Goal: Task Accomplishment & Management: Manage account settings

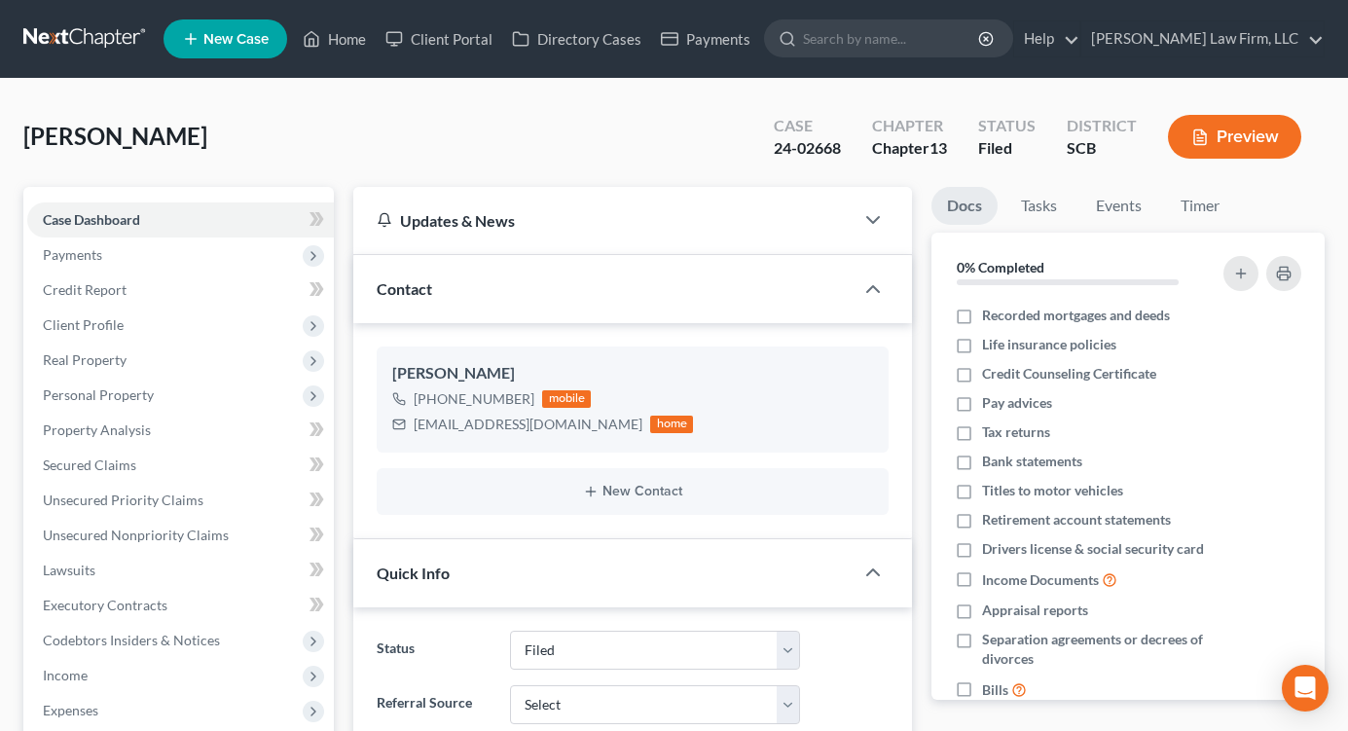
select select "2"
click at [74, 39] on link at bounding box center [85, 38] width 125 height 35
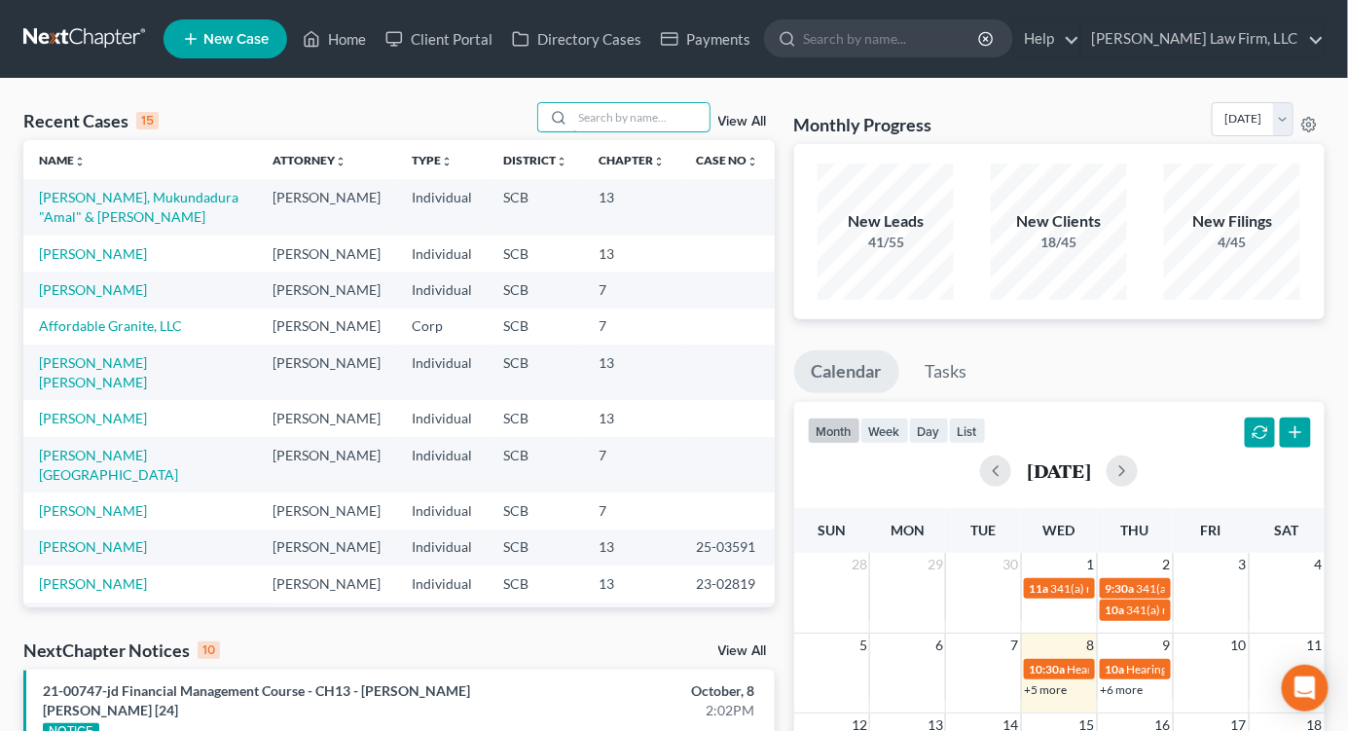
click at [611, 110] on input "search" at bounding box center [641, 117] width 136 height 28
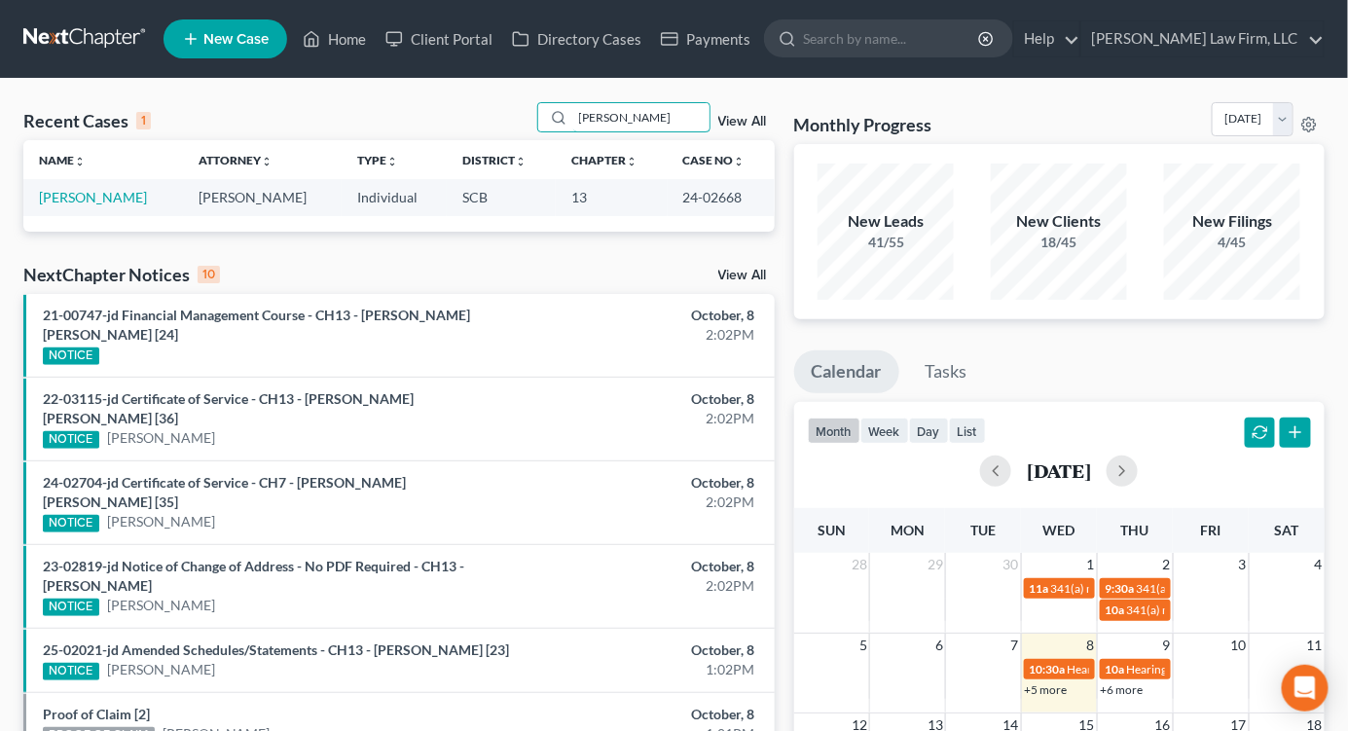
type input "chapley"
click at [86, 187] on td "[PERSON_NAME]" at bounding box center [103, 197] width 160 height 36
click at [86, 192] on link "[PERSON_NAME]" at bounding box center [93, 197] width 108 height 17
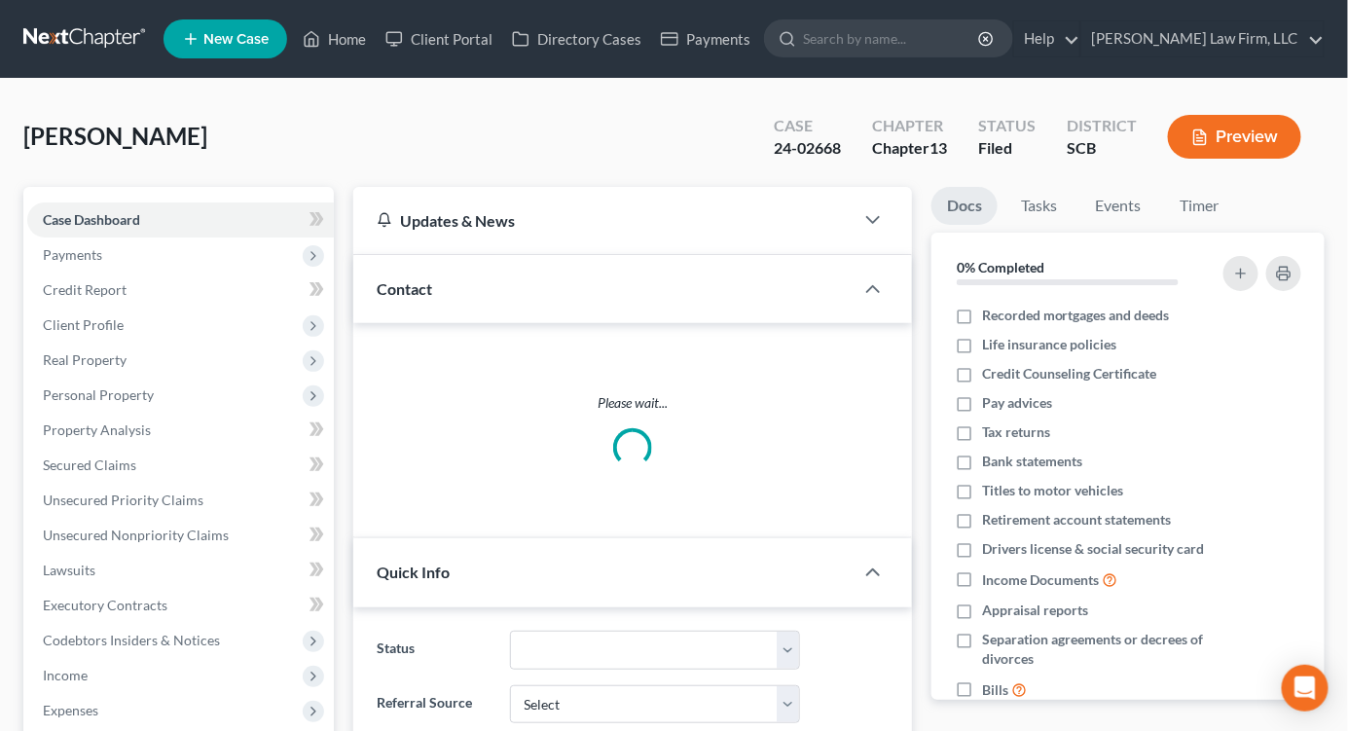
select select "2"
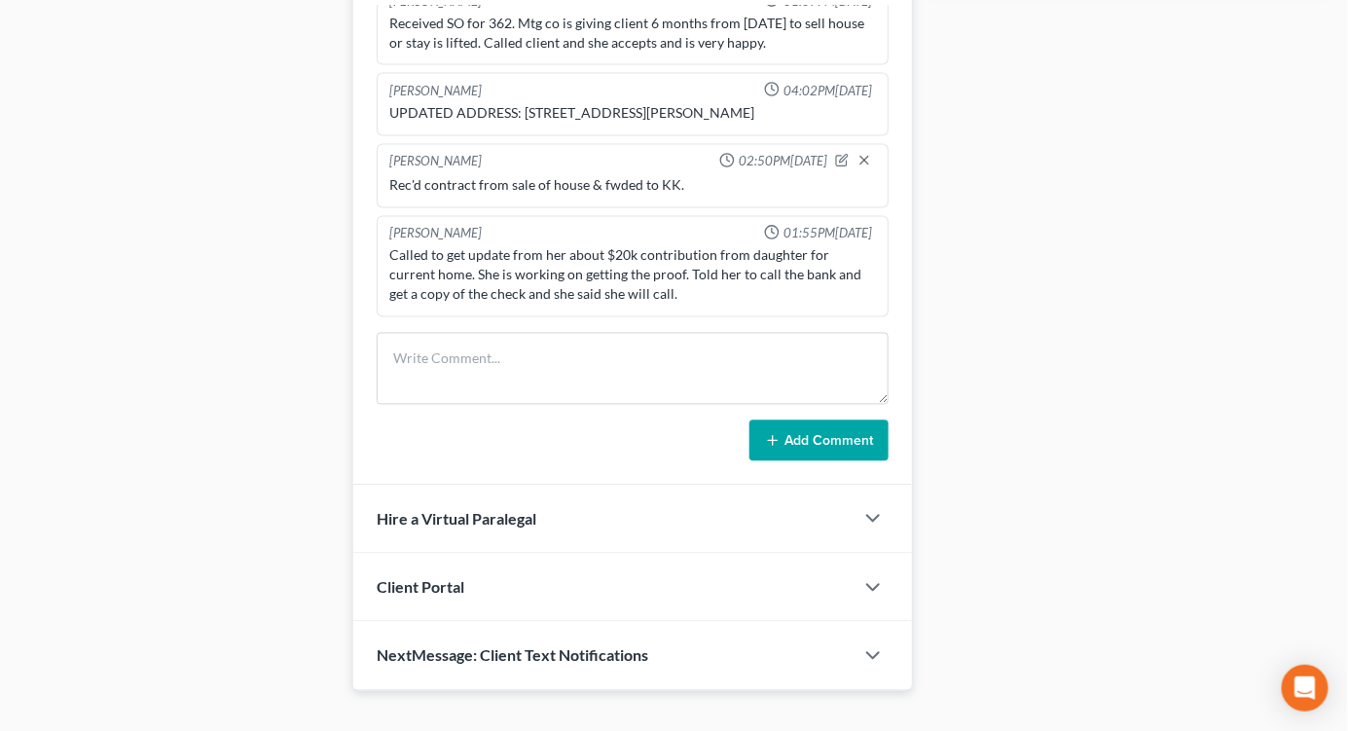
scroll to position [1114, 0]
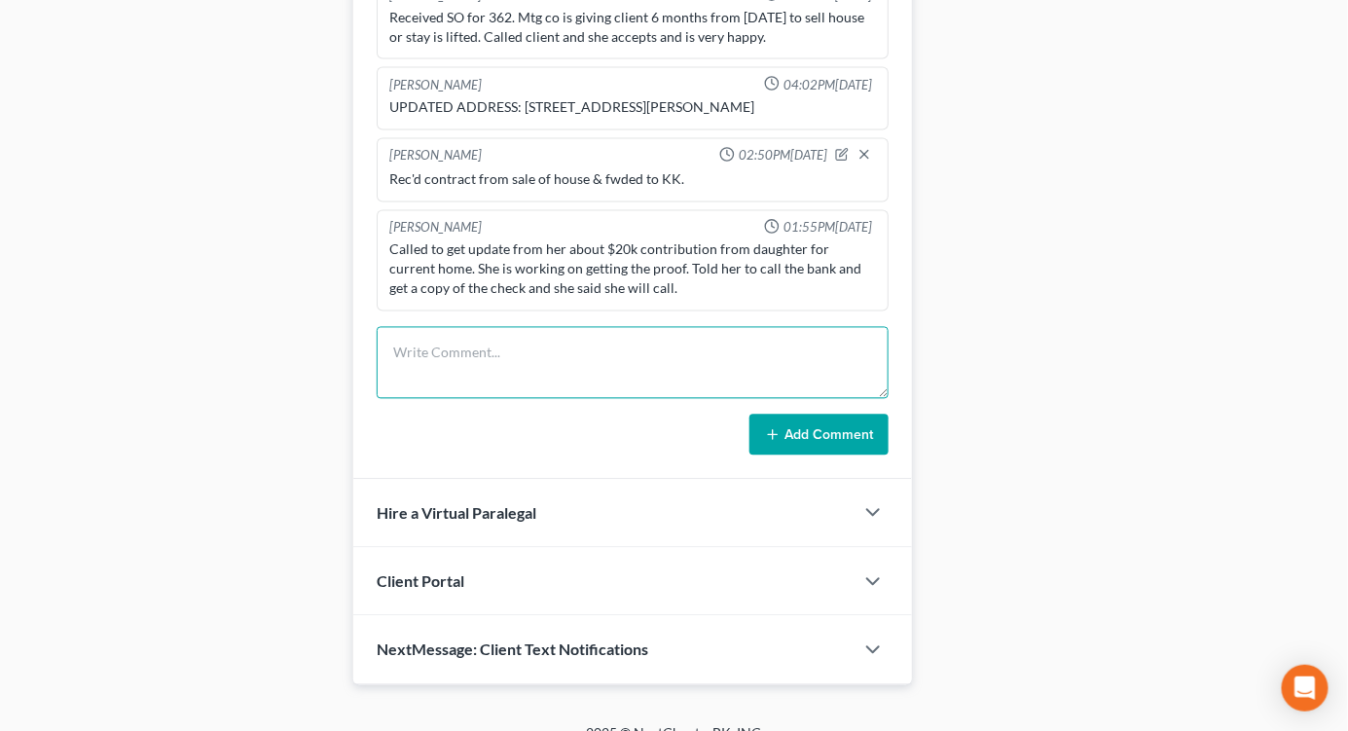
click at [584, 370] on textarea at bounding box center [633, 363] width 512 height 72
type textarea "Drafted CO re sale of prop - emailed to Mary Powers for review"
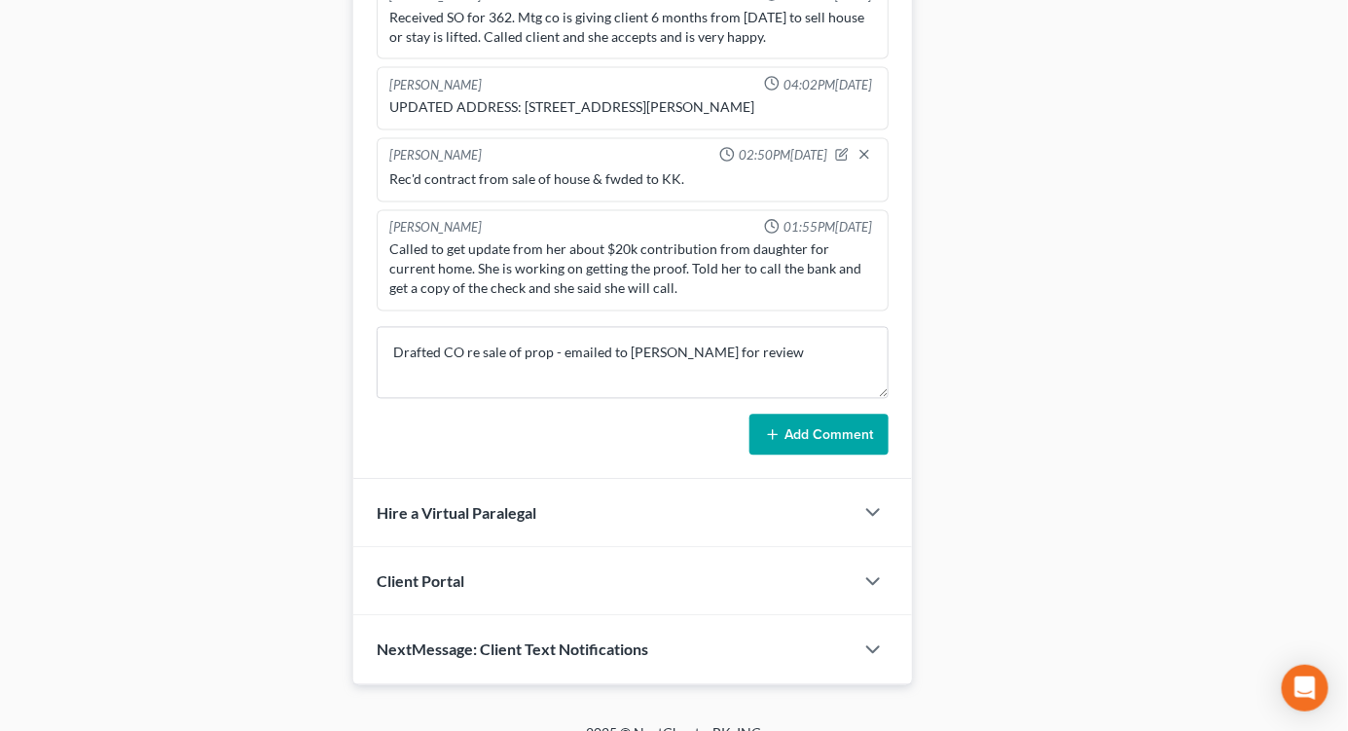
click at [848, 432] on button "Add Comment" at bounding box center [819, 435] width 139 height 41
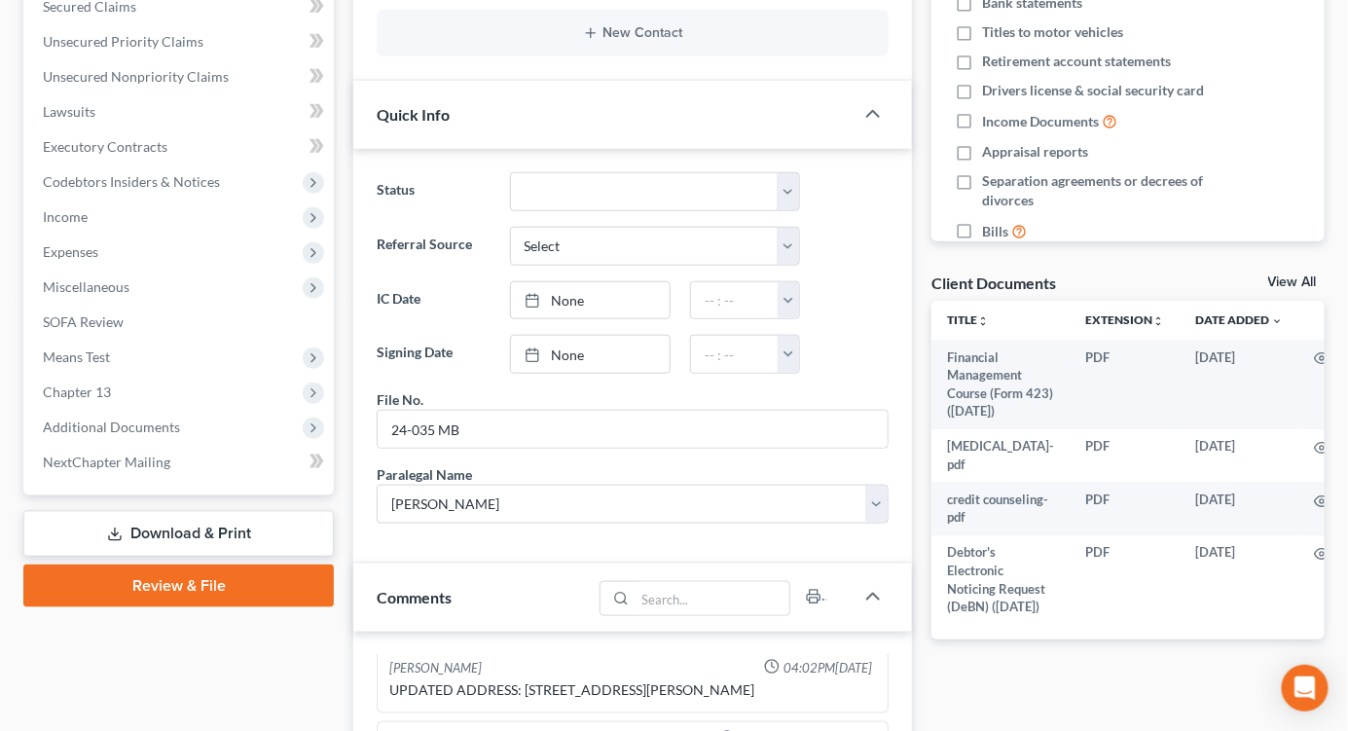
scroll to position [0, 0]
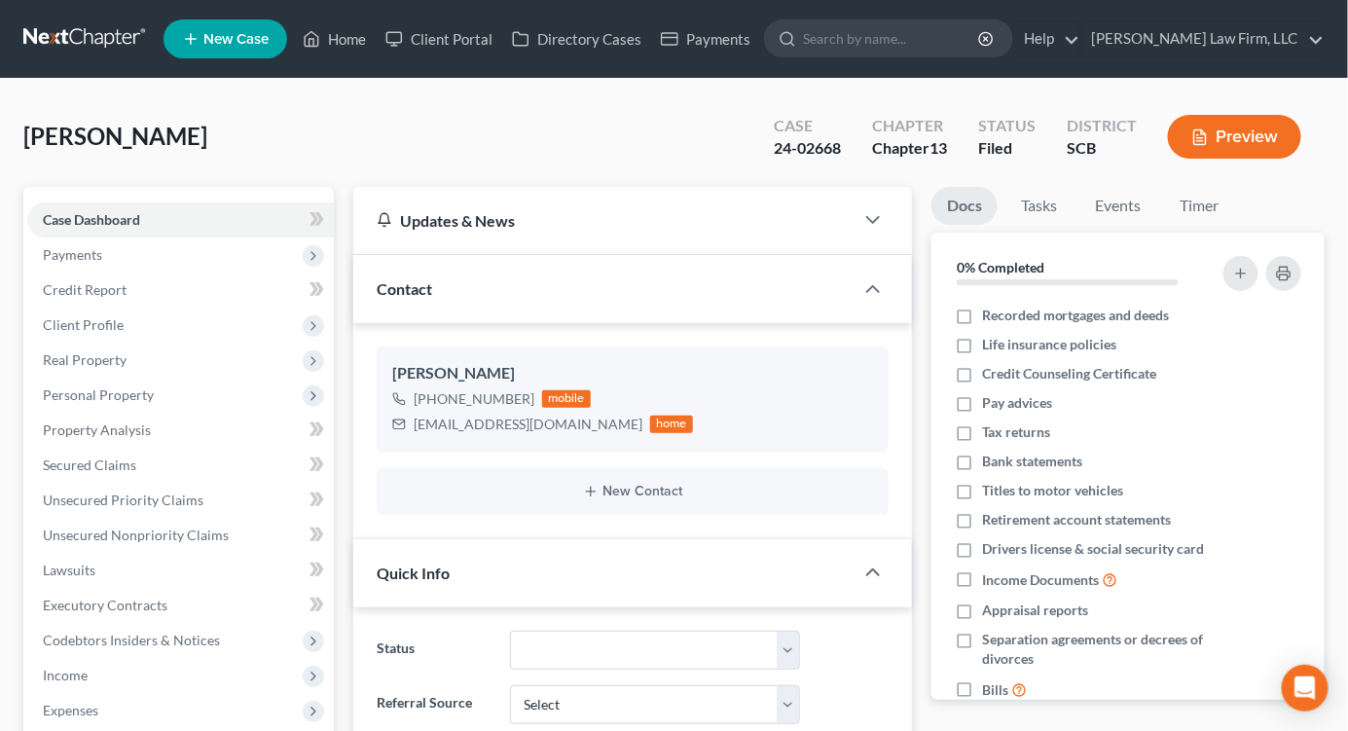
click at [84, 17] on nav "Home New Case Client Portal Directory Cases Payments Meredith Law Firm, LLC ehe…" at bounding box center [674, 39] width 1348 height 78
click at [86, 30] on link at bounding box center [85, 38] width 125 height 35
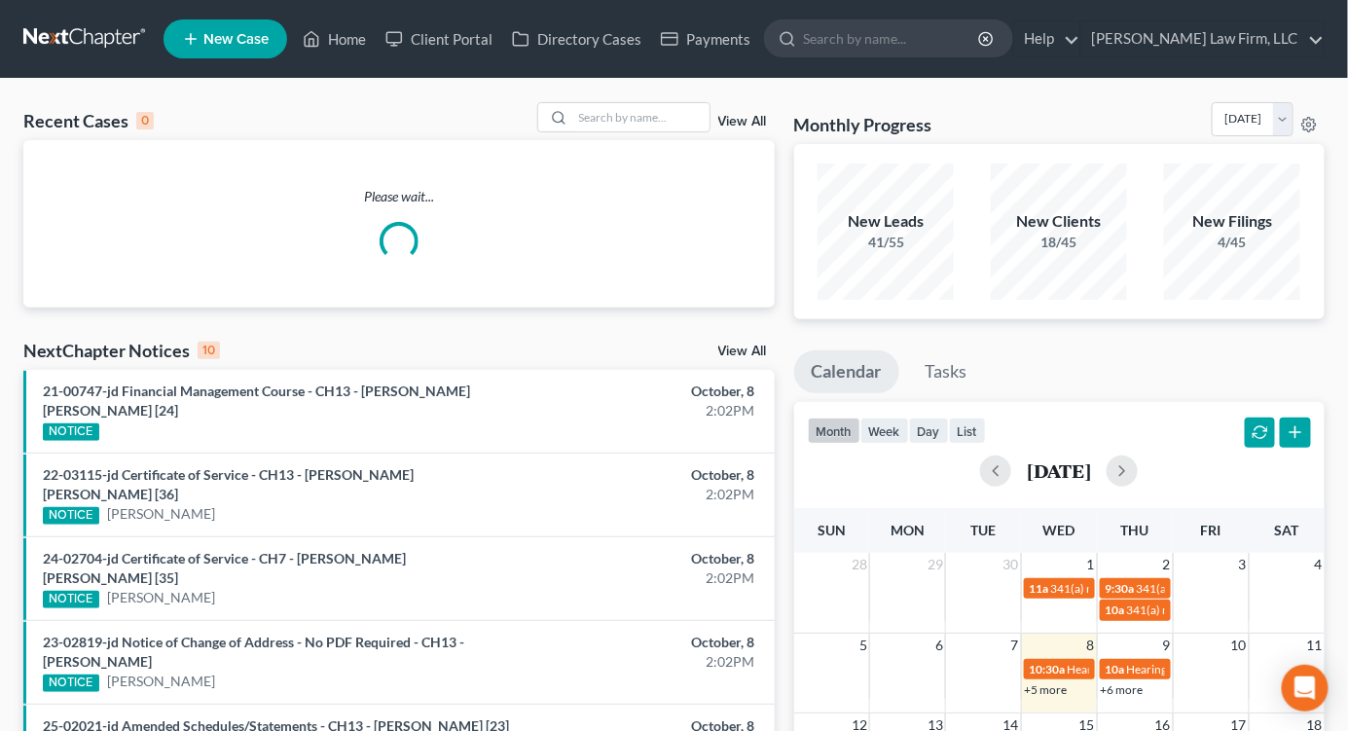
click at [605, 102] on div at bounding box center [623, 117] width 173 height 30
click at [611, 119] on input "search" at bounding box center [641, 117] width 136 height 28
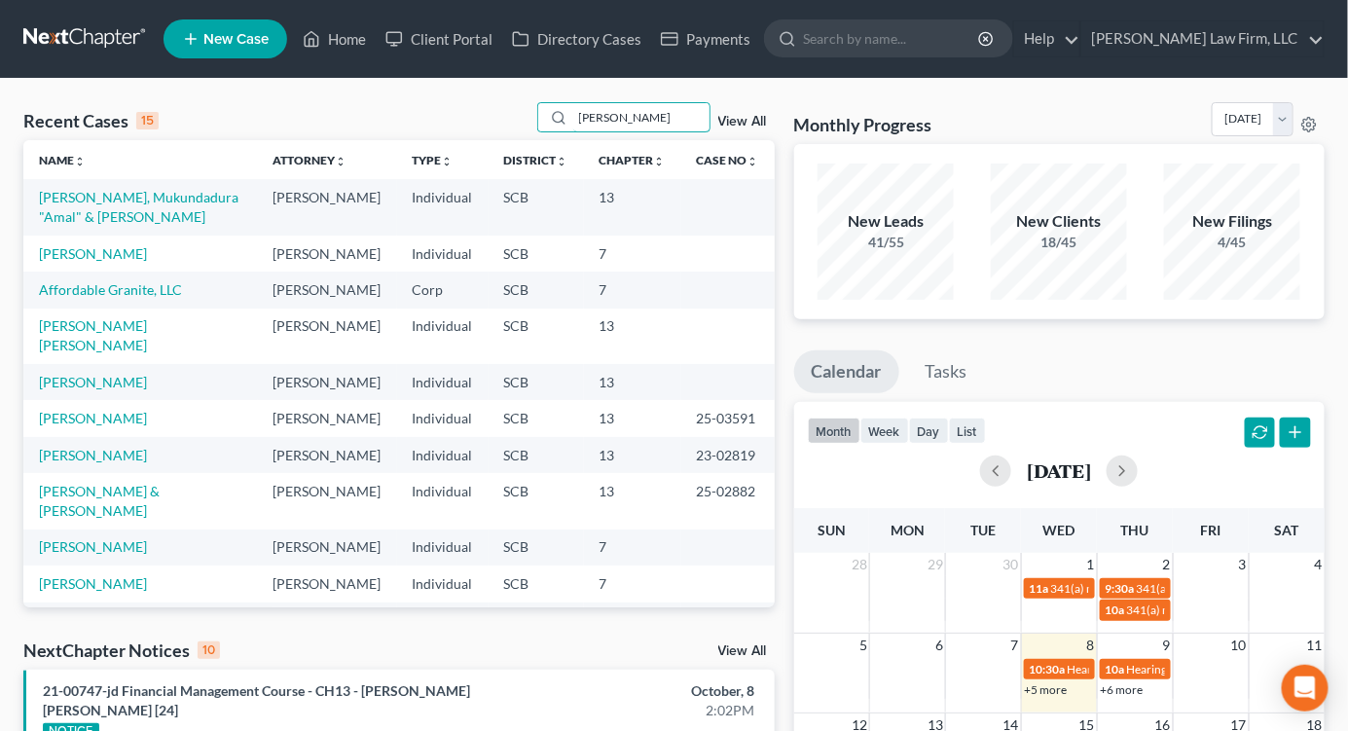
click at [620, 113] on input "[PERSON_NAME]" at bounding box center [641, 117] width 136 height 28
click at [621, 113] on input "[PERSON_NAME]" at bounding box center [641, 117] width 136 height 28
click at [623, 113] on input "reed" at bounding box center [641, 117] width 136 height 28
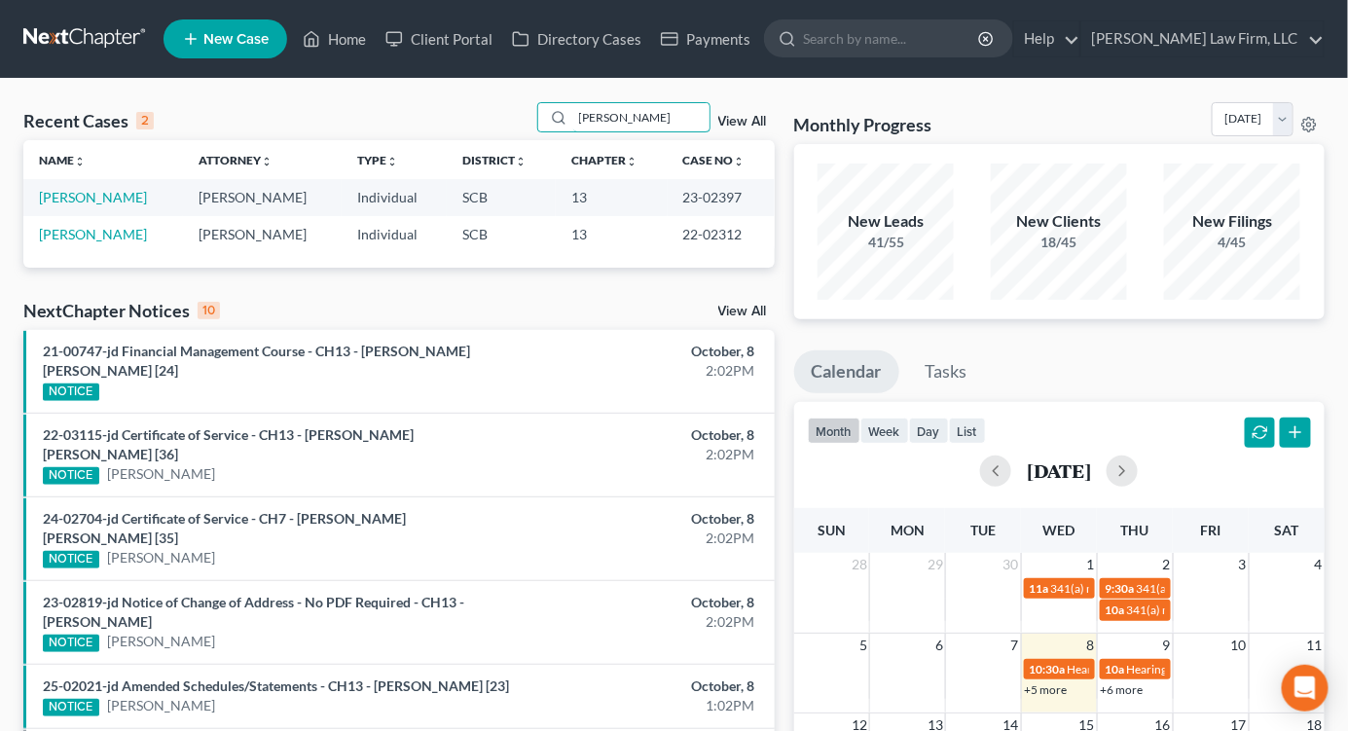
type input "reed"
click at [93, 188] on td "[PERSON_NAME]" at bounding box center [103, 197] width 160 height 36
click at [94, 196] on link "[PERSON_NAME]" at bounding box center [93, 197] width 108 height 17
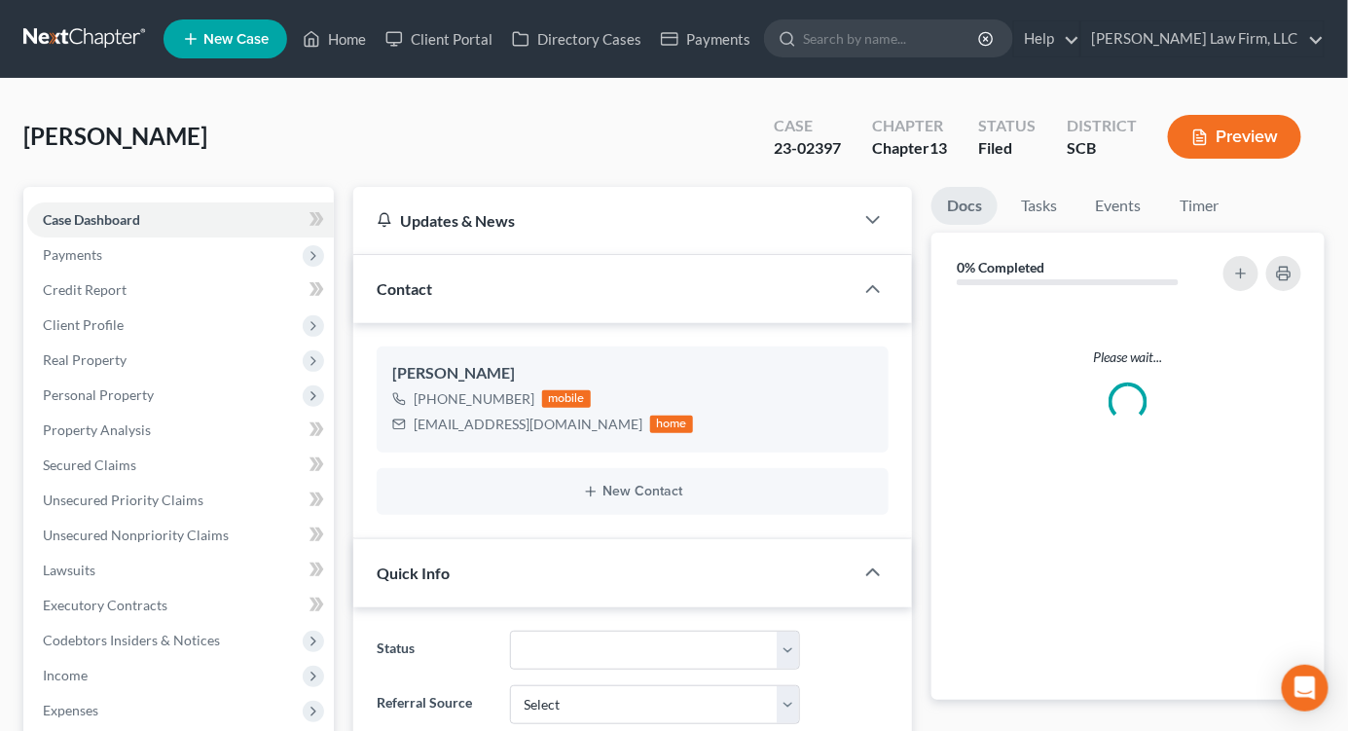
select select "2"
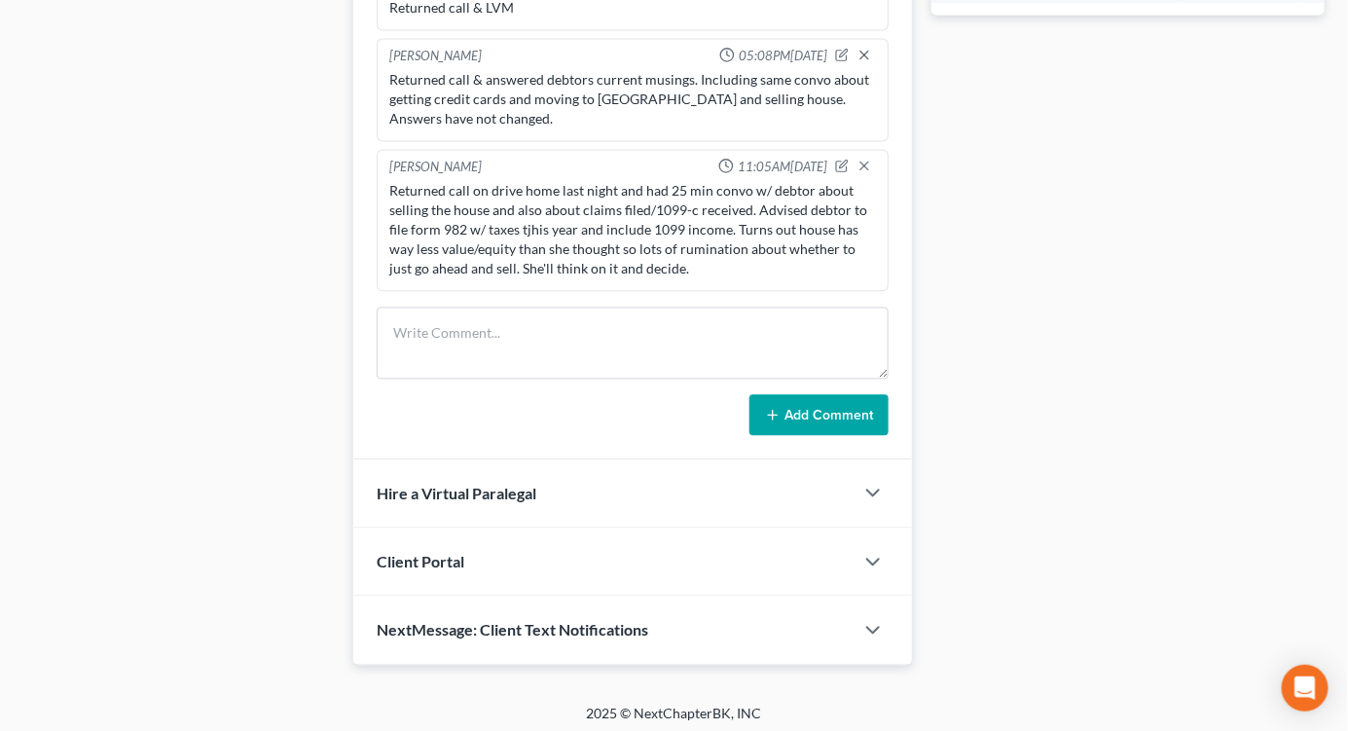
scroll to position [1143, 0]
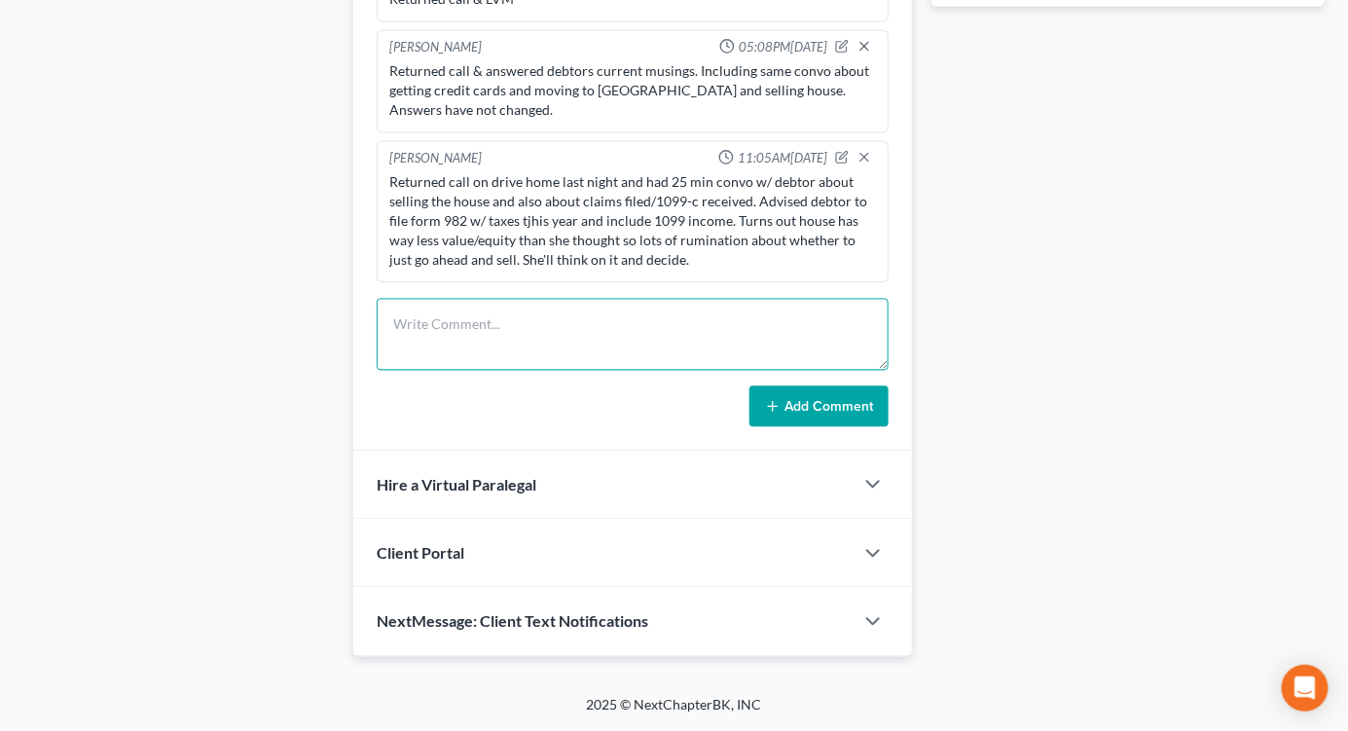
click at [623, 341] on textarea at bounding box center [633, 335] width 512 height 72
type textarea "Returned call & spoke w/ debtor about collection letter from Set Financial"
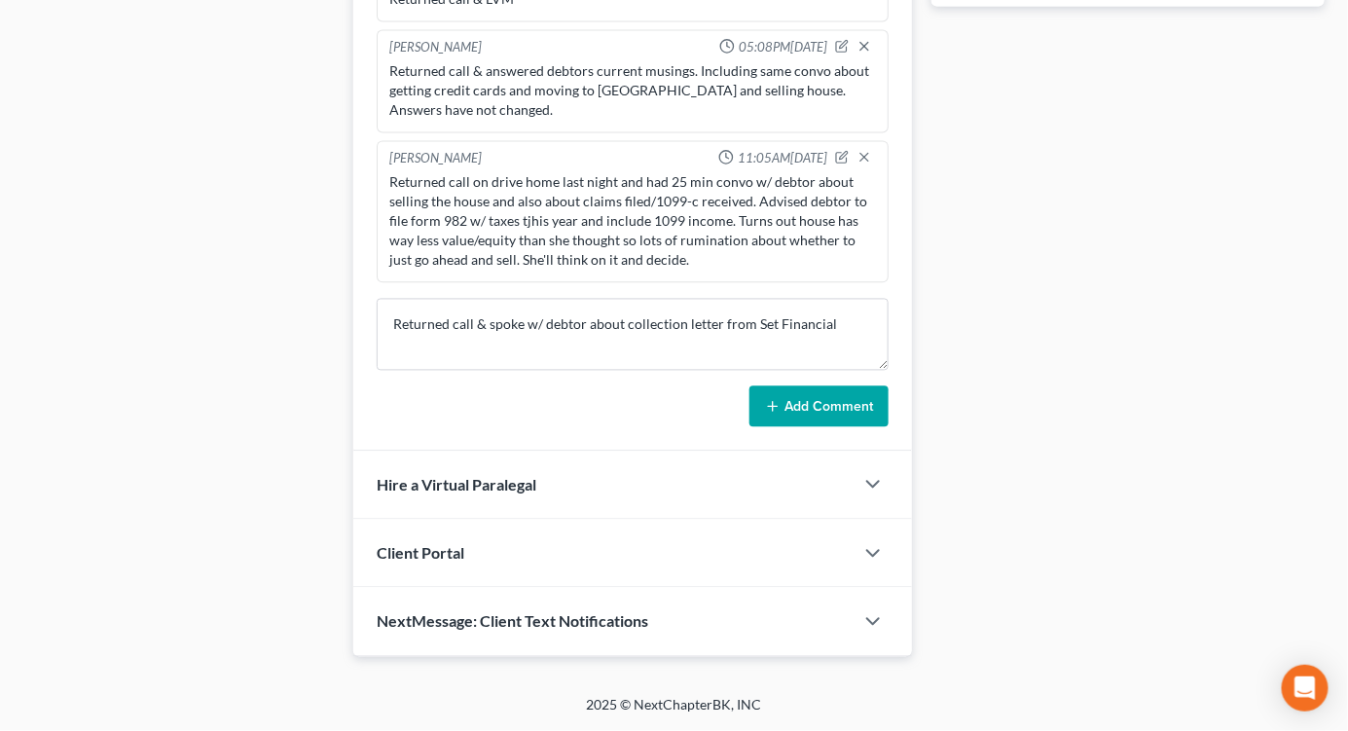
click at [822, 419] on button "Add Comment" at bounding box center [819, 406] width 139 height 41
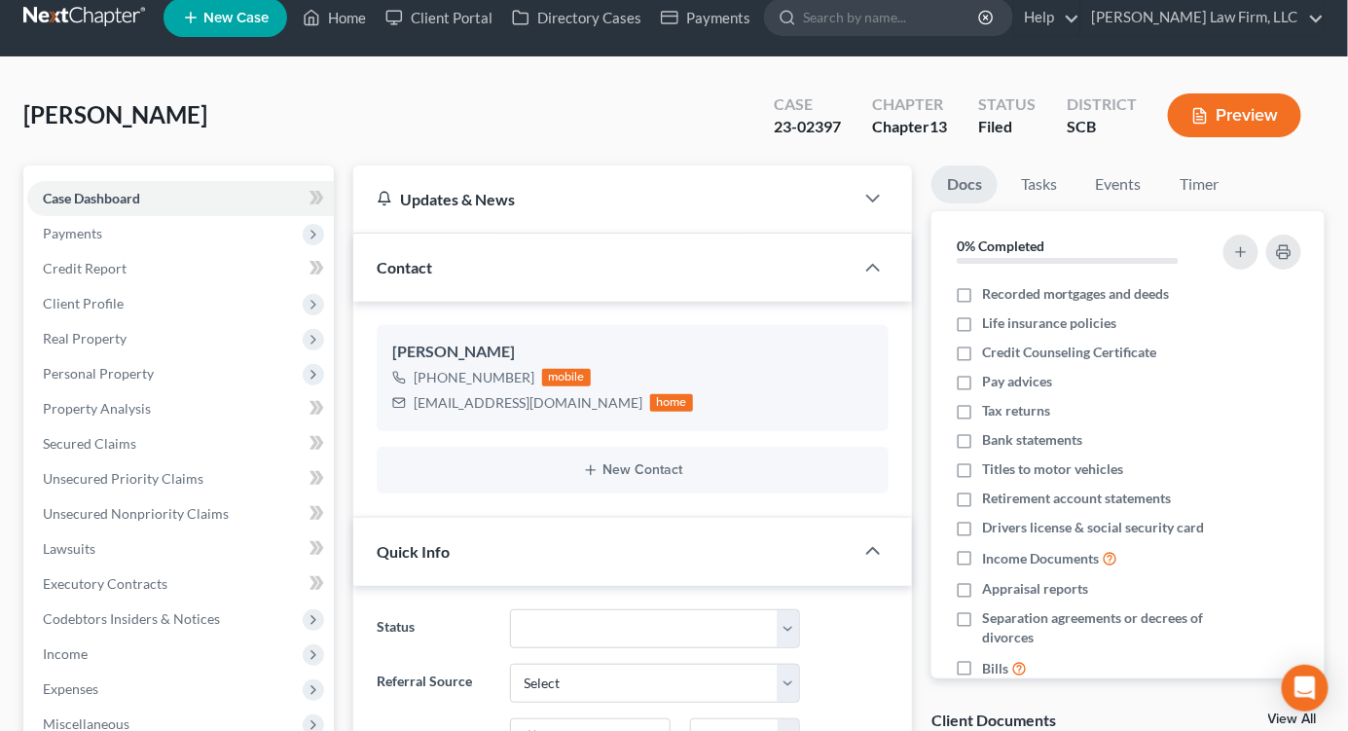
scroll to position [0, 0]
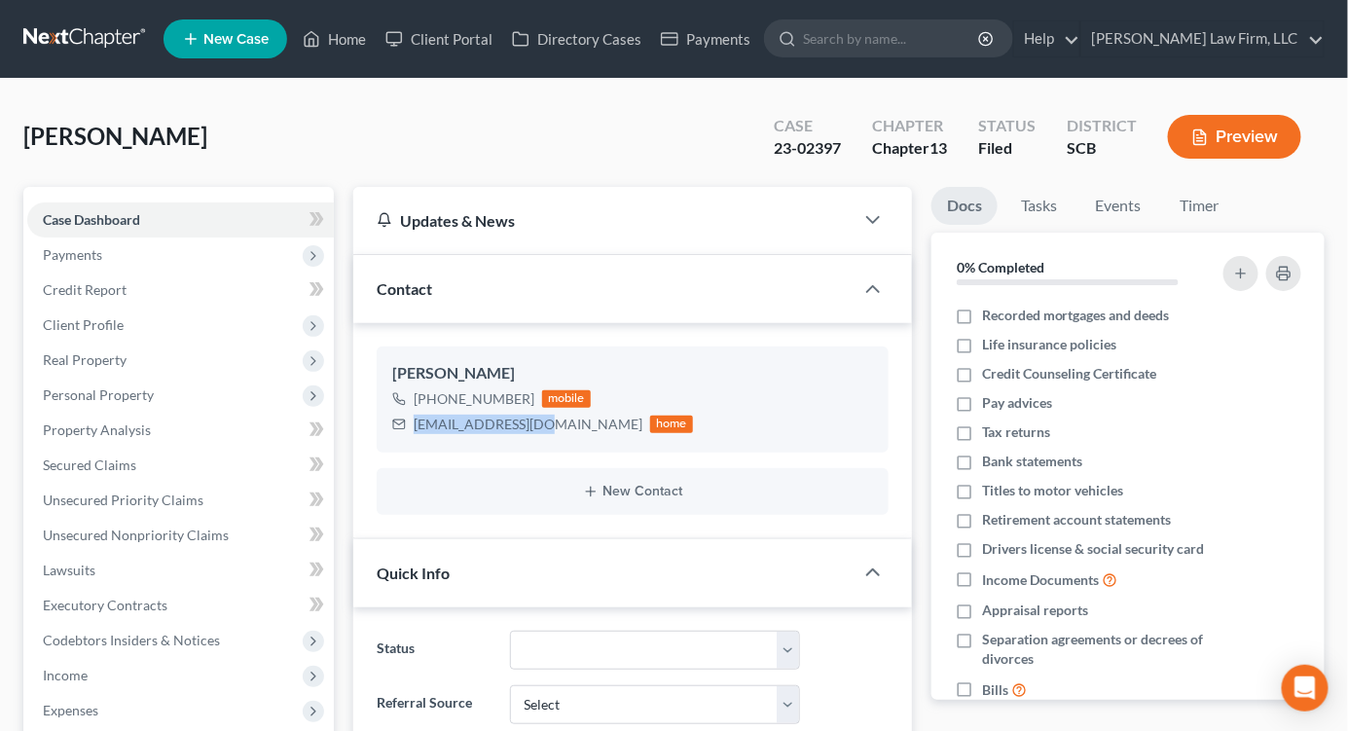
drag, startPoint x: 414, startPoint y: 423, endPoint x: 542, endPoint y: 426, distance: 128.5
click at [542, 426] on div "lcreed53@yahoo.com home" at bounding box center [542, 424] width 301 height 25
copy div "lcreed53@yahoo.com"
click at [80, 358] on span "Real Property" at bounding box center [85, 359] width 84 height 17
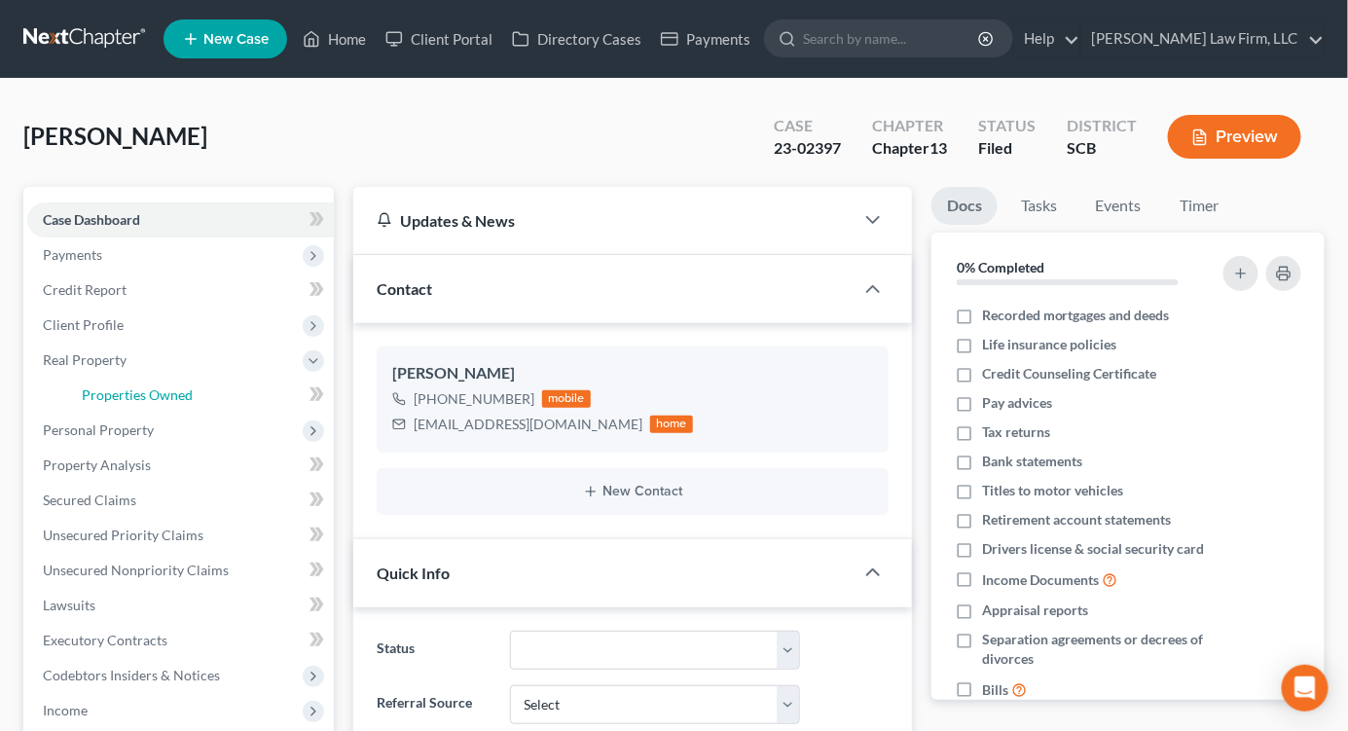
click at [134, 386] on span "Properties Owned" at bounding box center [137, 394] width 111 height 17
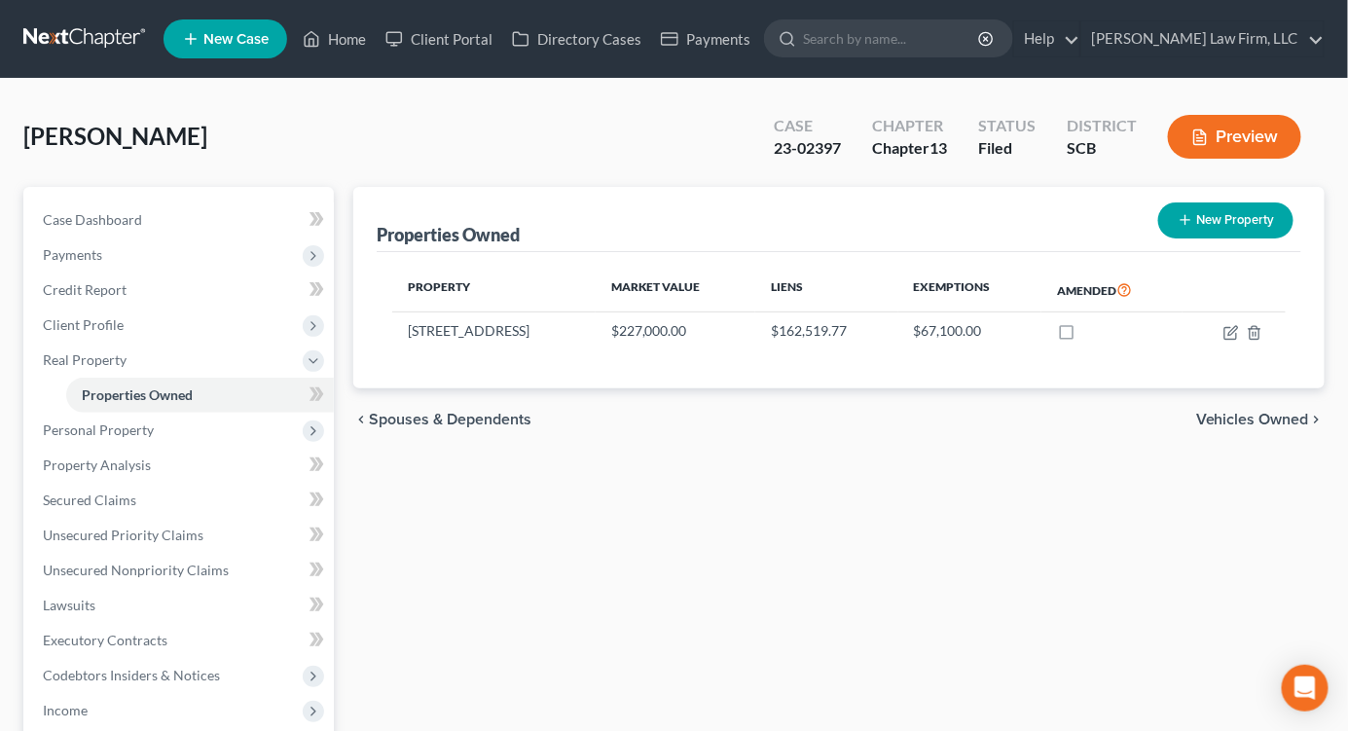
click at [115, 44] on link at bounding box center [85, 38] width 125 height 35
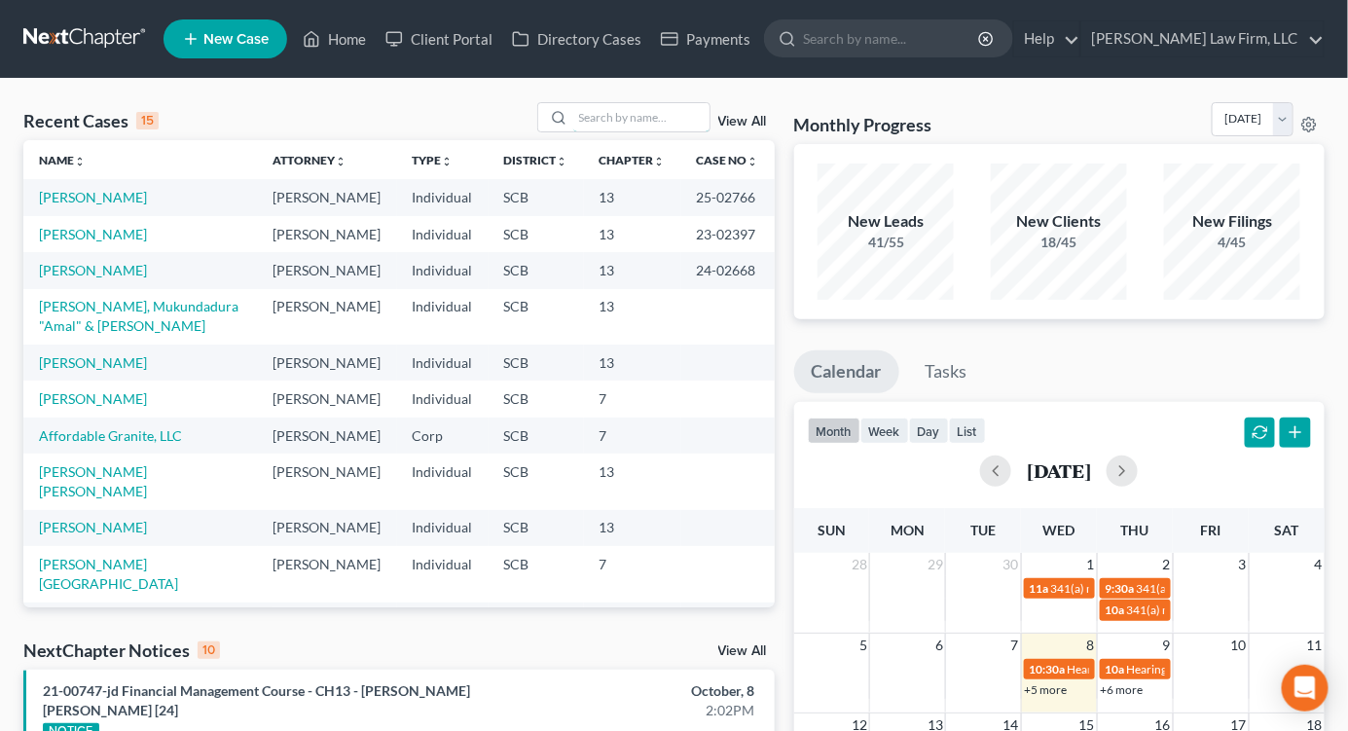
click at [620, 114] on input "search" at bounding box center [641, 117] width 136 height 28
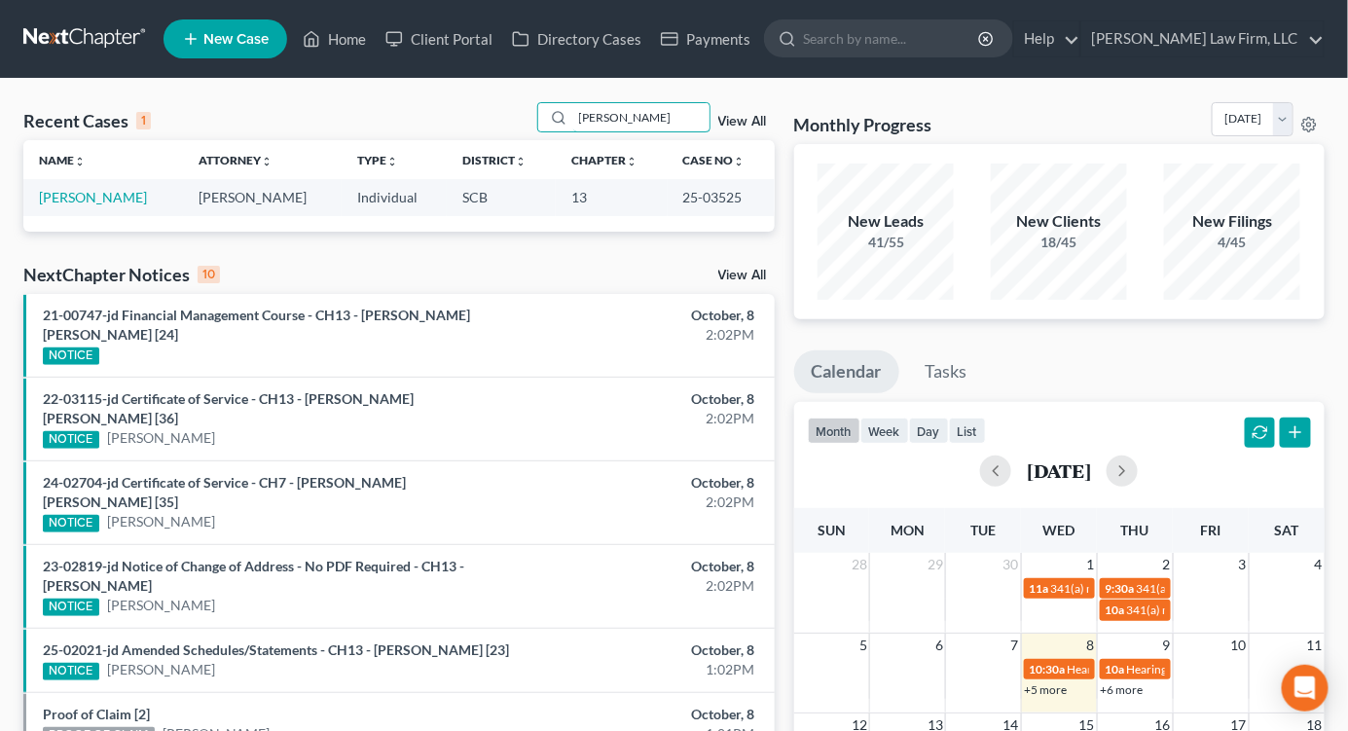
type input "seel"
click at [63, 209] on td "Seeley, Debra" at bounding box center [103, 197] width 160 height 36
click at [66, 199] on link "Seeley, Debra" at bounding box center [93, 197] width 108 height 17
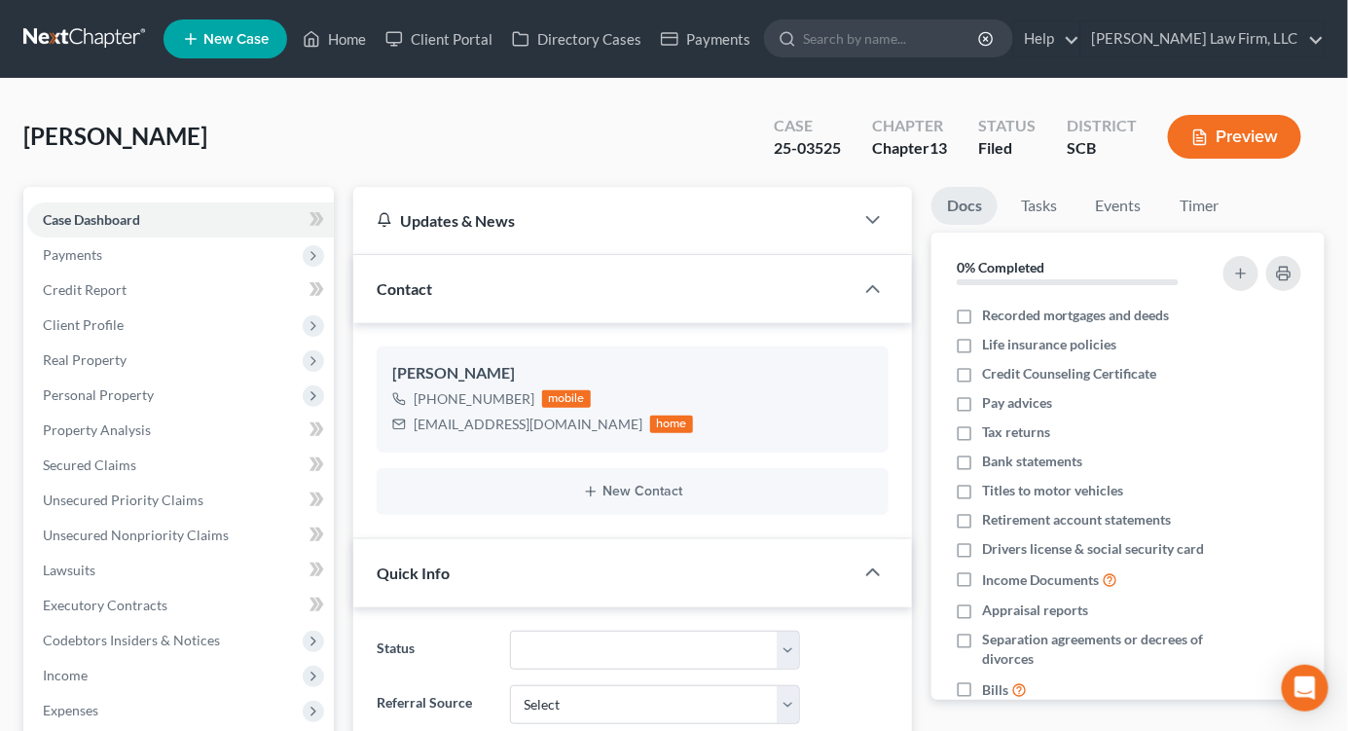
select select "0"
drag, startPoint x: 1111, startPoint y: 89, endPoint x: 1095, endPoint y: 97, distance: 17.9
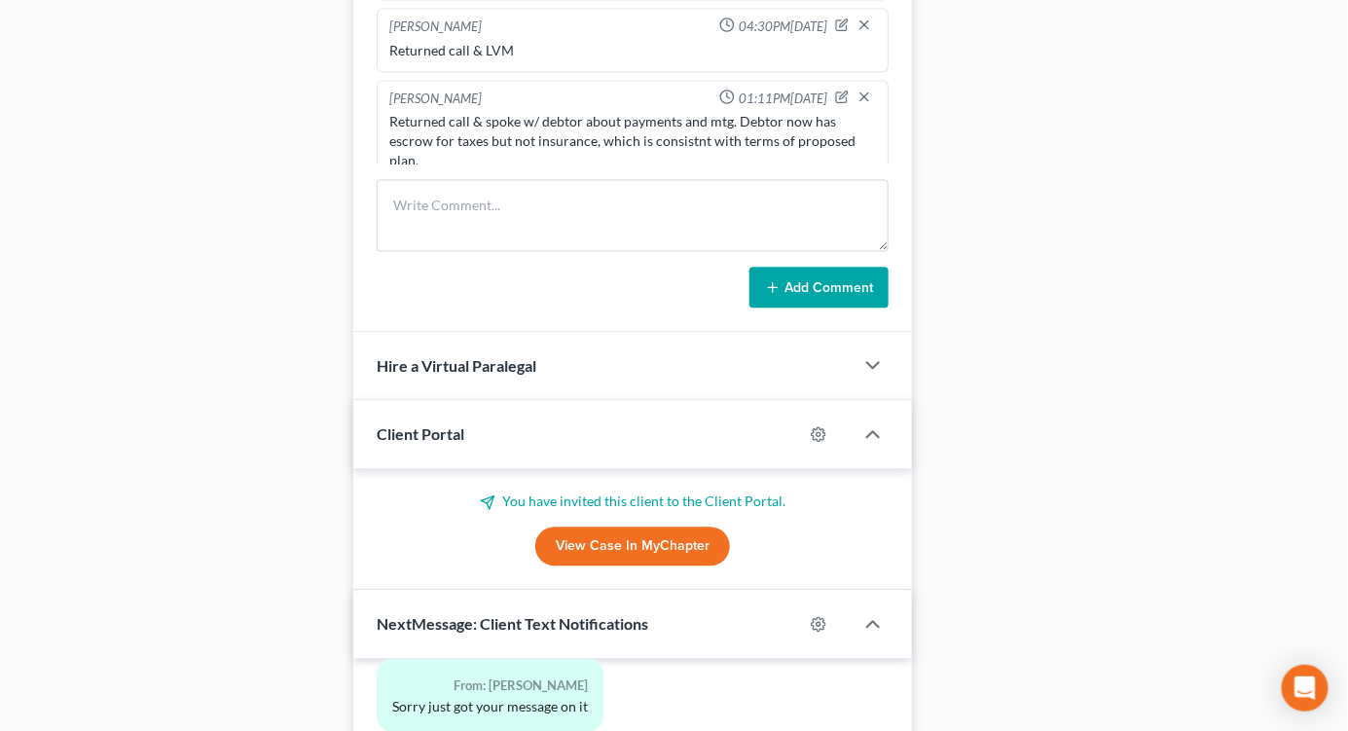
scroll to position [1081, 0]
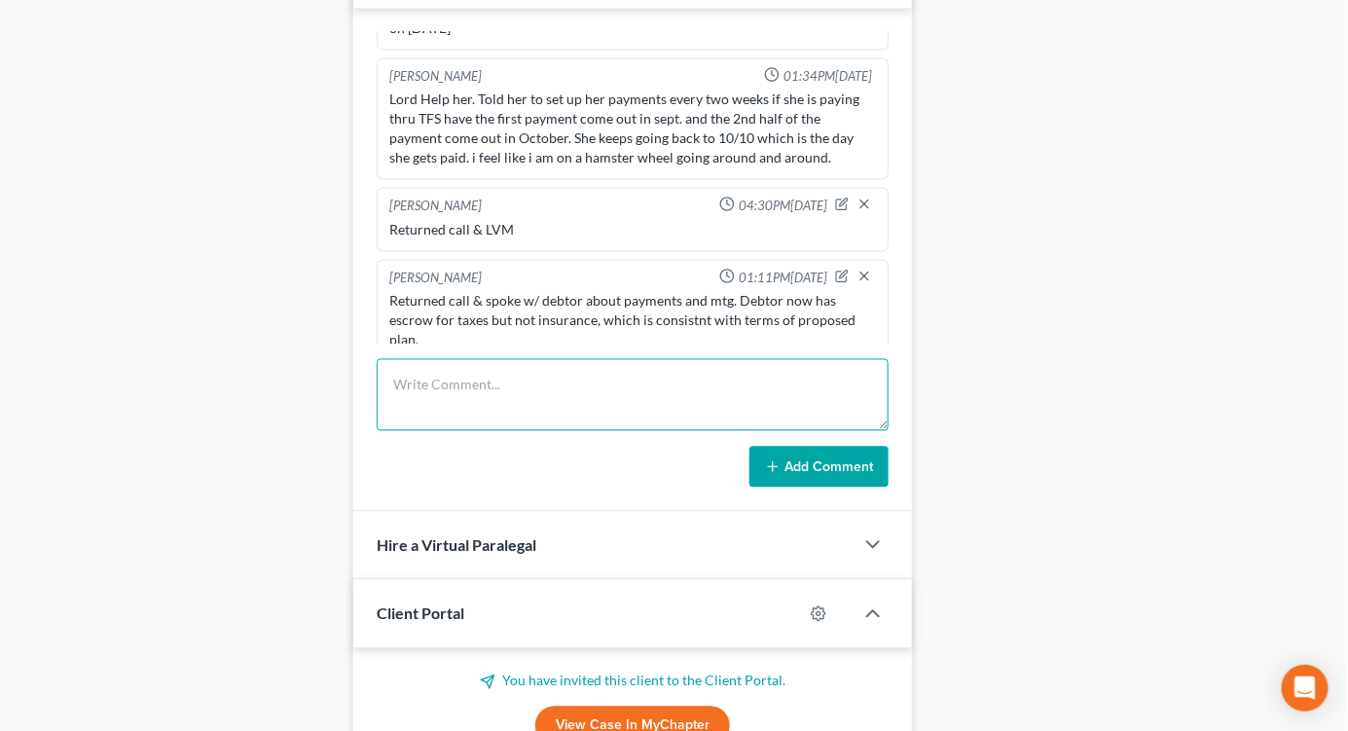
click at [479, 391] on textarea at bounding box center [633, 395] width 512 height 72
type textarea "Returned call & spoke w/ debtor about payments and due dates....again....."
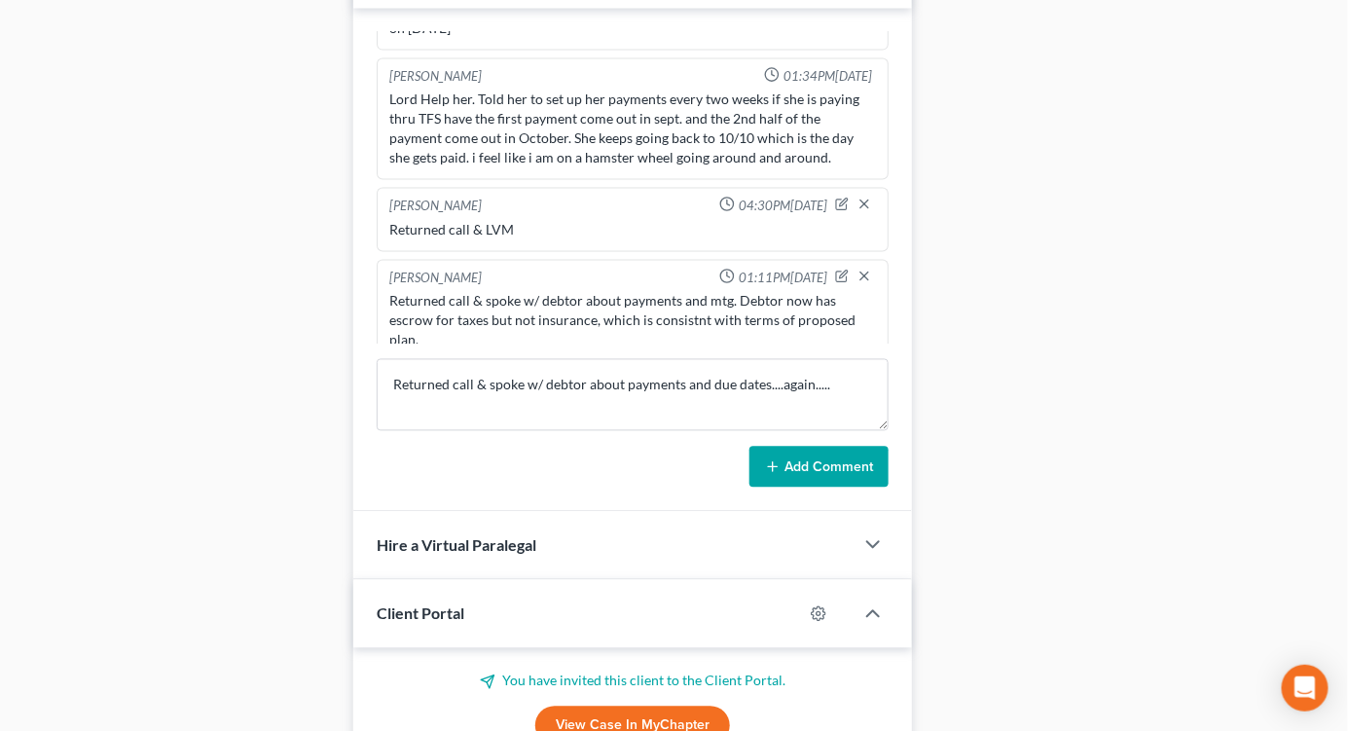
click at [842, 468] on button "Add Comment" at bounding box center [819, 467] width 139 height 41
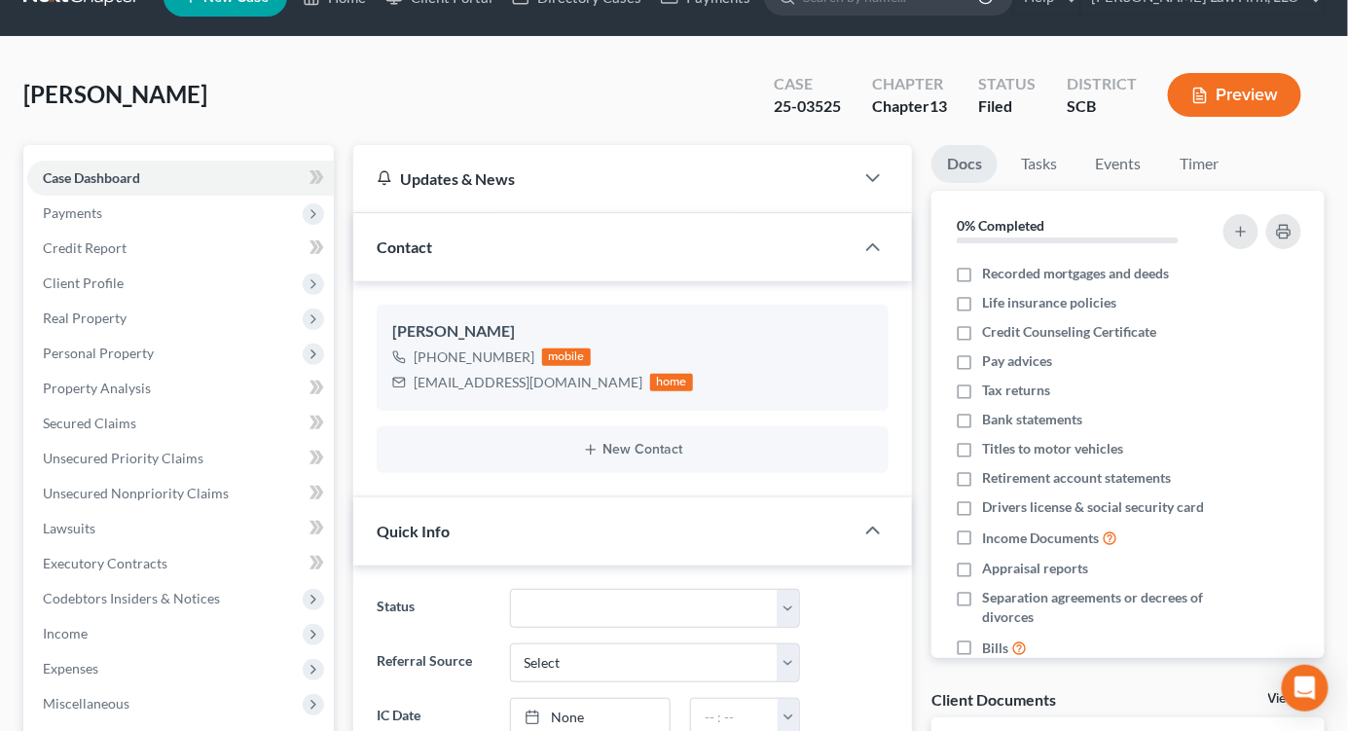
scroll to position [0, 0]
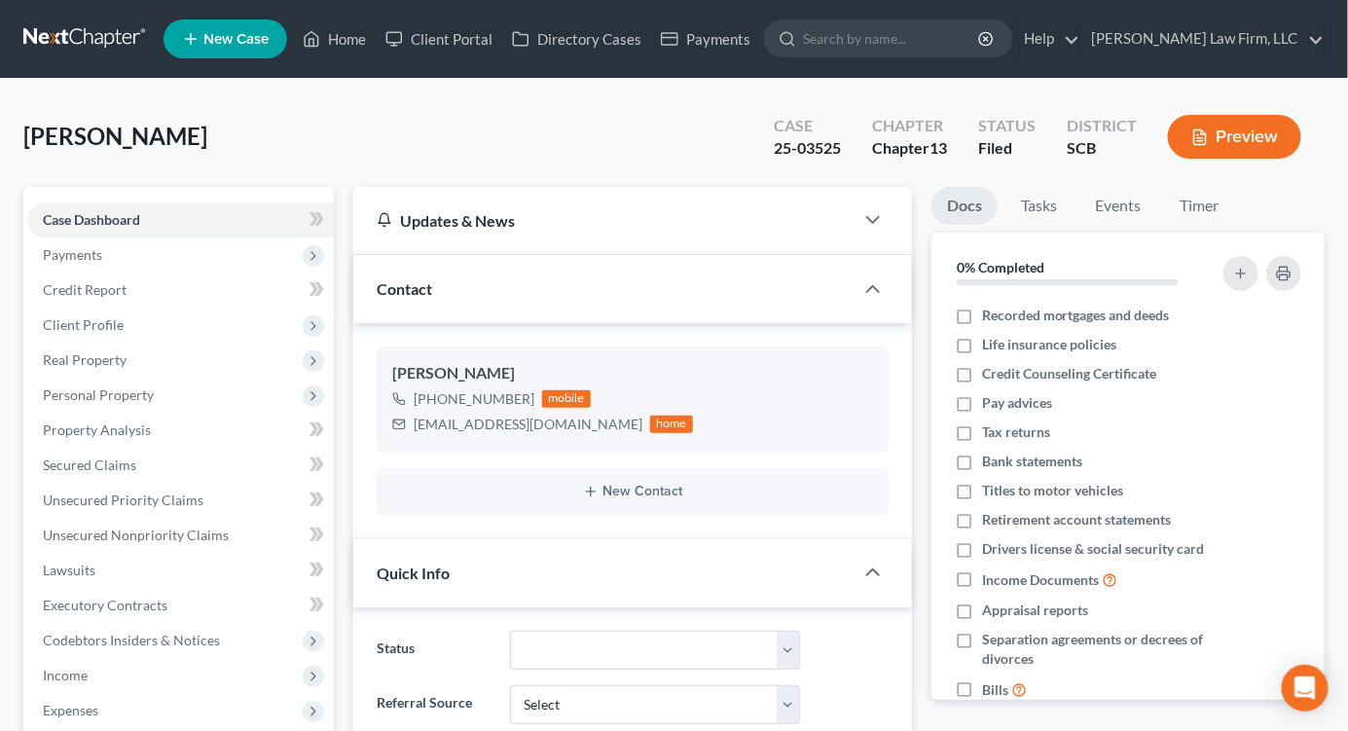
click at [89, 45] on link at bounding box center [85, 38] width 125 height 35
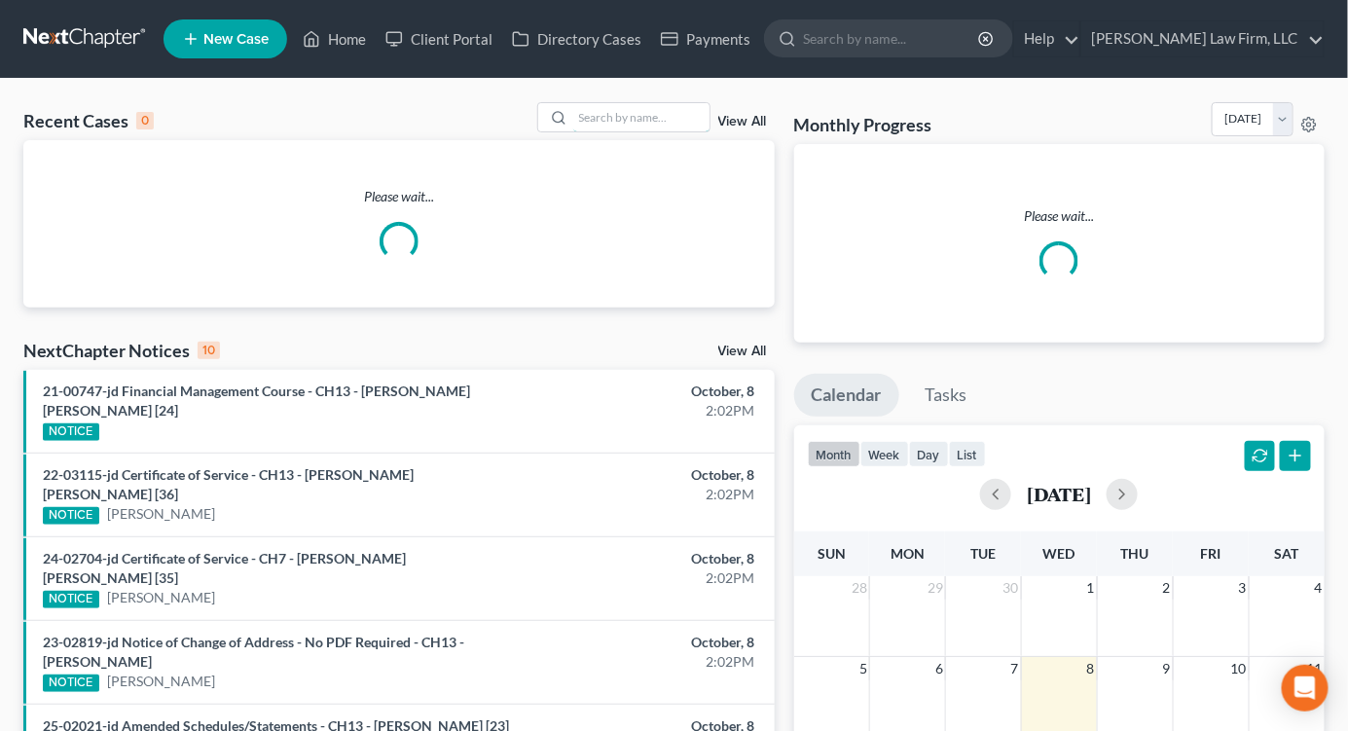
click at [637, 118] on input "search" at bounding box center [641, 117] width 136 height 28
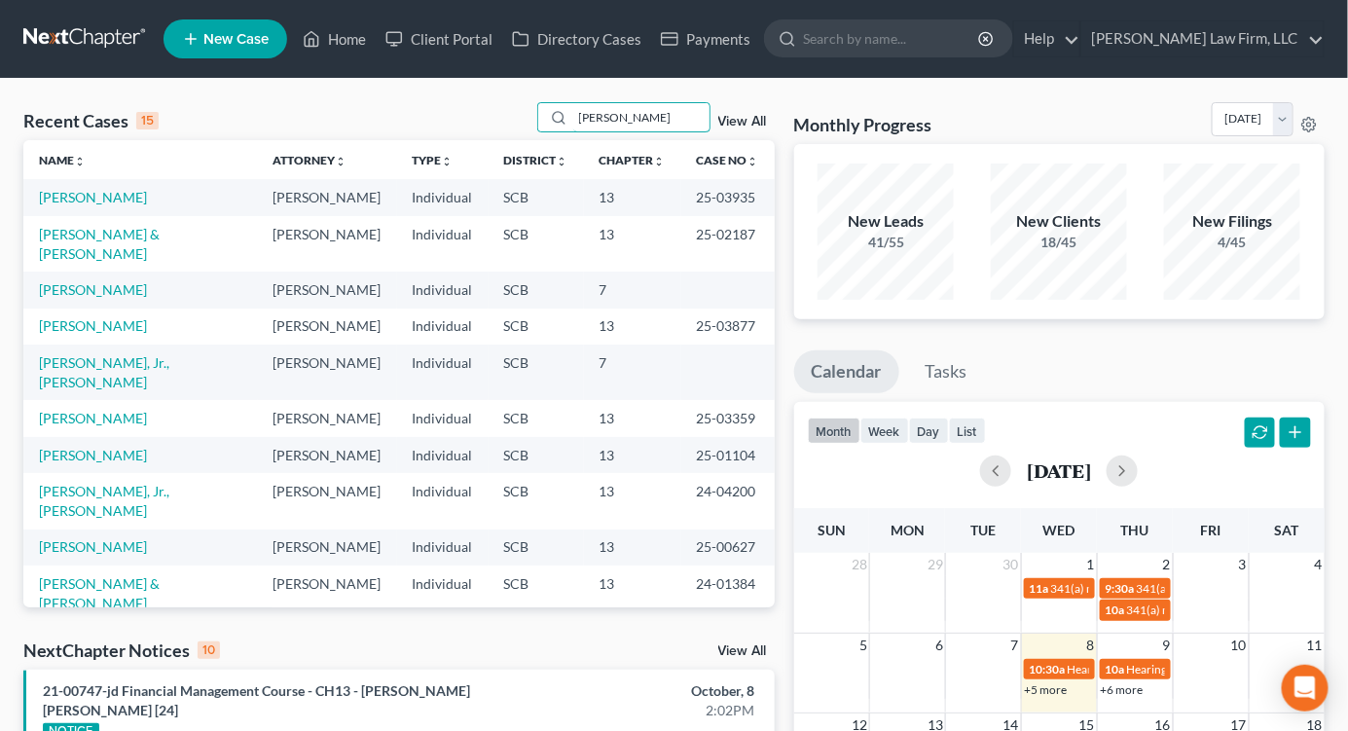
type input "[PERSON_NAME]"
click at [73, 281] on link "[PERSON_NAME]" at bounding box center [93, 289] width 108 height 17
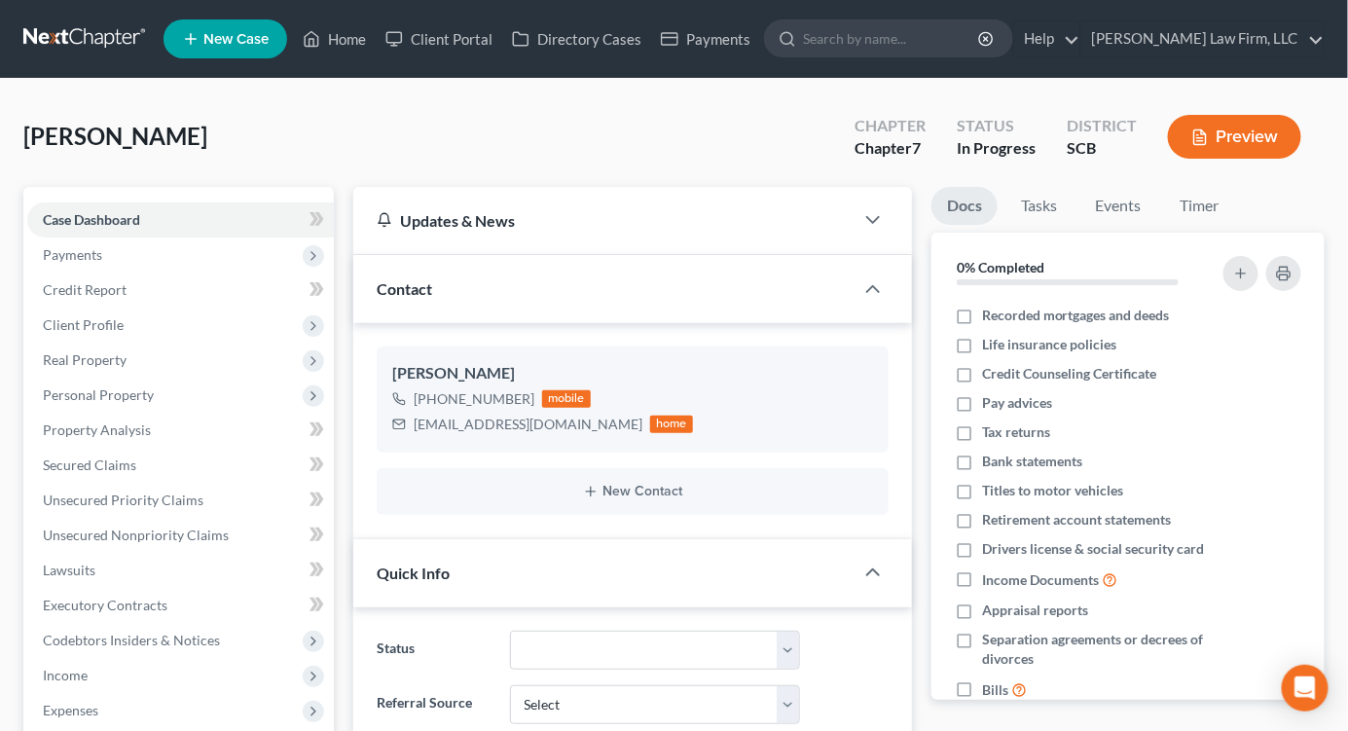
select select "1"
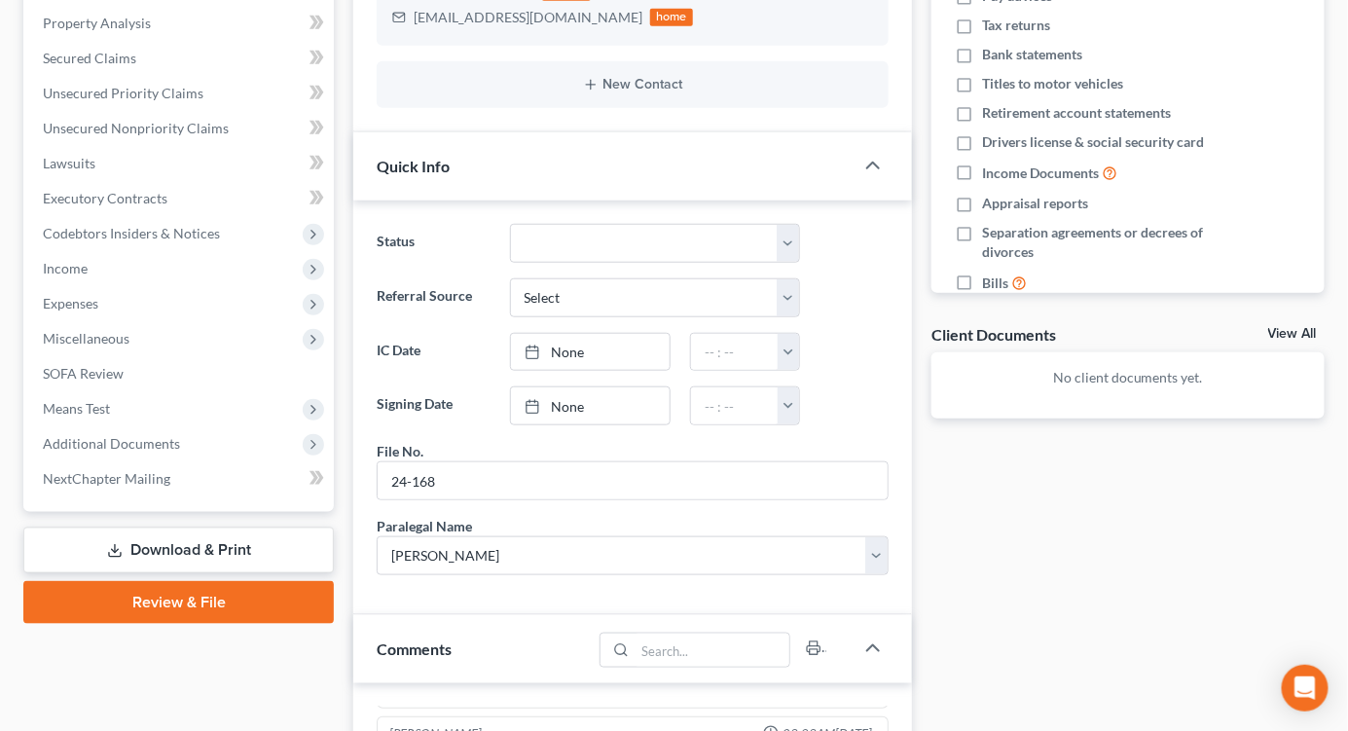
scroll to position [108, 0]
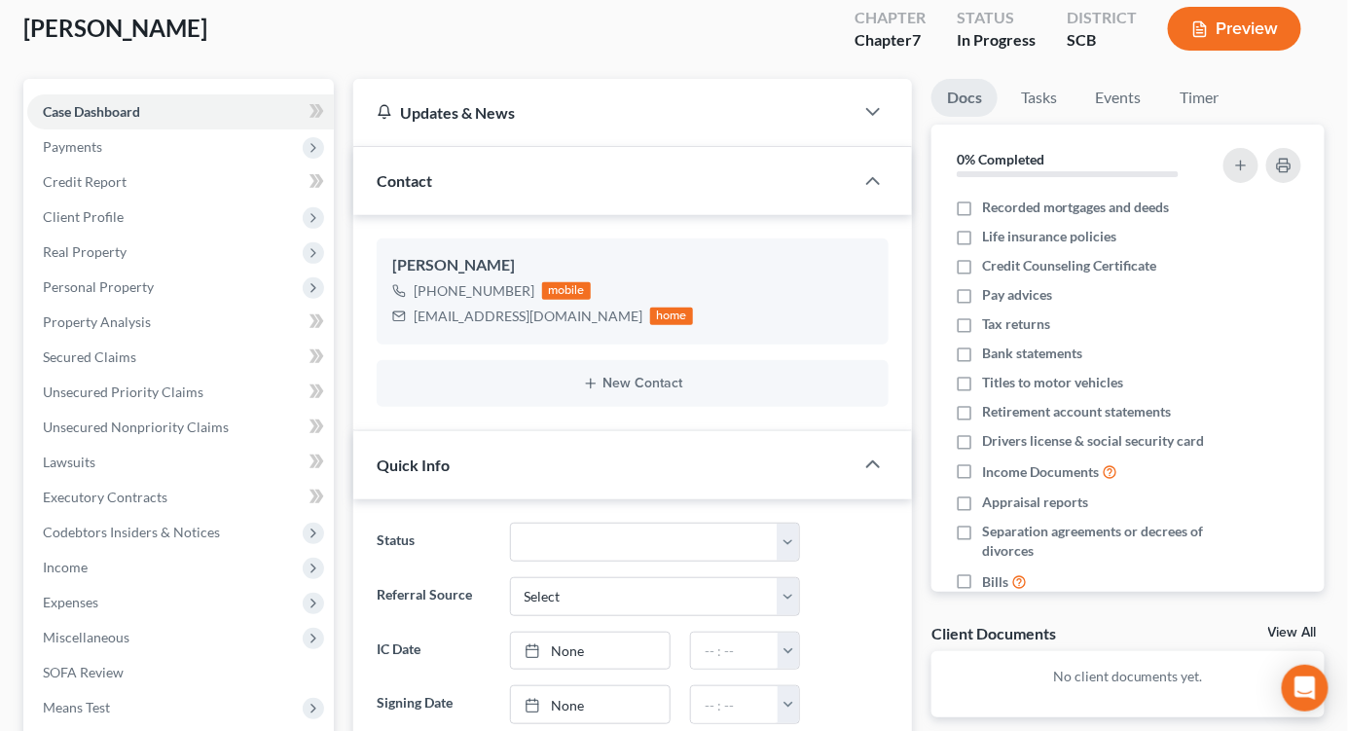
click at [78, 141] on span "Payments" at bounding box center [72, 146] width 59 height 17
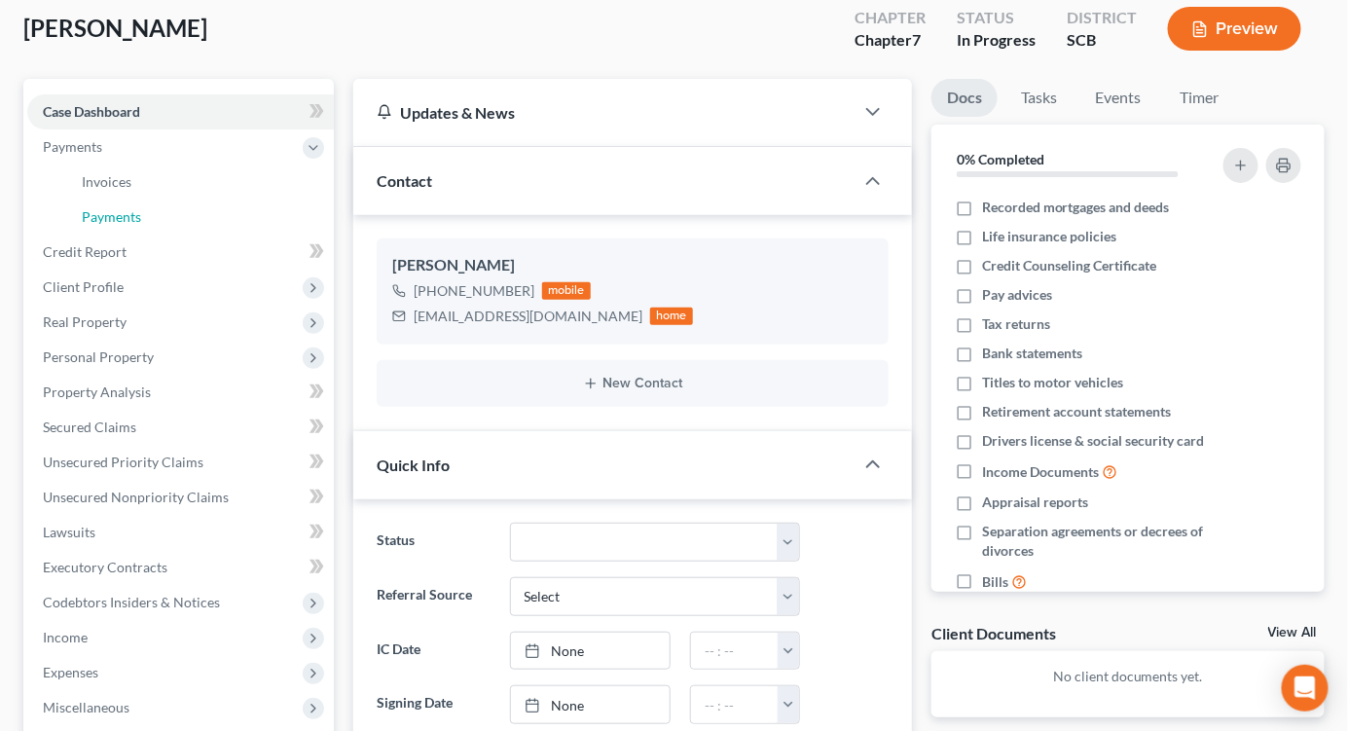
click at [118, 208] on span "Payments" at bounding box center [111, 216] width 59 height 17
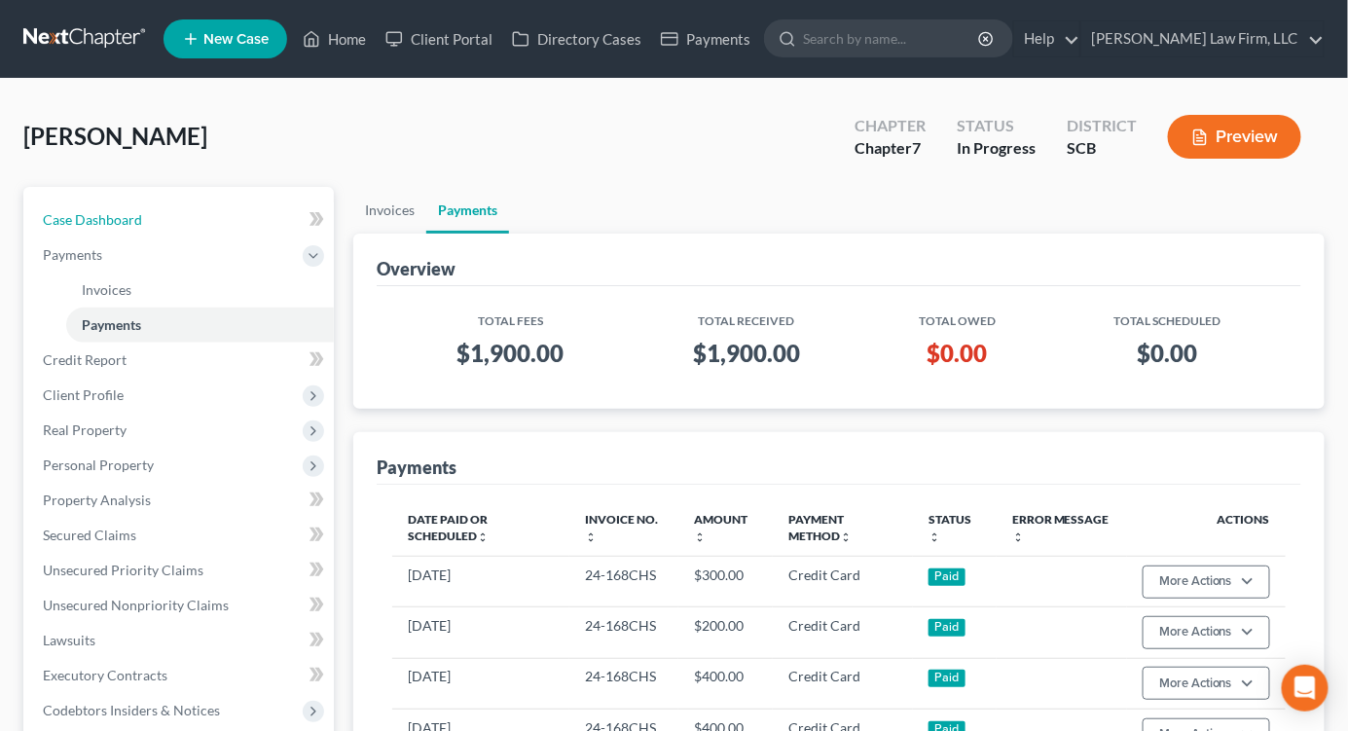
click at [146, 217] on link "Case Dashboard" at bounding box center [180, 219] width 307 height 35
select select "3"
select select "1"
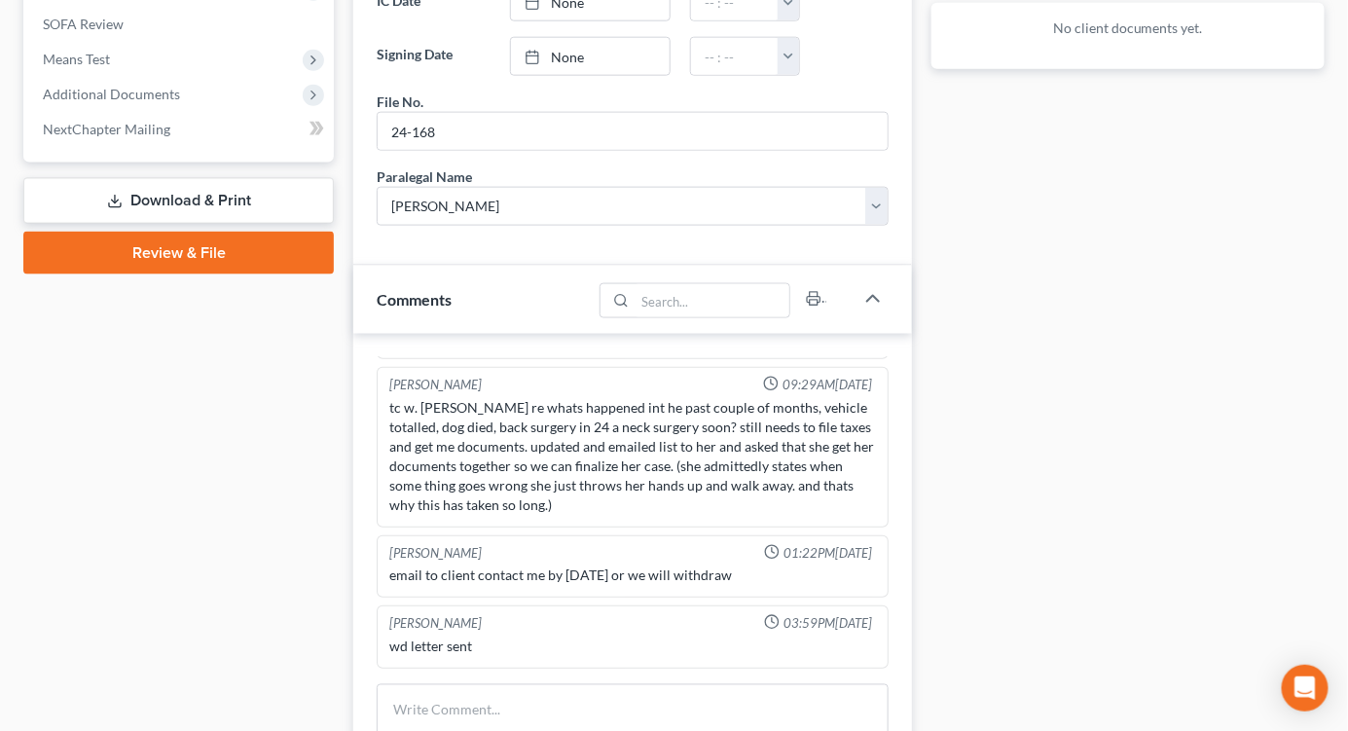
scroll to position [864, 0]
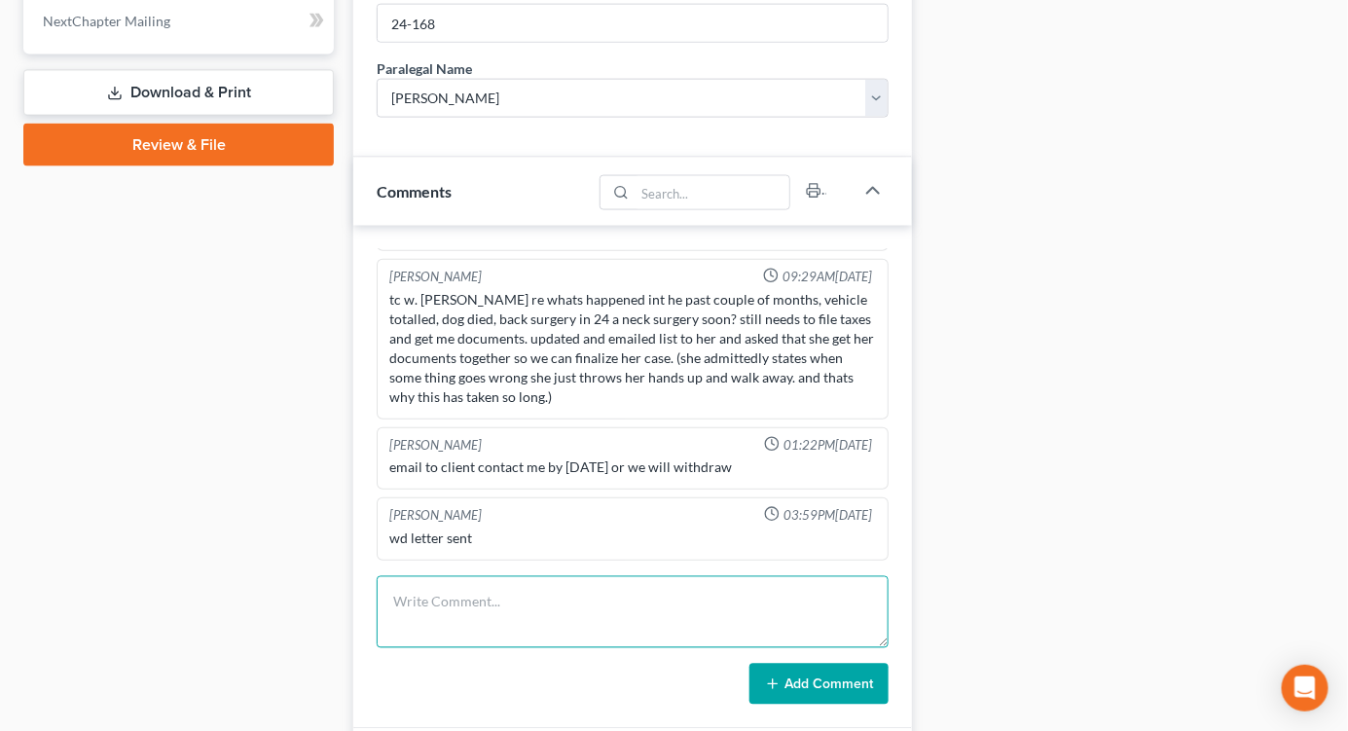
click at [638, 592] on textarea at bounding box center [633, 612] width 512 height 72
type textarea "L"
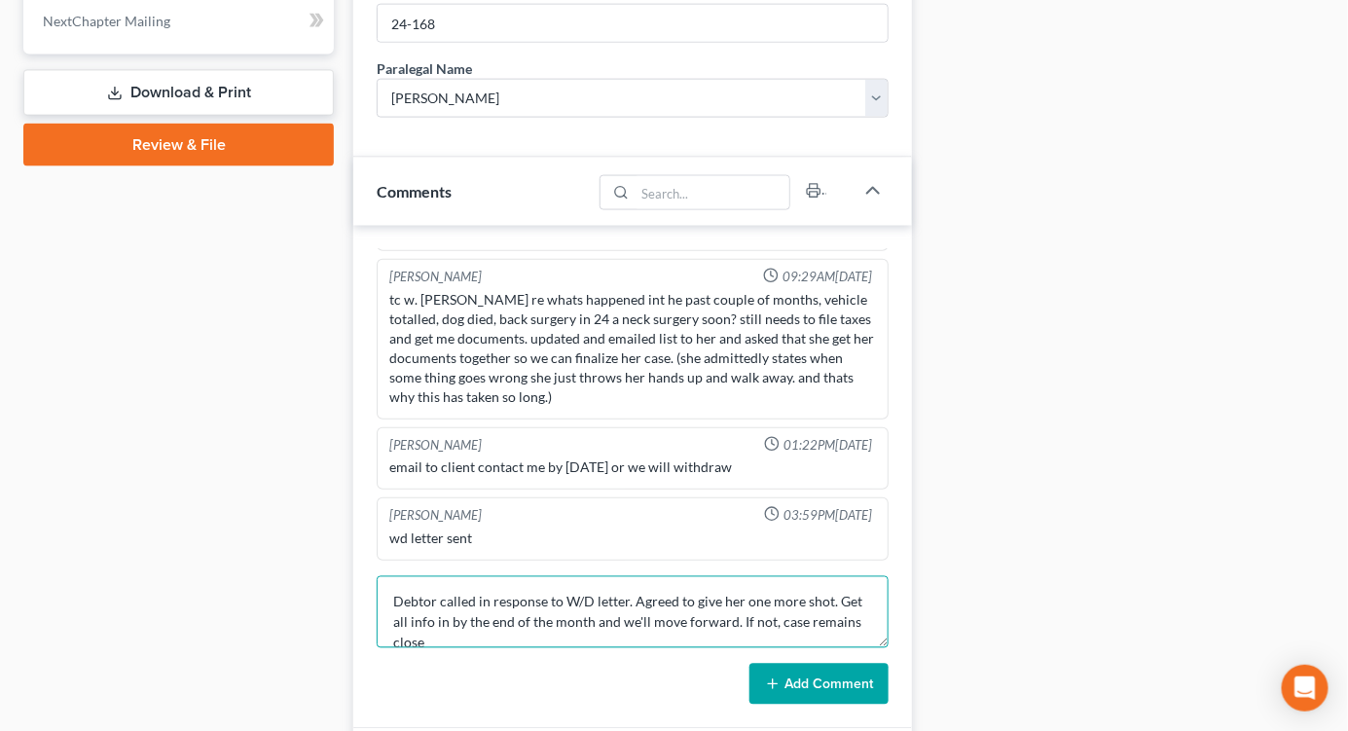
scroll to position [3, 0]
type textarea "Debtor called in response to W/D letter. Agreed to give her one more shot. Get …"
click at [843, 695] on button "Add Comment" at bounding box center [819, 684] width 139 height 41
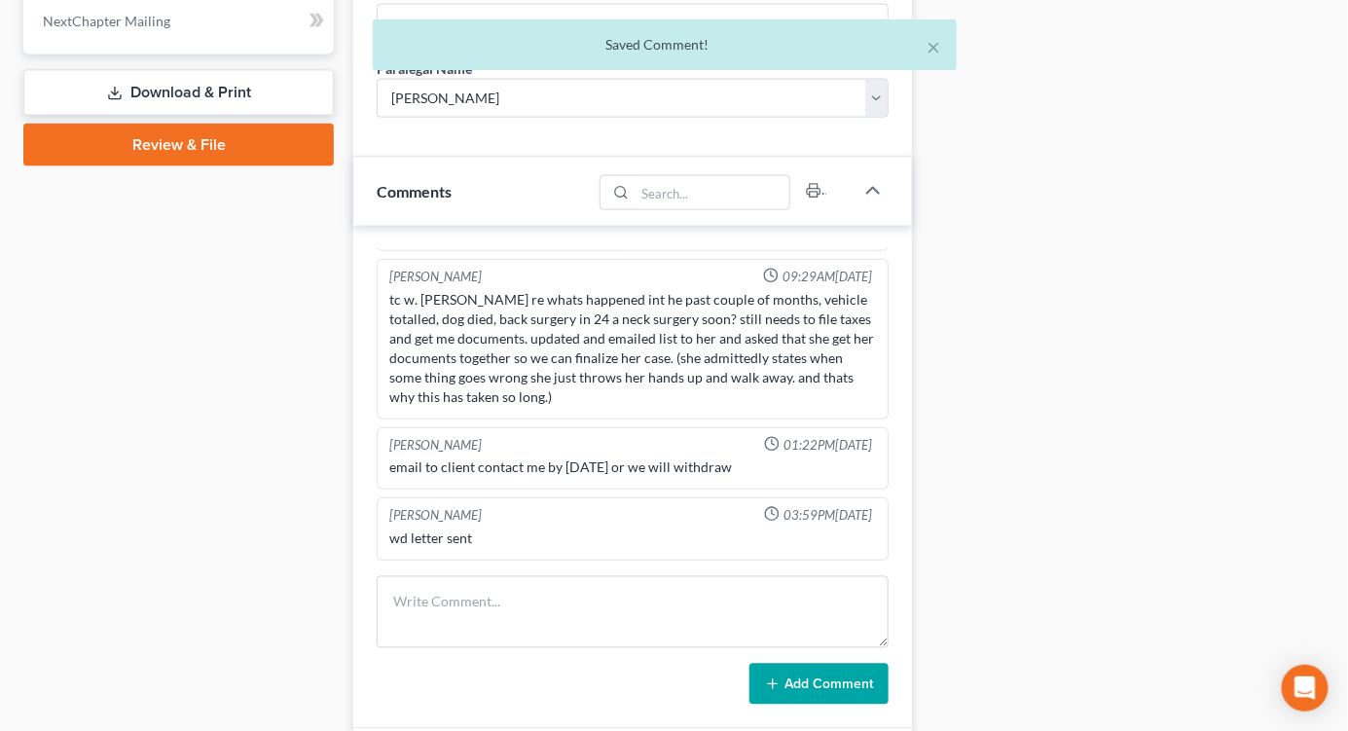
scroll to position [598, 0]
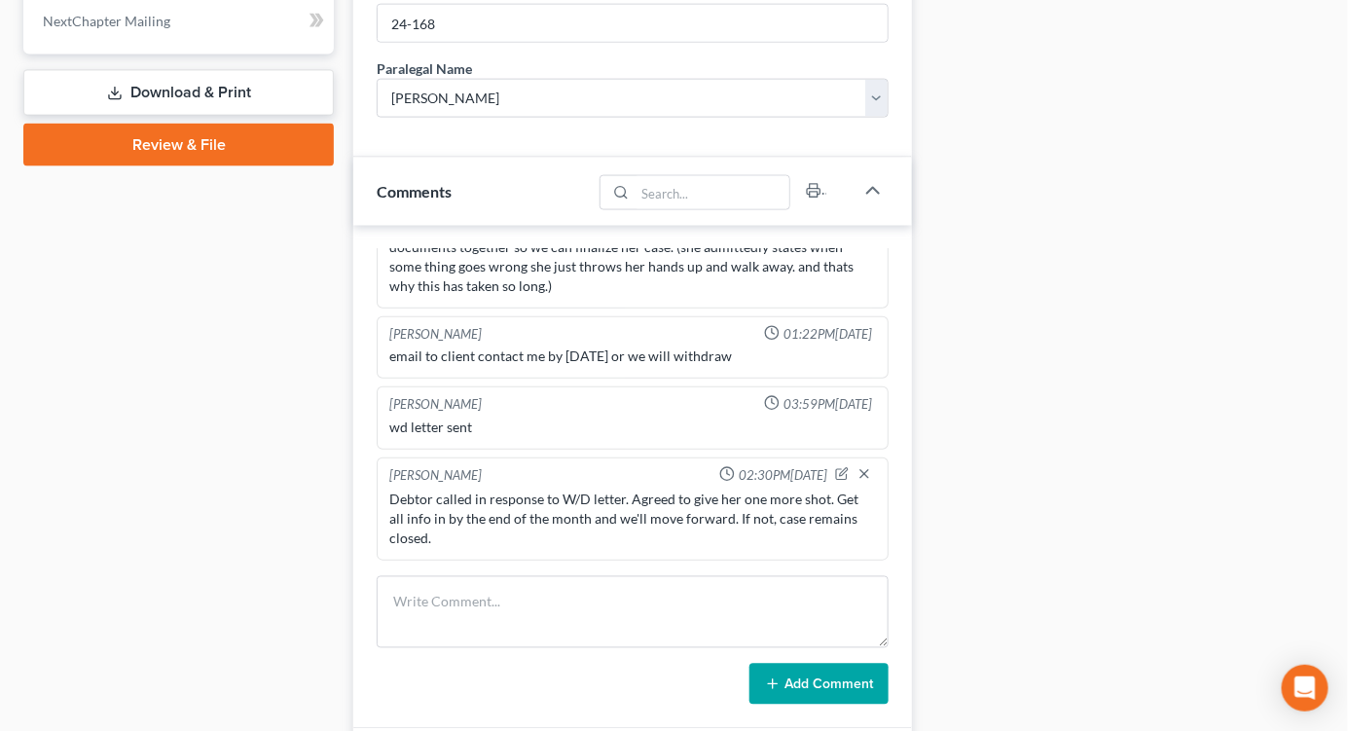
click at [1260, 187] on div "Docs Tasks Events Timer 0% Completed Nothing here yet! Recorded mortgages and d…" at bounding box center [1128, 128] width 413 height 1612
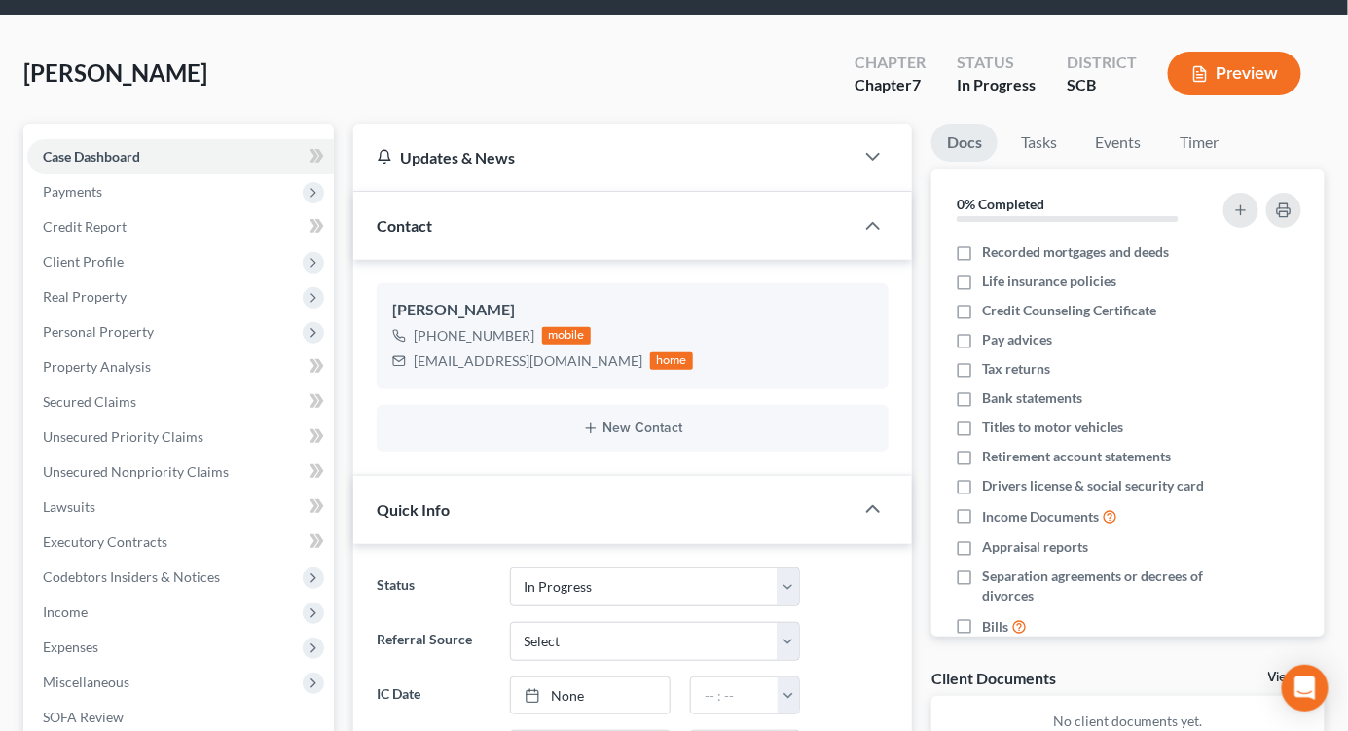
scroll to position [0, 0]
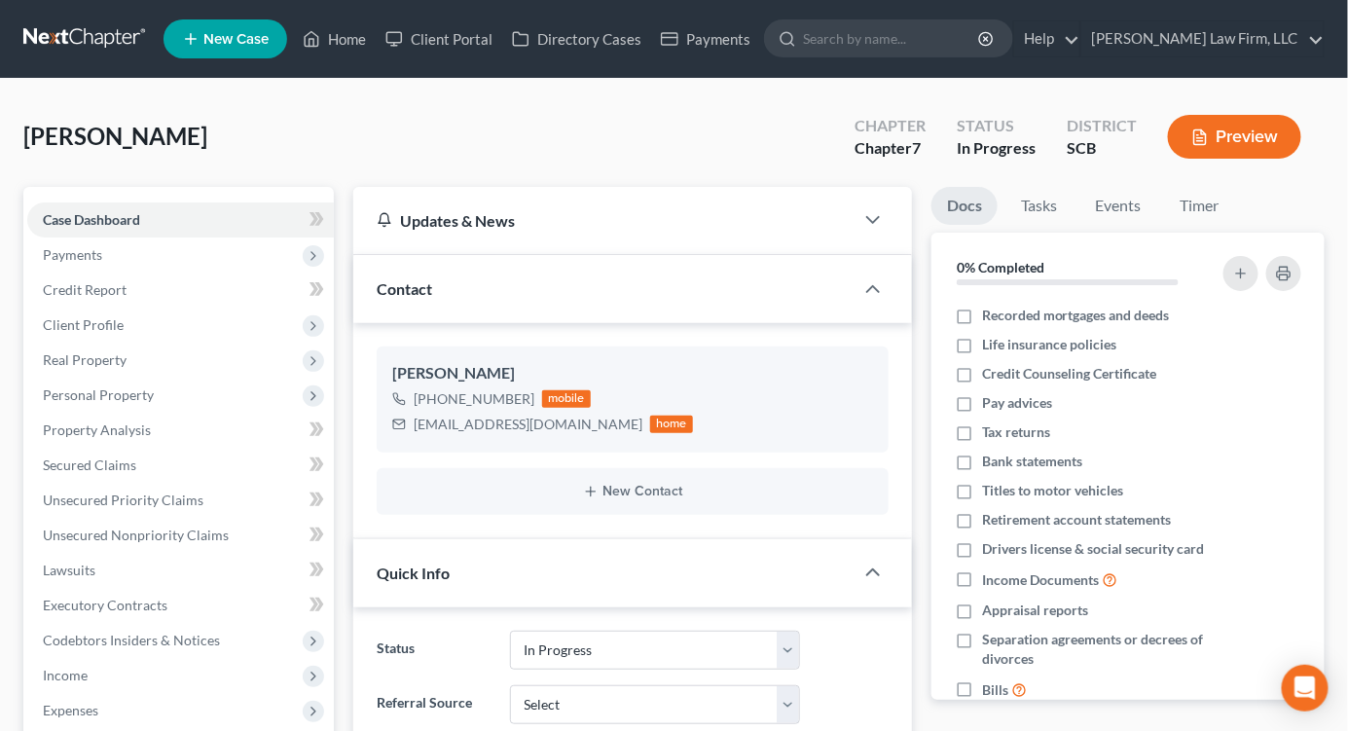
click at [109, 36] on link at bounding box center [85, 38] width 125 height 35
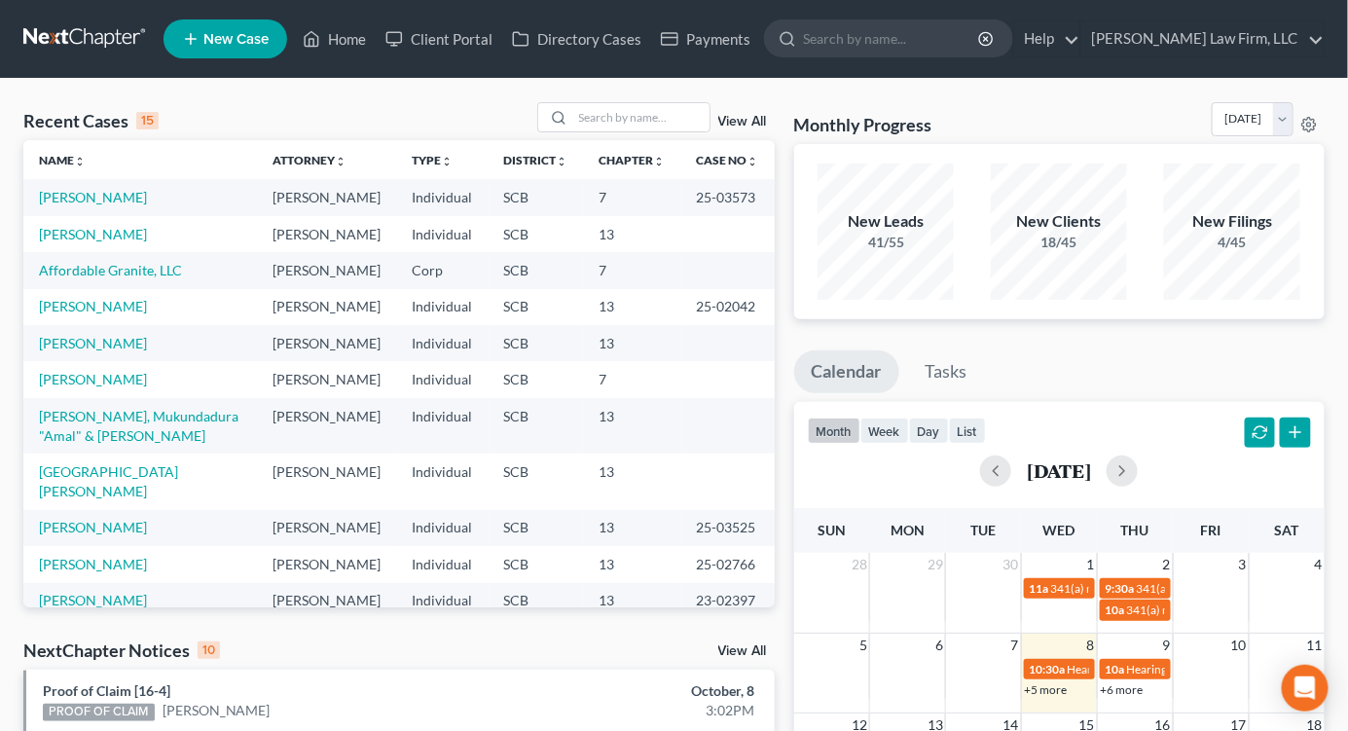
click at [1152, 99] on div "Recent Cases 15 View All Name unfold_more expand_more expand_less Attorney unfo…" at bounding box center [674, 722] width 1348 height 1287
click at [664, 102] on div at bounding box center [623, 117] width 173 height 30
click at [672, 112] on input "search" at bounding box center [641, 117] width 136 height 28
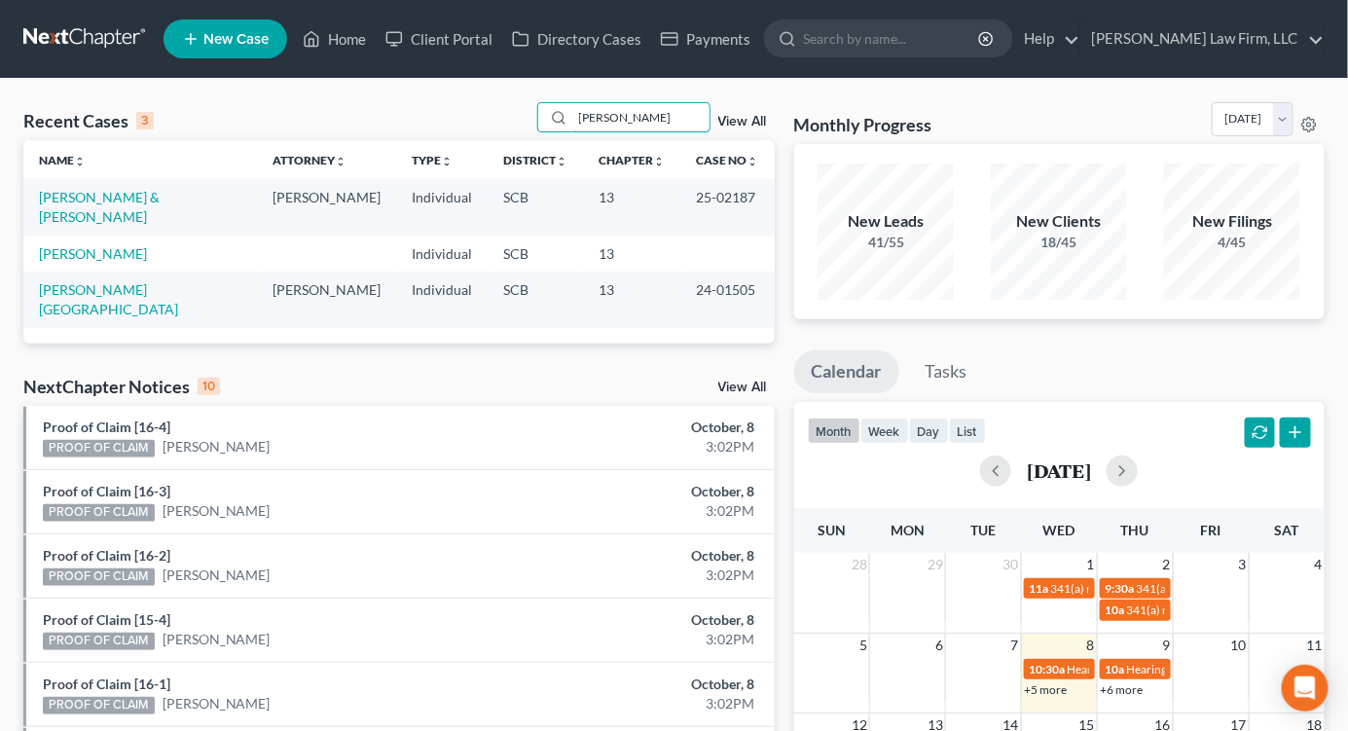
type input "stokes"
click at [158, 200] on link "[PERSON_NAME] & [PERSON_NAME]" at bounding box center [99, 207] width 121 height 36
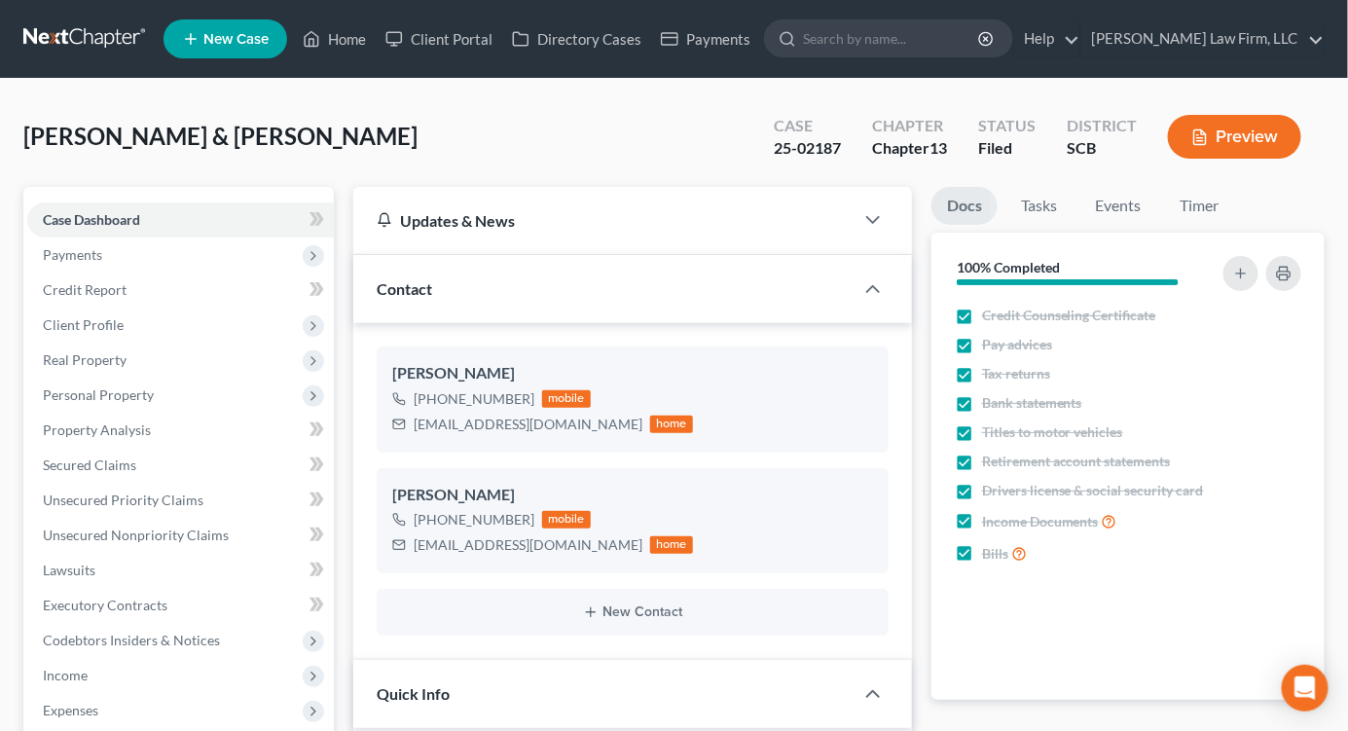
select select "1"
drag, startPoint x: 1180, startPoint y: 84, endPoint x: 1194, endPoint y: 84, distance: 14.6
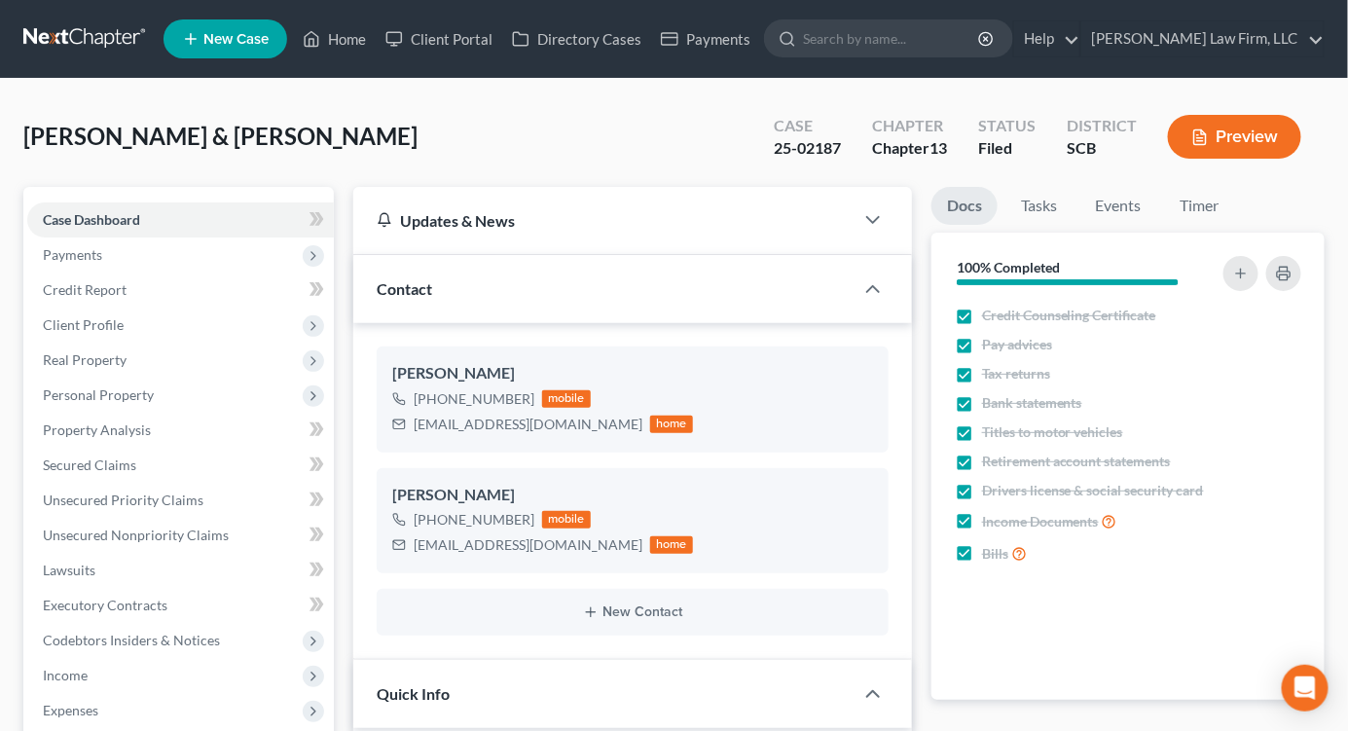
click at [82, 27] on link at bounding box center [85, 38] width 125 height 35
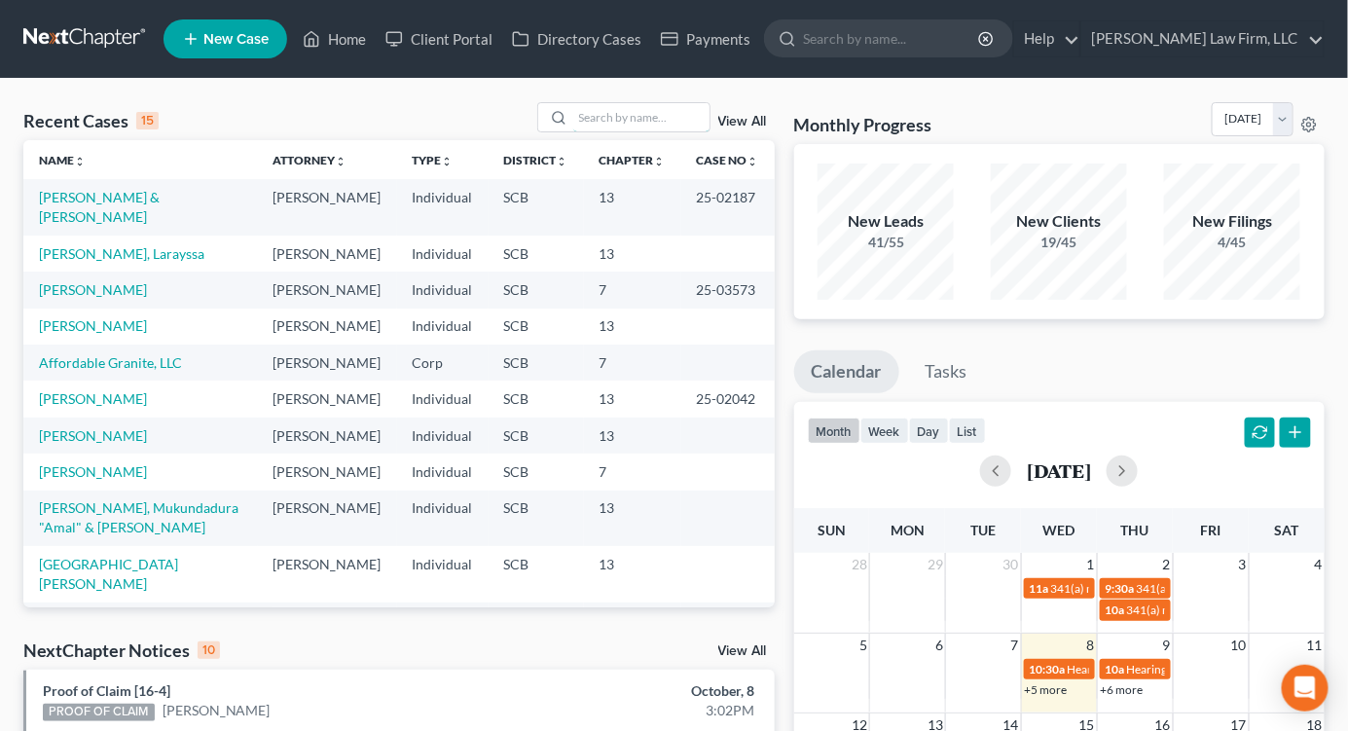
click at [670, 114] on input "search" at bounding box center [641, 117] width 136 height 28
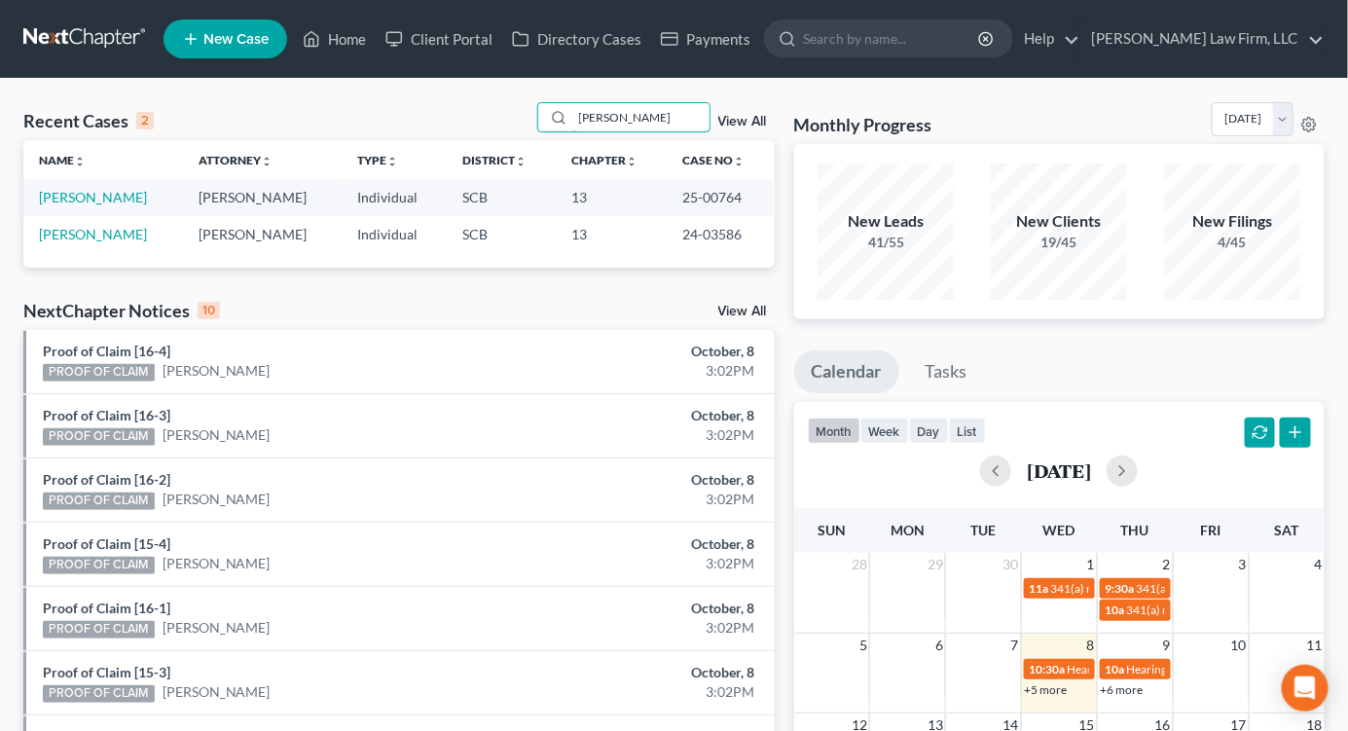
type input "dixon"
click at [90, 196] on link "Dixon, James" at bounding box center [93, 197] width 108 height 17
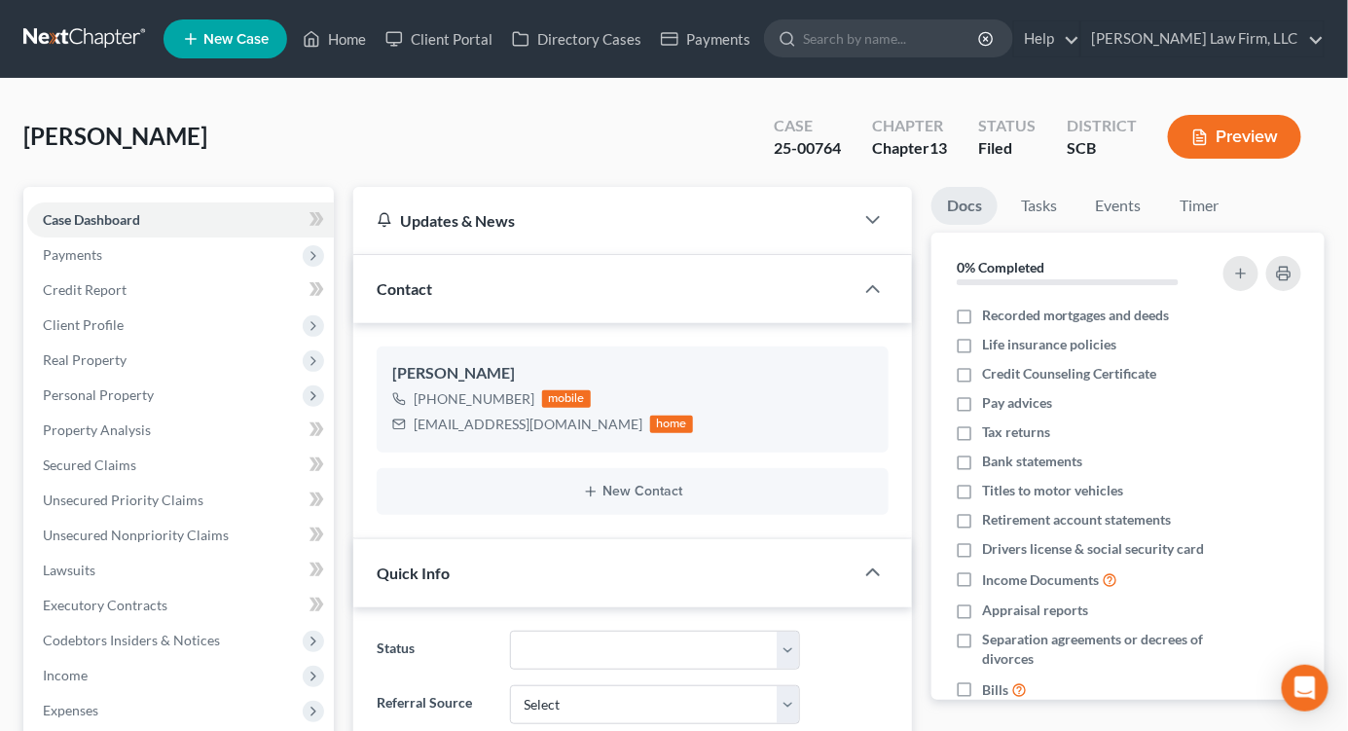
select select "0"
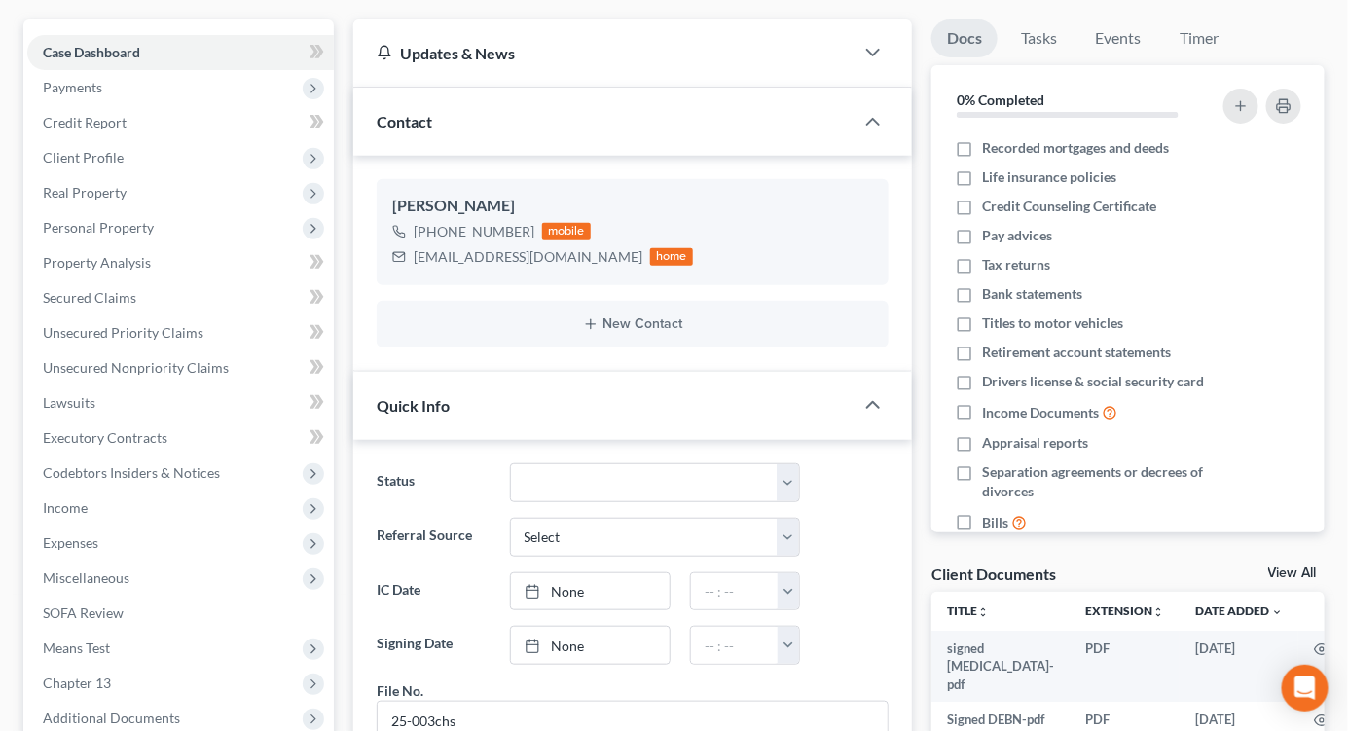
scroll to position [216, 0]
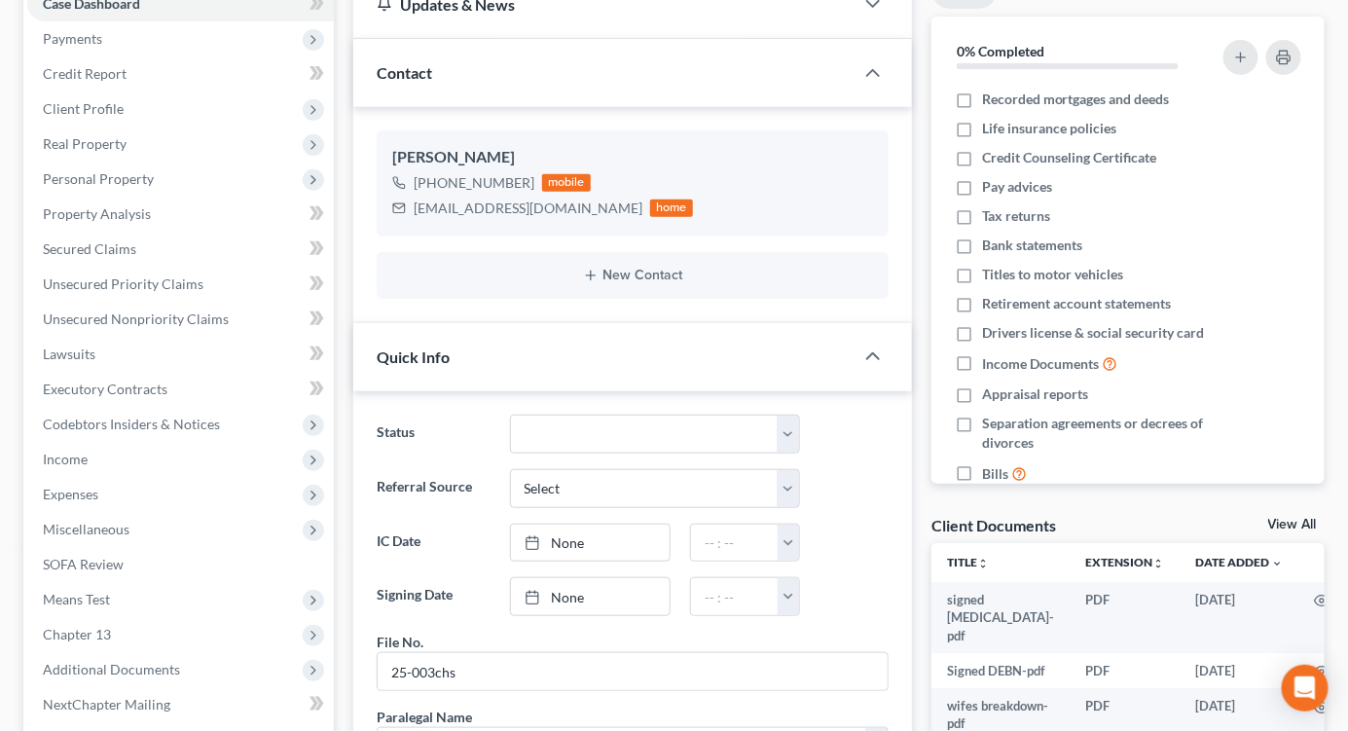
click at [68, 455] on span "Income" at bounding box center [65, 459] width 45 height 17
click at [118, 488] on span "Employment Income" at bounding box center [144, 494] width 125 height 17
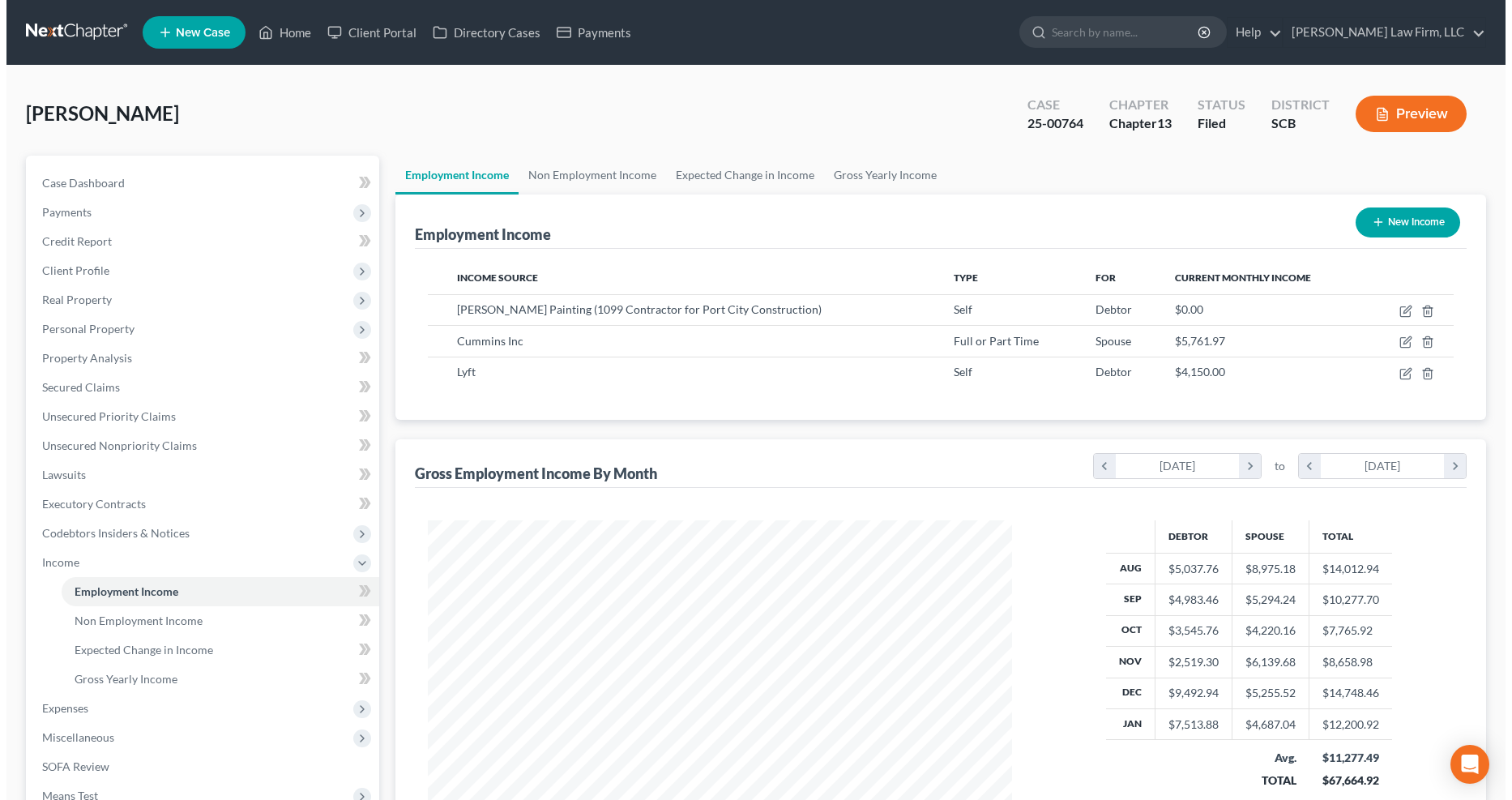
scroll to position [292, 618]
click at [1136, 374] on icon "button" at bounding box center [1400, 371] width 7 height 7
select select "1"
select select "0"
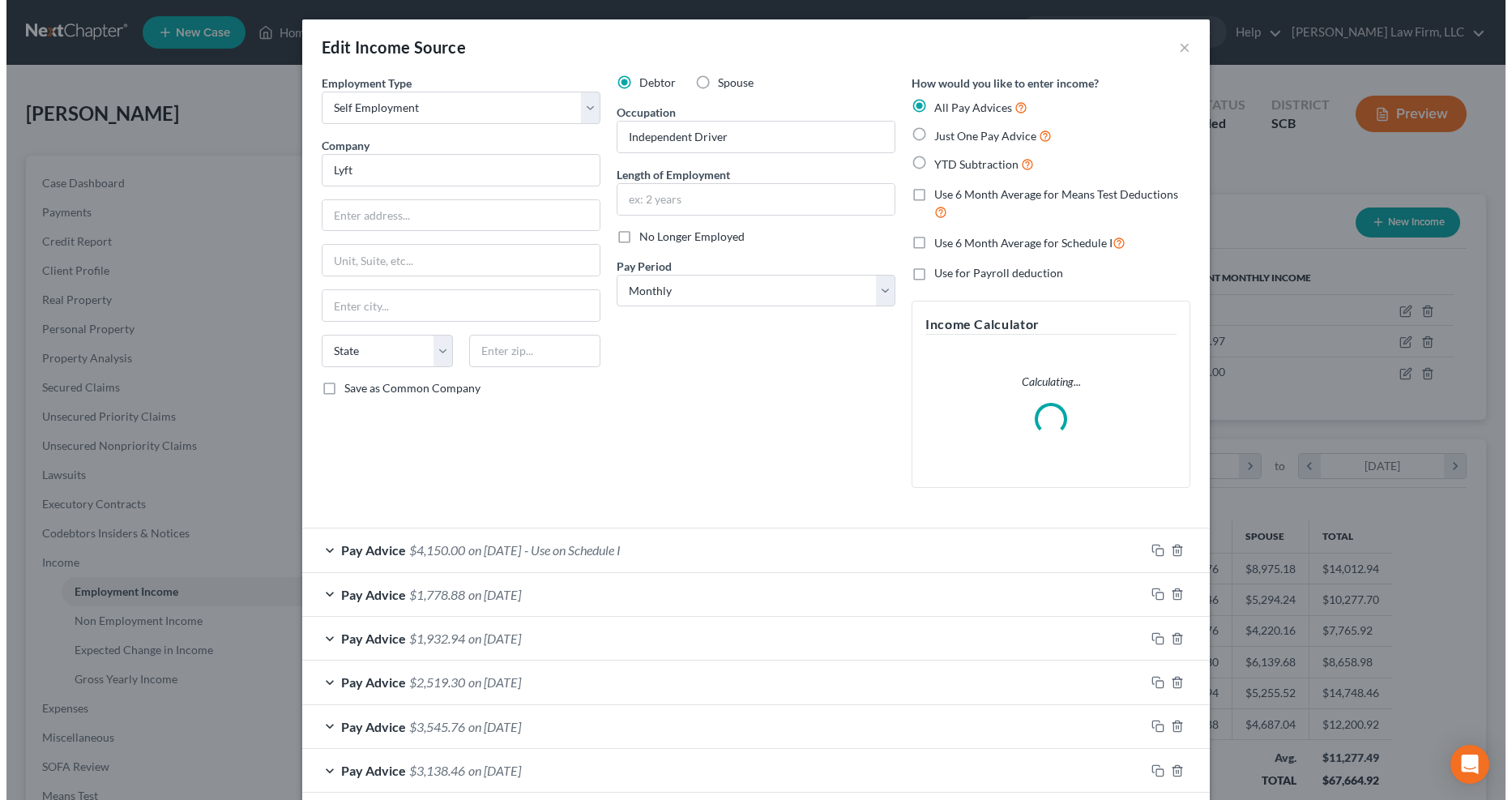
scroll to position [294, 624]
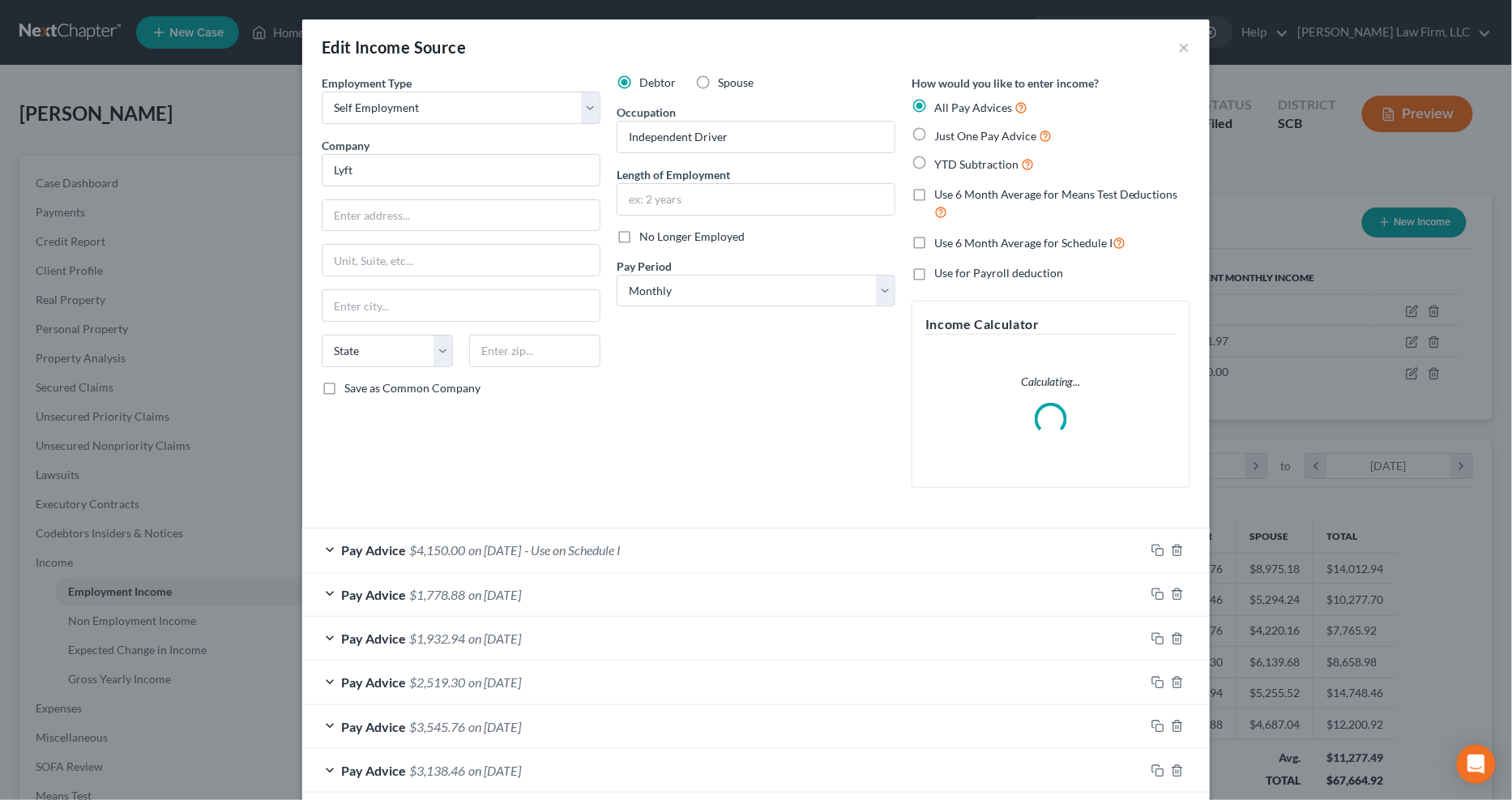
click at [719, 592] on div "Pay Advice $1,778.88 on 01/31/2025" at bounding box center [724, 594] width 843 height 43
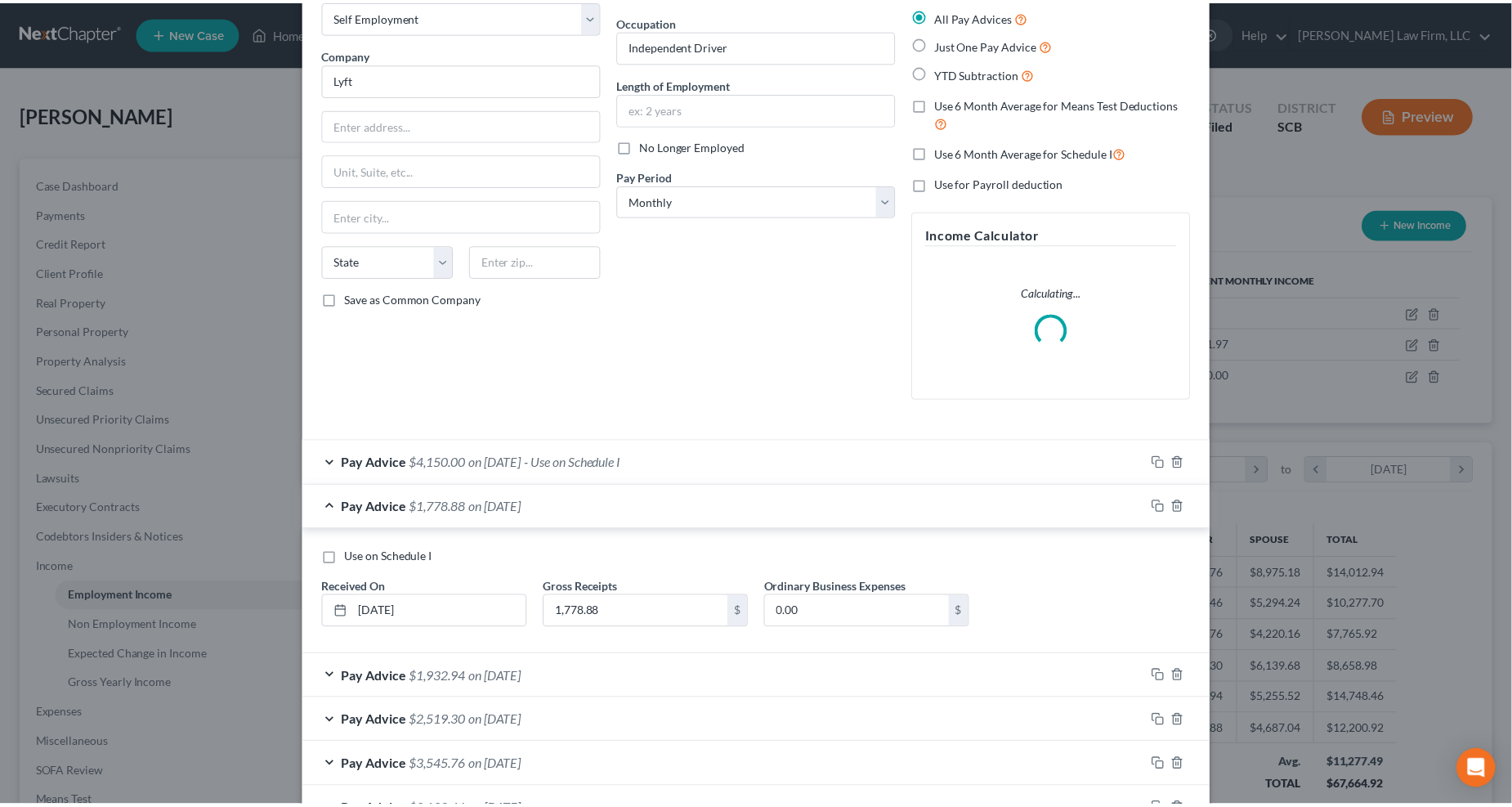
scroll to position [0, 0]
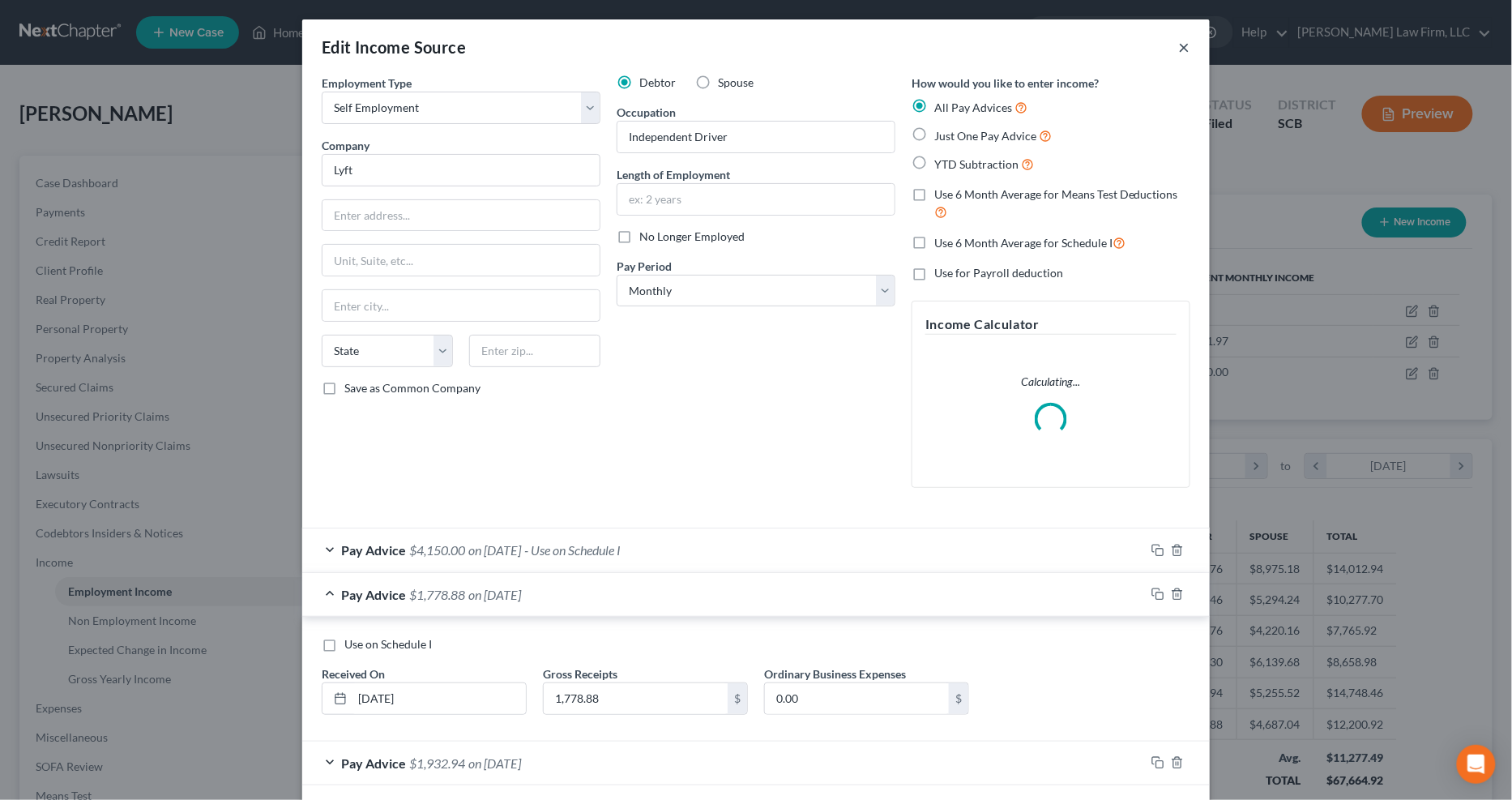
click at [1136, 45] on button "×" at bounding box center [1185, 47] width 12 height 19
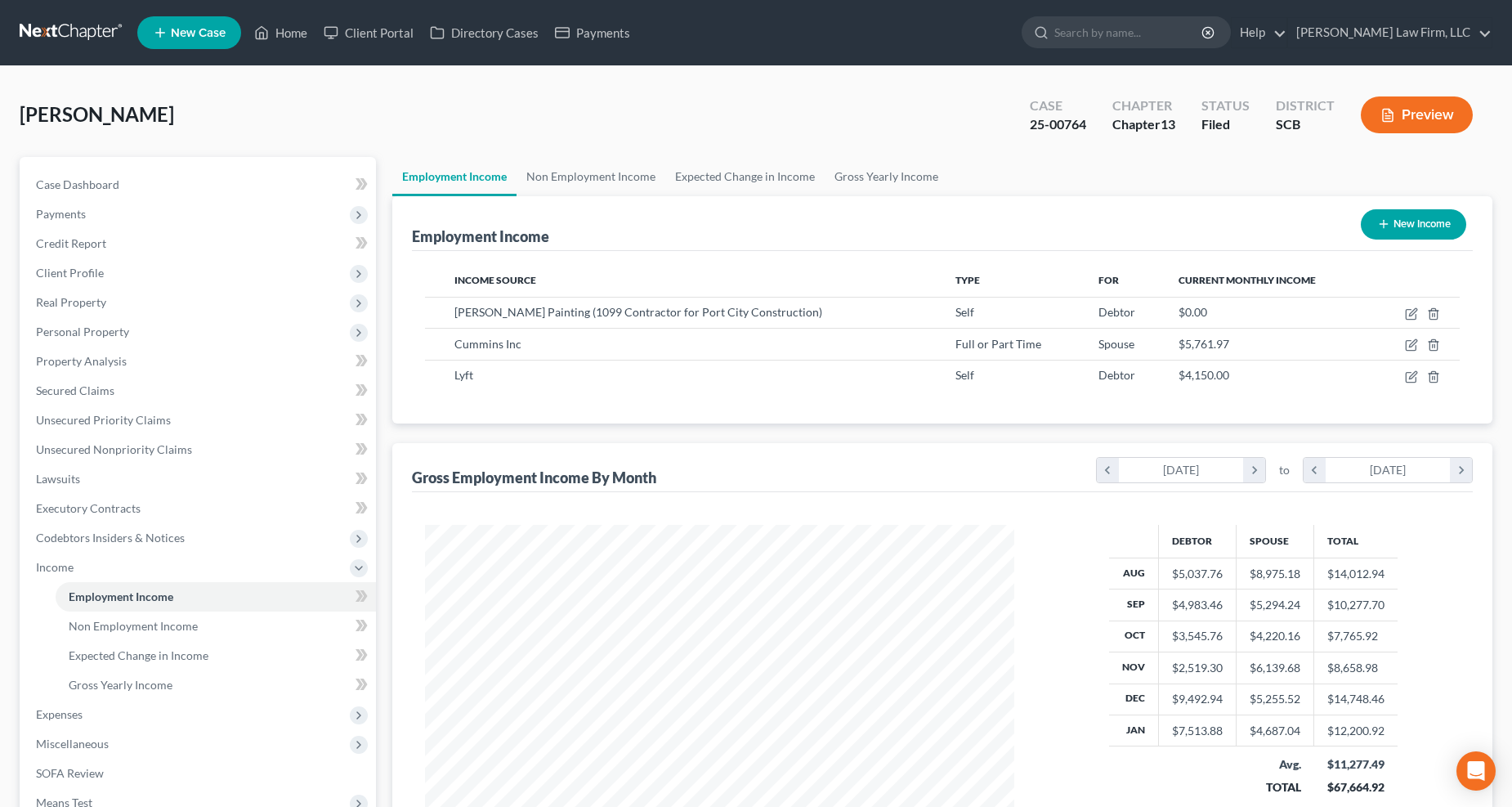
scroll to position [817152, 816613]
click at [604, 170] on link "Non Employment Income" at bounding box center [590, 176] width 149 height 39
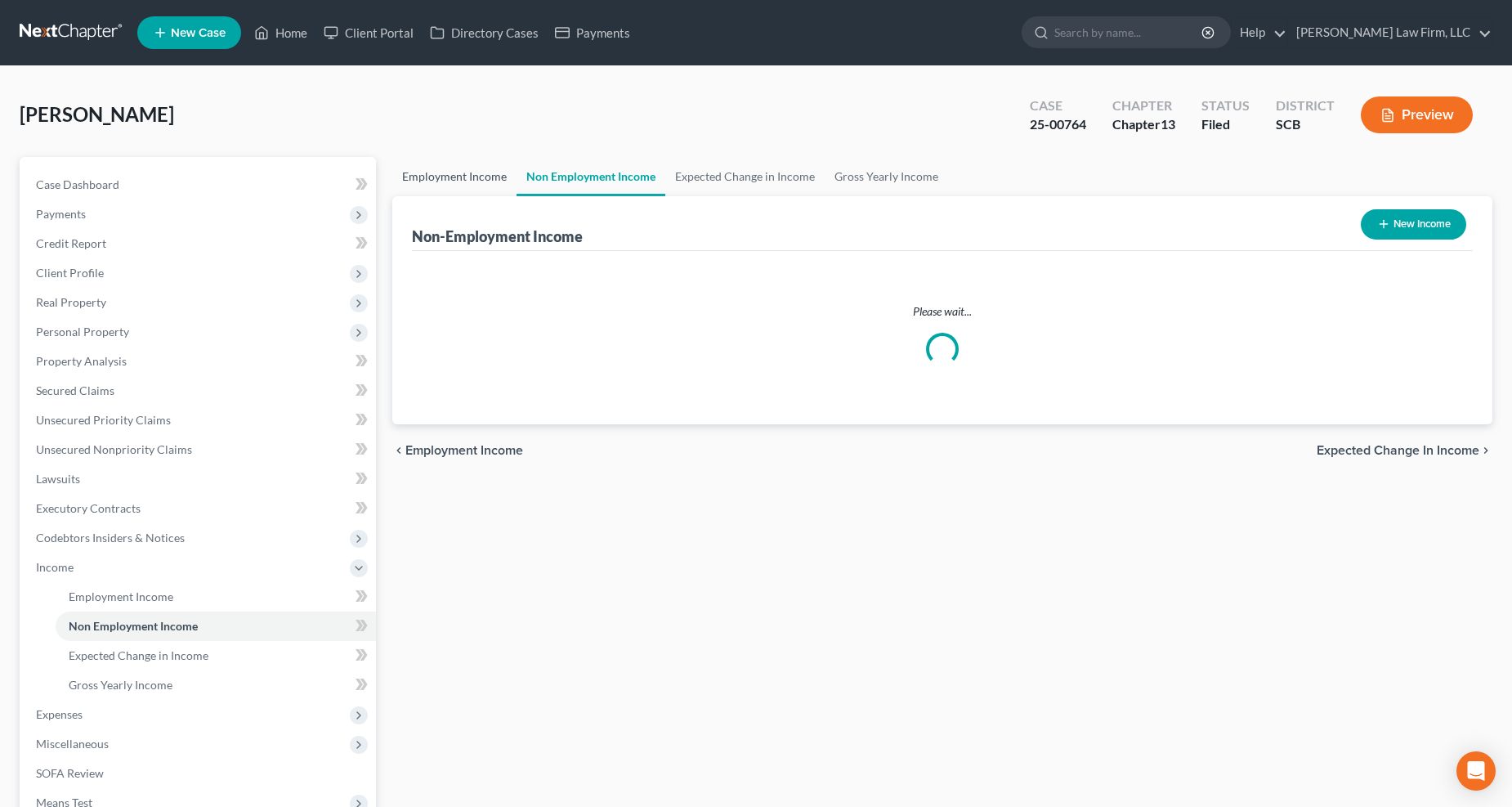
click at [461, 169] on link "Employment Income" at bounding box center [454, 176] width 124 height 39
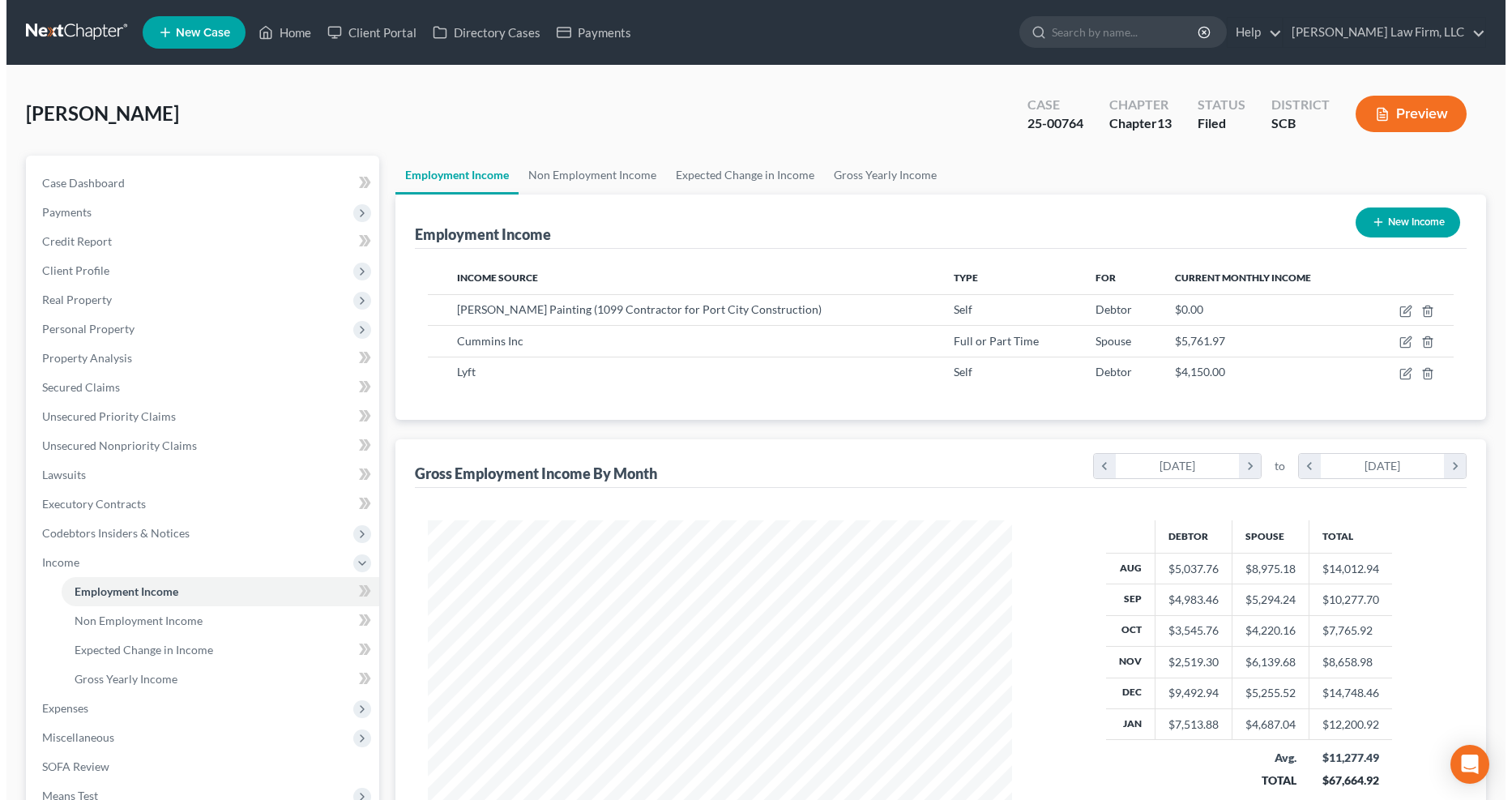
scroll to position [292, 618]
click at [1136, 311] on icon "button" at bounding box center [1400, 311] width 13 height 13
select select "1"
select select "0"
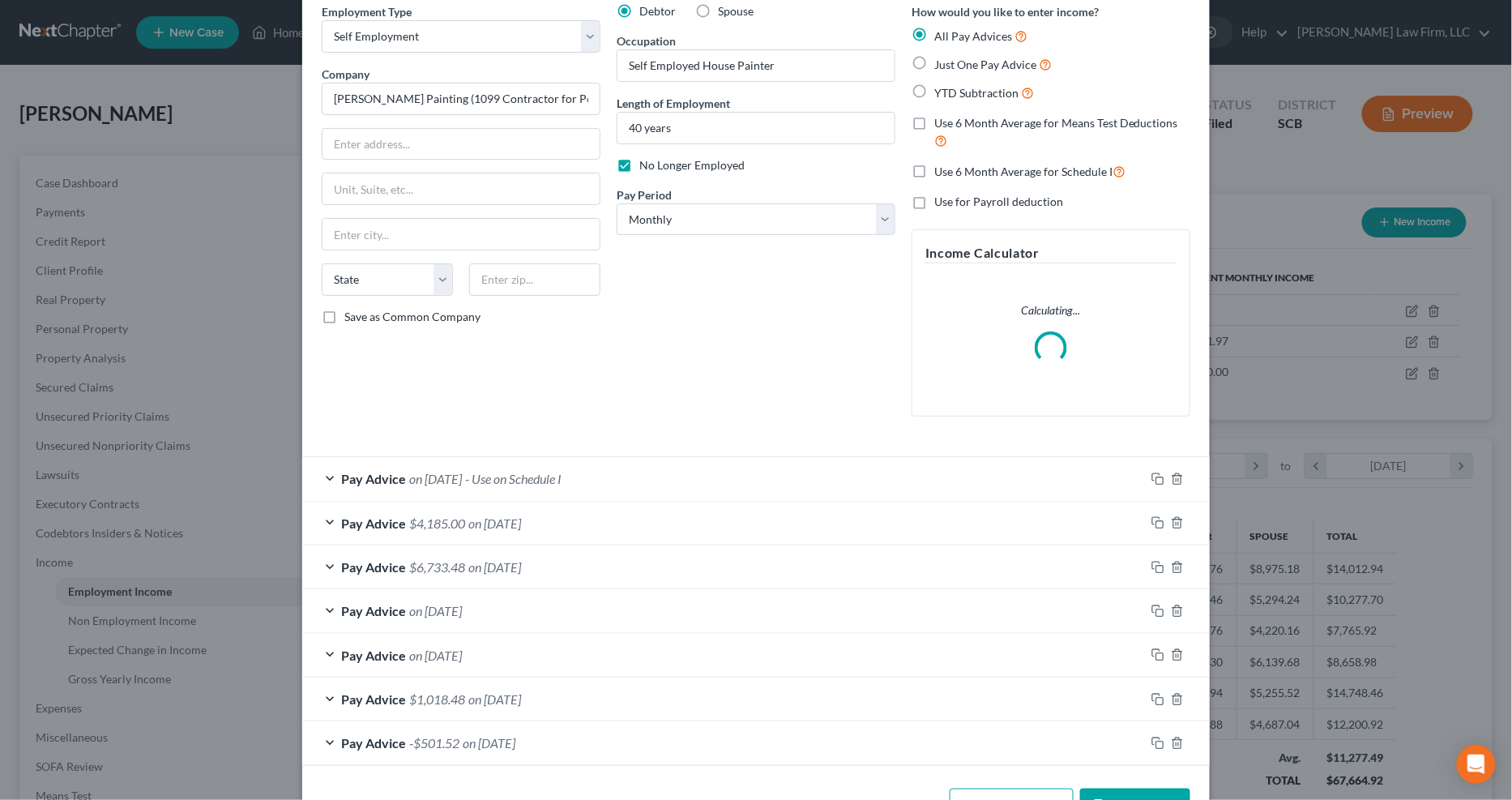
scroll to position [126, 0]
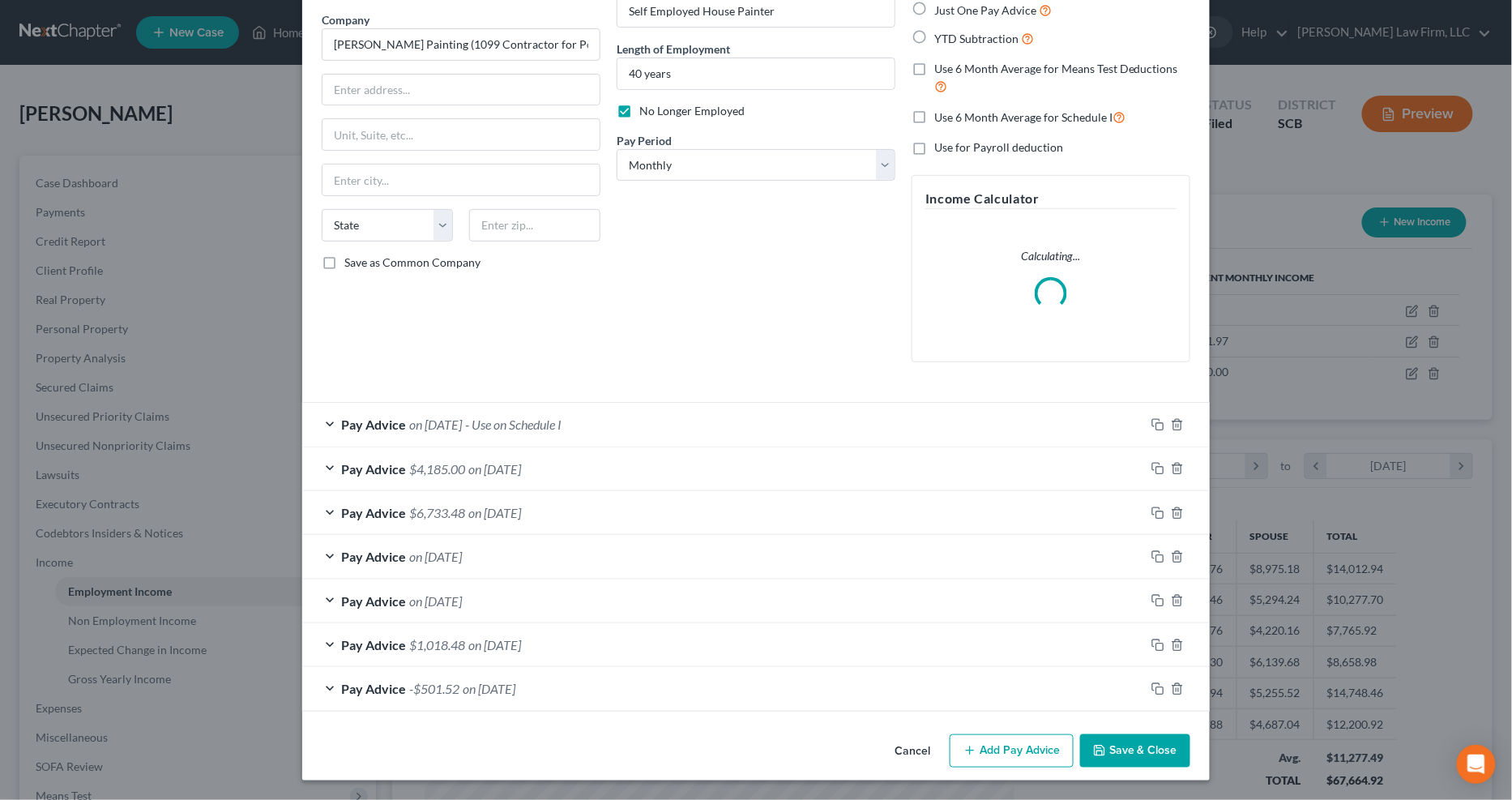
click at [654, 484] on div "Pay Advice $4,185.00 on 01/31/2025" at bounding box center [724, 469] width 843 height 43
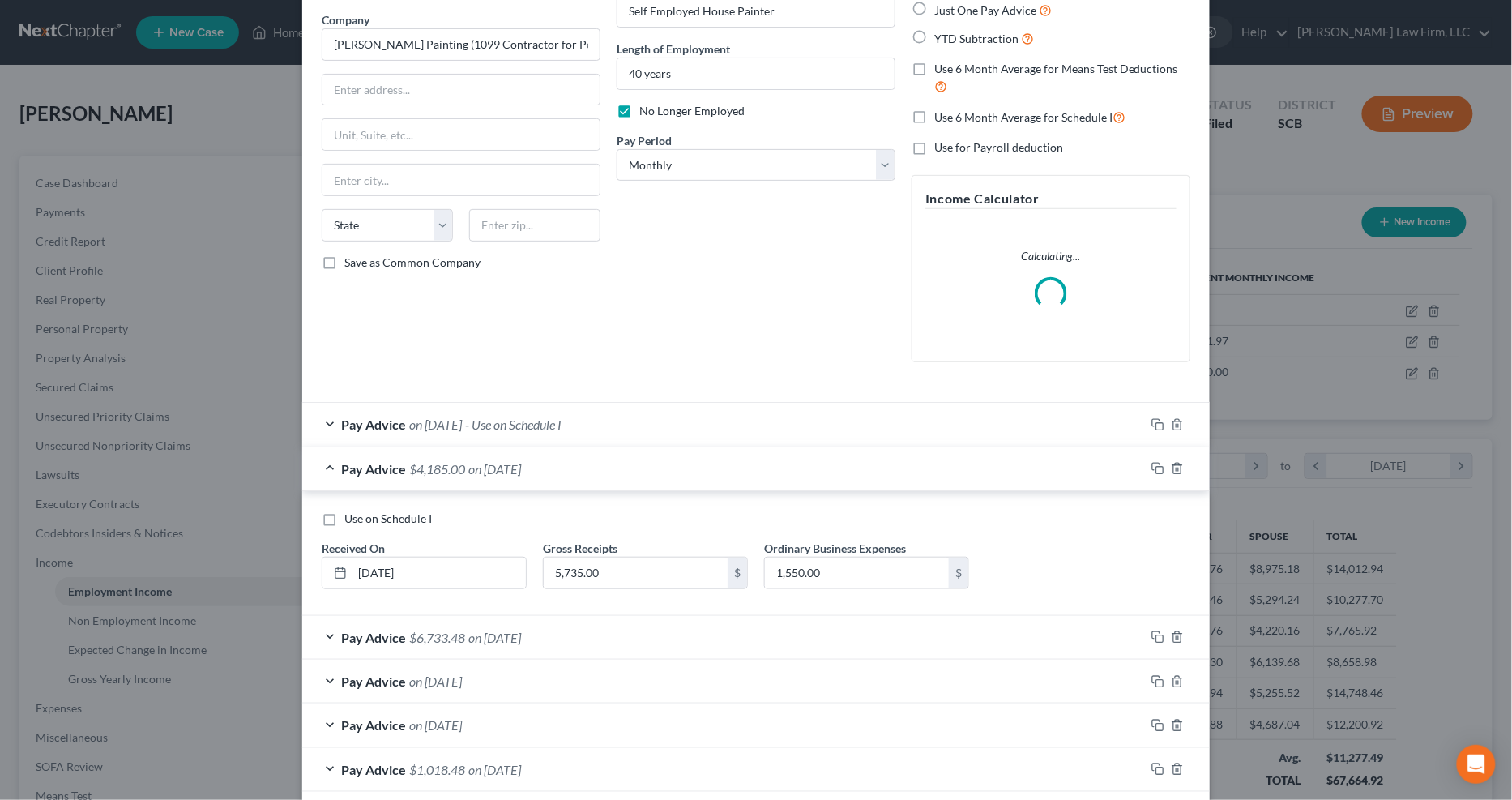
click at [654, 467] on div "Pay Advice $4,185.00 on 01/31/2025" at bounding box center [724, 469] width 843 height 43
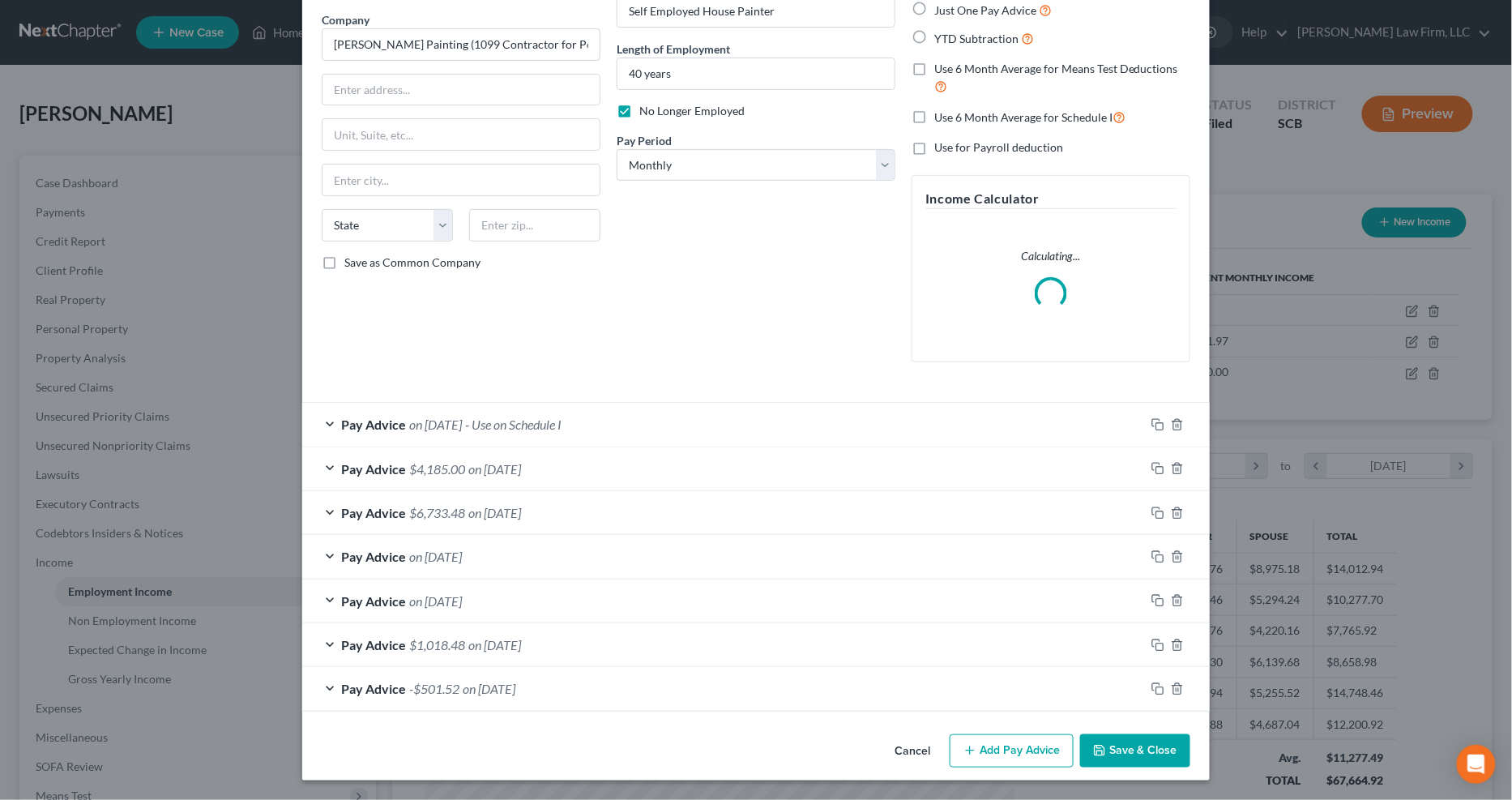
click at [650, 472] on div "Pay Advice $4,185.00 on 01/31/2025" at bounding box center [724, 469] width 843 height 43
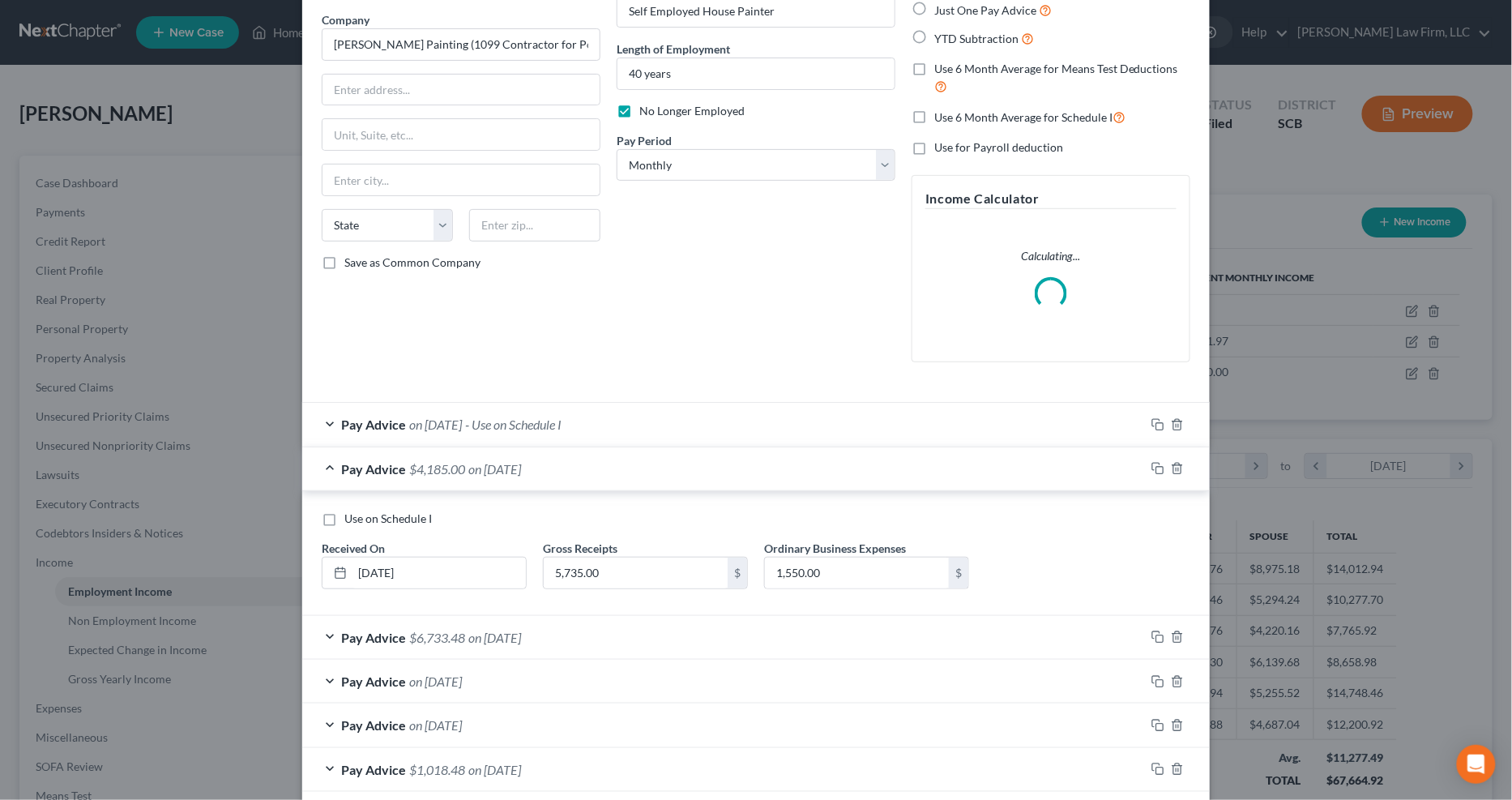
click at [661, 608] on div "Pay Advice $6,733.48 on 12/31/2024" at bounding box center [724, 638] width 843 height 43
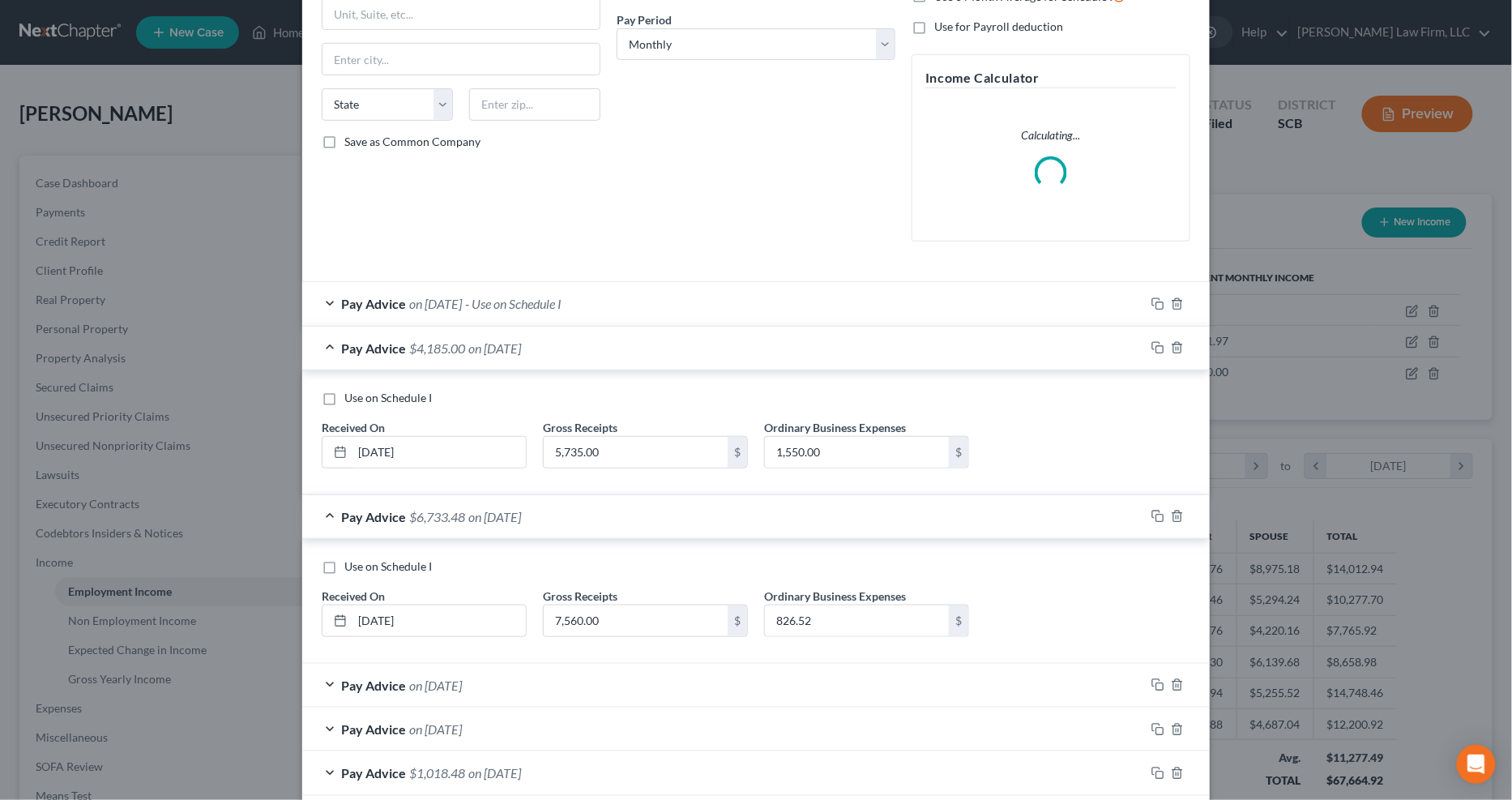
scroll to position [375, 0]
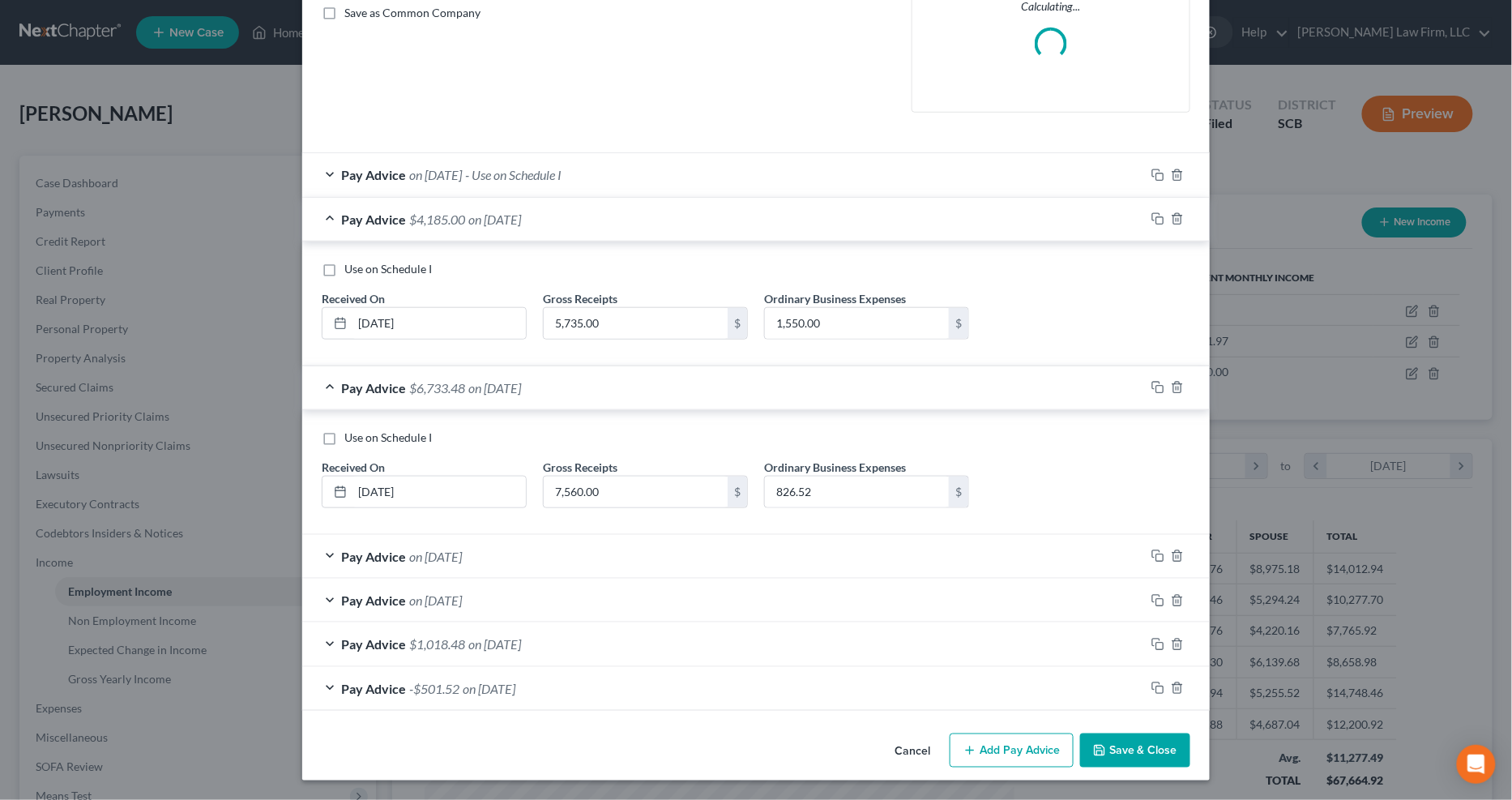
click at [699, 563] on div "Pay Advice on 11/30/2024" at bounding box center [724, 556] width 843 height 43
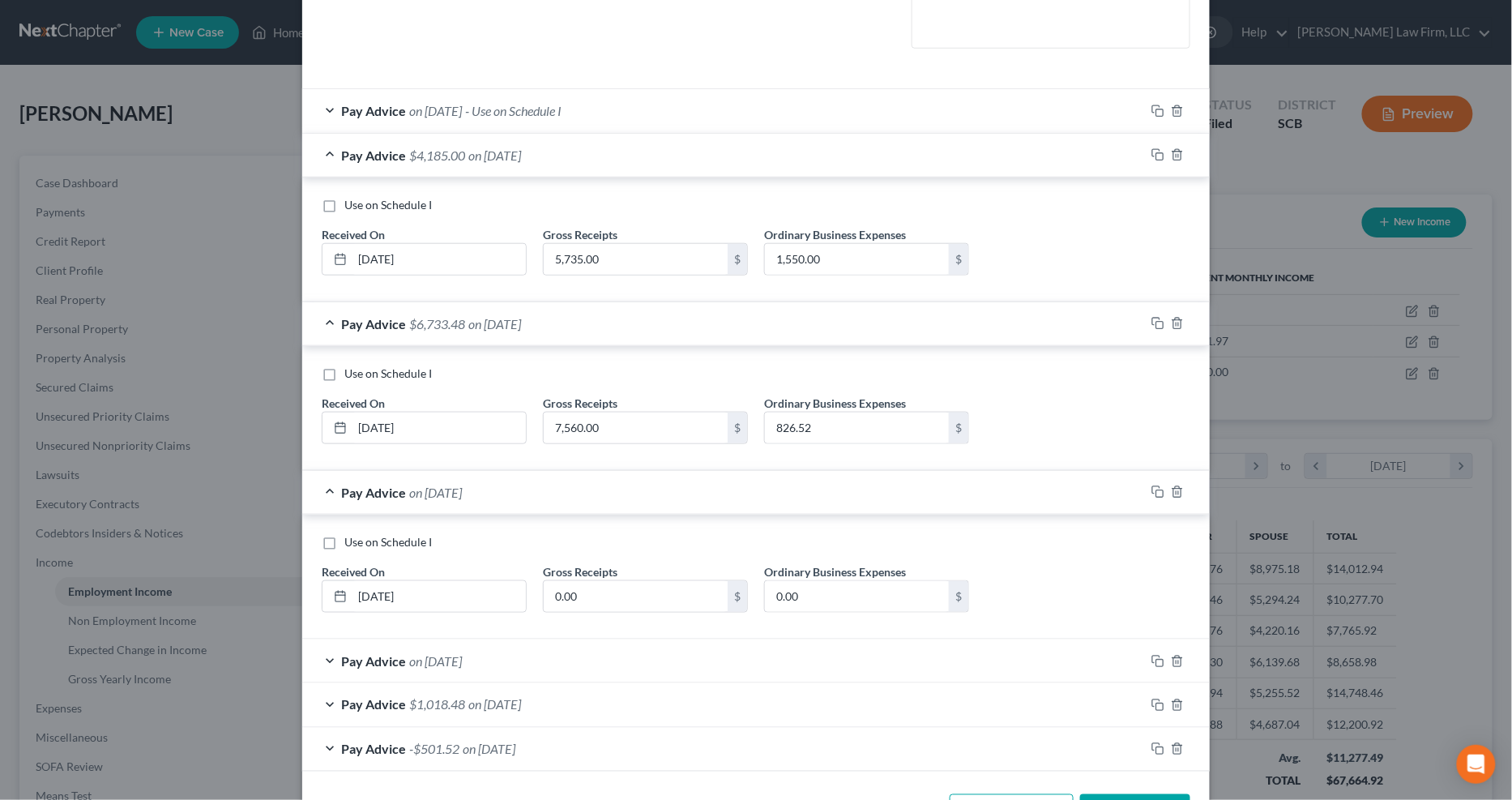
scroll to position [500, 0]
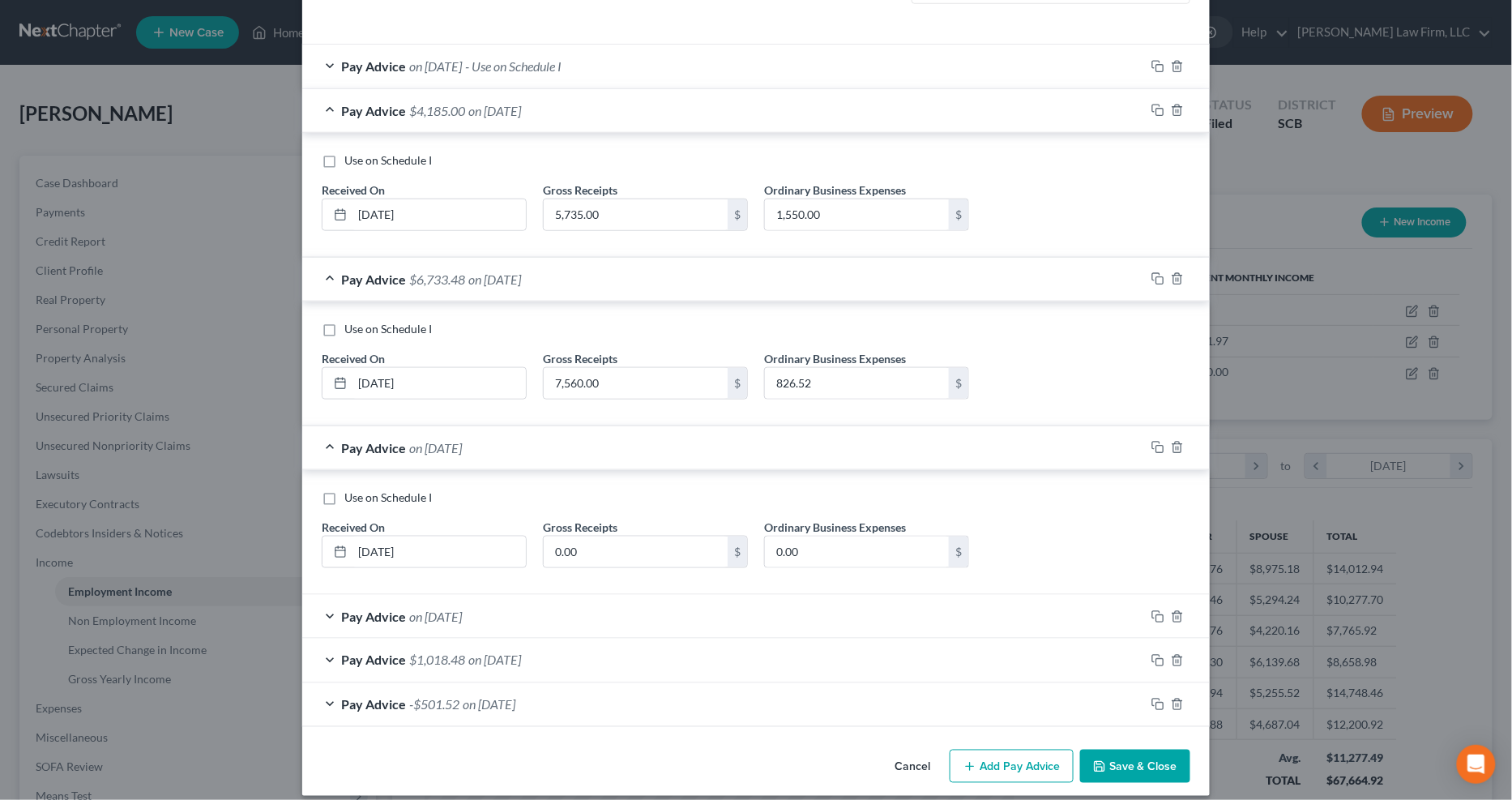
click at [687, 608] on div "Pay Advice $1,018.48 on 09/30/2024" at bounding box center [724, 660] width 843 height 43
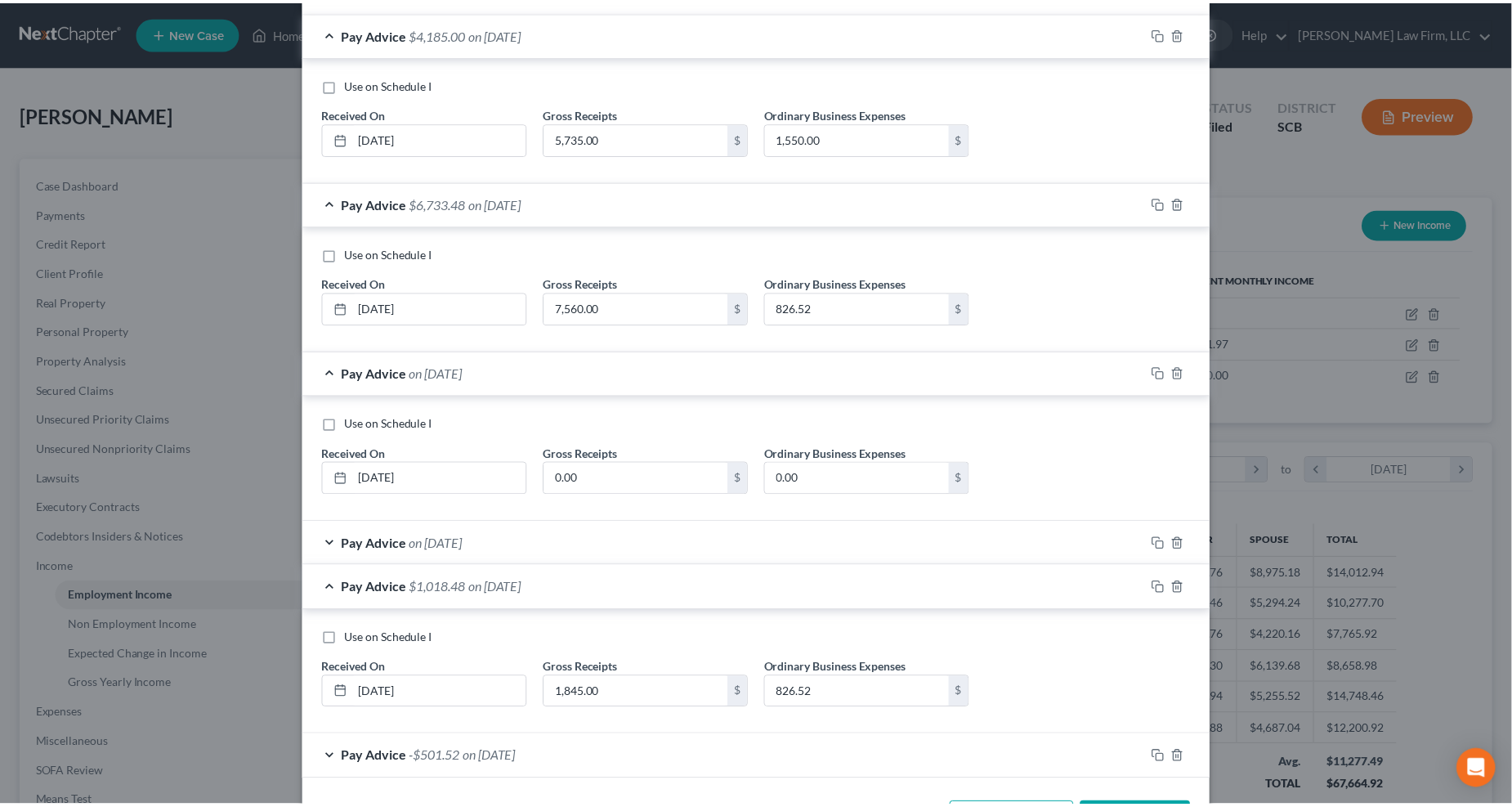
scroll to position [647, 0]
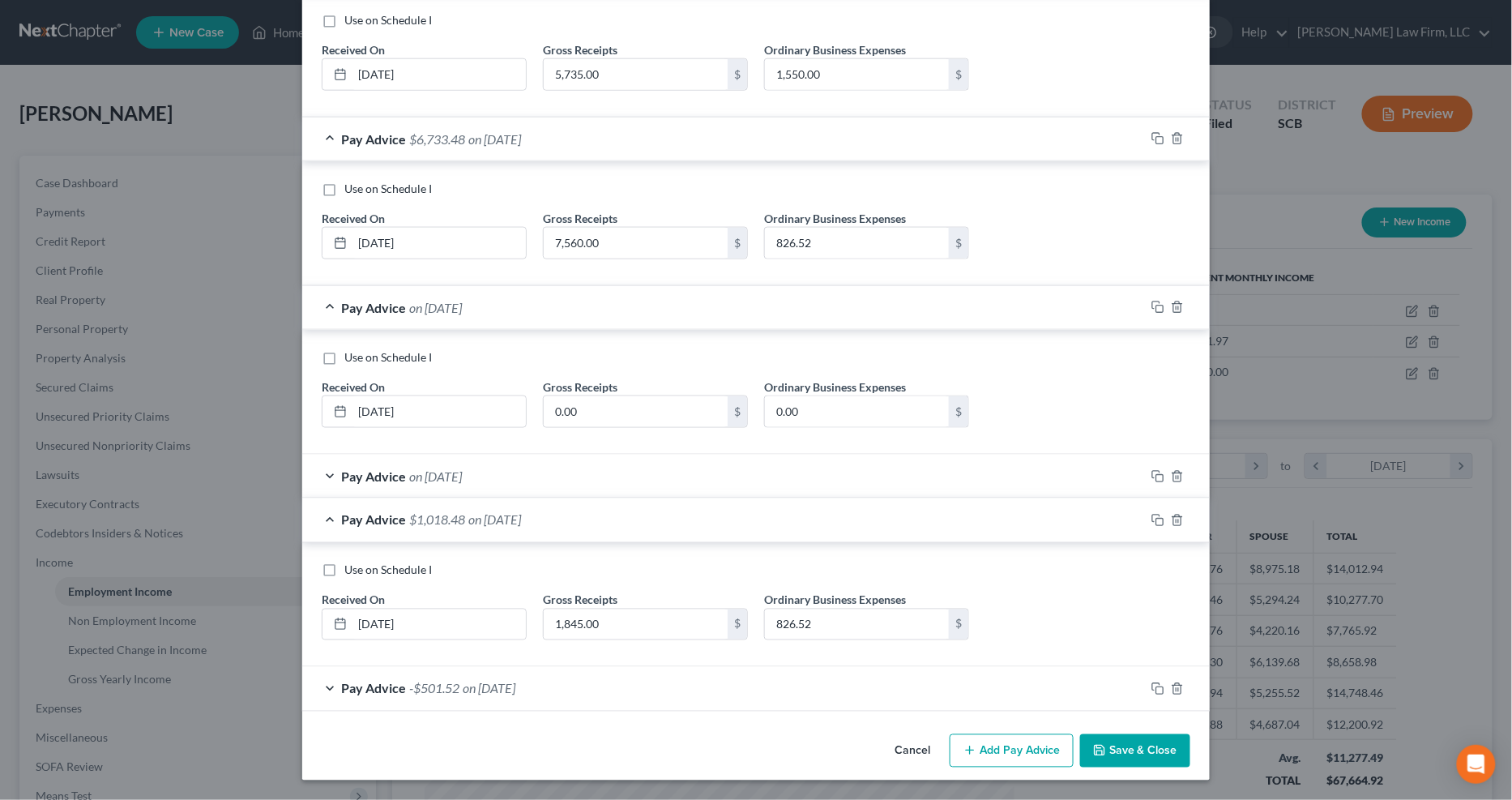
click at [1136, 608] on button "Save & Close" at bounding box center [1136, 751] width 110 height 34
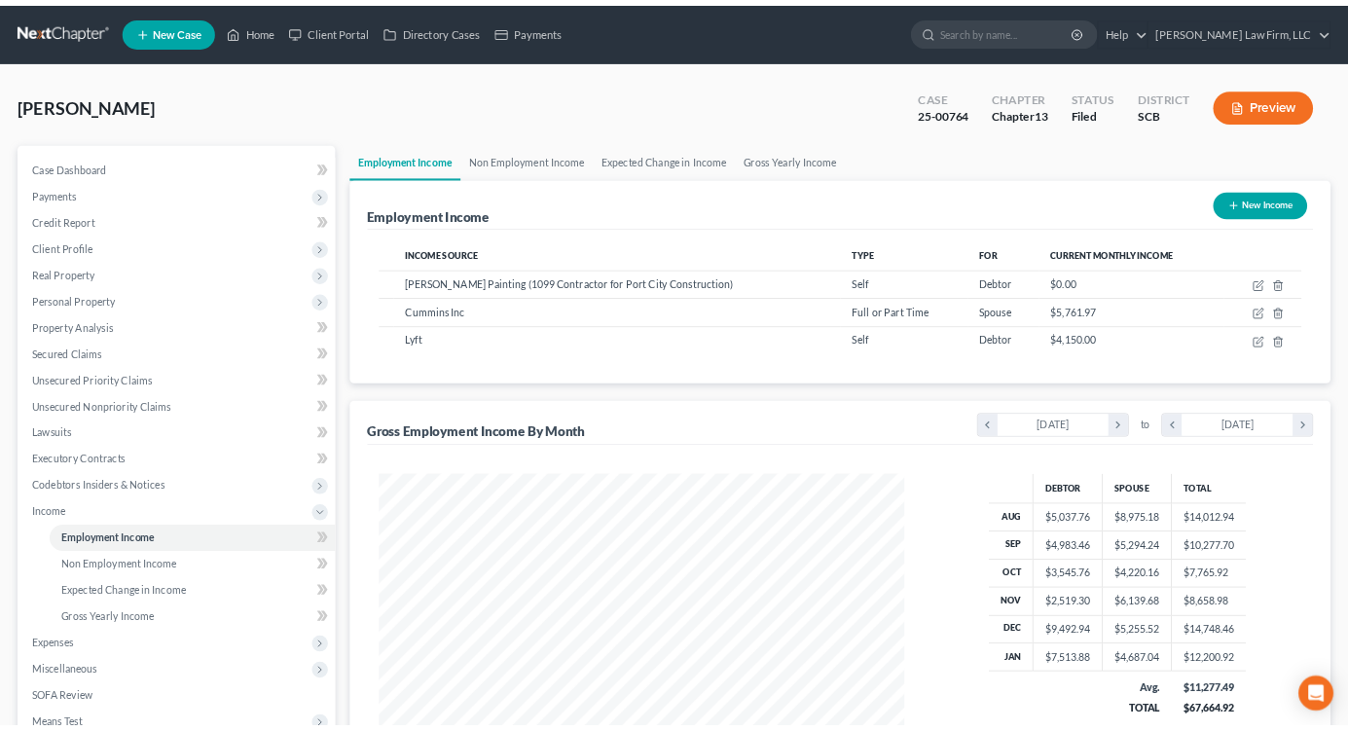
scroll to position [973092, 972897]
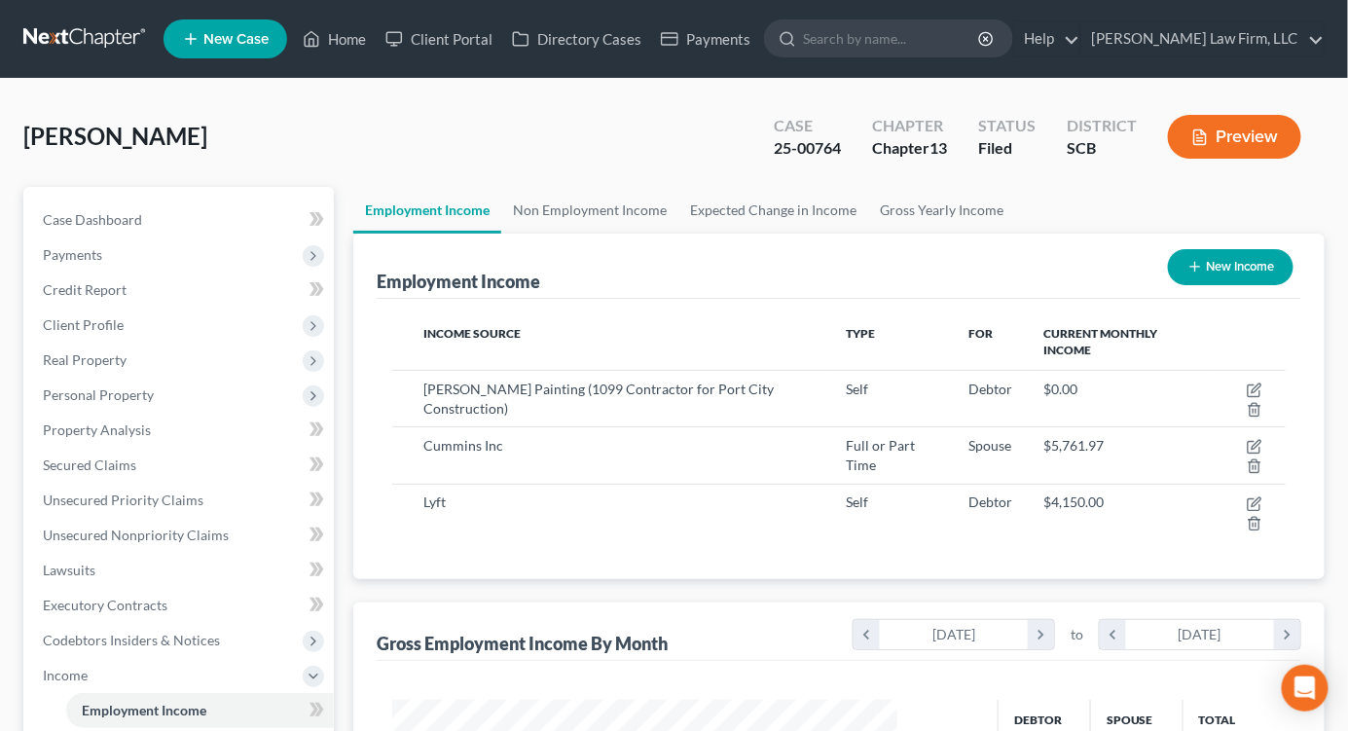
click at [1114, 108] on div "Case 25-00764 Chapter Chapter 13 Status Filed District SCB Preview" at bounding box center [1038, 136] width 574 height 69
click at [99, 220] on span "Case Dashboard" at bounding box center [92, 219] width 99 height 17
select select "0"
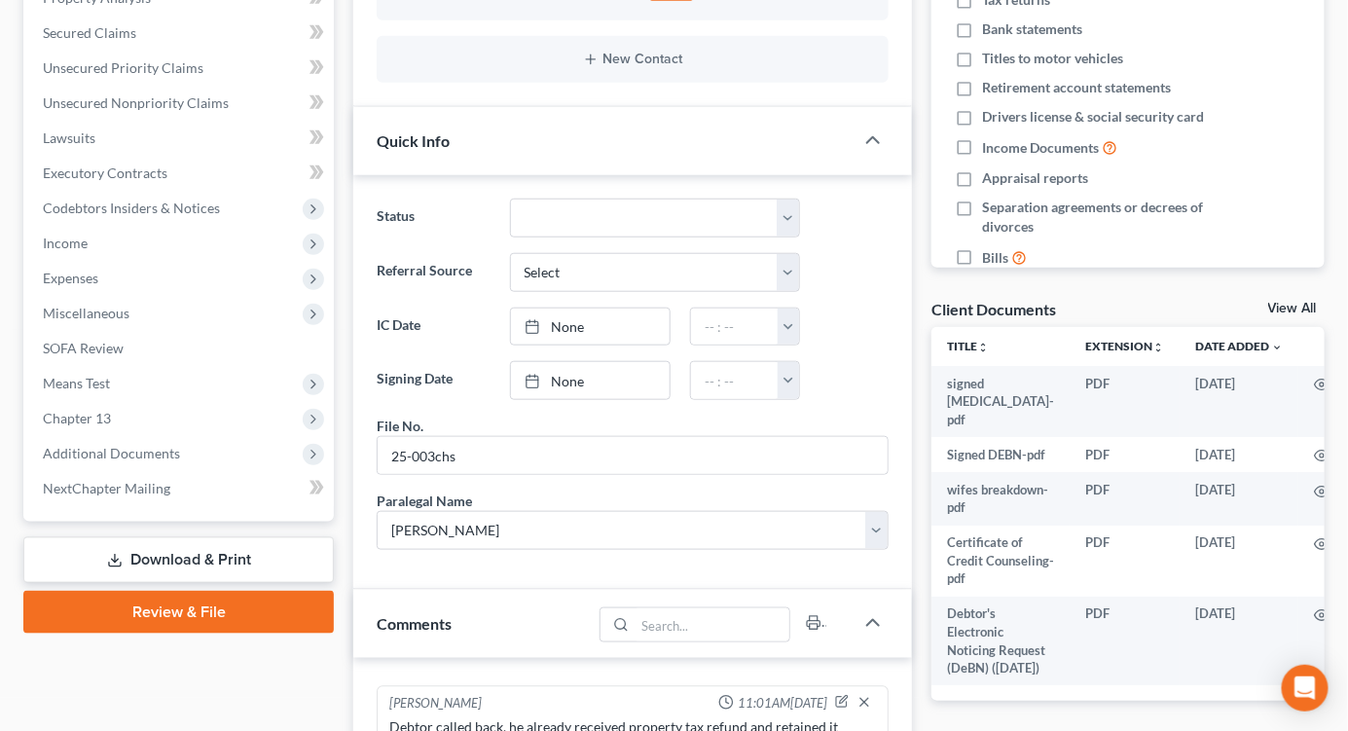
scroll to position [1190, 0]
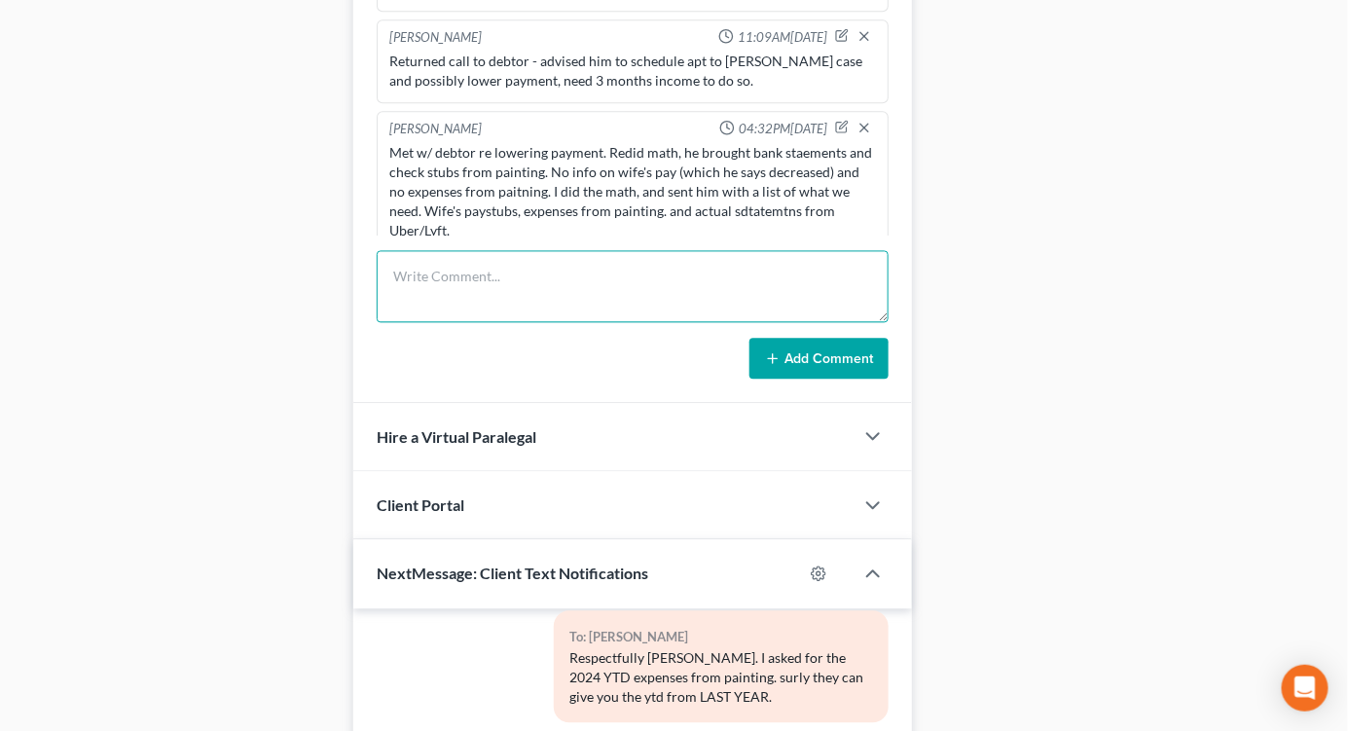
click at [531, 293] on textarea at bounding box center [633, 287] width 512 height 72
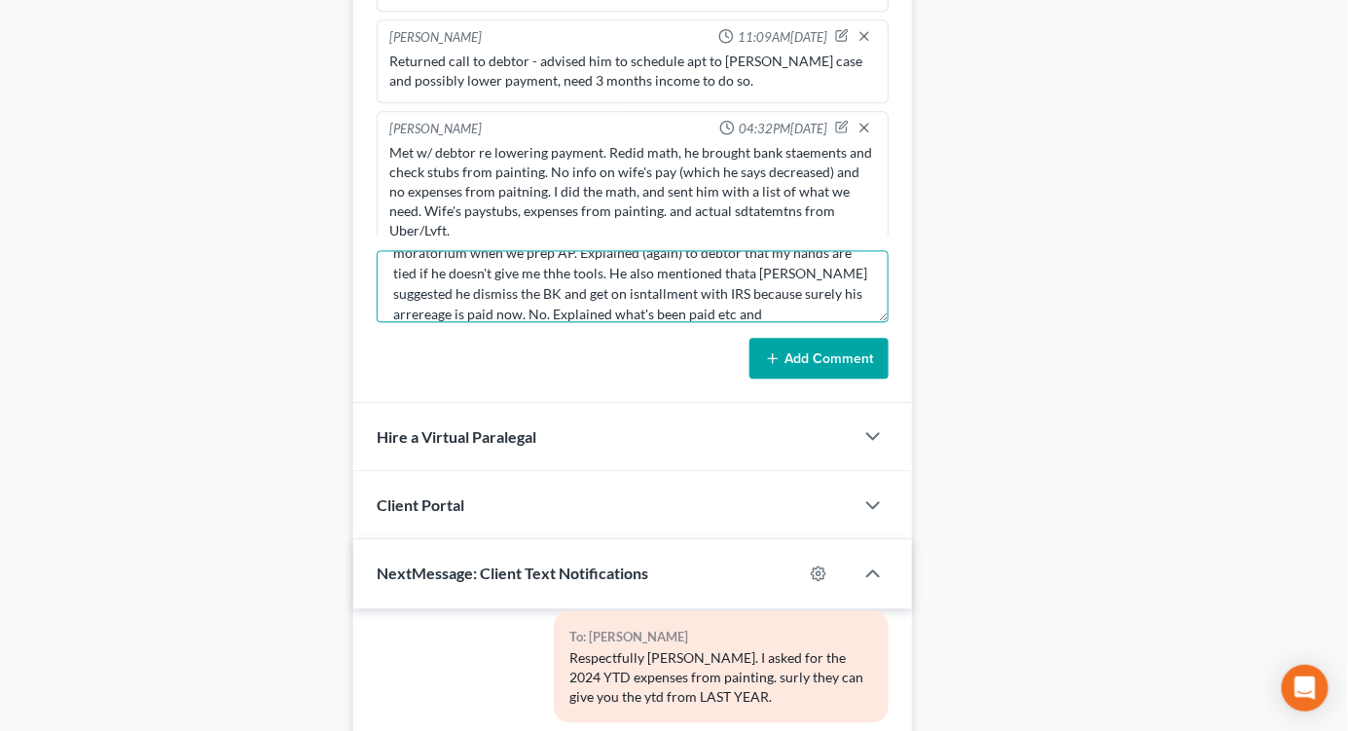
scroll to position [166, 0]
click at [728, 314] on textarea "Repeat of last apt, except worse. Debtor showed up (after several missed/rs apt…" at bounding box center [633, 287] width 512 height 72
type textarea "Repeat of last apt, except worse. Debtor showed up (after several missed/rs apt…"
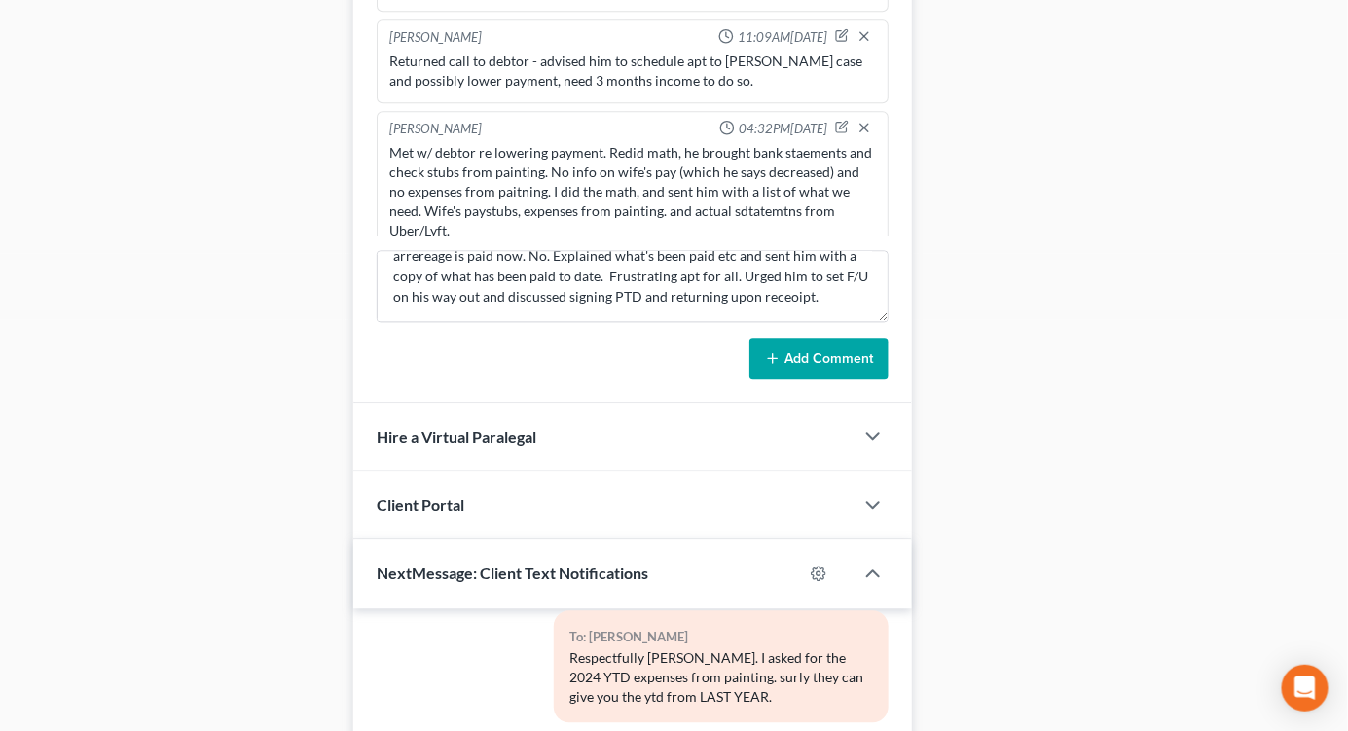
click at [833, 385] on div "Shawnda Engram 09:44AM, 01/13/2025 will drop paperwork on Wed. 1.15.25 Shawnda …" at bounding box center [632, 152] width 559 height 503
click at [829, 370] on button "Add Comment" at bounding box center [819, 359] width 139 height 41
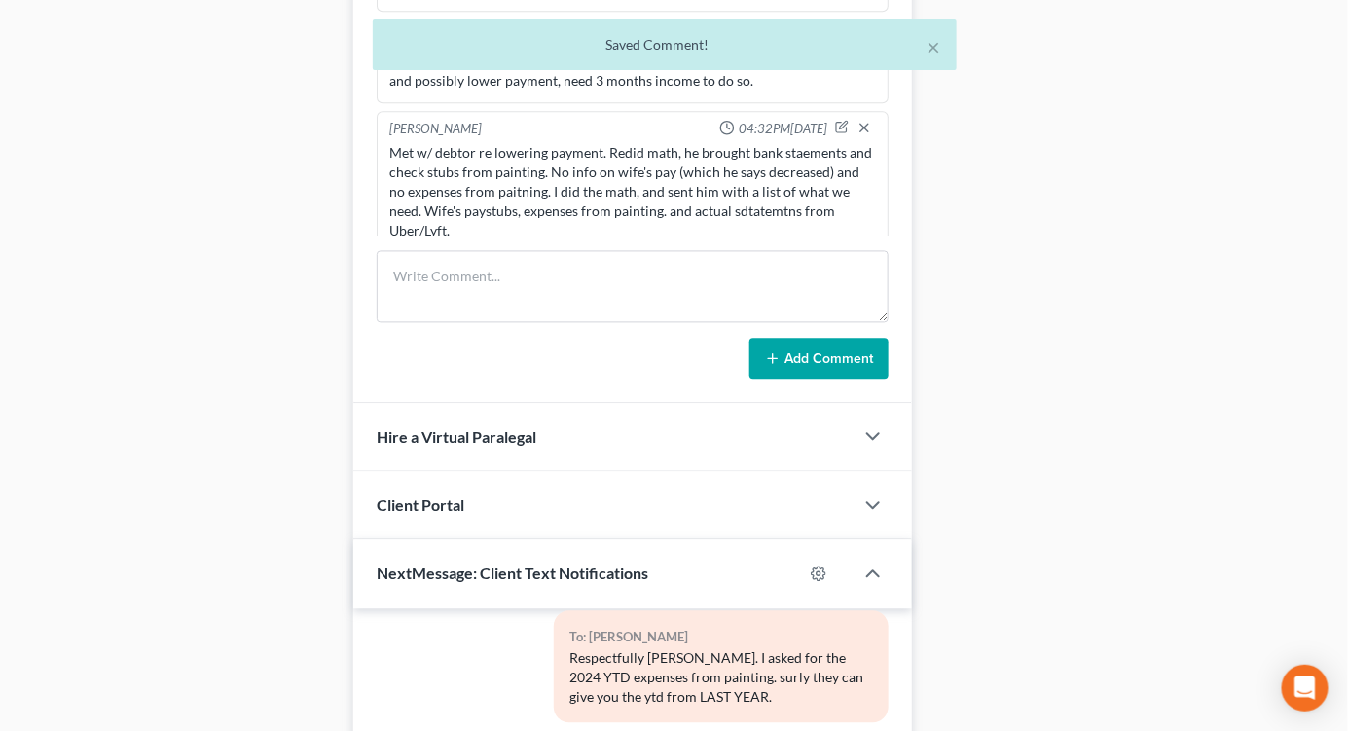
scroll to position [2007, 0]
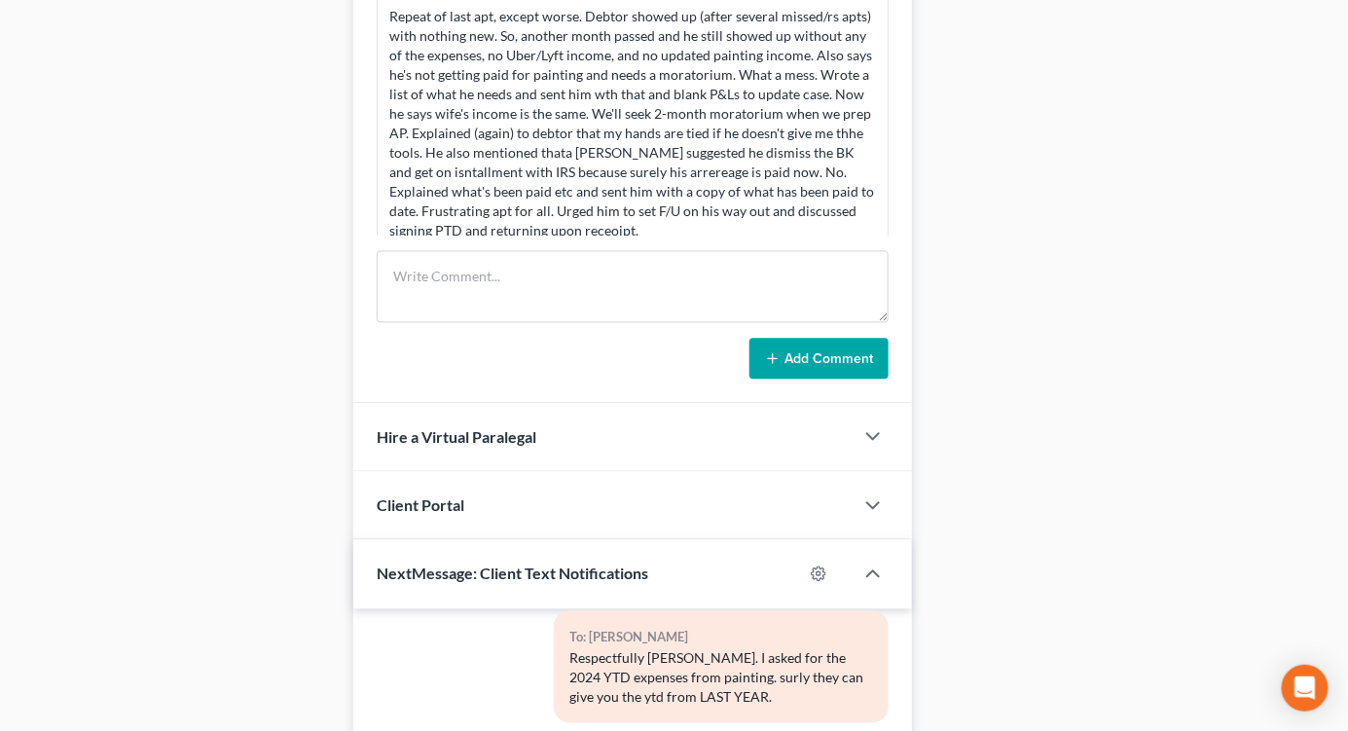
click at [1230, 243] on div "Docs Tasks Events Timer 0% Completed Nothing here yet! Recorded mortgages and d…" at bounding box center [1128, 21] width 413 height 2048
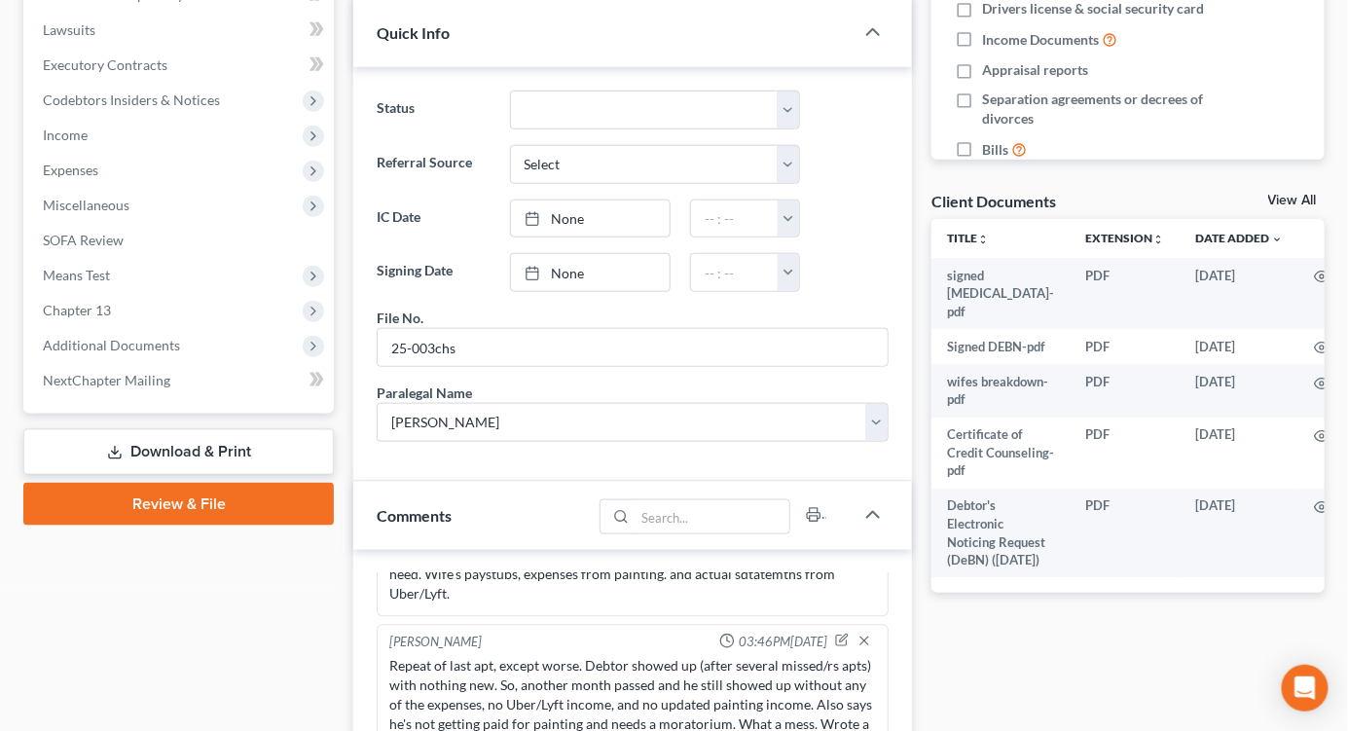
scroll to position [0, 0]
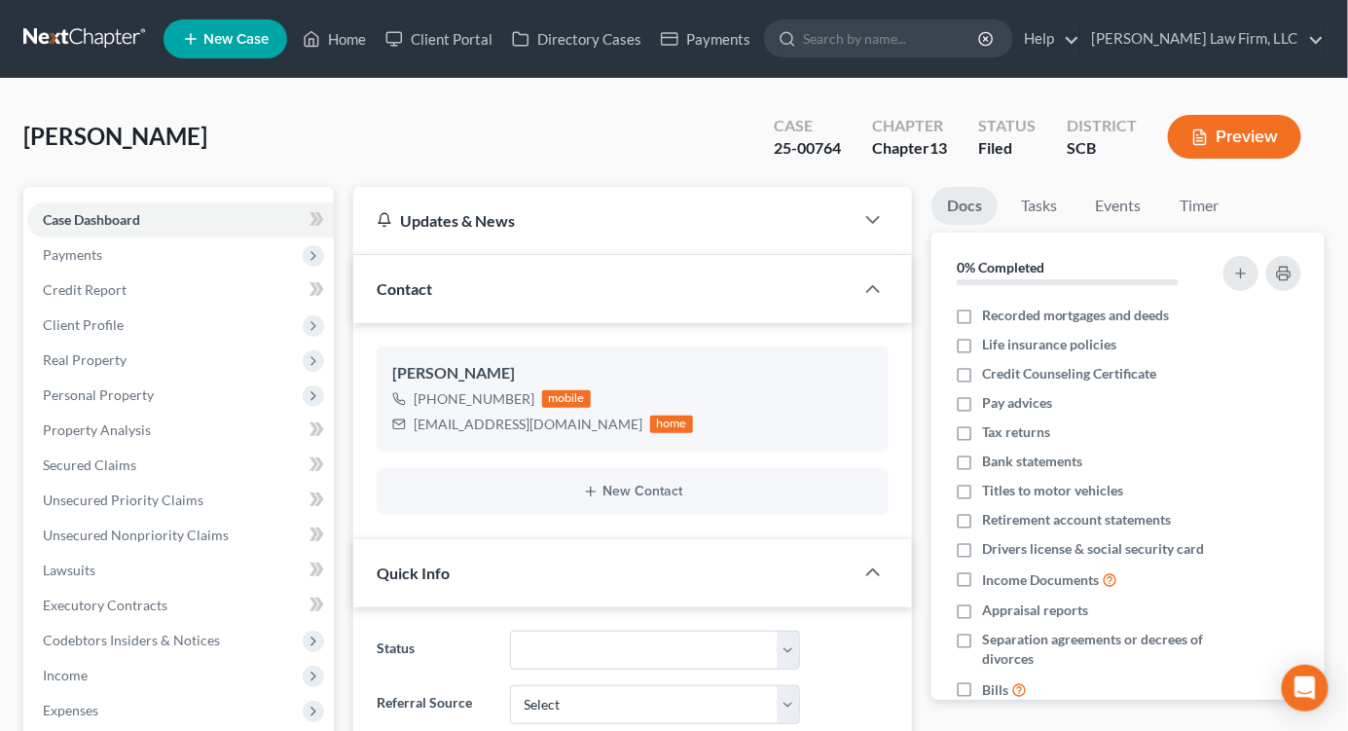
click at [84, 41] on link at bounding box center [85, 38] width 125 height 35
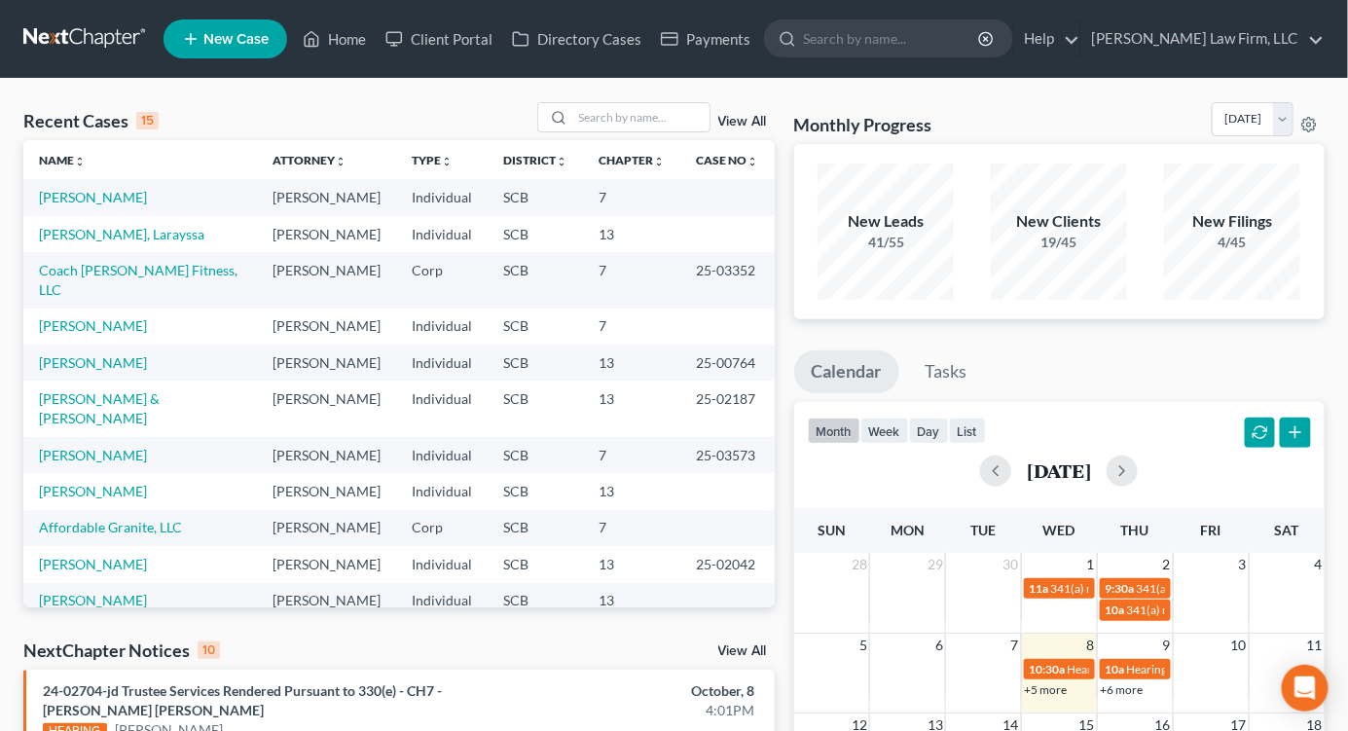
click at [1126, 89] on div "Recent Cases 15 View All Name unfold_more expand_more expand_less Attorney unfo…" at bounding box center [674, 732] width 1348 height 1306
click at [684, 111] on input "search" at bounding box center [641, 117] width 136 height 28
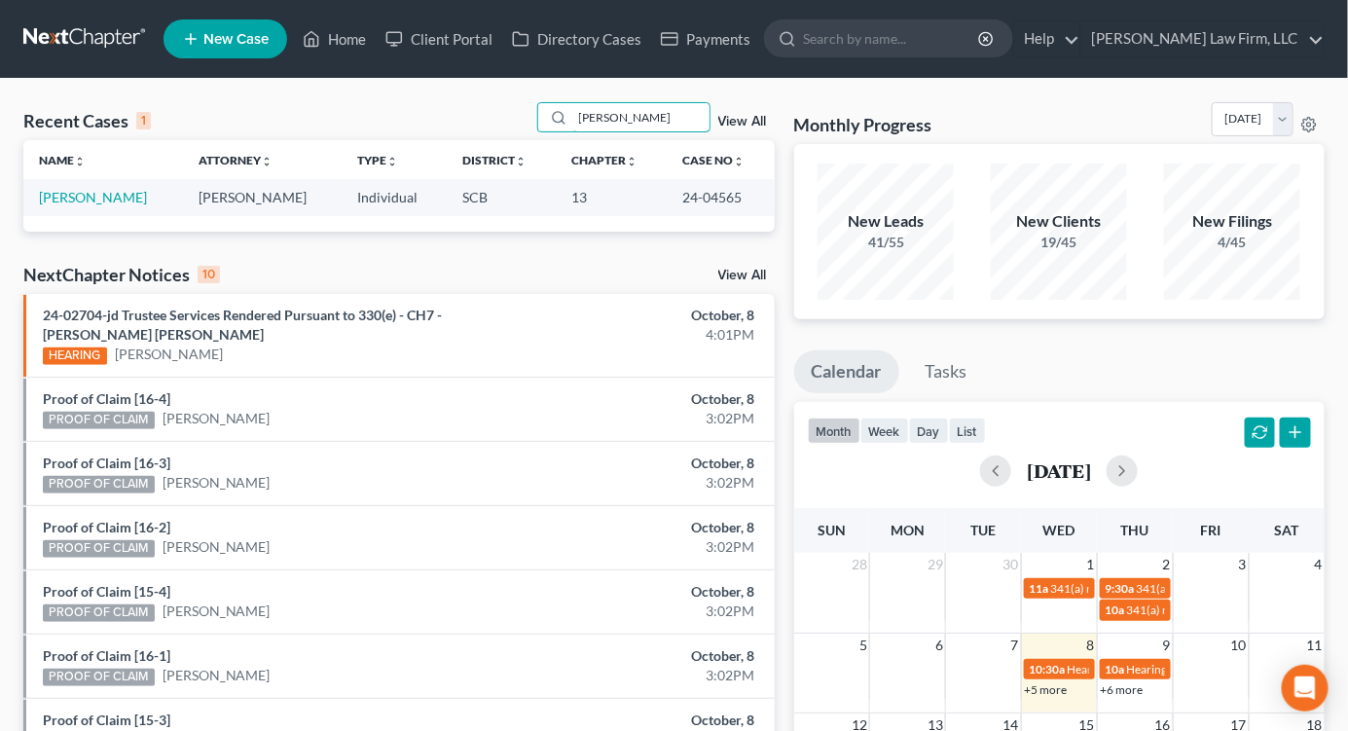
type input "kirven"
click at [90, 191] on link "Kirven, Robert" at bounding box center [93, 197] width 108 height 17
select select "4"
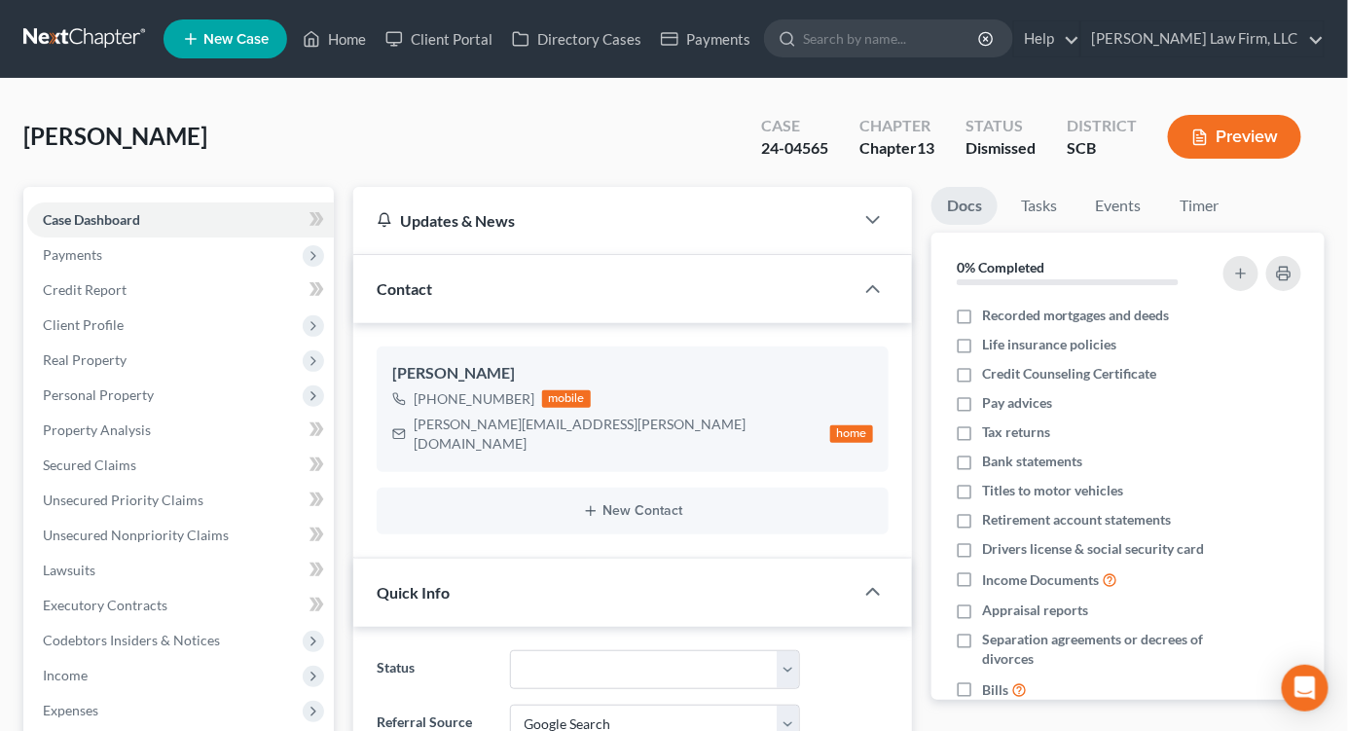
select select "0"
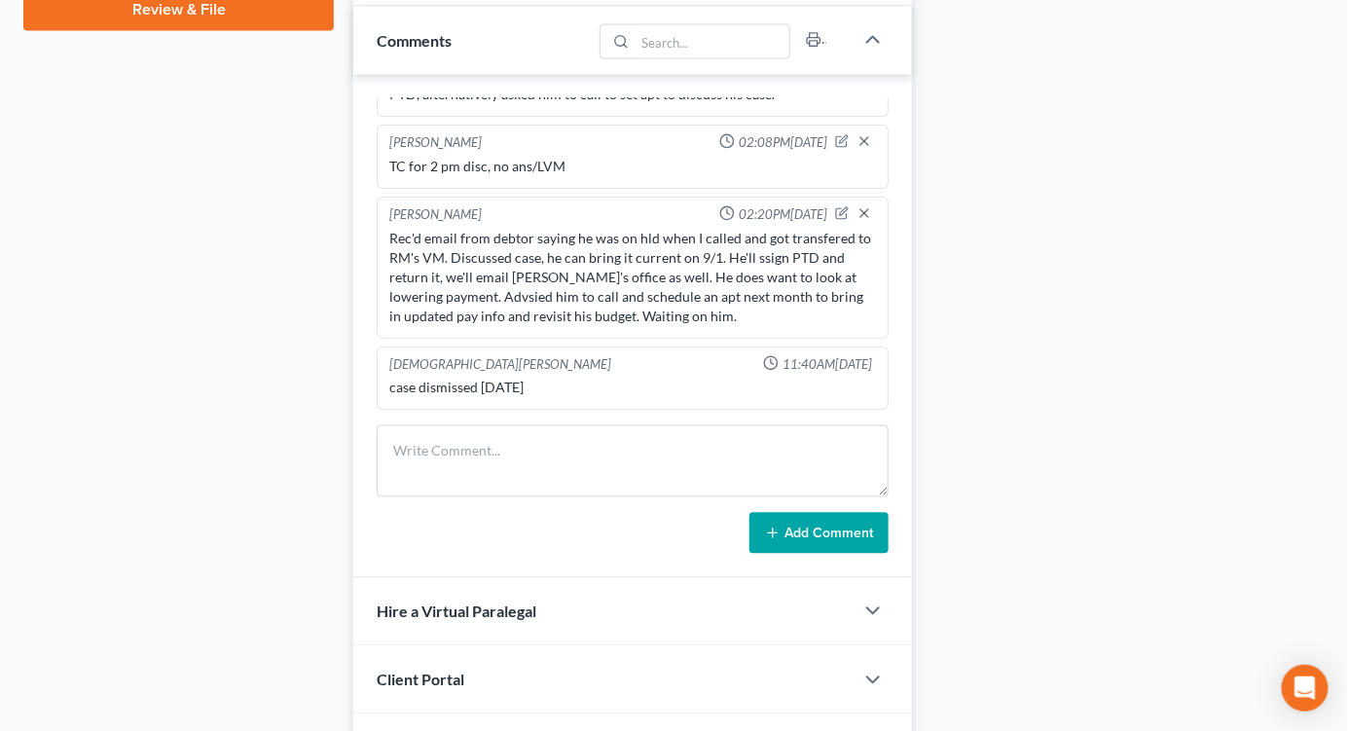
scroll to position [1143, 0]
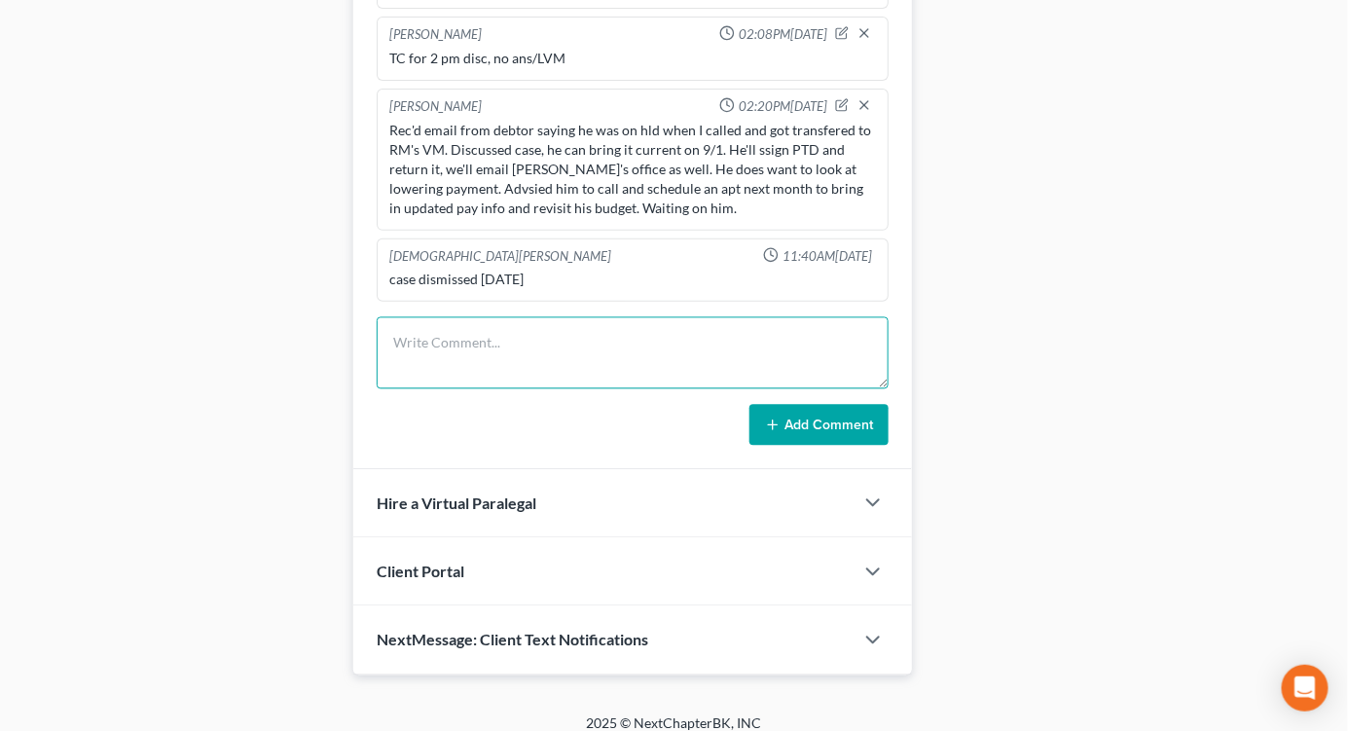
click at [502, 341] on textarea at bounding box center [633, 353] width 512 height 72
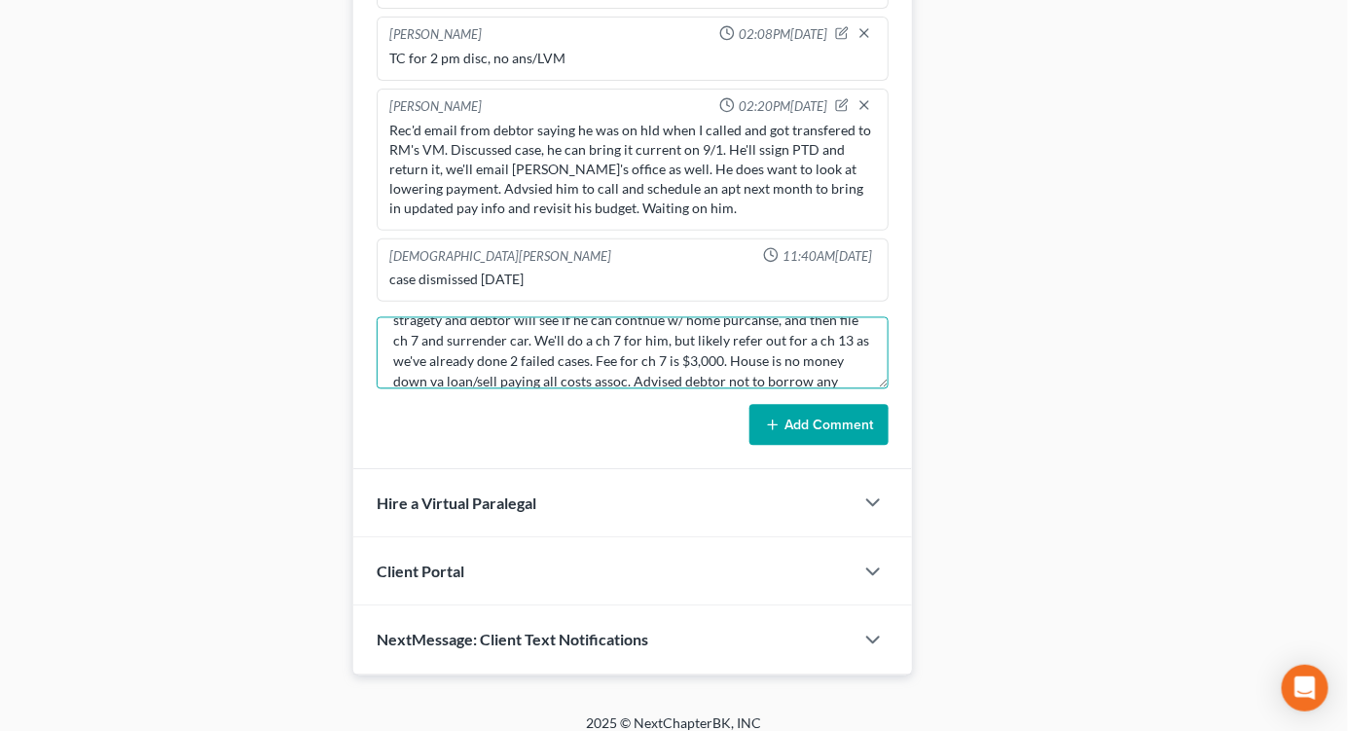
scroll to position [104, 0]
type textarea "Met w/ debtor to review budget/try to lower plan, AND get info together to puch…"
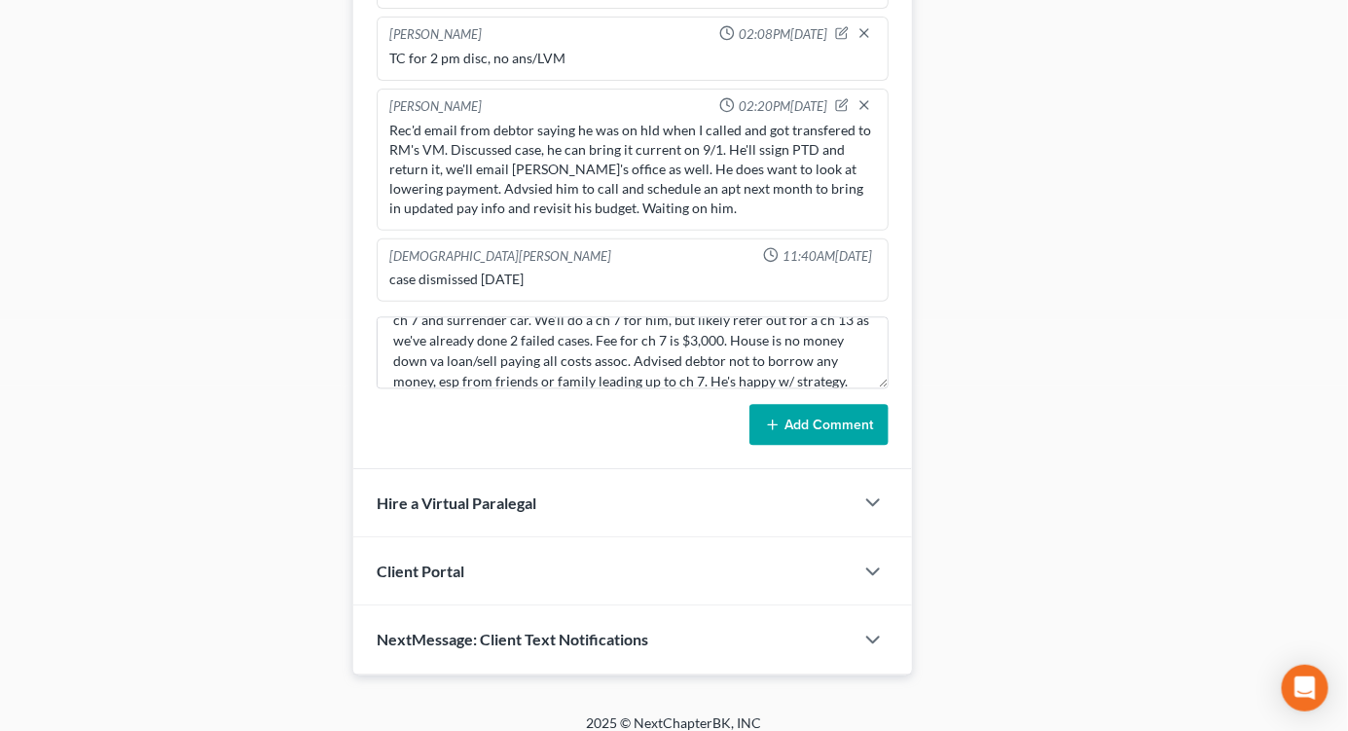
click at [809, 405] on button "Add Comment" at bounding box center [819, 425] width 139 height 41
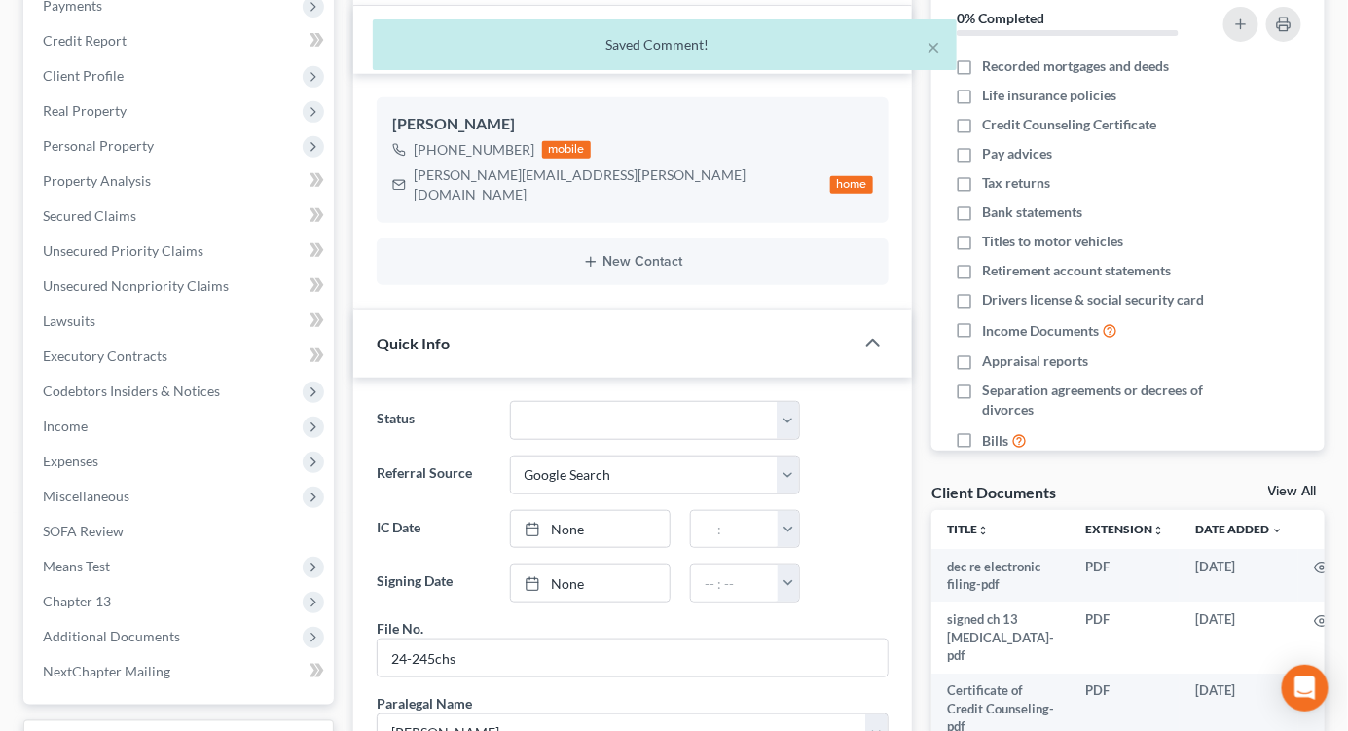
scroll to position [0, 0]
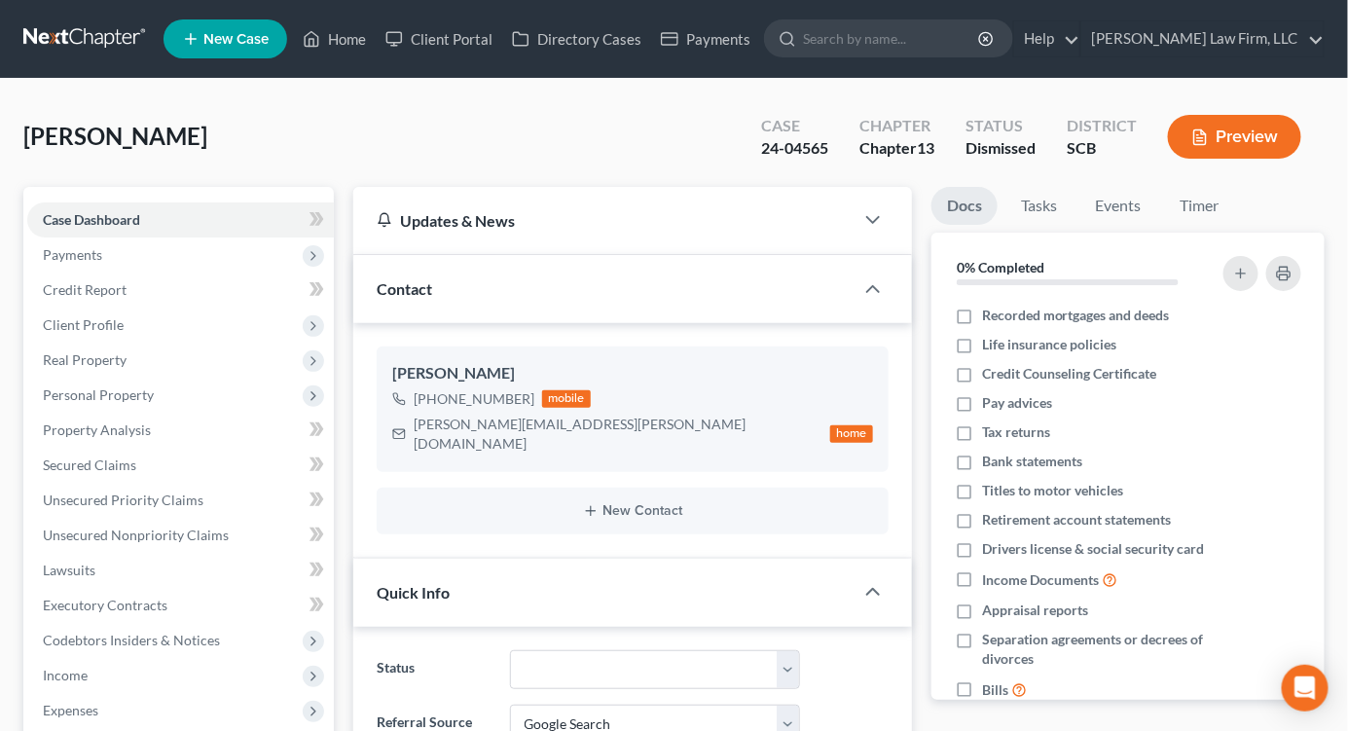
click at [90, 26] on link at bounding box center [85, 38] width 125 height 35
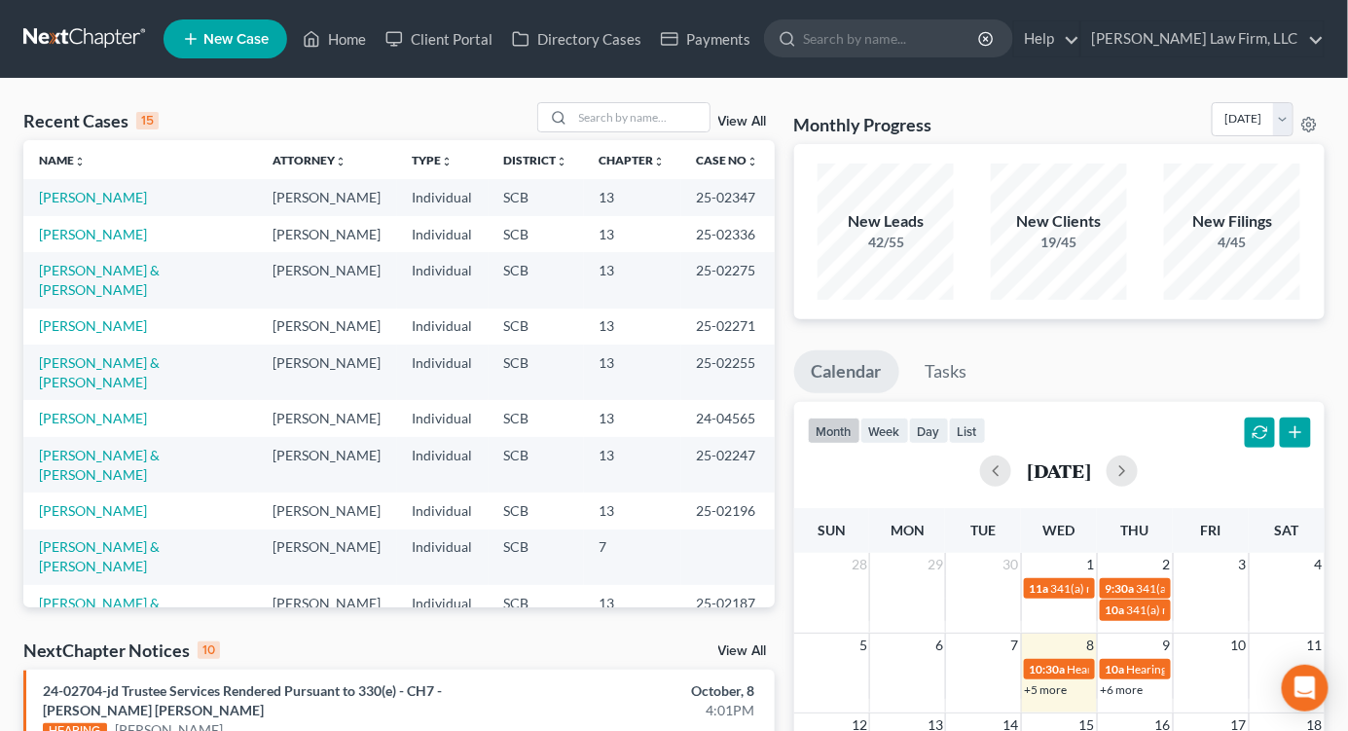
click at [1129, 119] on div "Monthly Progress Bankruptcy Bankruptcy October 2025 September 2025 August 2025 …" at bounding box center [1059, 123] width 531 height 42
click at [80, 45] on link at bounding box center [85, 38] width 125 height 35
click at [626, 113] on input "search" at bounding box center [641, 117] width 136 height 28
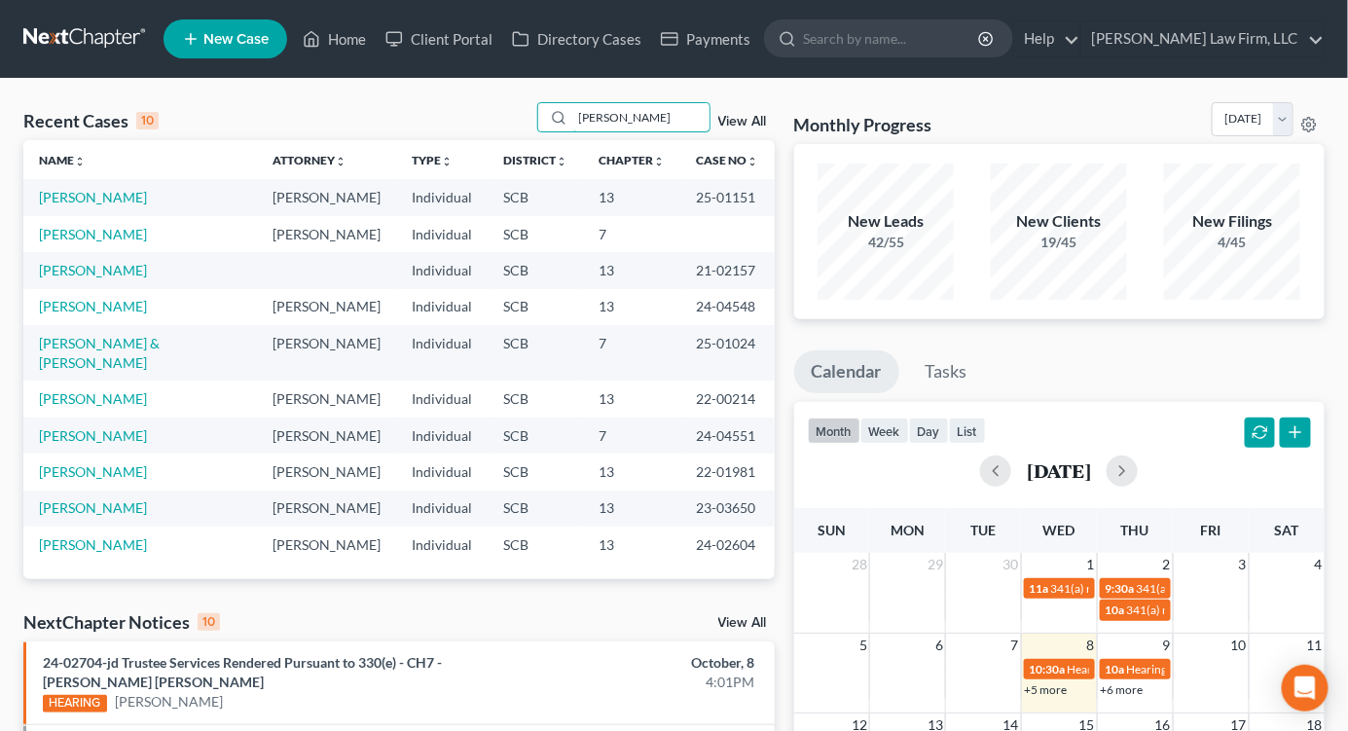
type input "[PERSON_NAME]"
click at [60, 195] on link "[PERSON_NAME]" at bounding box center [93, 197] width 108 height 17
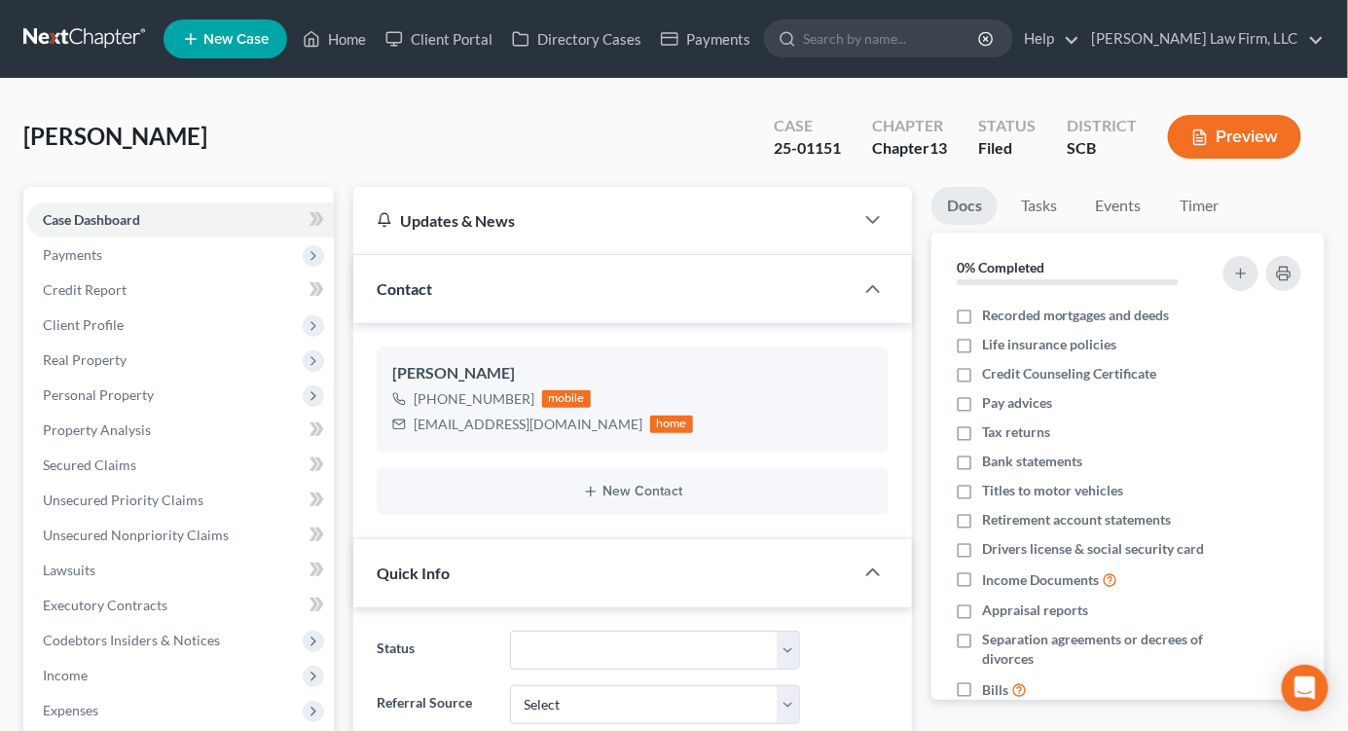
select select "0"
click at [85, 458] on span "Secured Claims" at bounding box center [89, 465] width 93 height 17
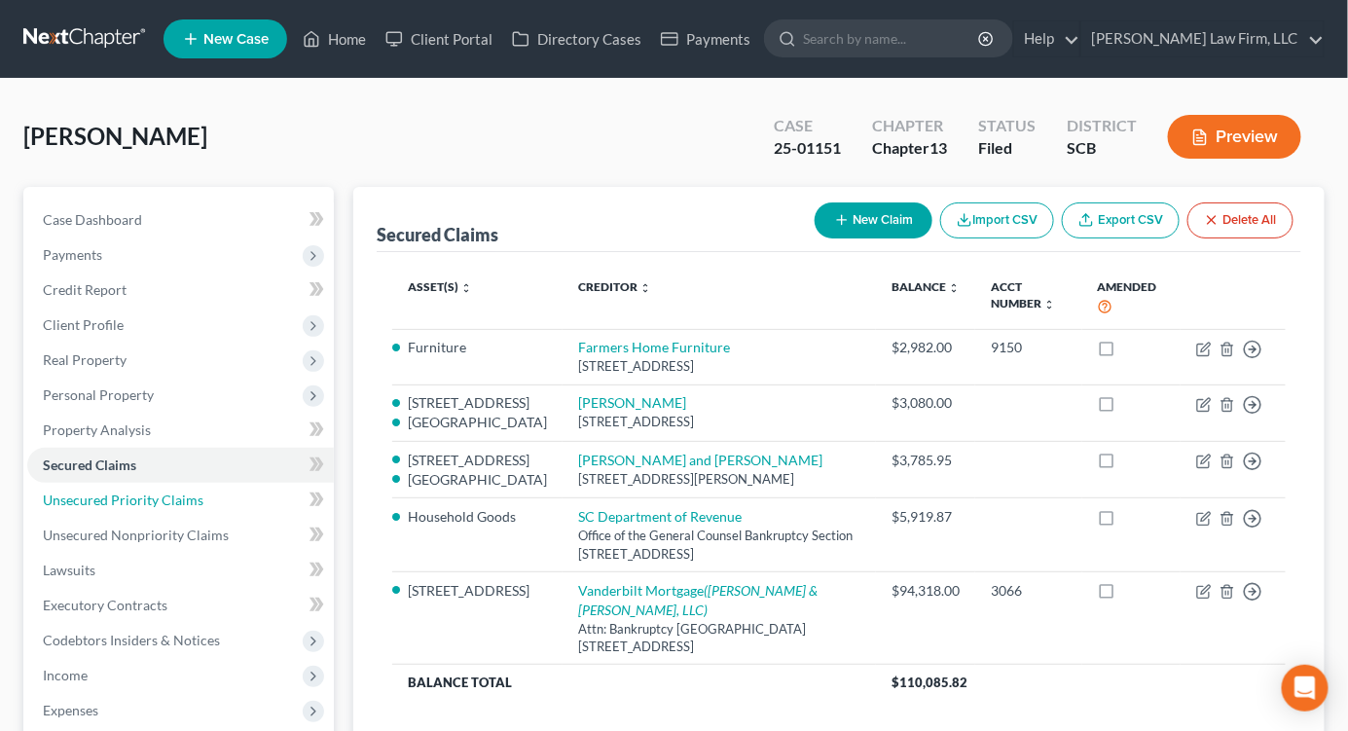
click at [177, 500] on span "Unsecured Priority Claims" at bounding box center [123, 500] width 161 height 17
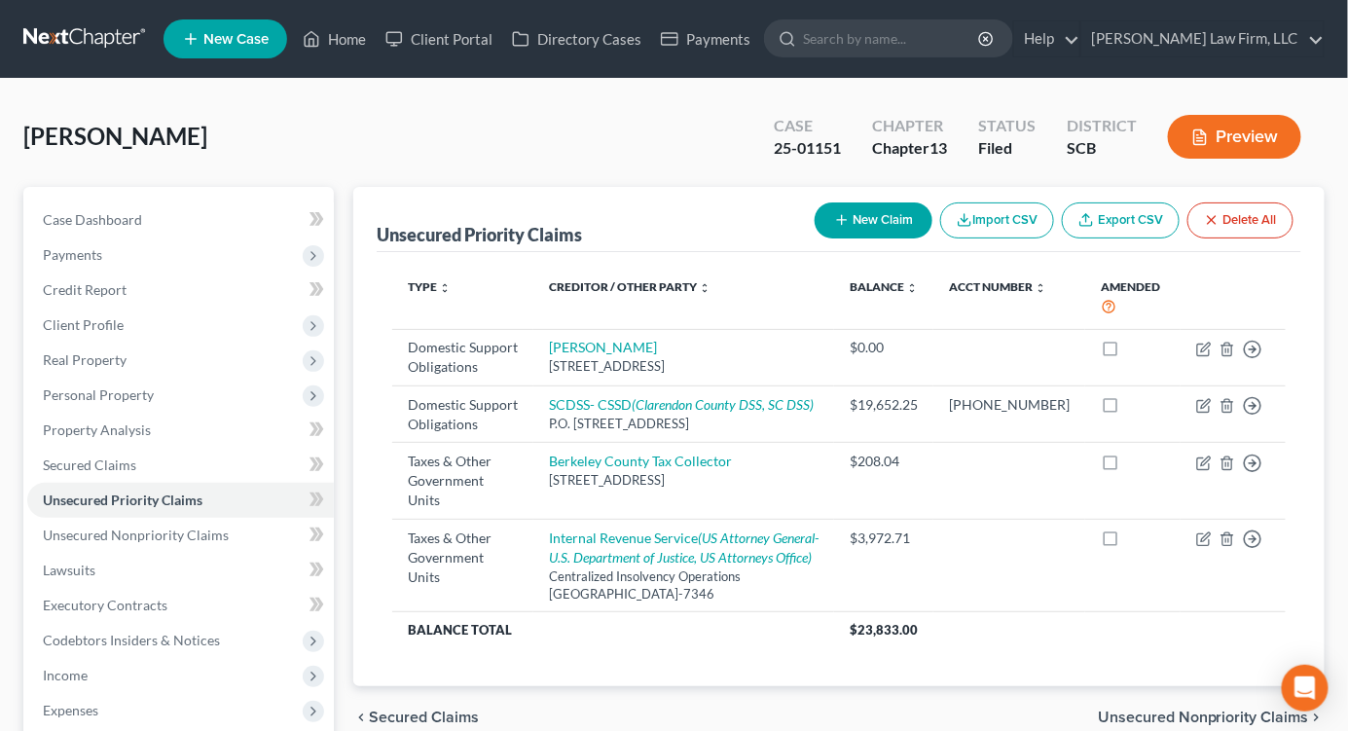
click at [1091, 93] on div "[PERSON_NAME] Upgraded Case 25-01151 Chapter Chapter 13 Status Filed District S…" at bounding box center [674, 592] width 1348 height 1026
click at [97, 42] on link at bounding box center [85, 38] width 125 height 35
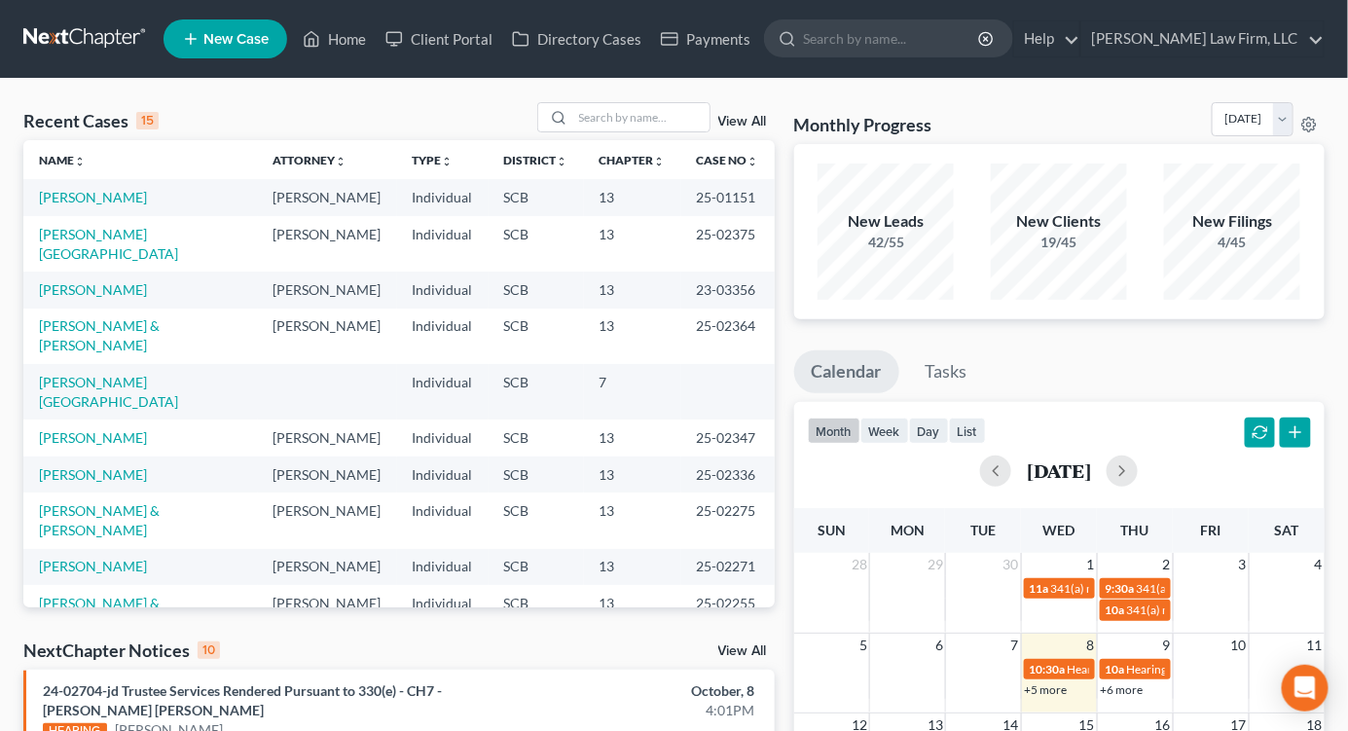
click at [1101, 112] on div "Monthly Progress Bankruptcy Bankruptcy [DATE] [DATE] [DATE] [DATE] [DATE] [DATE…" at bounding box center [1059, 123] width 531 height 42
click at [633, 107] on input "search" at bounding box center [641, 117] width 136 height 28
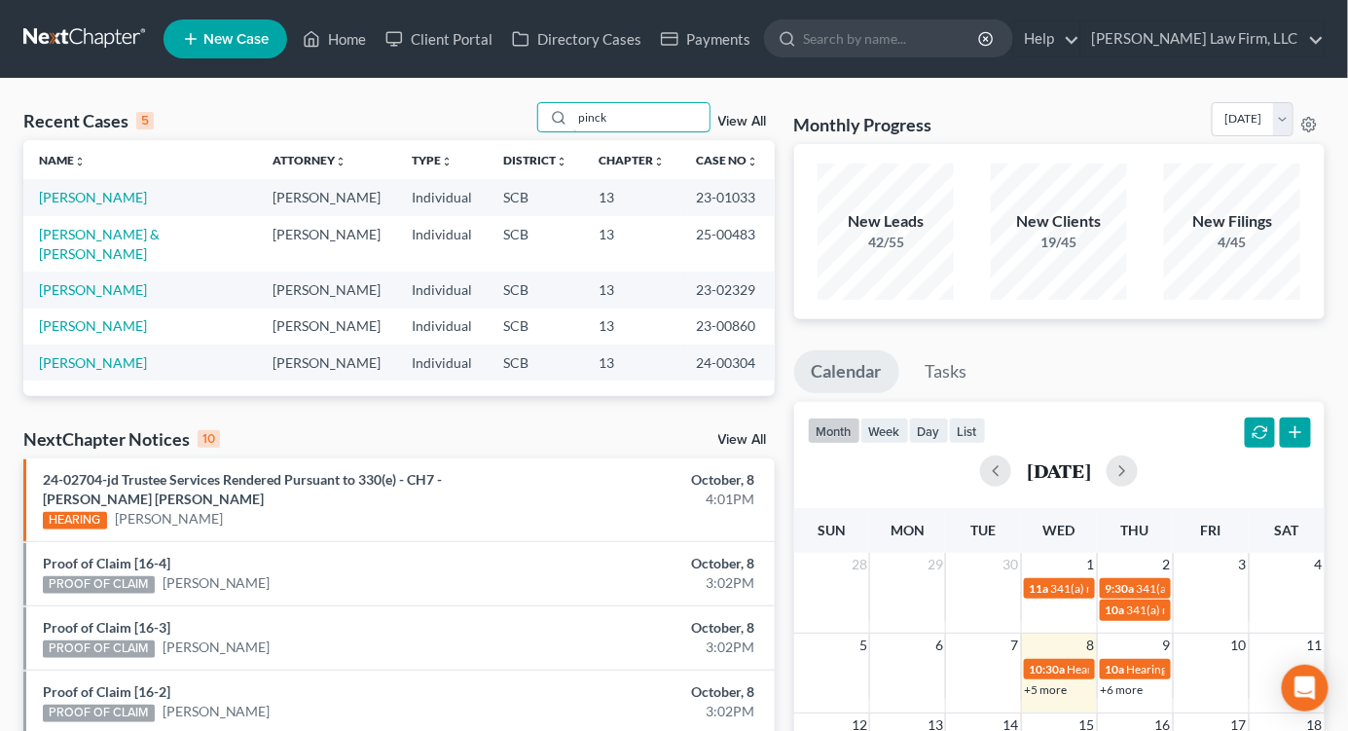
type input "pinck"
click at [56, 198] on link "[PERSON_NAME]" at bounding box center [93, 197] width 108 height 17
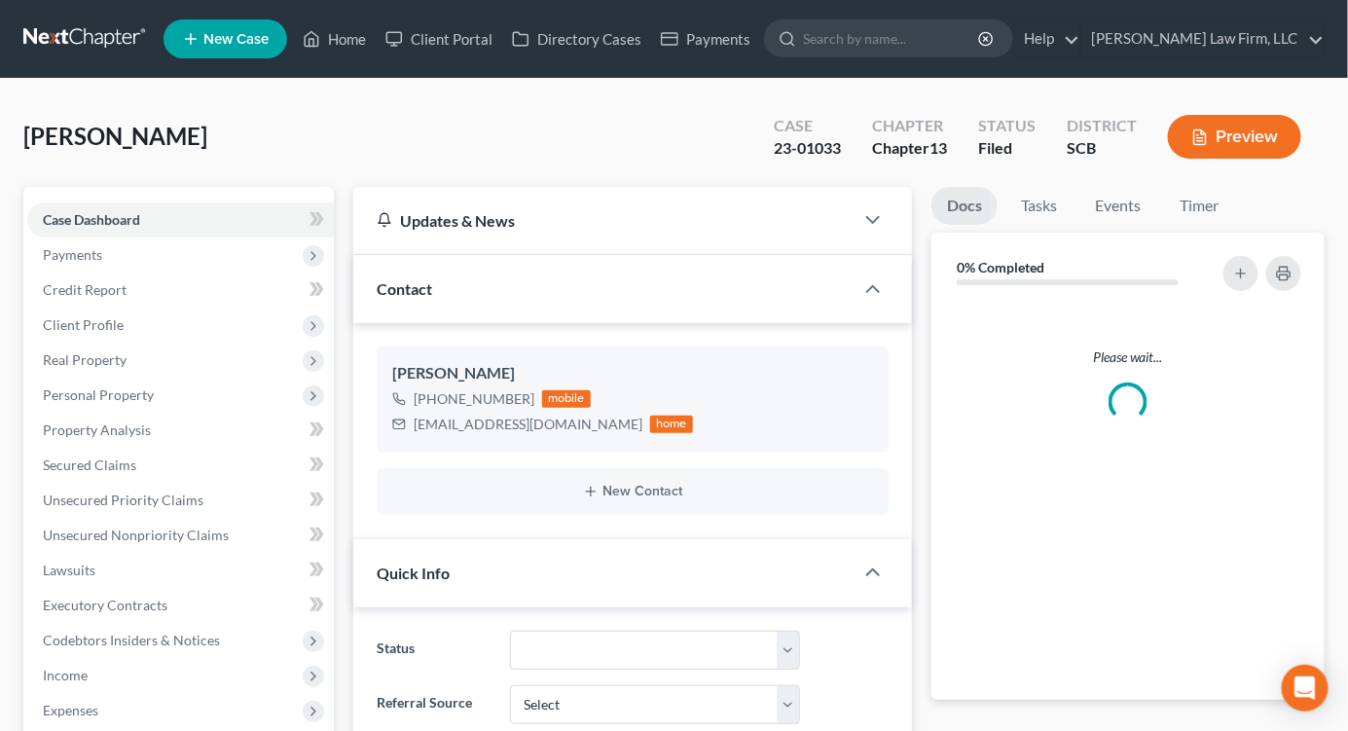
scroll to position [1112, 0]
select select "0"
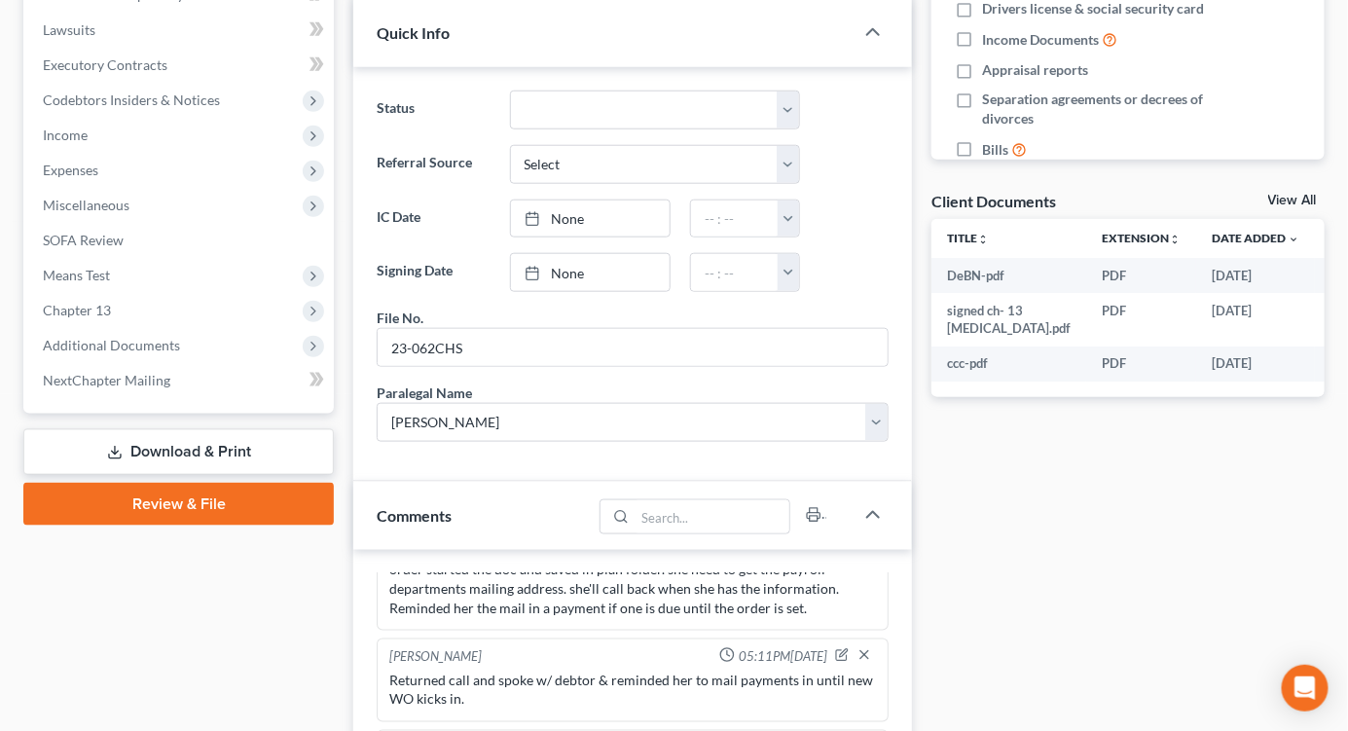
scroll to position [1190, 0]
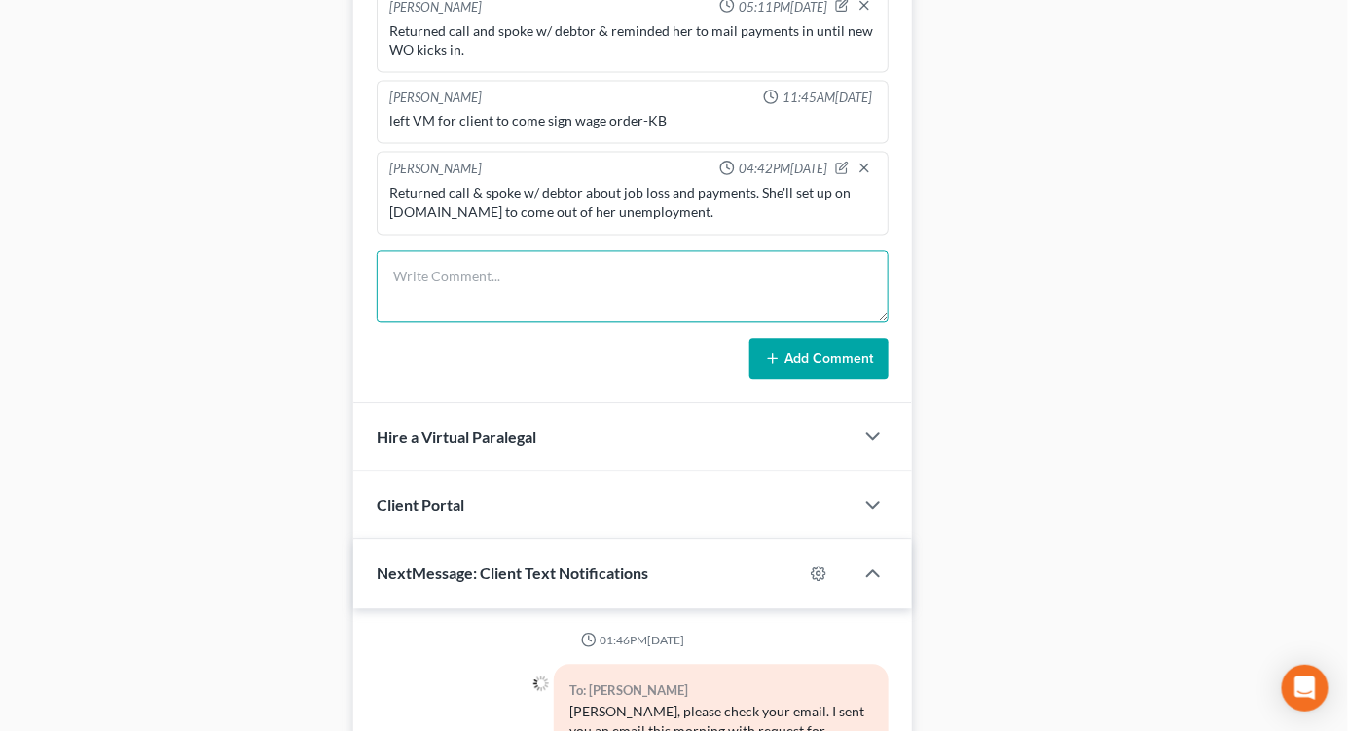
click at [639, 287] on textarea at bounding box center [633, 287] width 512 height 72
type textarea "Returned call & spoke /w debtor about making payments through TFS moneygram."
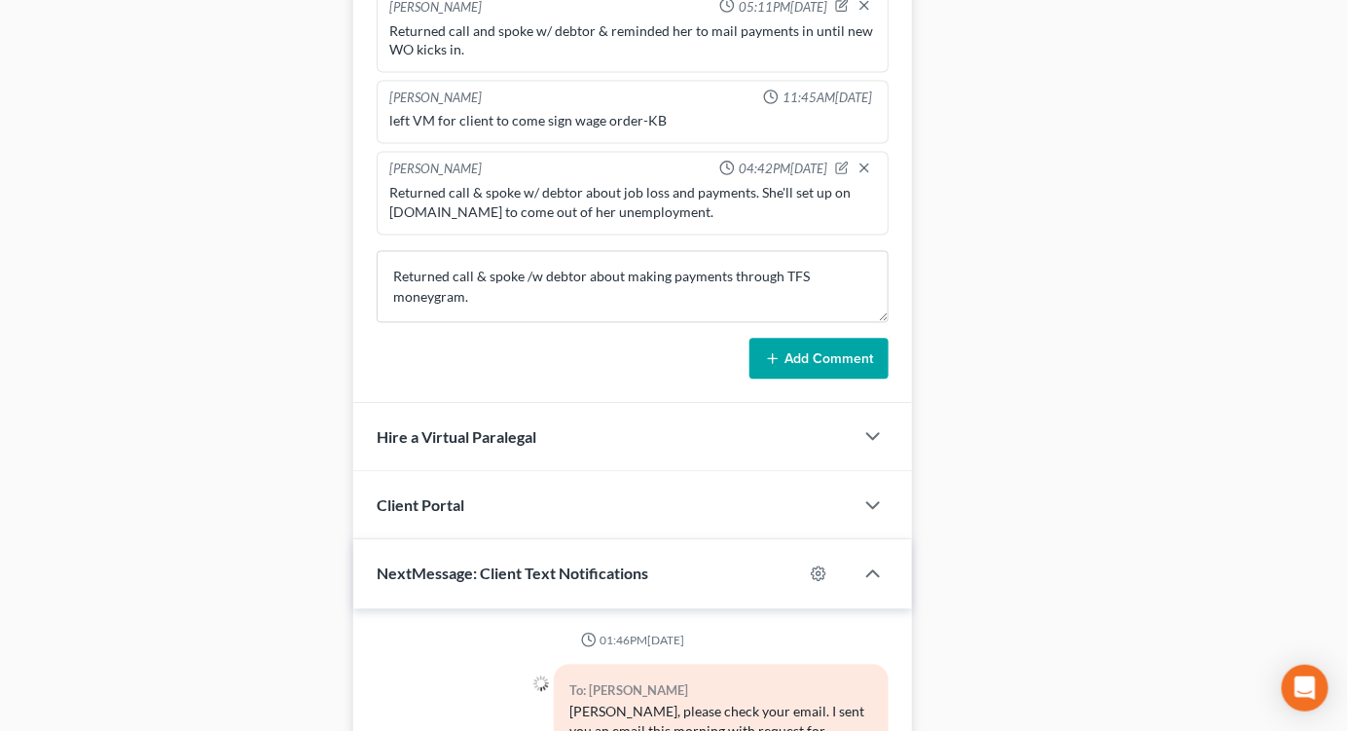
click at [821, 368] on button "Add Comment" at bounding box center [819, 359] width 139 height 41
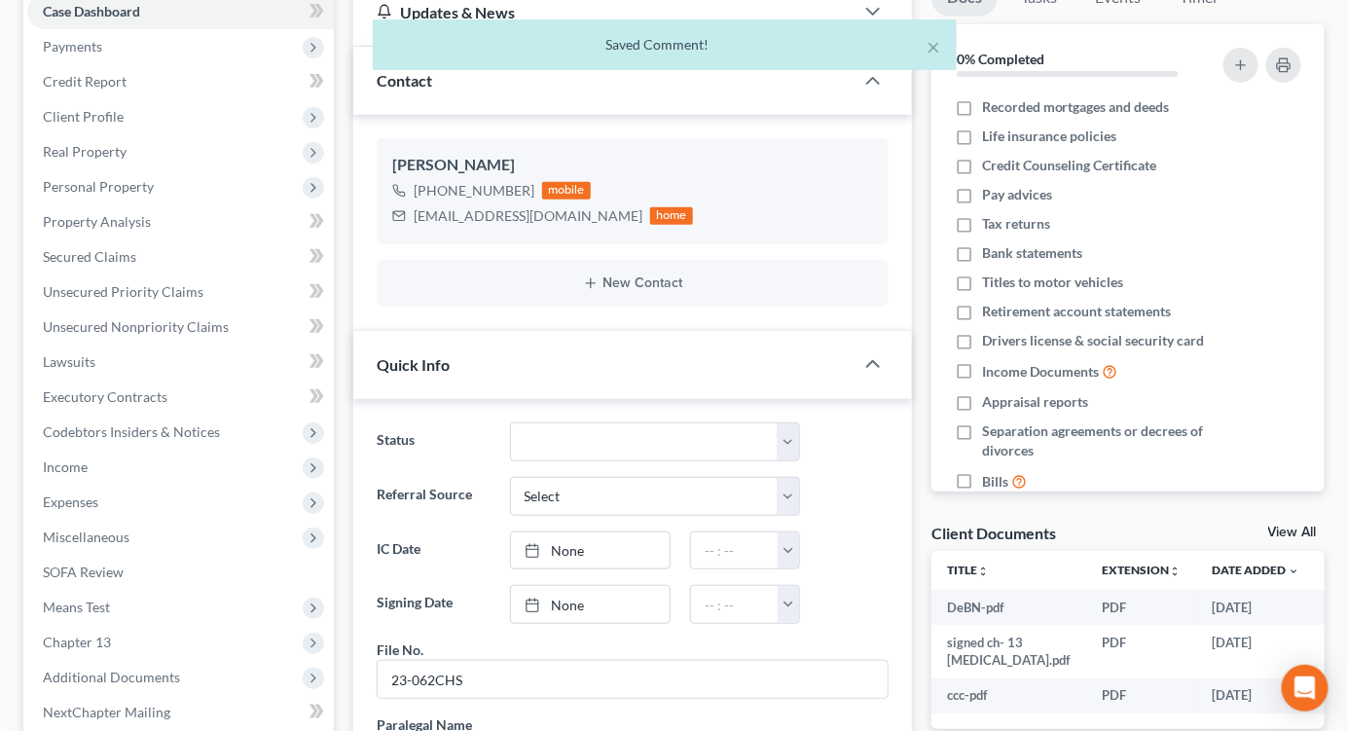
scroll to position [0, 0]
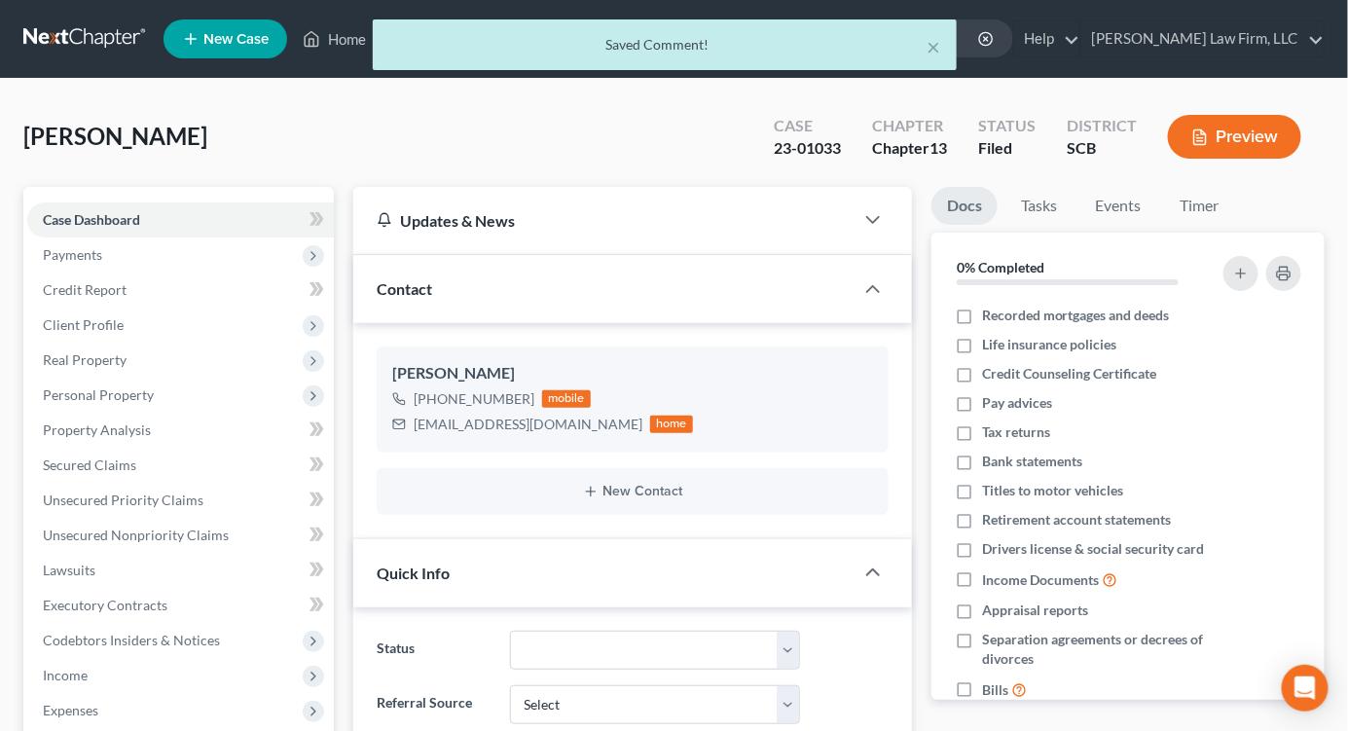
click at [54, 43] on div "× Saved Comment!" at bounding box center [664, 49] width 1348 height 60
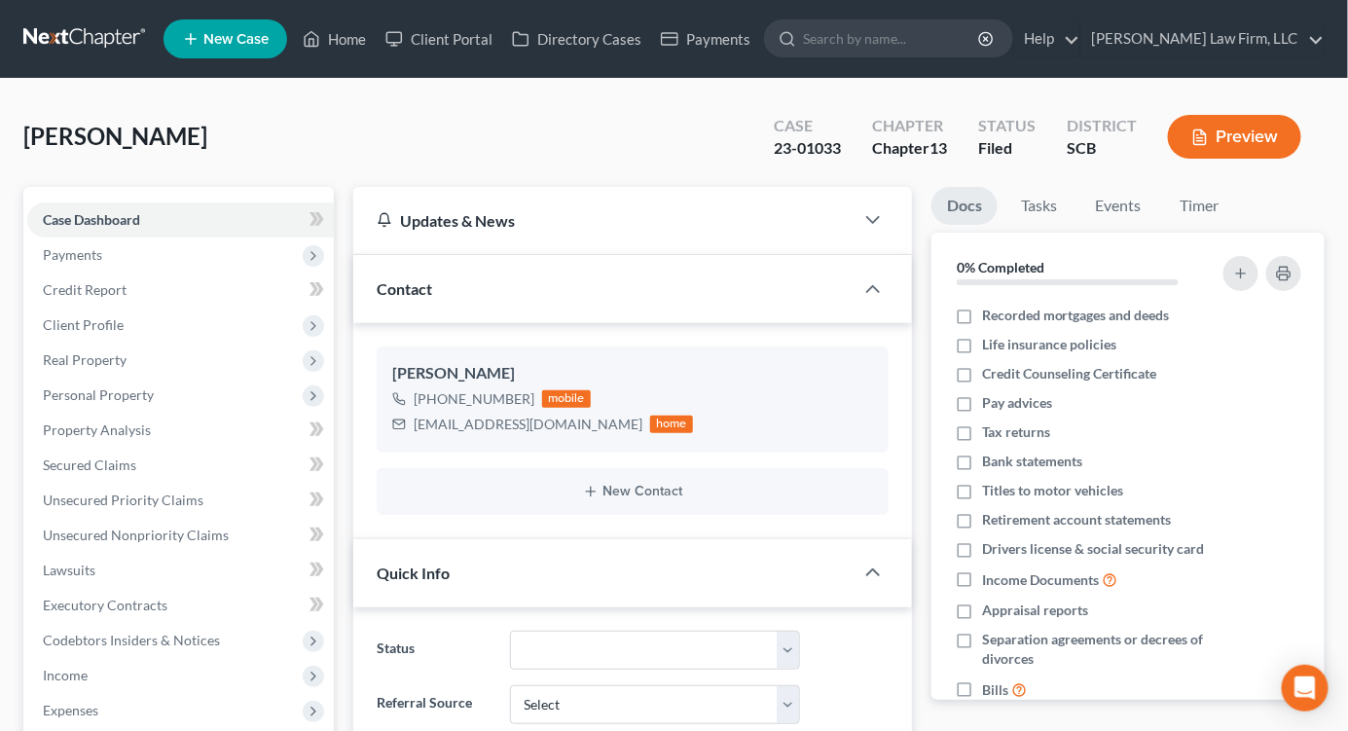
click at [40, 42] on link at bounding box center [85, 38] width 125 height 35
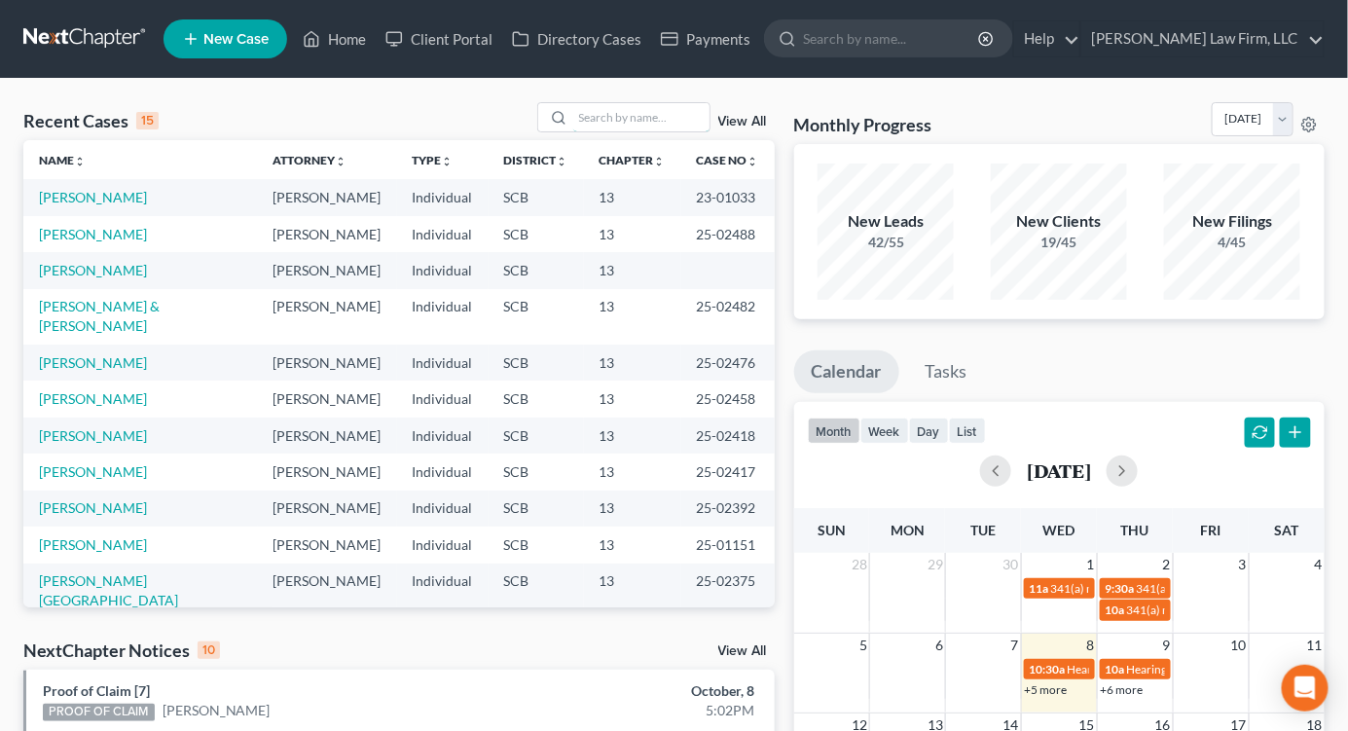
click at [628, 112] on input "search" at bounding box center [641, 117] width 136 height 28
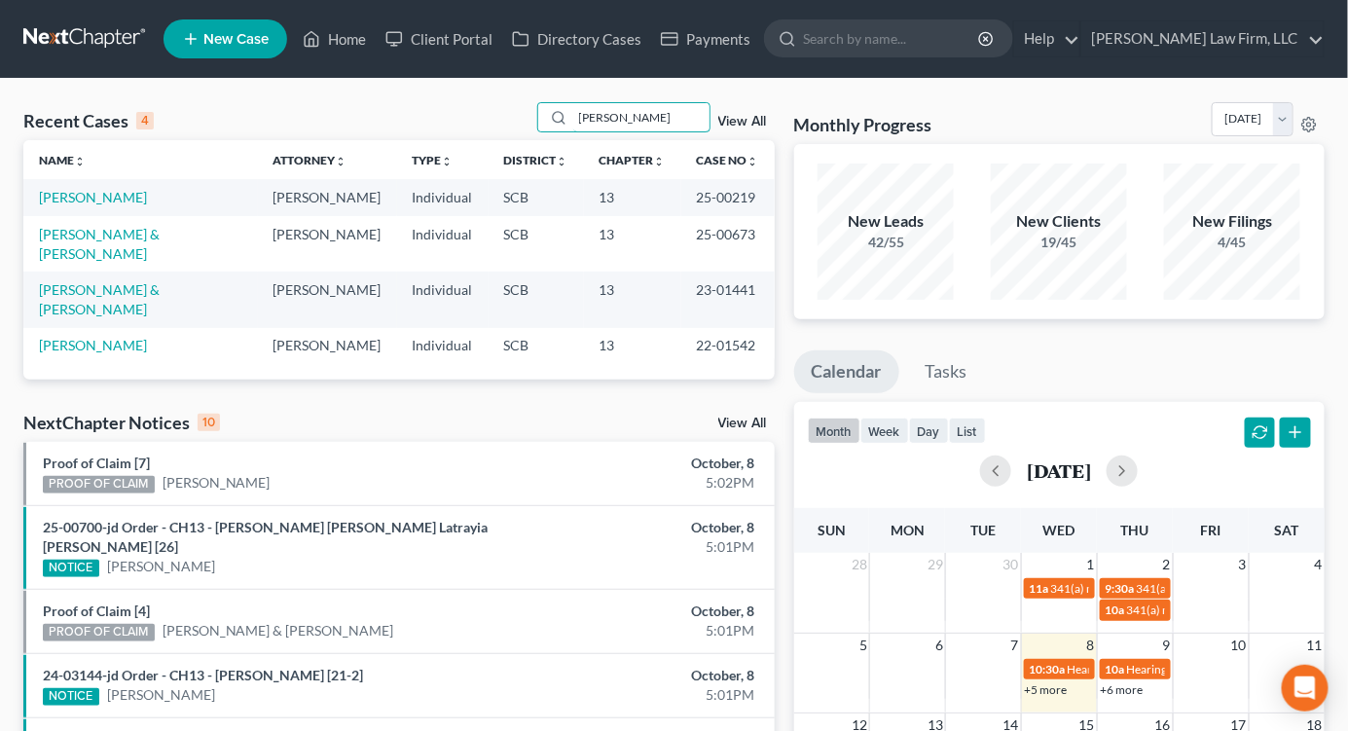
type input "[PERSON_NAME]"
click at [112, 199] on link "[PERSON_NAME]" at bounding box center [93, 197] width 108 height 17
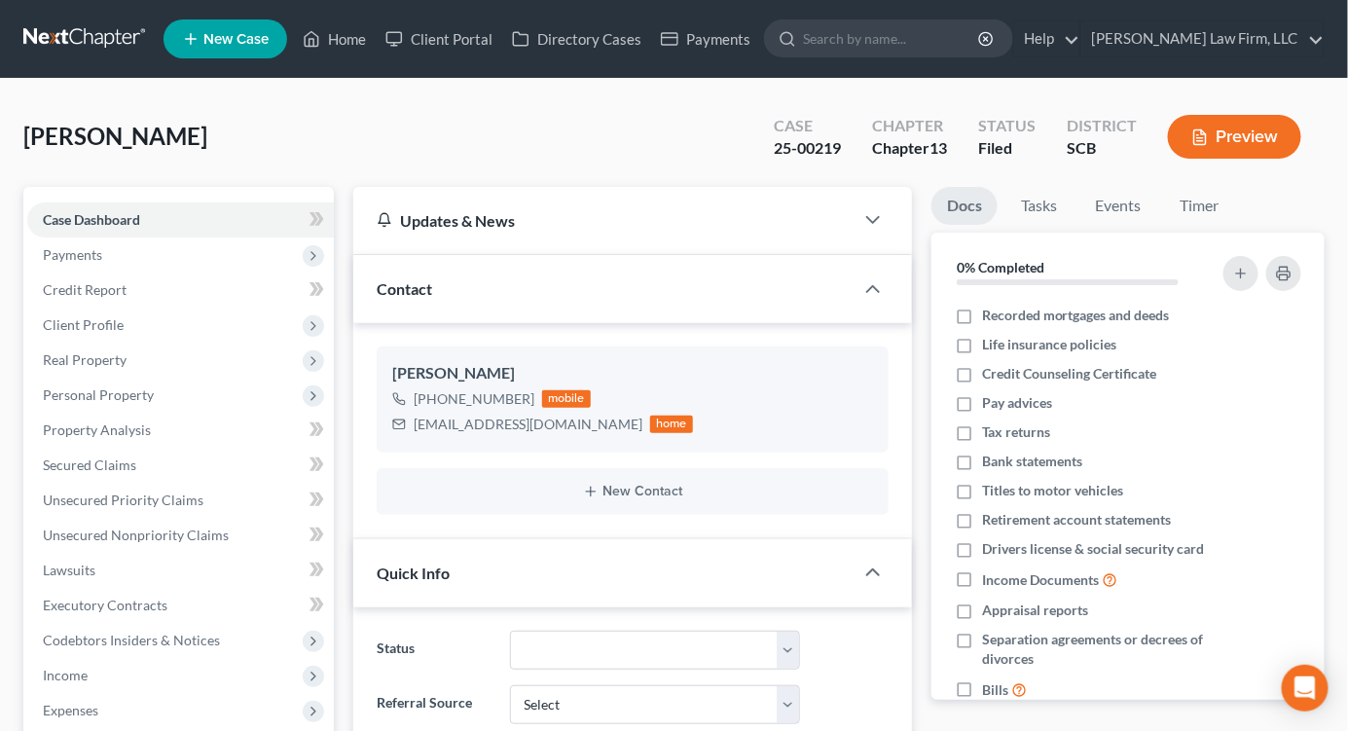
select select "2"
click at [86, 36] on link at bounding box center [85, 38] width 125 height 35
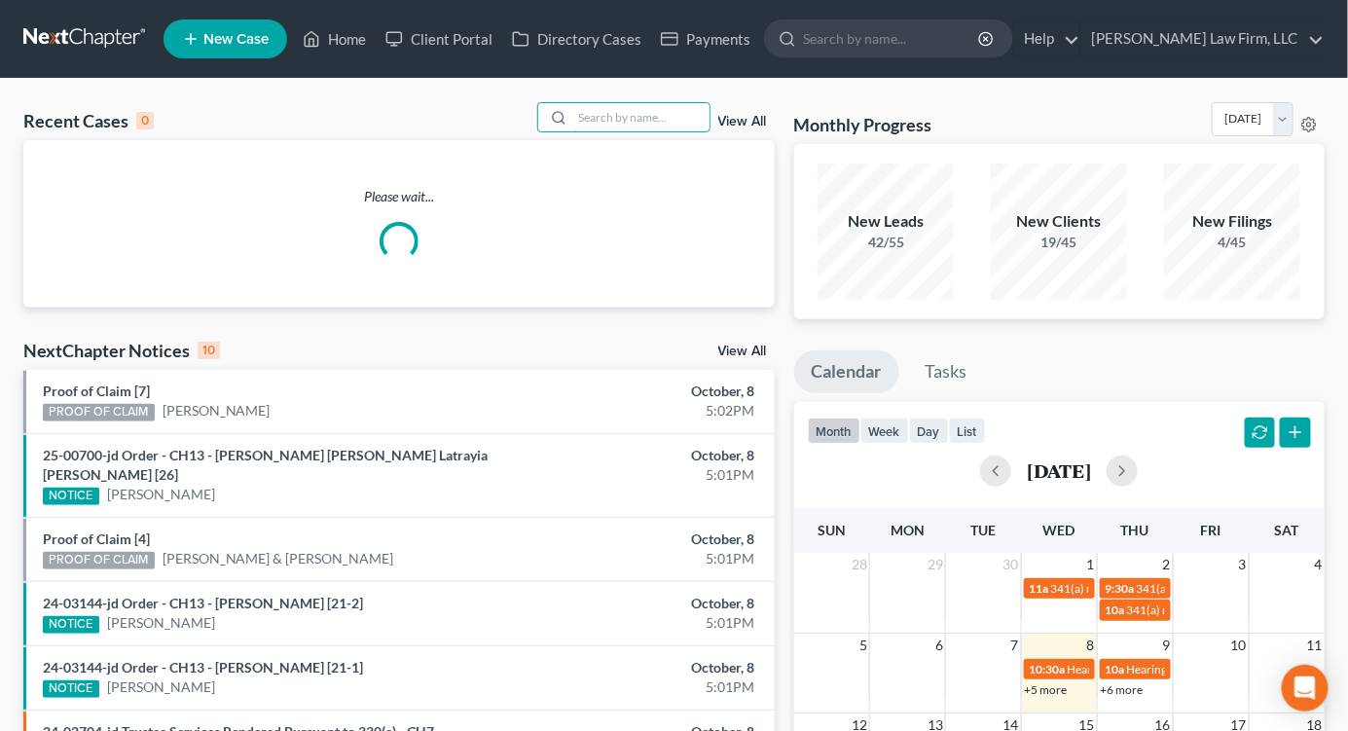
drag, startPoint x: 665, startPoint y: 115, endPoint x: 675, endPoint y: 112, distance: 10.2
click at [666, 117] on input "search" at bounding box center [641, 117] width 136 height 28
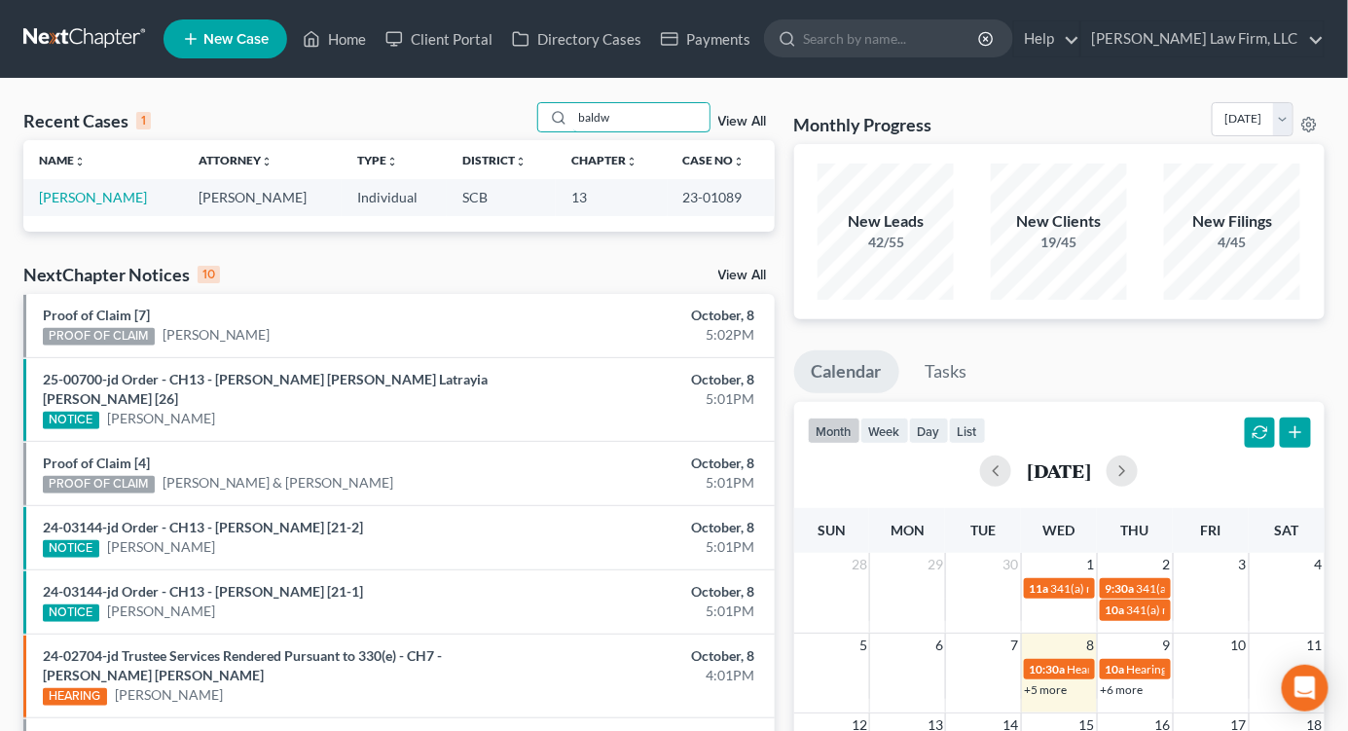
type input "baldw"
click at [99, 200] on link "[PERSON_NAME]" at bounding box center [93, 197] width 108 height 17
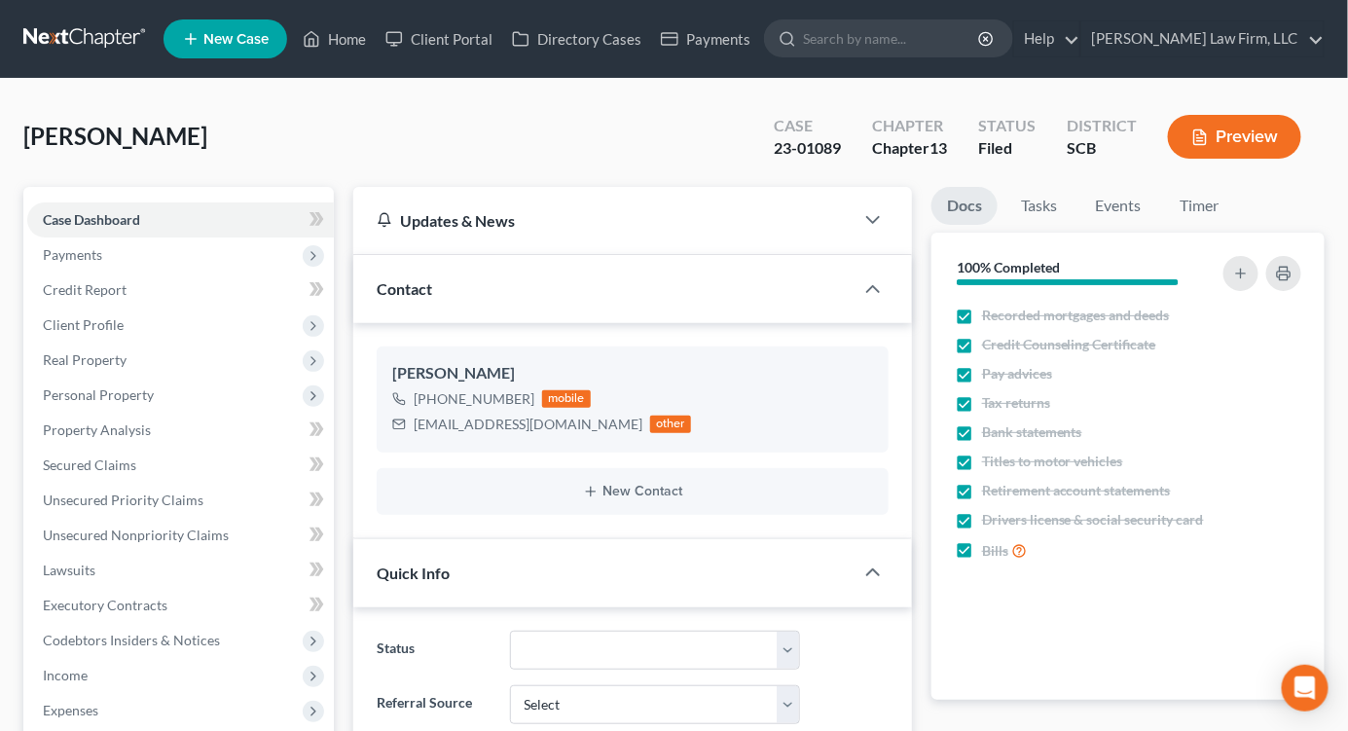
select select "1"
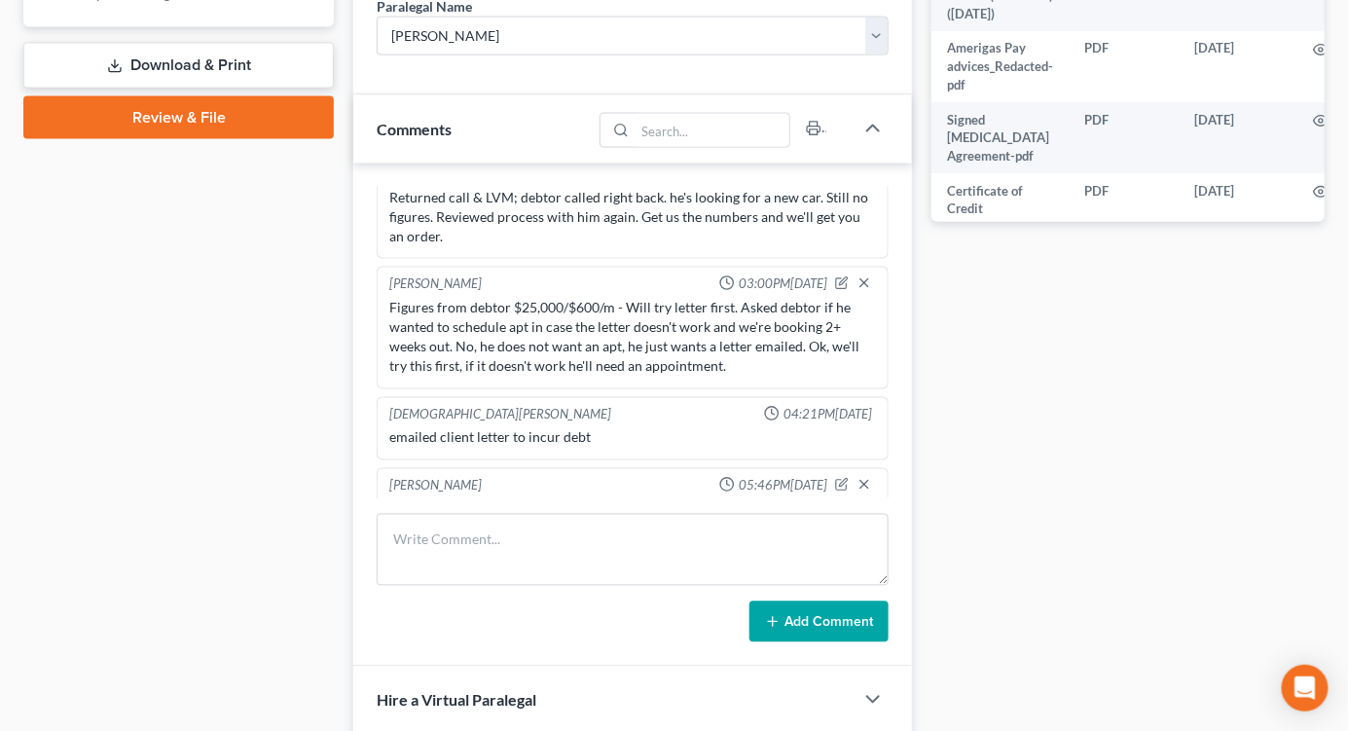
scroll to position [1988, 0]
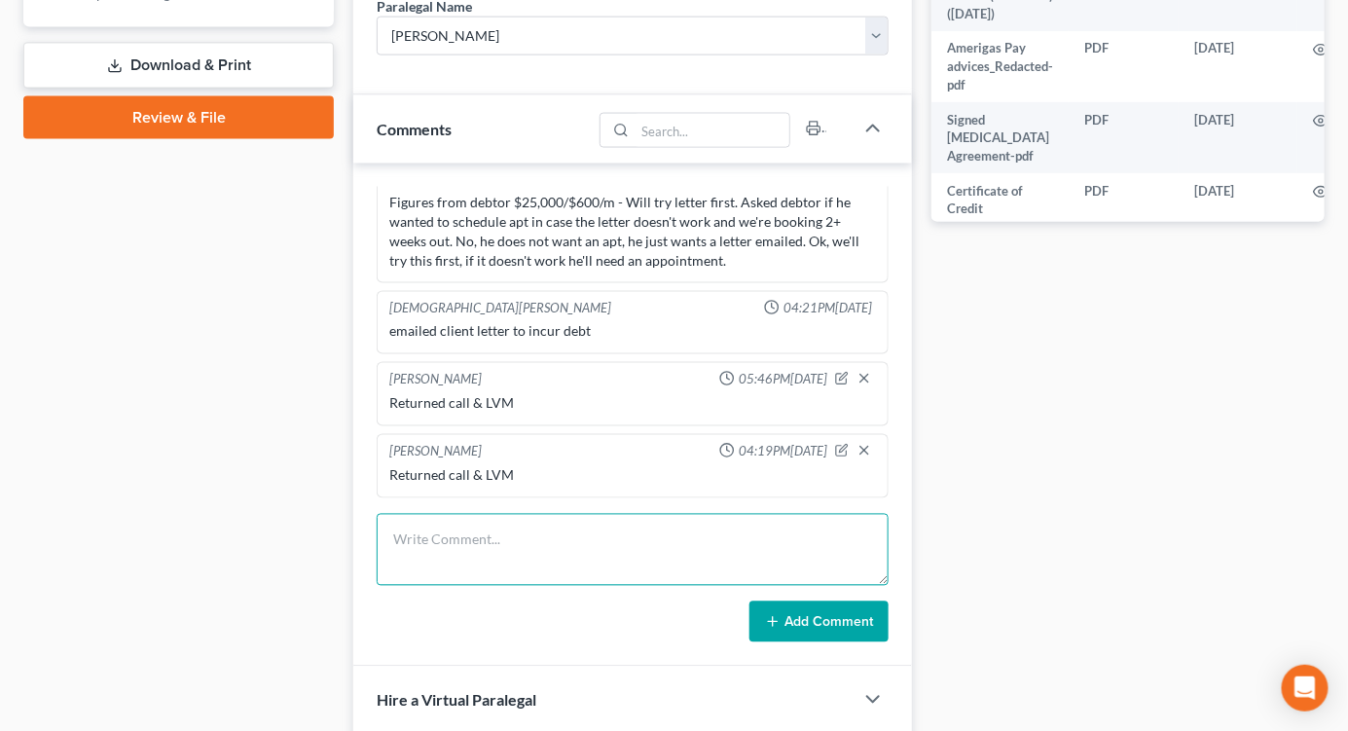
click at [572, 538] on textarea at bounding box center [633, 550] width 512 height 72
type textarea "Returned call & spoke w/ debtor about making the payments on the new car he bou…"
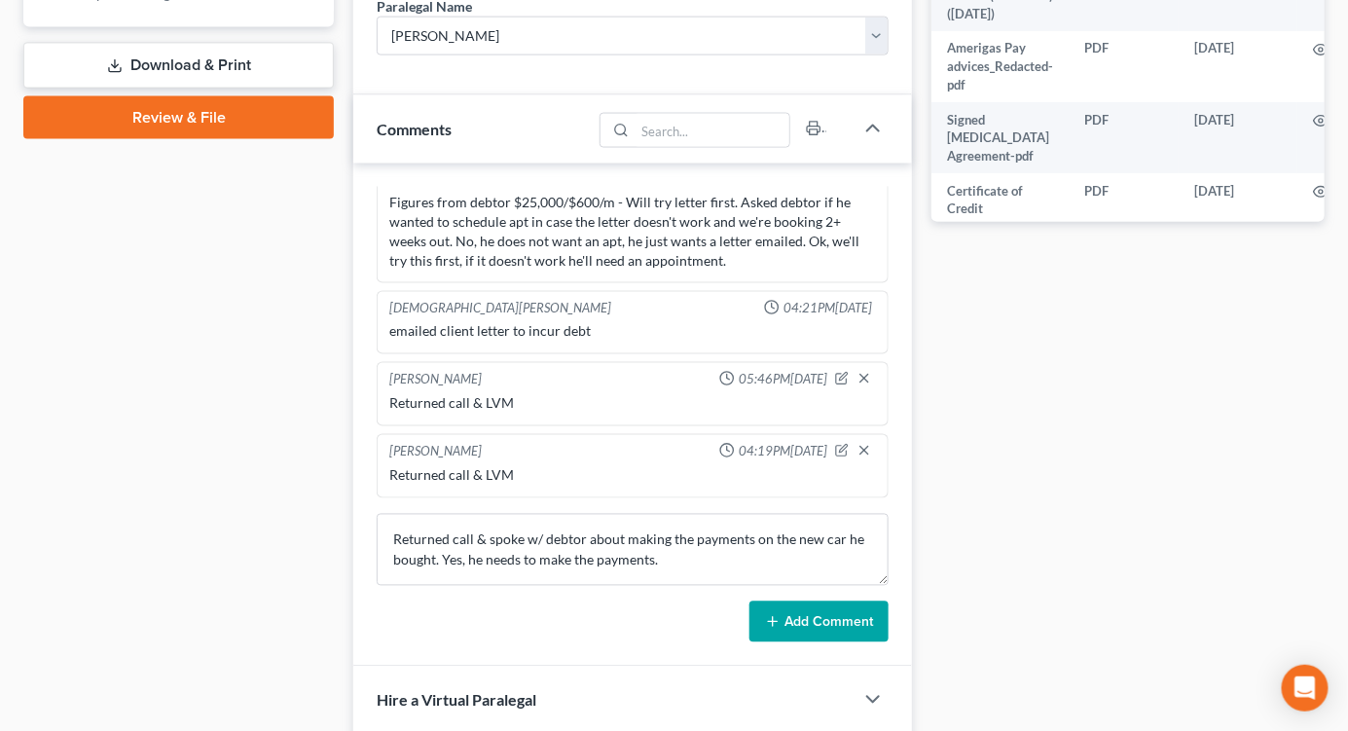
click at [868, 600] on form "Returned call & spoke w/ debtor about making the payments on the new car he bou…" at bounding box center [633, 578] width 512 height 128
click at [864, 613] on button "Add Comment" at bounding box center [819, 622] width 139 height 41
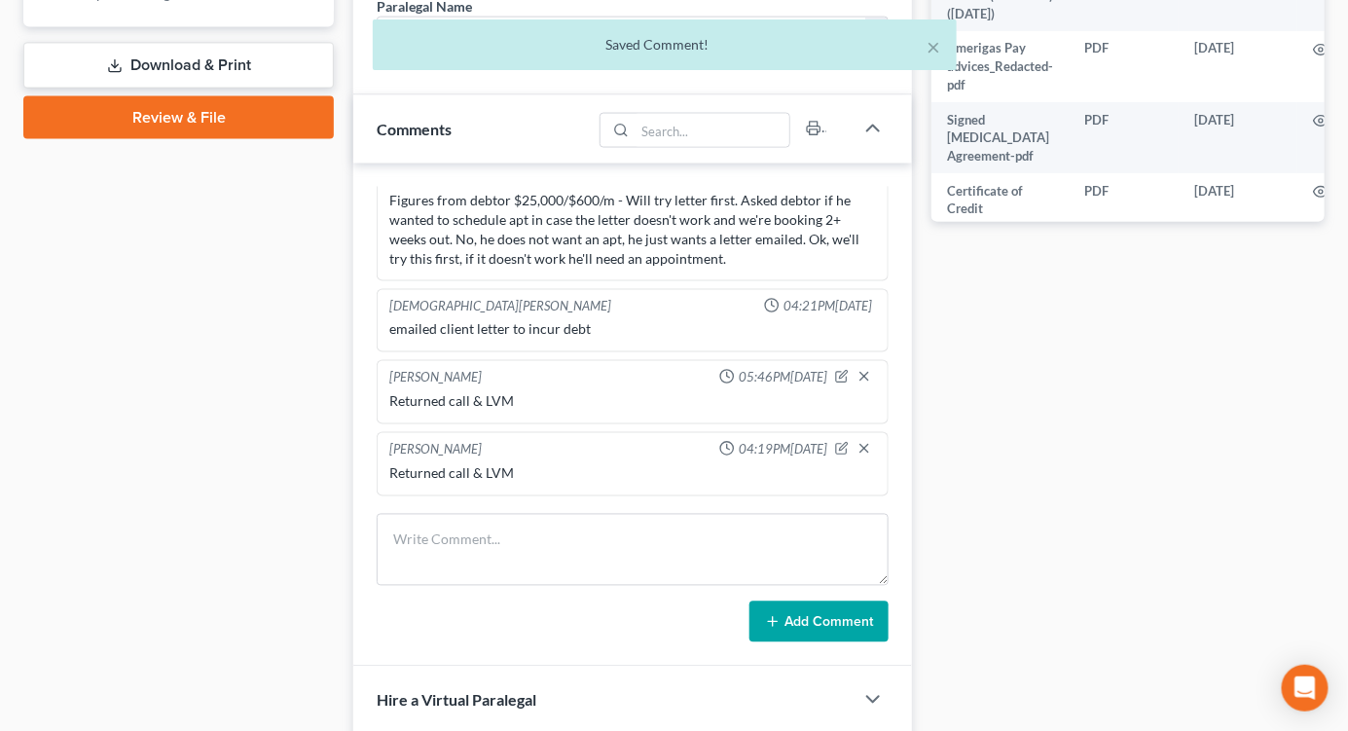
scroll to position [2079, 0]
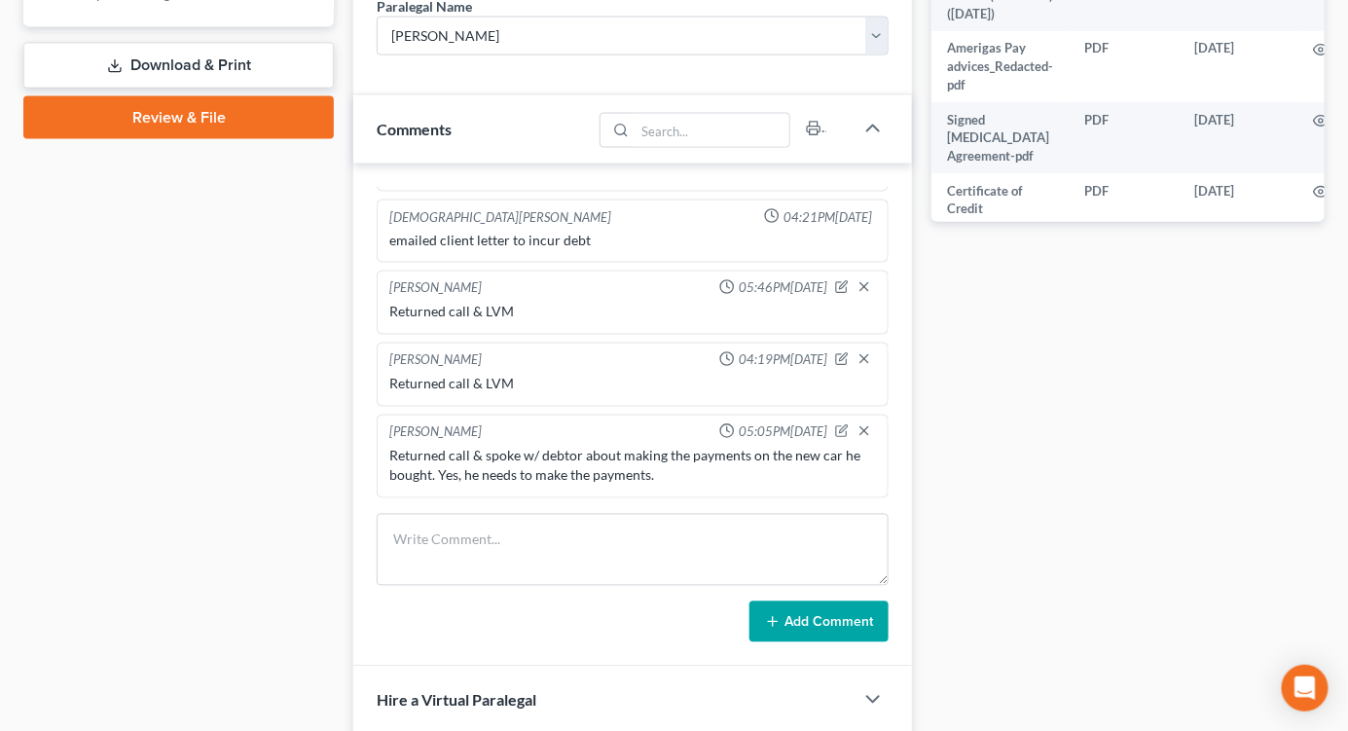
drag, startPoint x: 1194, startPoint y: 550, endPoint x: 1133, endPoint y: 550, distance: 61.3
click at [1194, 550] on div "Docs Tasks Events Timer 100% Completed Nothing here yet! Recorded mortgages and…" at bounding box center [1128, 66] width 413 height 1612
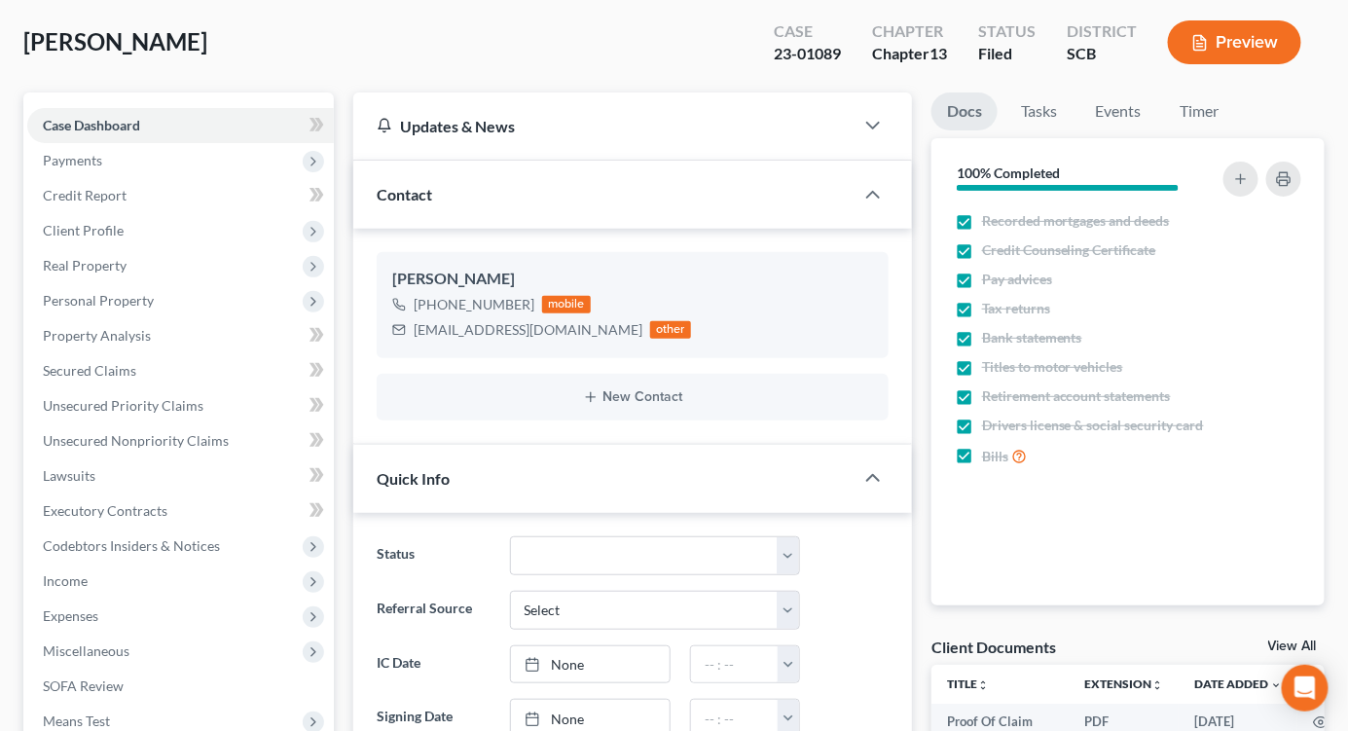
scroll to position [0, 0]
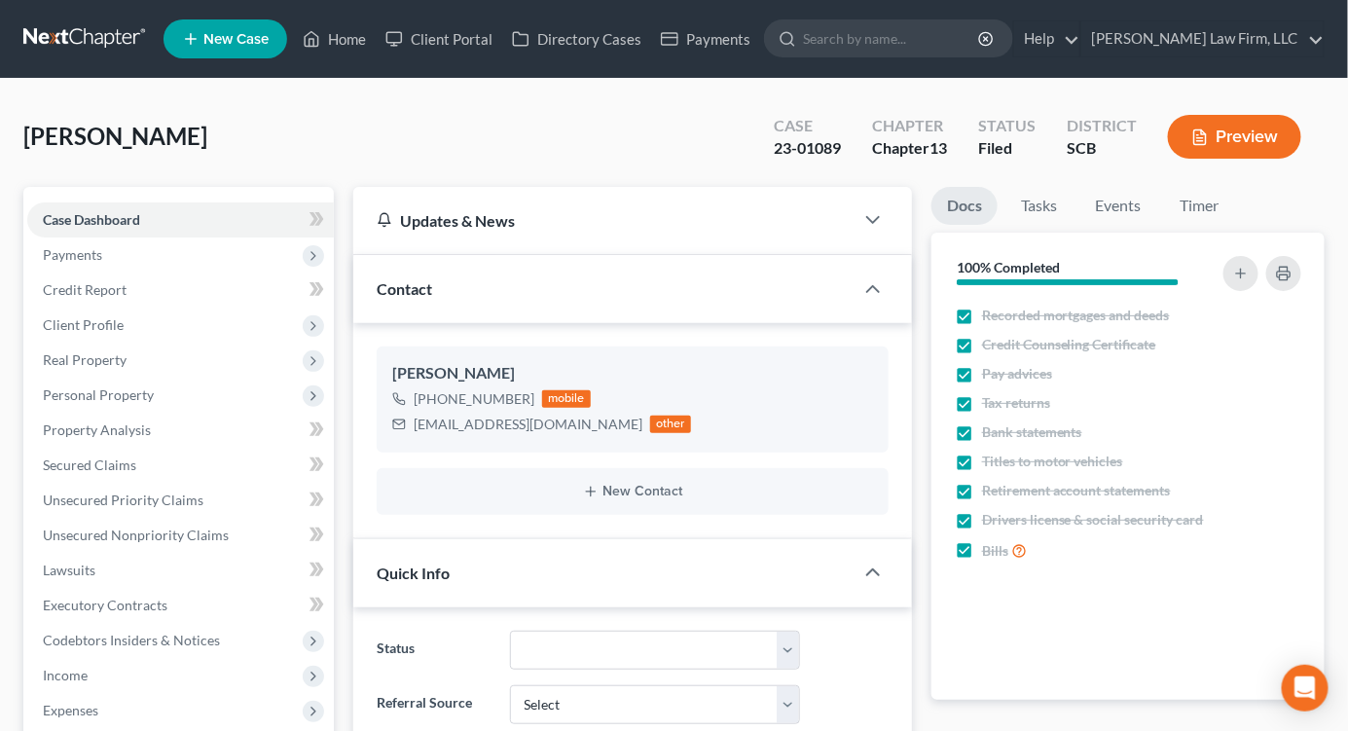
click at [127, 22] on link at bounding box center [85, 38] width 125 height 35
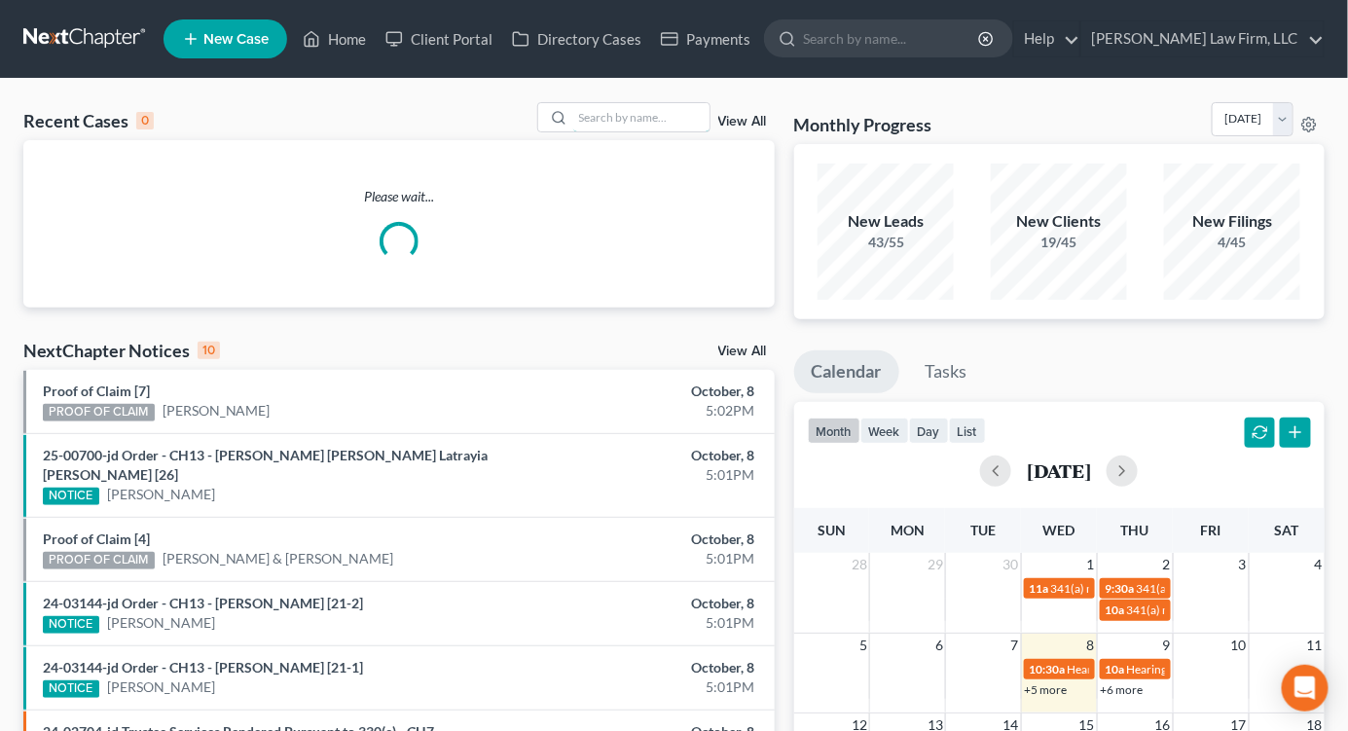
click at [646, 112] on input "search" at bounding box center [641, 117] width 136 height 28
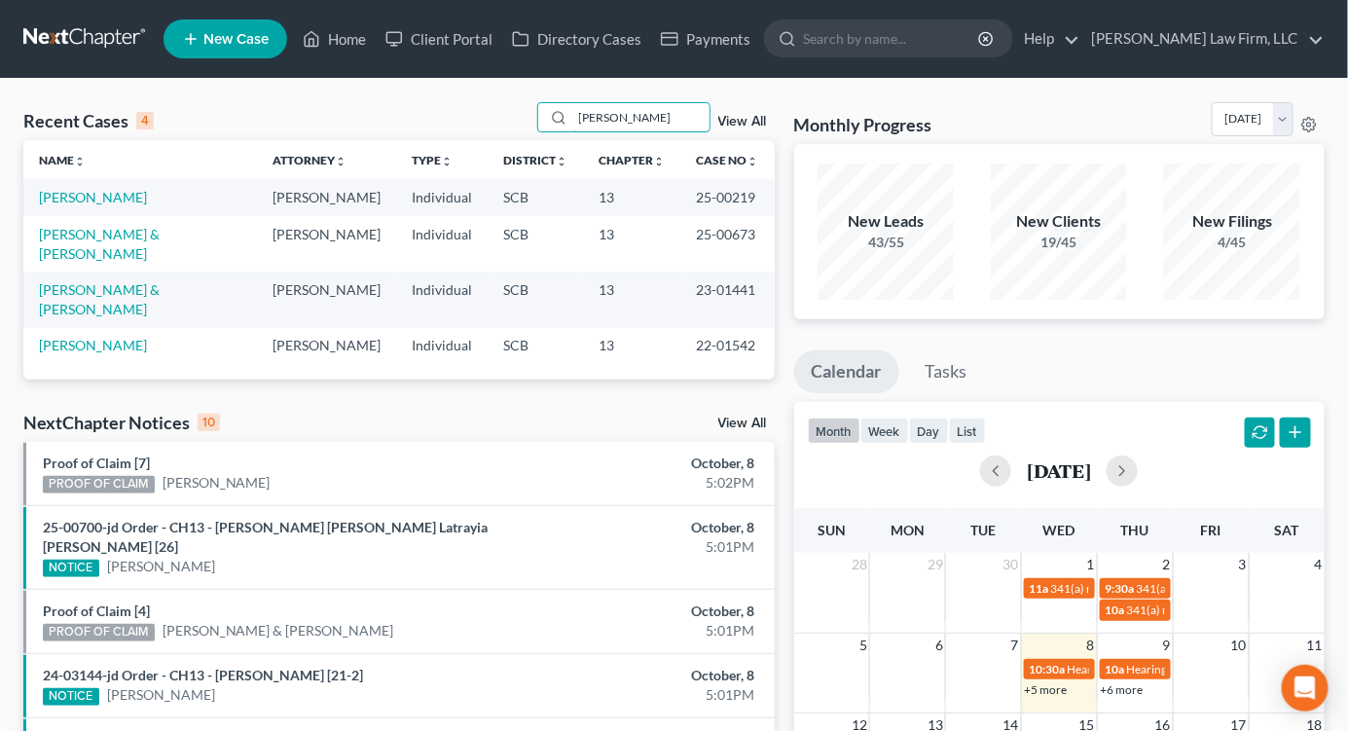
type input "douglas"
click at [79, 195] on link "[PERSON_NAME]" at bounding box center [93, 197] width 108 height 17
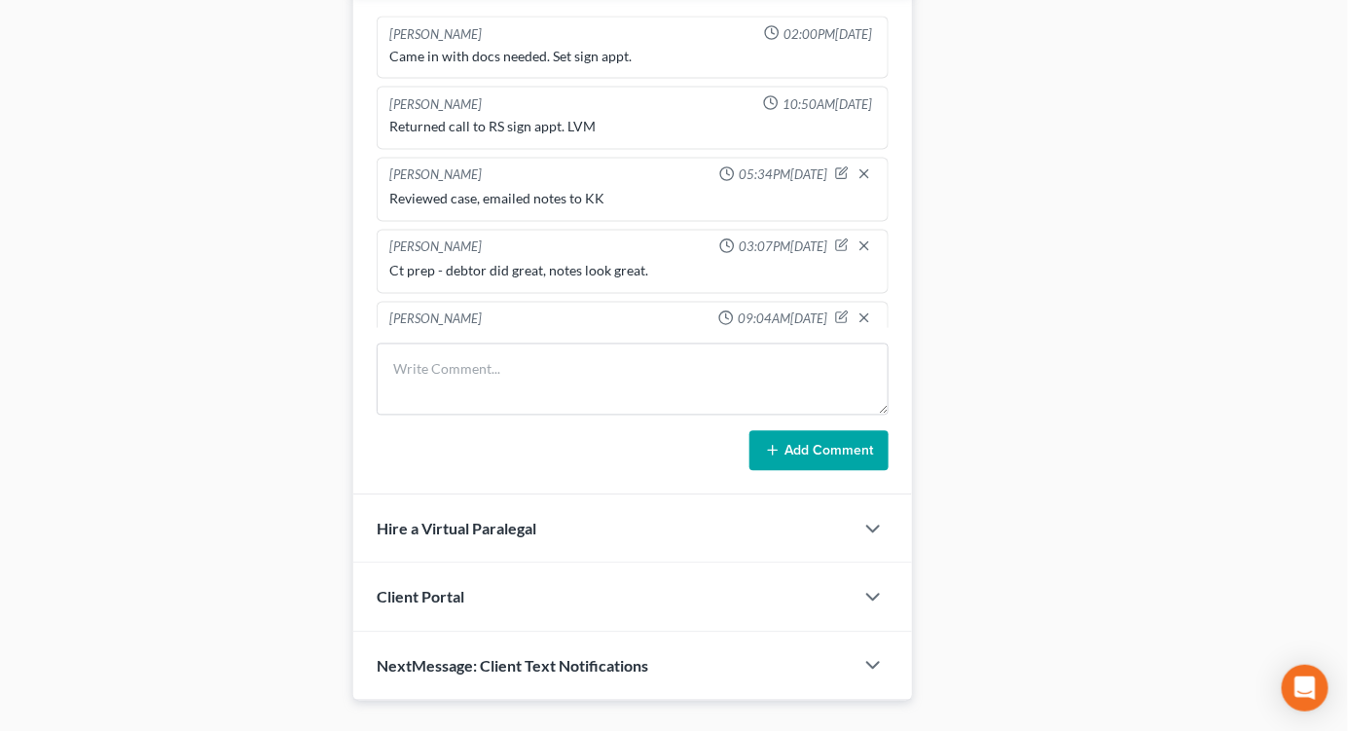
select select "2"
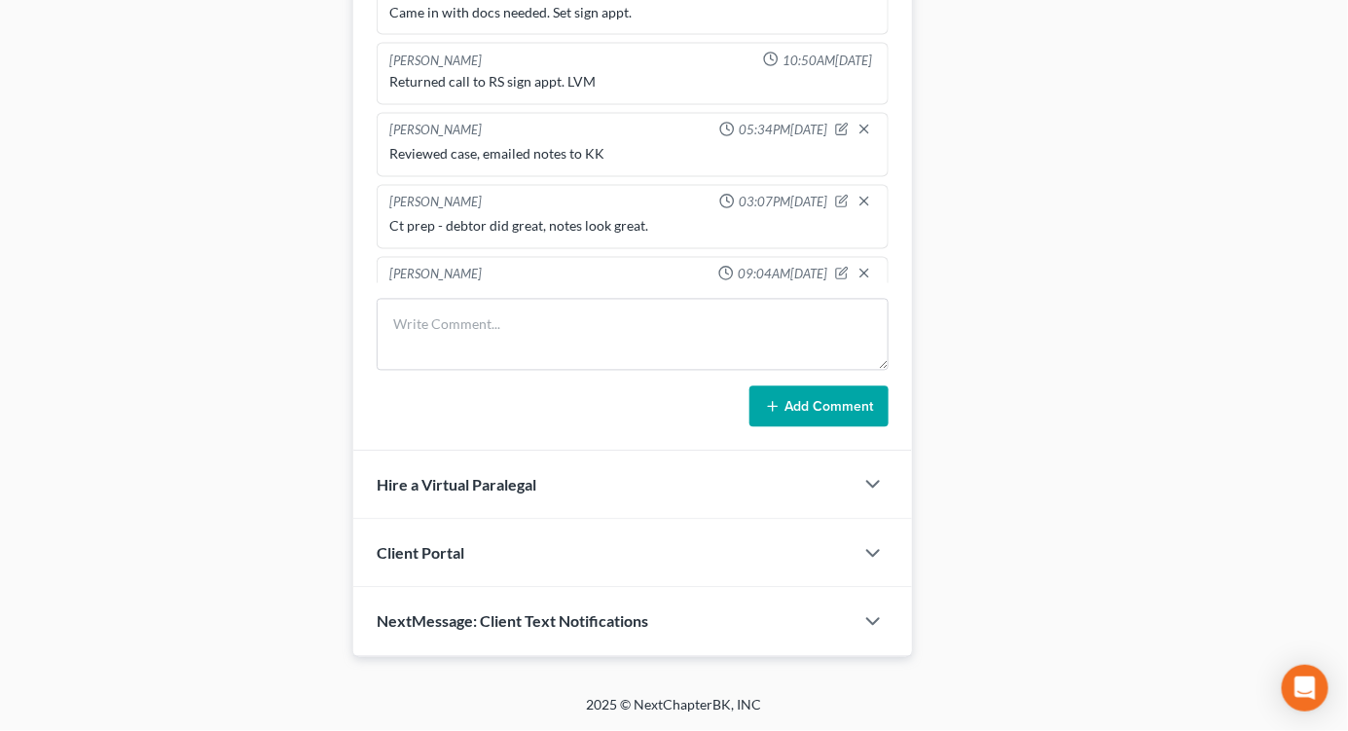
scroll to position [187, 0]
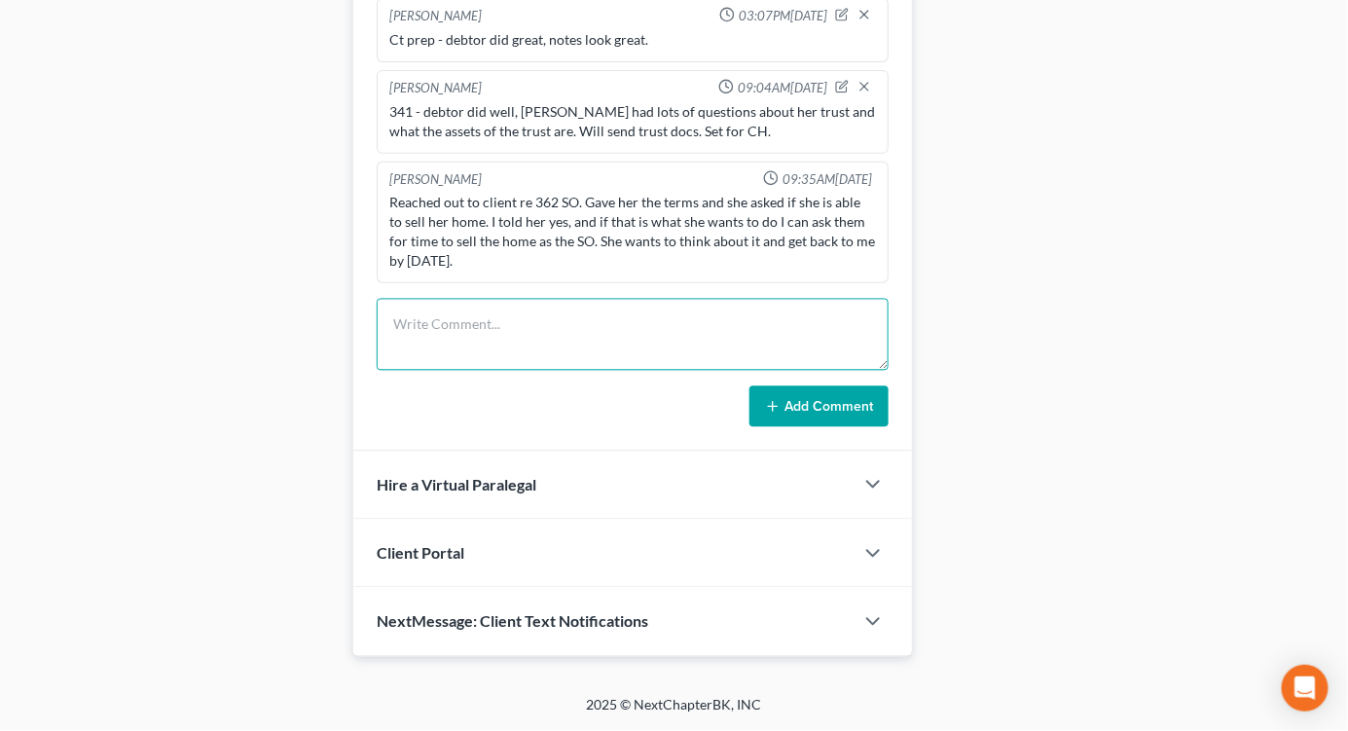
click at [600, 335] on textarea at bounding box center [633, 335] width 512 height 72
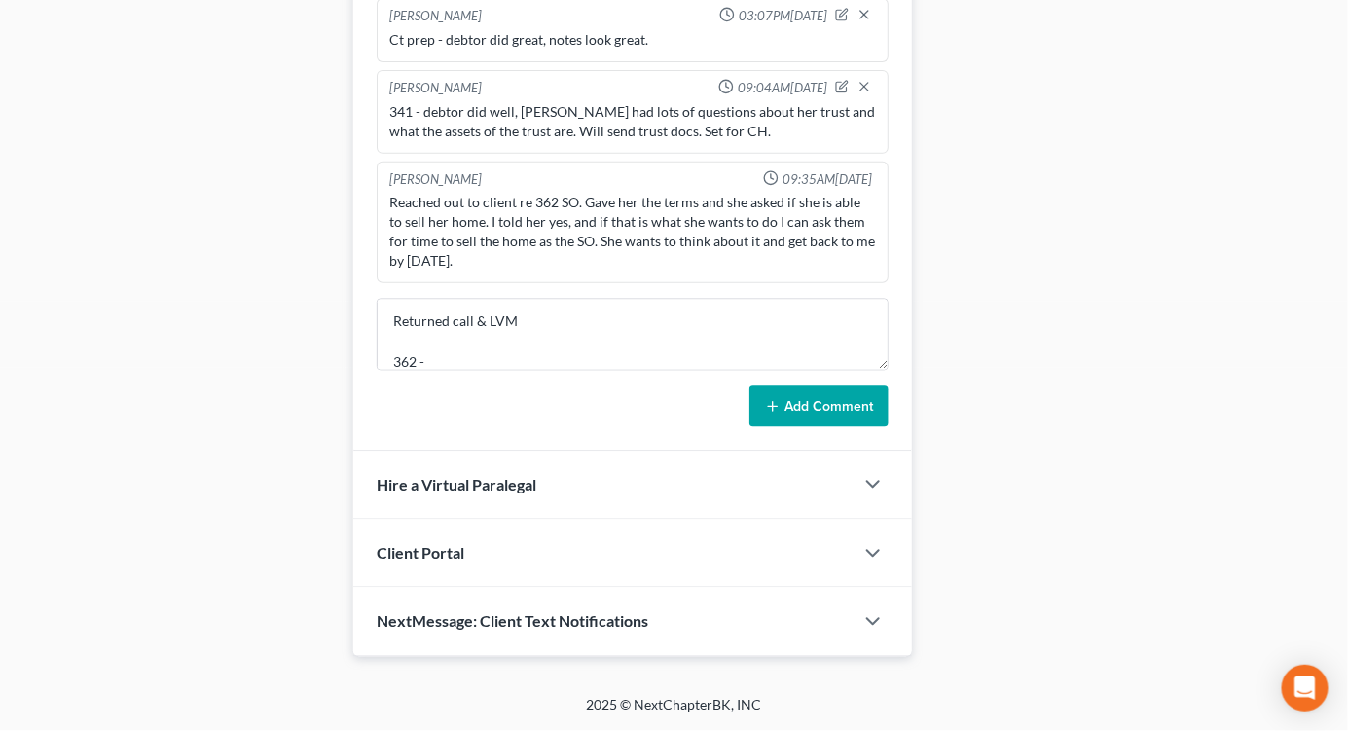
drag, startPoint x: 1210, startPoint y: 122, endPoint x: 1180, endPoint y: 131, distance: 31.7
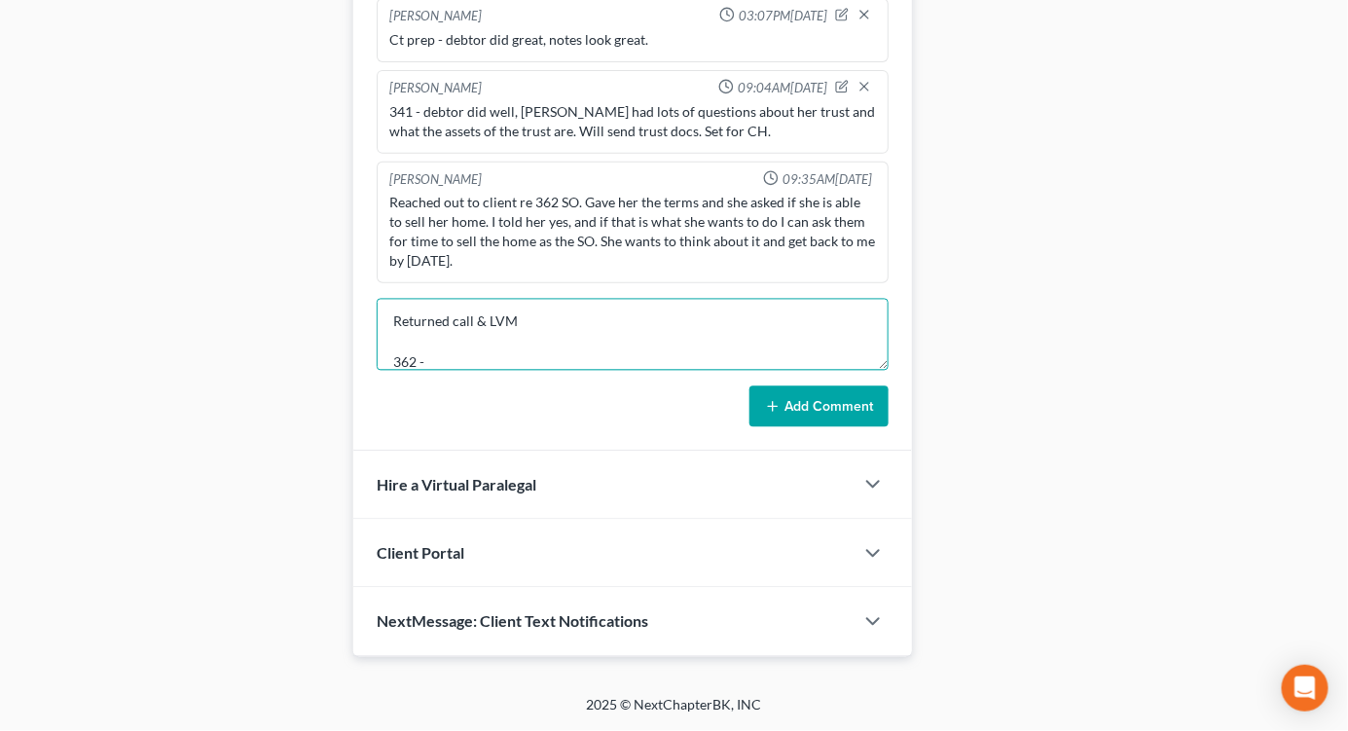
drag, startPoint x: 615, startPoint y: 362, endPoint x: 600, endPoint y: 360, distance: 15.7
click at [616, 360] on textarea "Returned call & LVM 362 -" at bounding box center [633, 335] width 512 height 72
type textarea "Returned call & LVM 362 - mtg cmpany will only agree to 60 days to sell, but wi…"
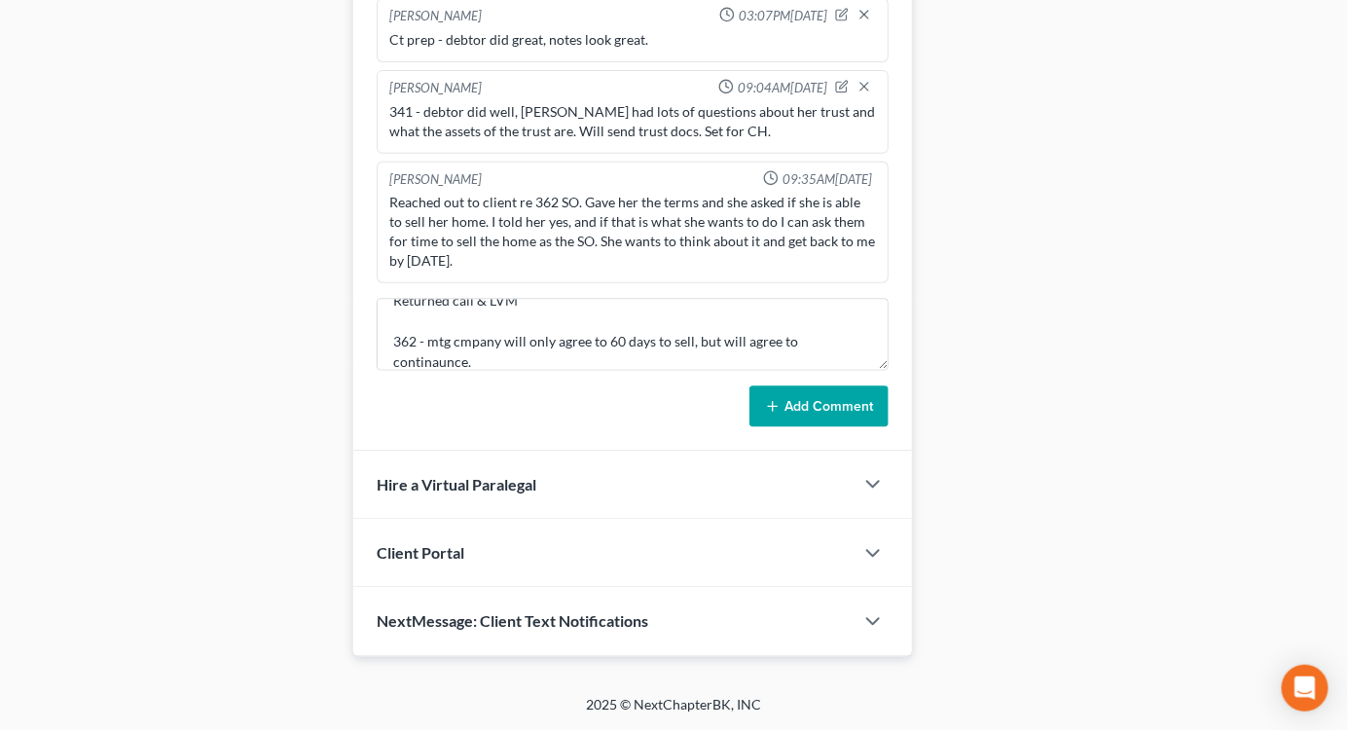
click at [869, 426] on div "Kristi Keen 02:00PM, 01/06/2025 Came in with docs needed. Set sign appt. Kristi…" at bounding box center [632, 199] width 559 height 503
click at [783, 402] on button "Add Comment" at bounding box center [819, 406] width 139 height 41
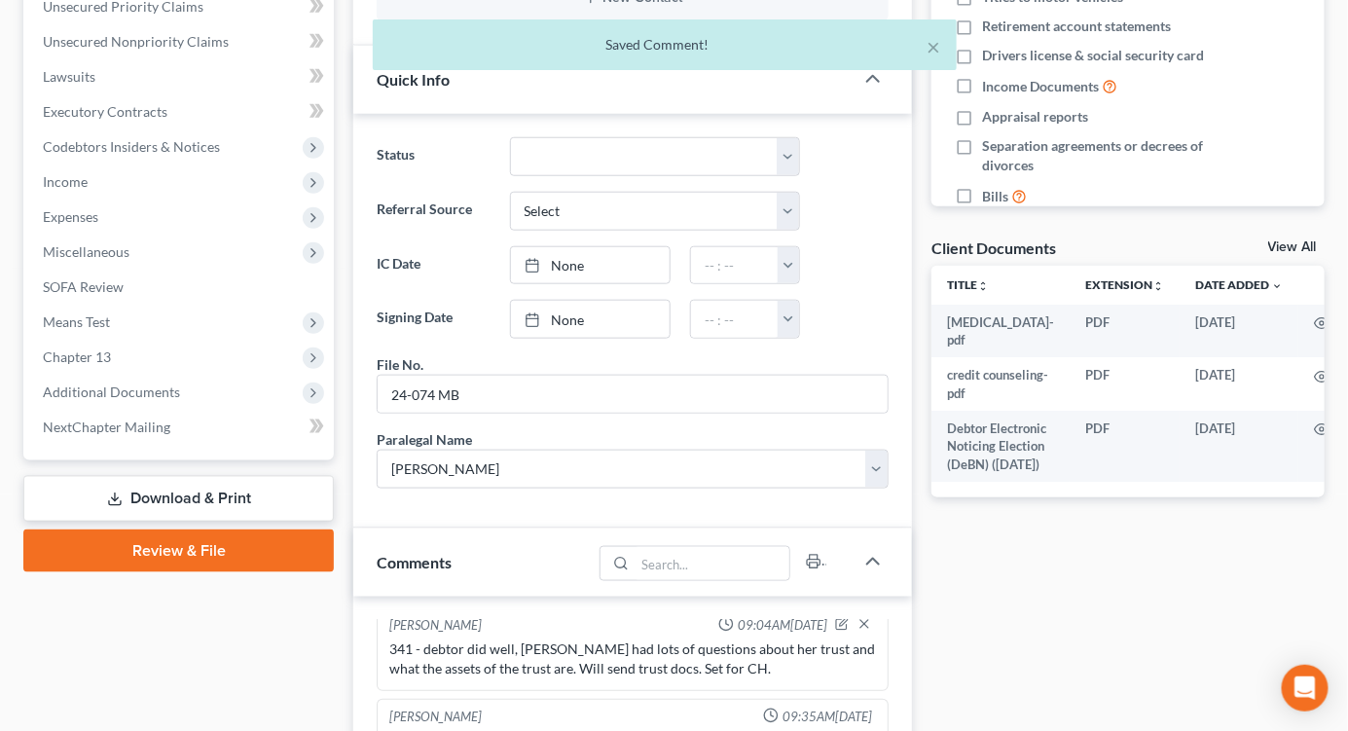
scroll to position [0, 0]
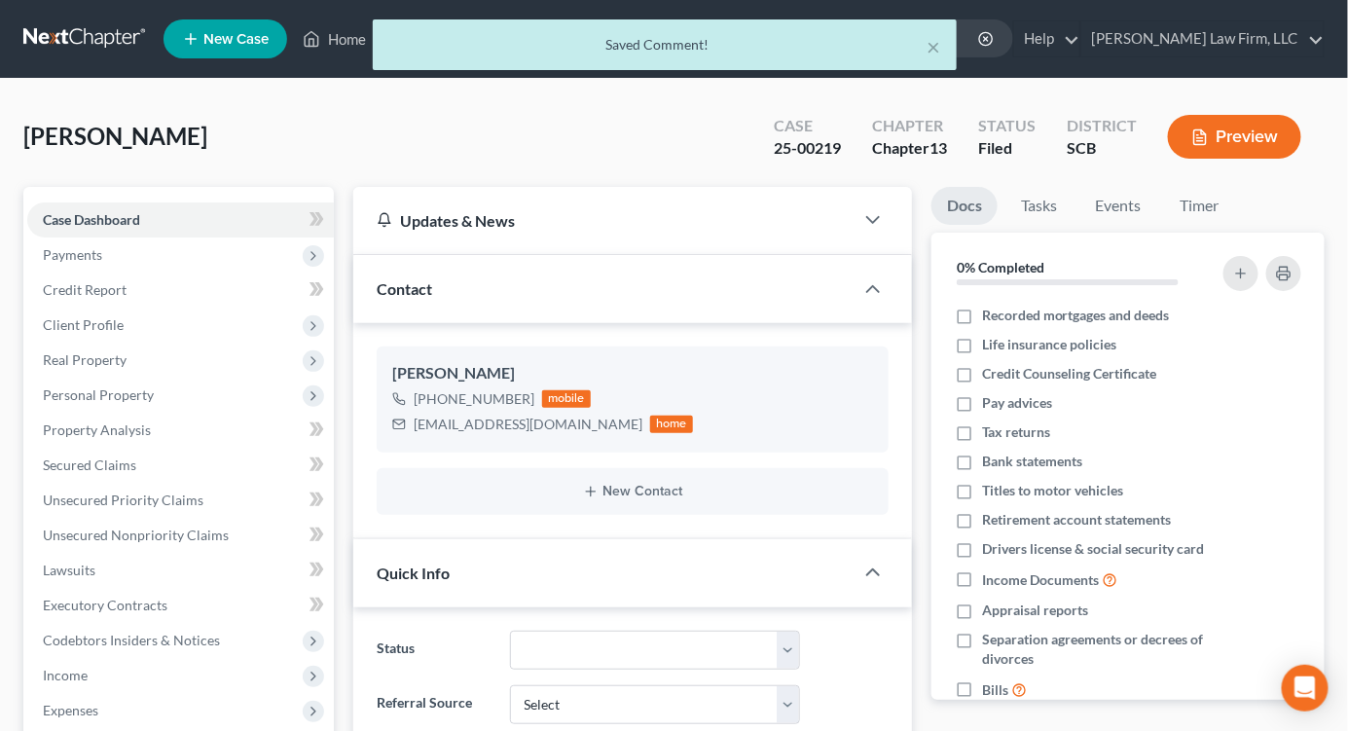
click at [109, 50] on div "× Saved Comment!" at bounding box center [664, 49] width 1348 height 60
click at [109, 41] on div "× Saved Comment!" at bounding box center [664, 49] width 1348 height 60
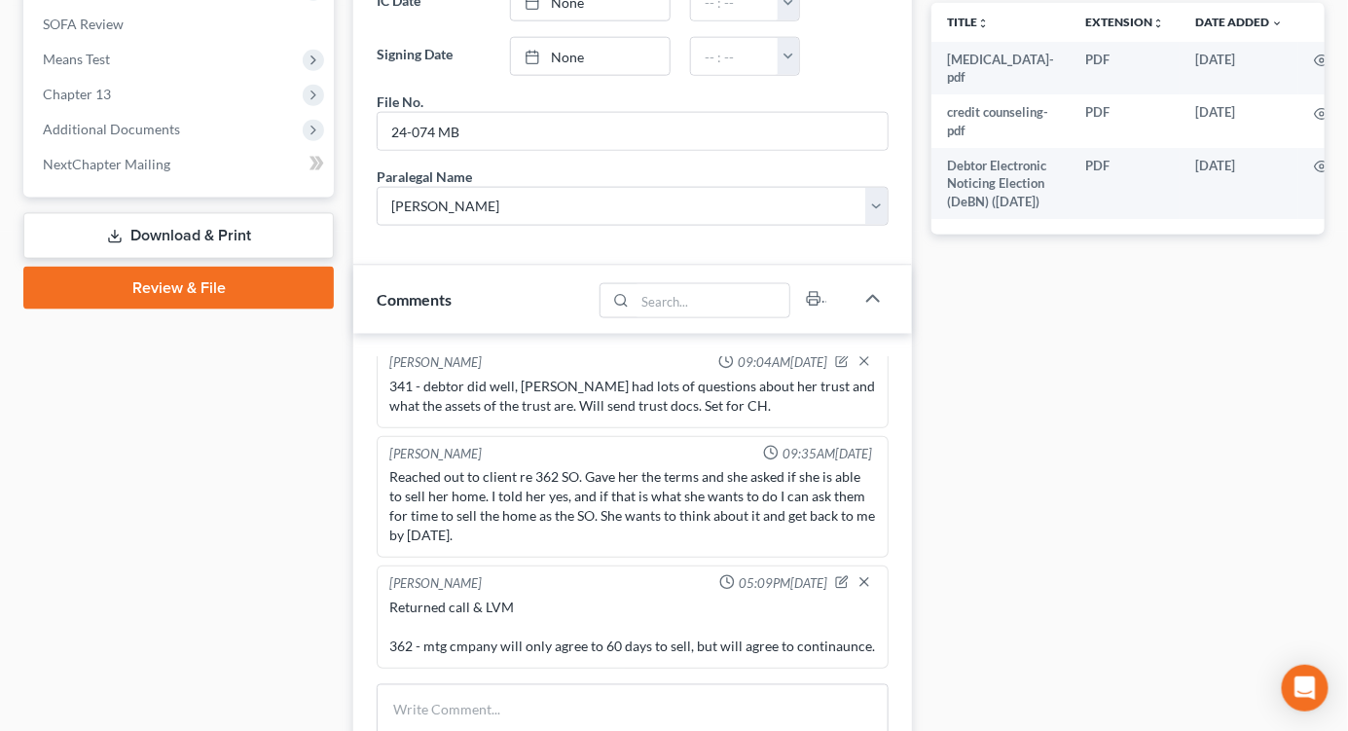
scroll to position [1081, 0]
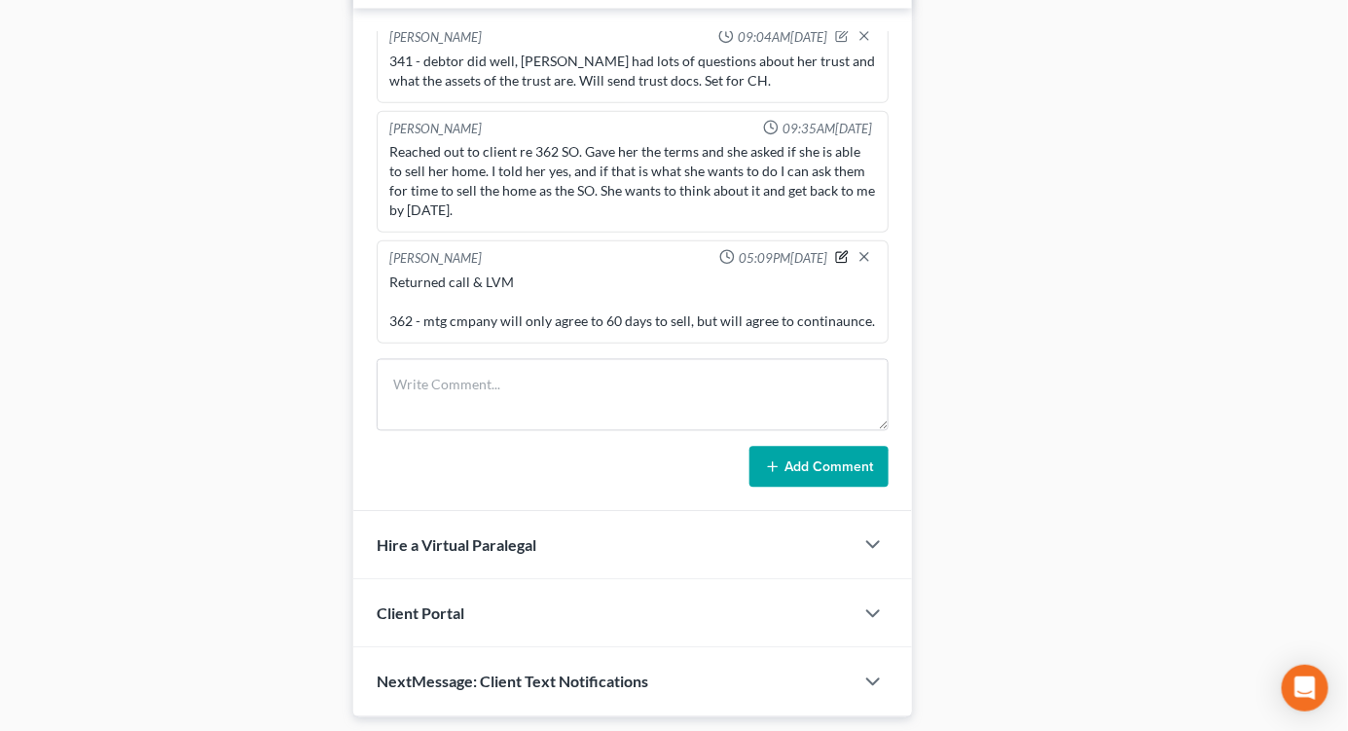
drag, startPoint x: 820, startPoint y: 238, endPoint x: 812, endPoint y: 248, distance: 13.2
click at [836, 252] on icon "button" at bounding box center [841, 257] width 11 height 11
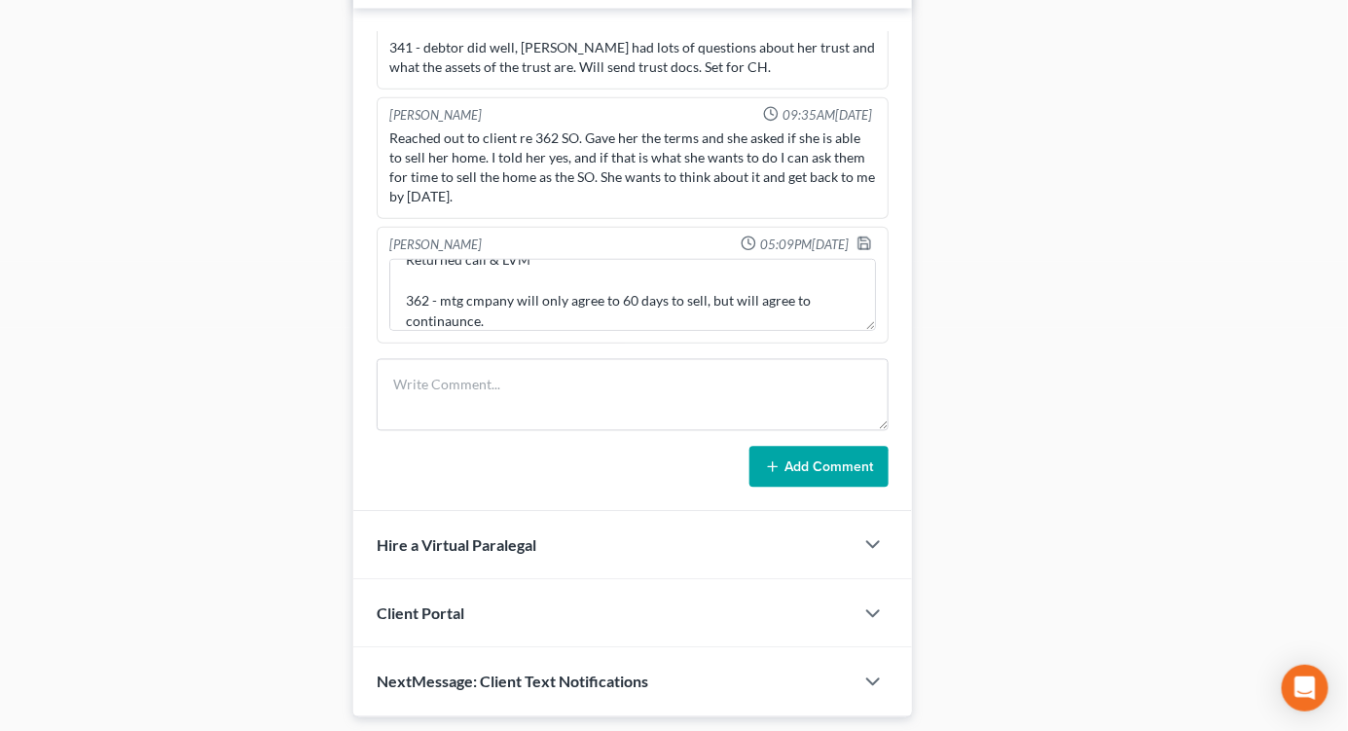
scroll to position [40, 0]
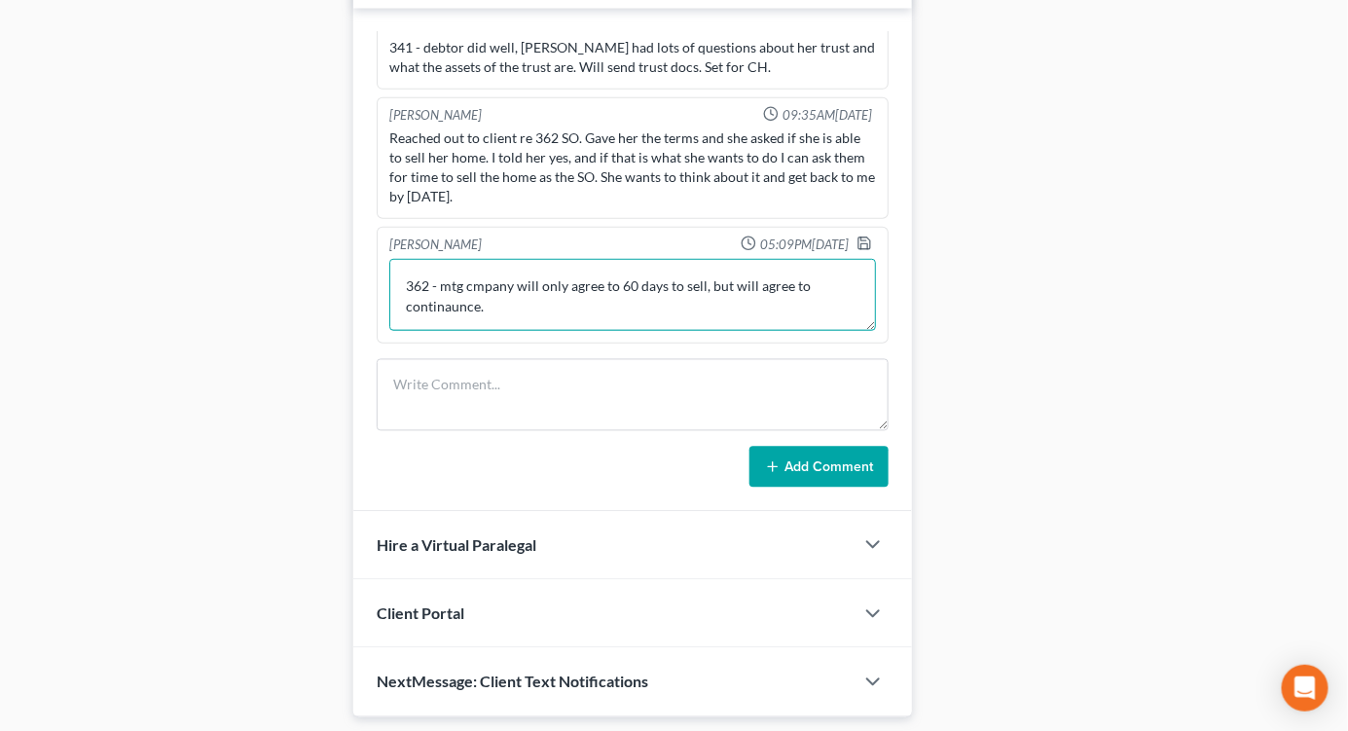
click at [498, 310] on textarea "Returned call & LVM 362 - mtg cmpany will only agree to 60 days to sell, but wi…" at bounding box center [632, 295] width 487 height 72
type textarea "Returned call & LVM 362 - mtg cmpany will only agree to 60 days to sell, but wi…"
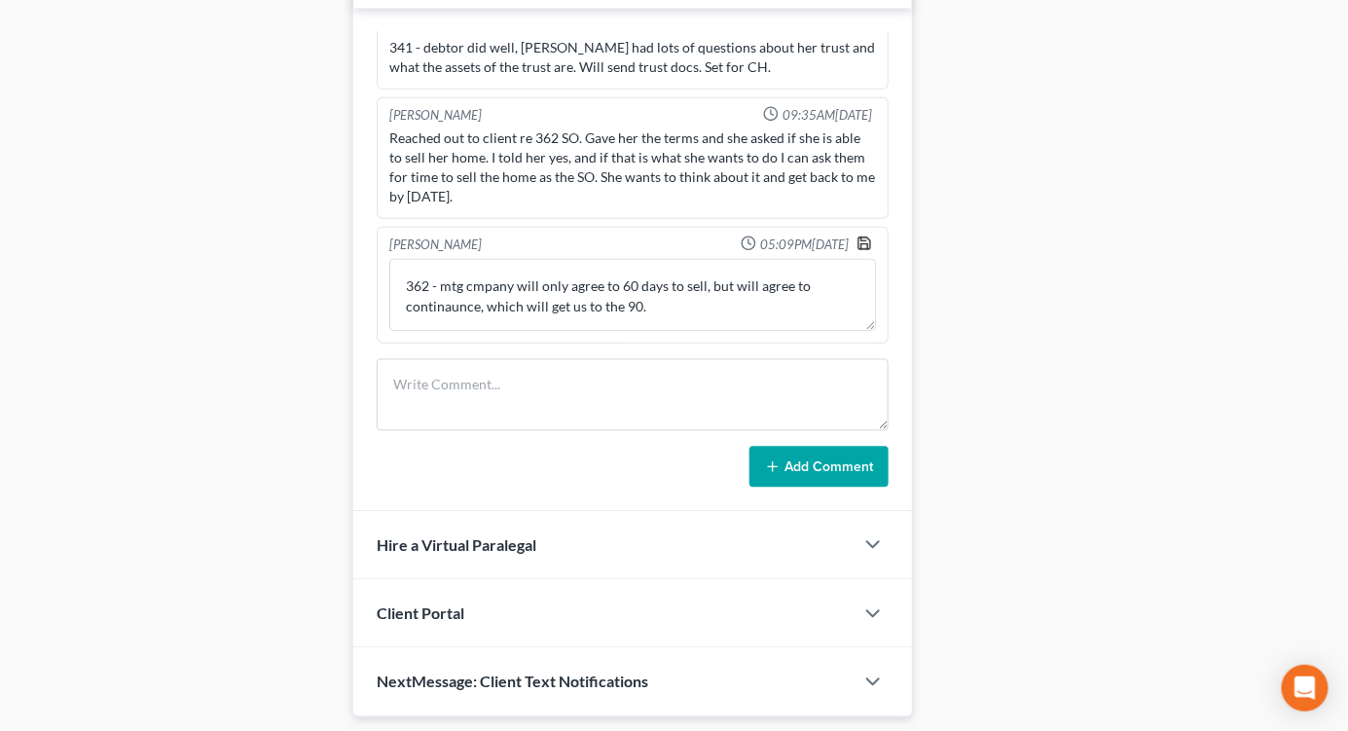
click at [859, 240] on icon "button" at bounding box center [865, 244] width 12 height 12
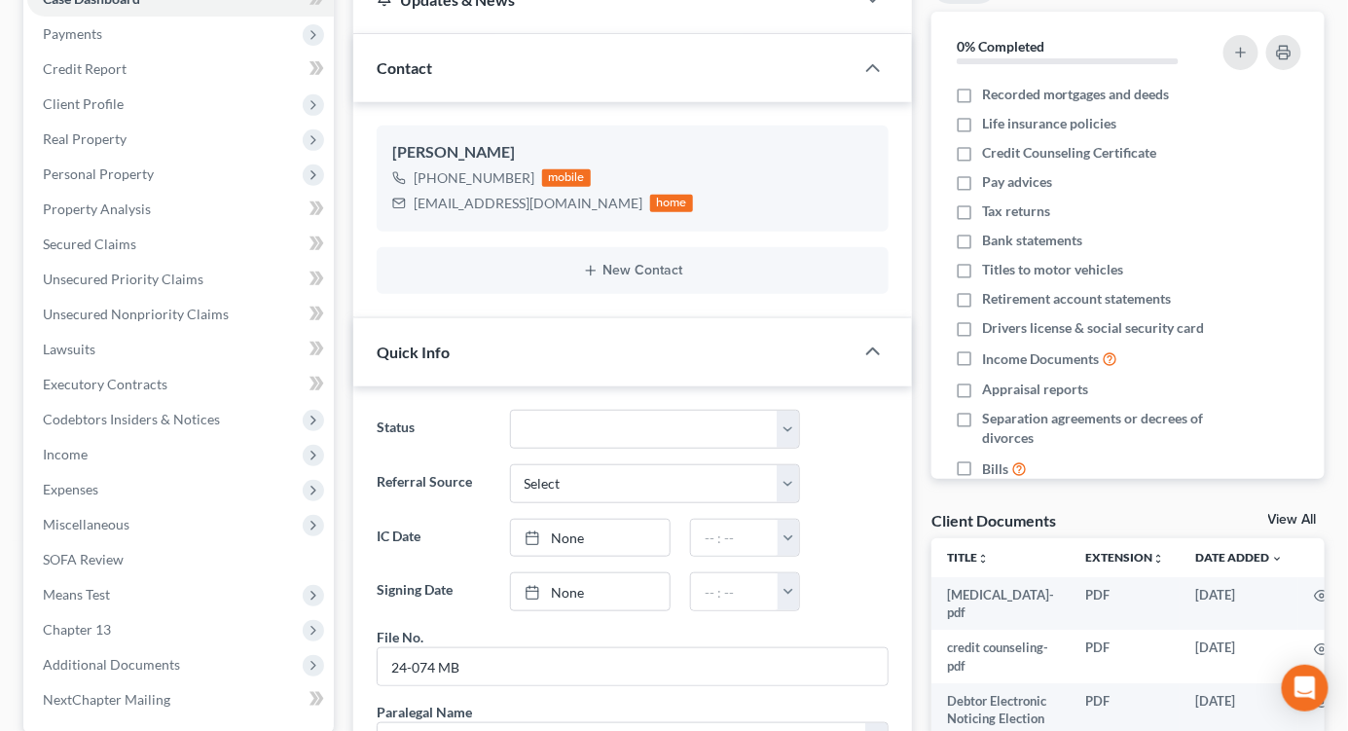
scroll to position [0, 0]
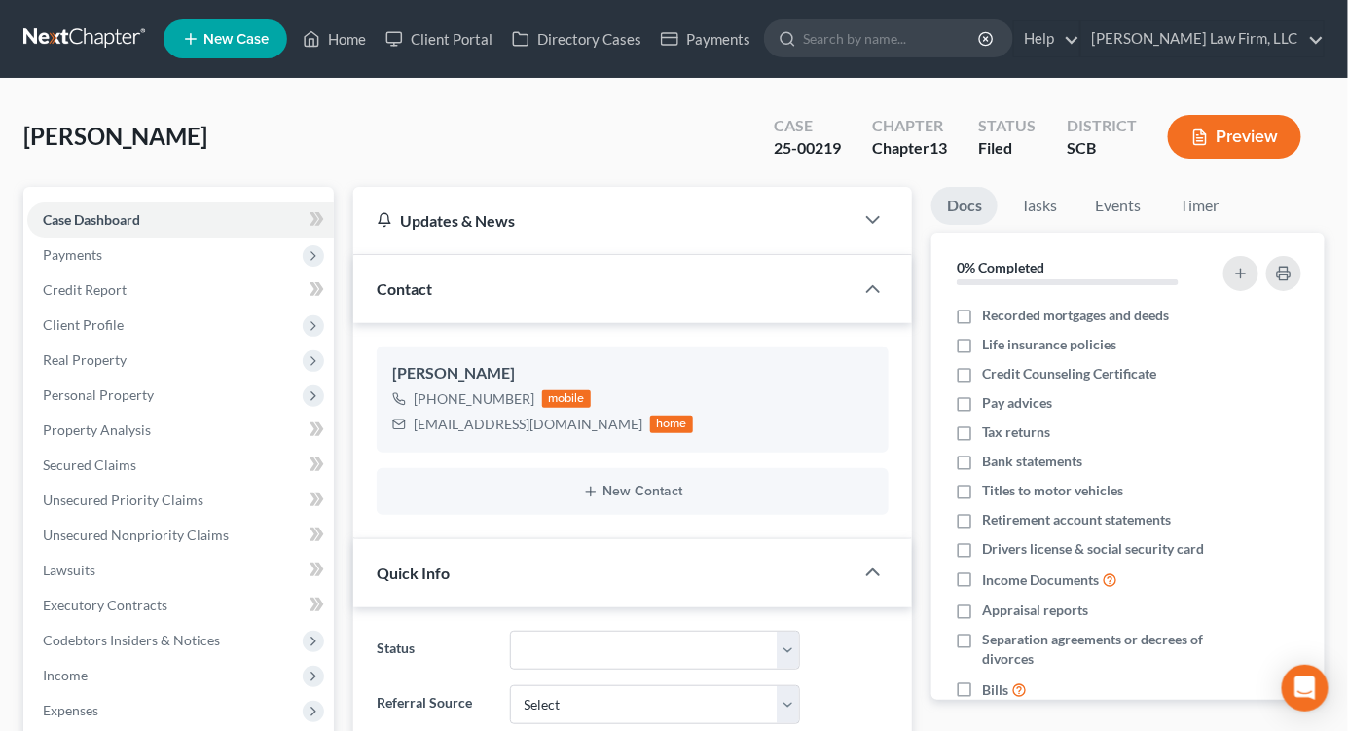
click at [128, 33] on link at bounding box center [85, 38] width 125 height 35
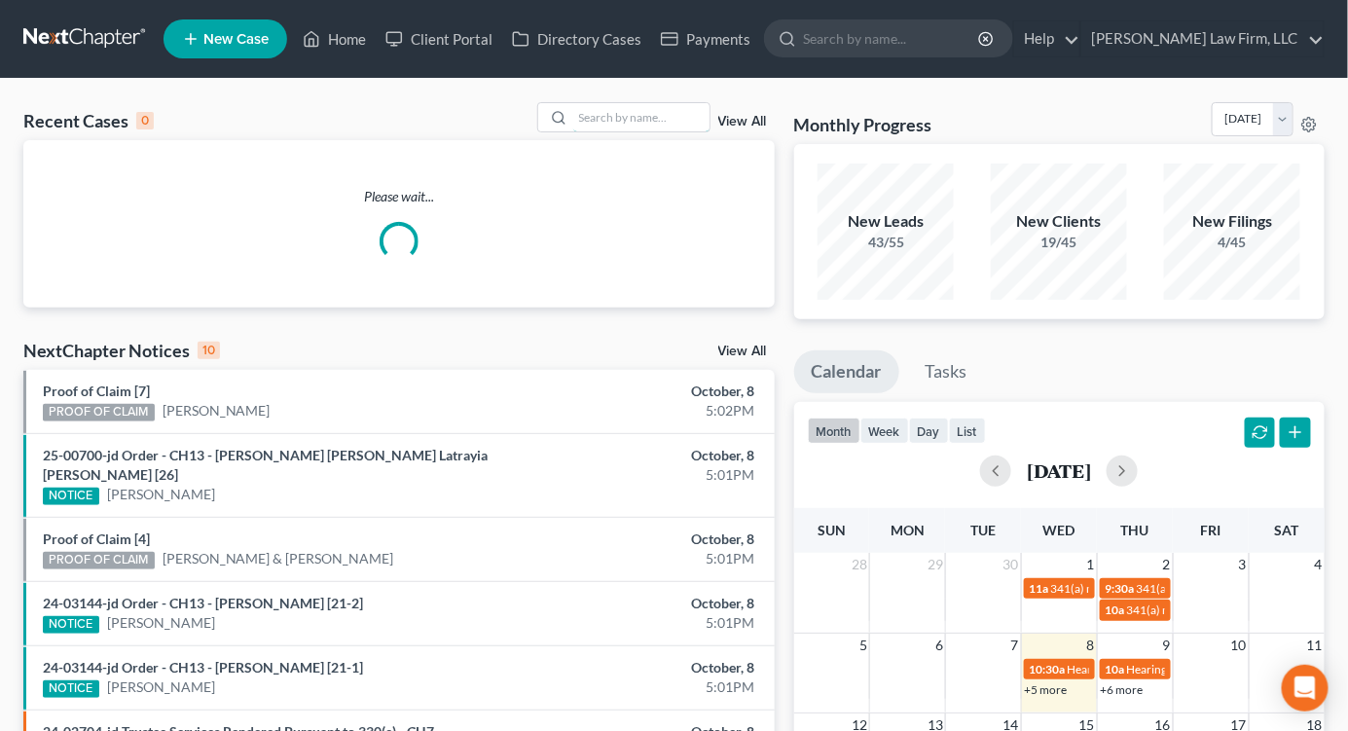
click at [644, 111] on input "search" at bounding box center [641, 117] width 136 height 28
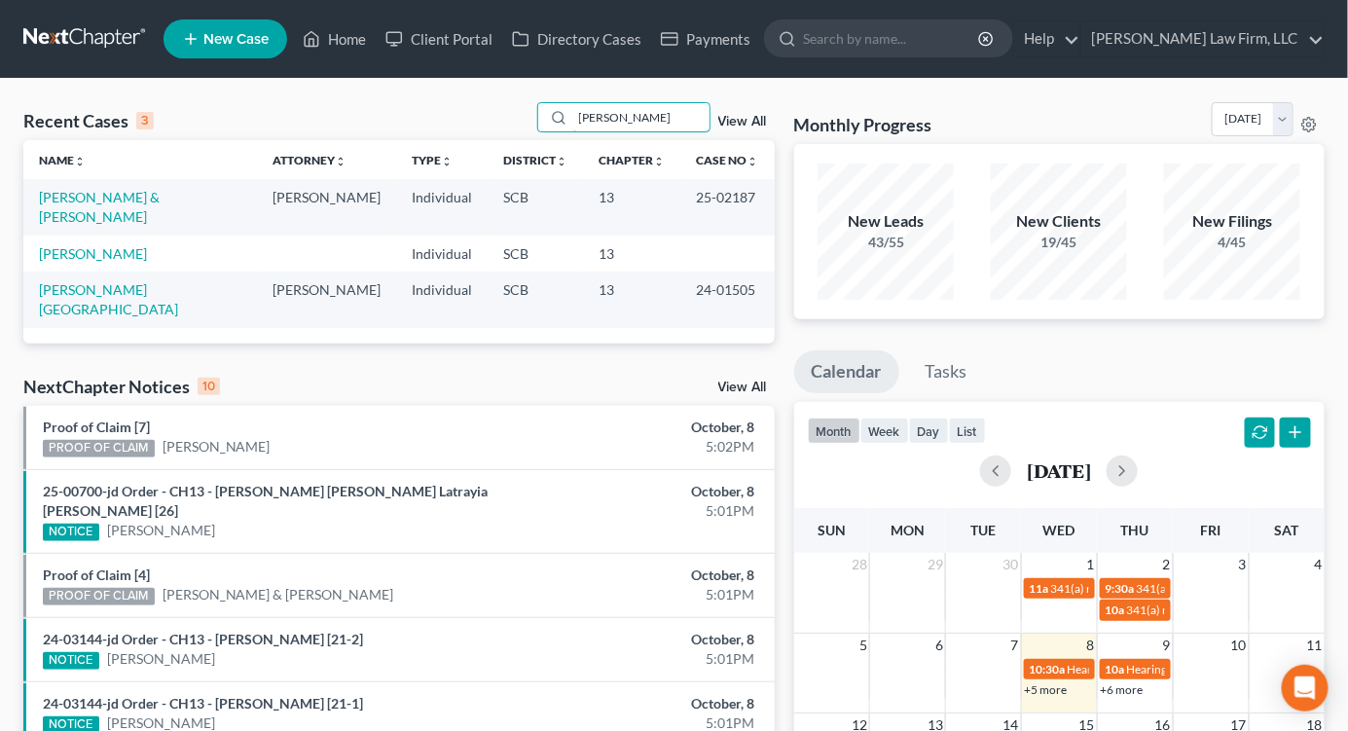
type input "[PERSON_NAME]"
click at [142, 198] on link "[PERSON_NAME] & [PERSON_NAME]" at bounding box center [99, 207] width 121 height 36
select select "2"
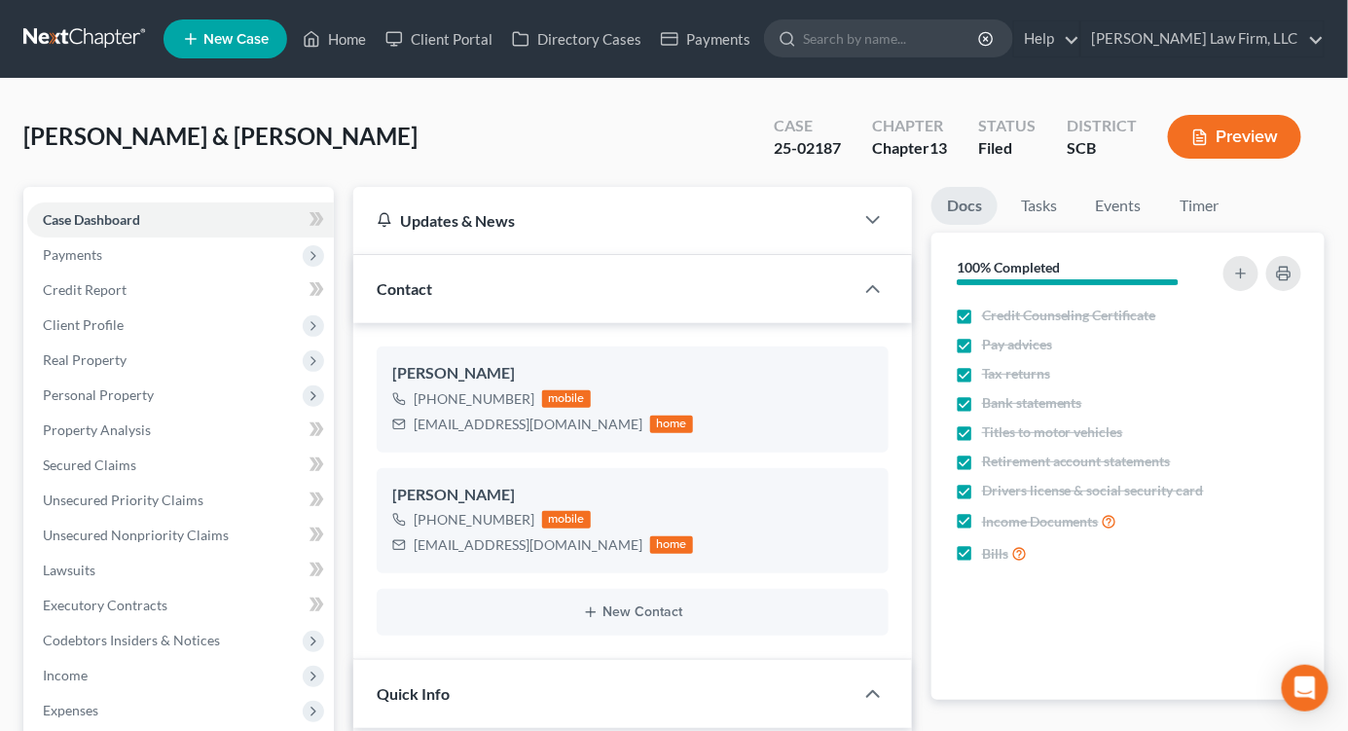
select select "1"
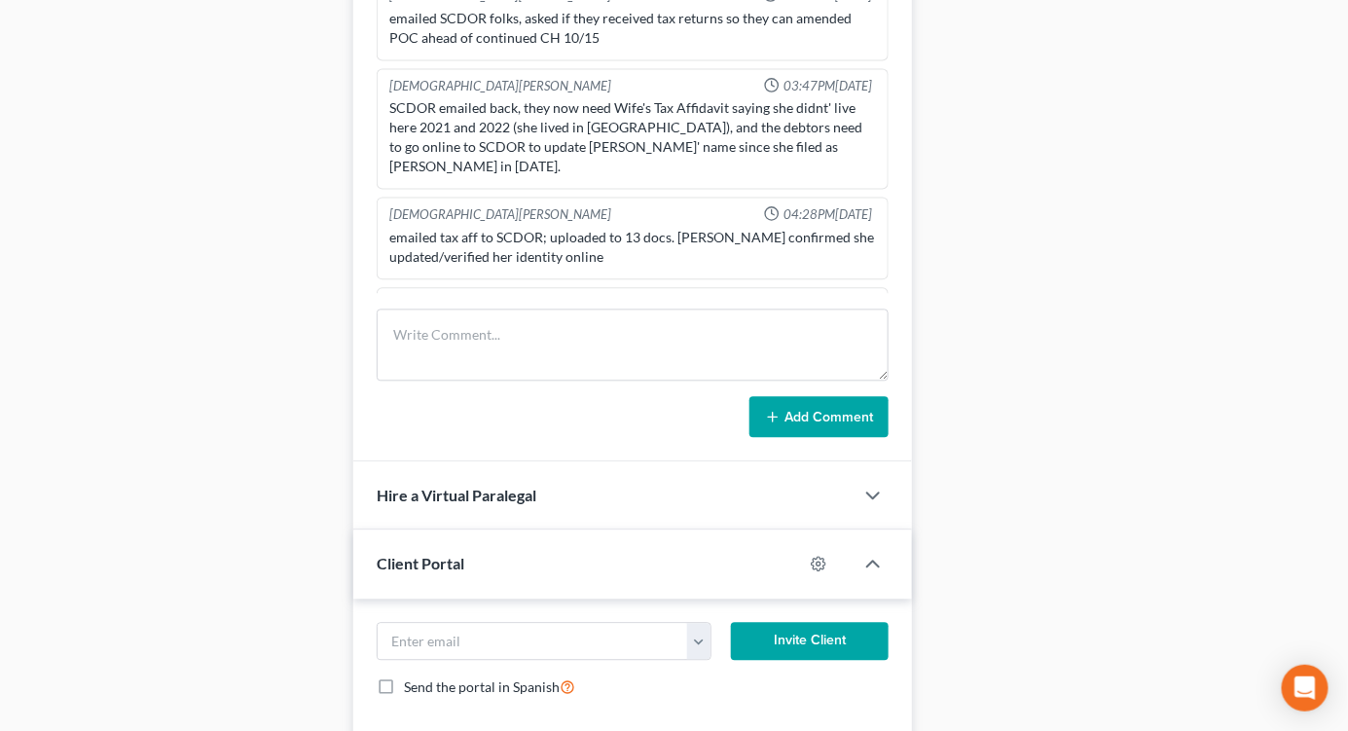
scroll to position [1298, 0]
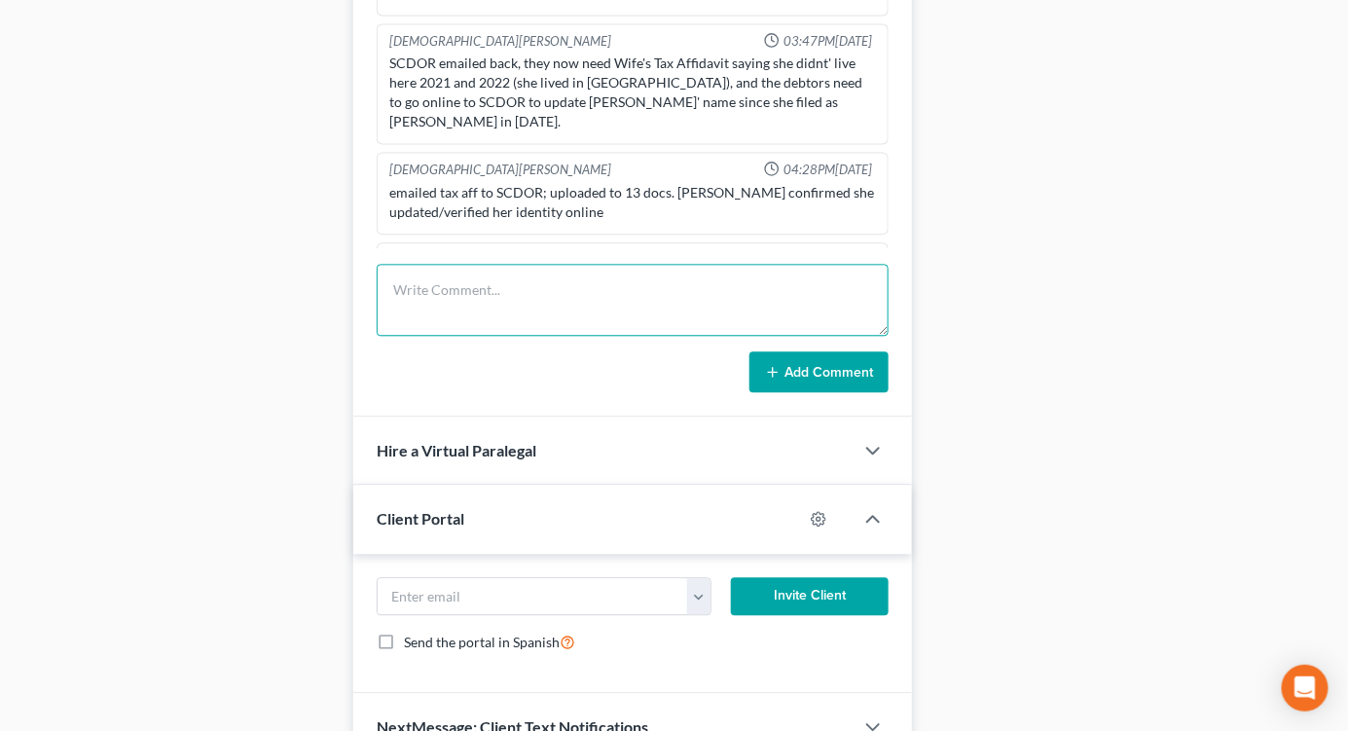
click at [570, 296] on textarea at bounding box center [633, 300] width 512 height 72
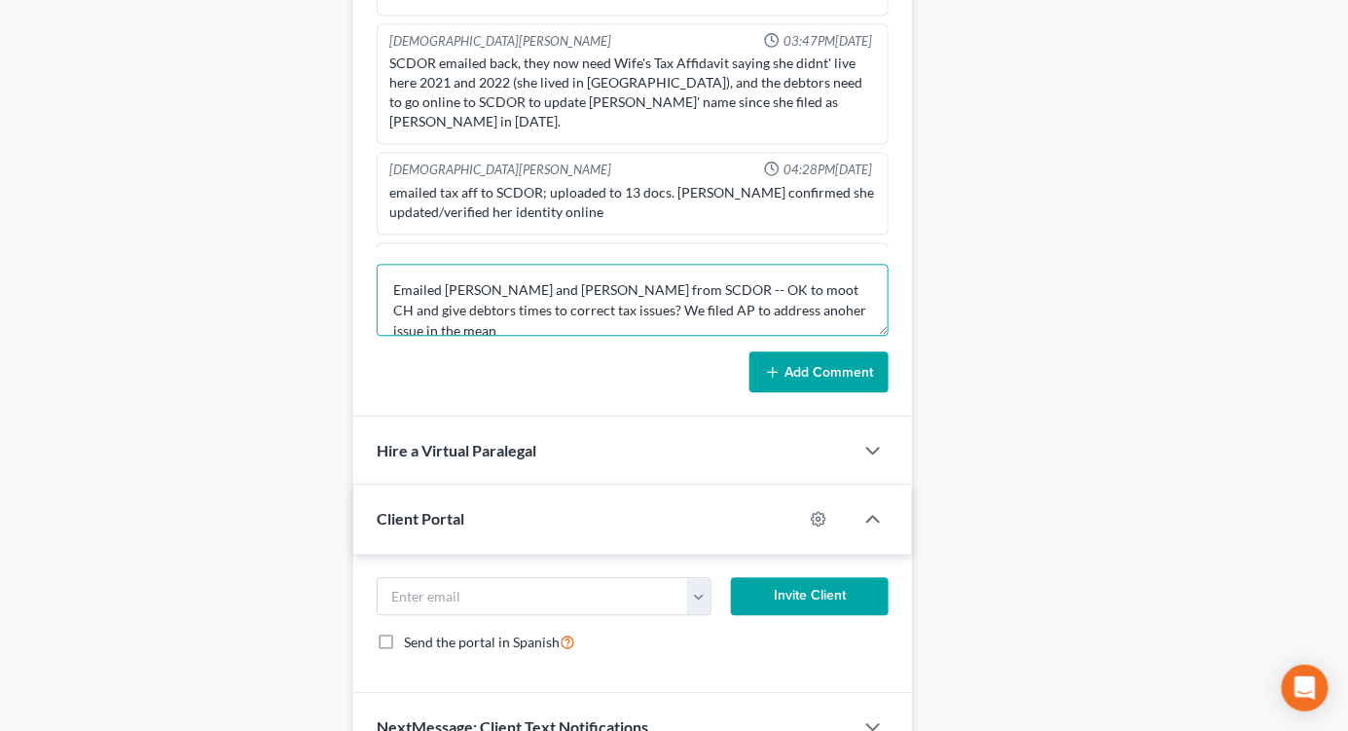
scroll to position [3, 0]
type textarea "Emailed [PERSON_NAME] and [PERSON_NAME] from SCDOR -- OK to moot CH and give de…"
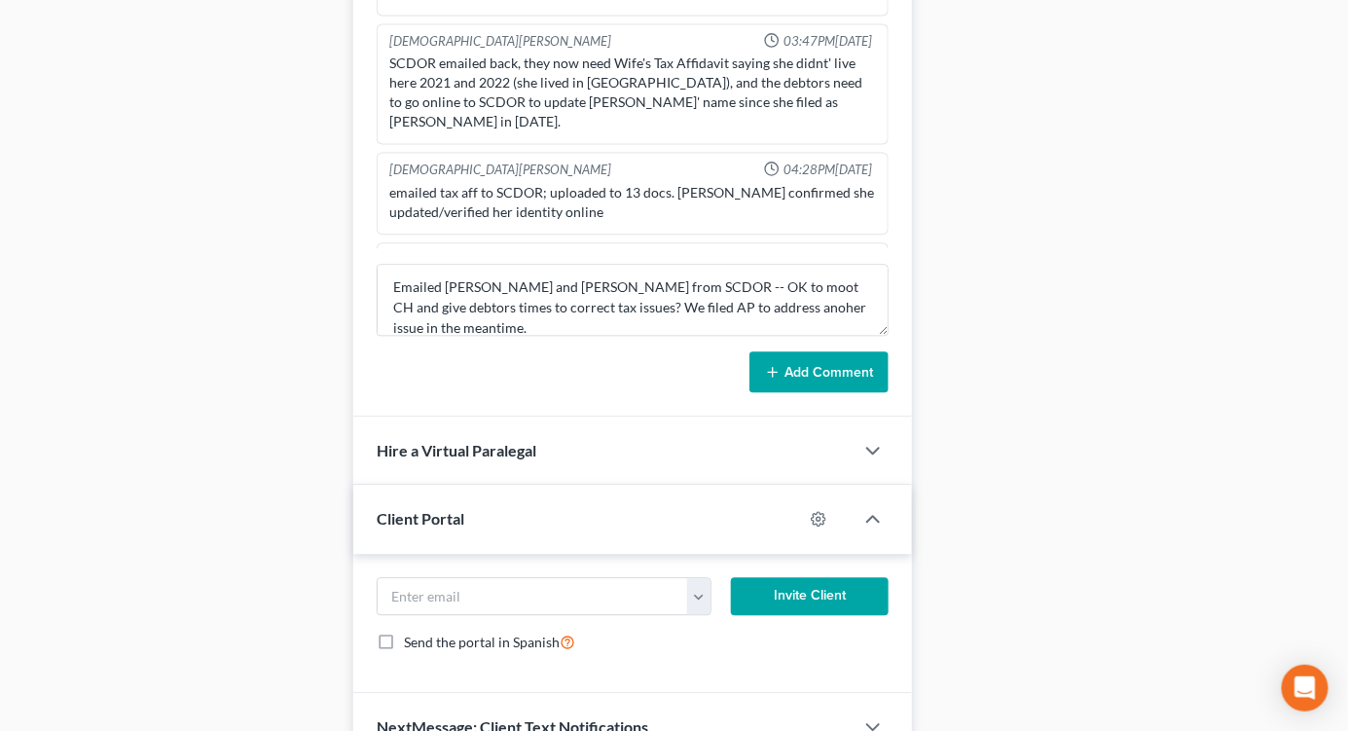
click at [816, 376] on button "Add Comment" at bounding box center [819, 371] width 139 height 41
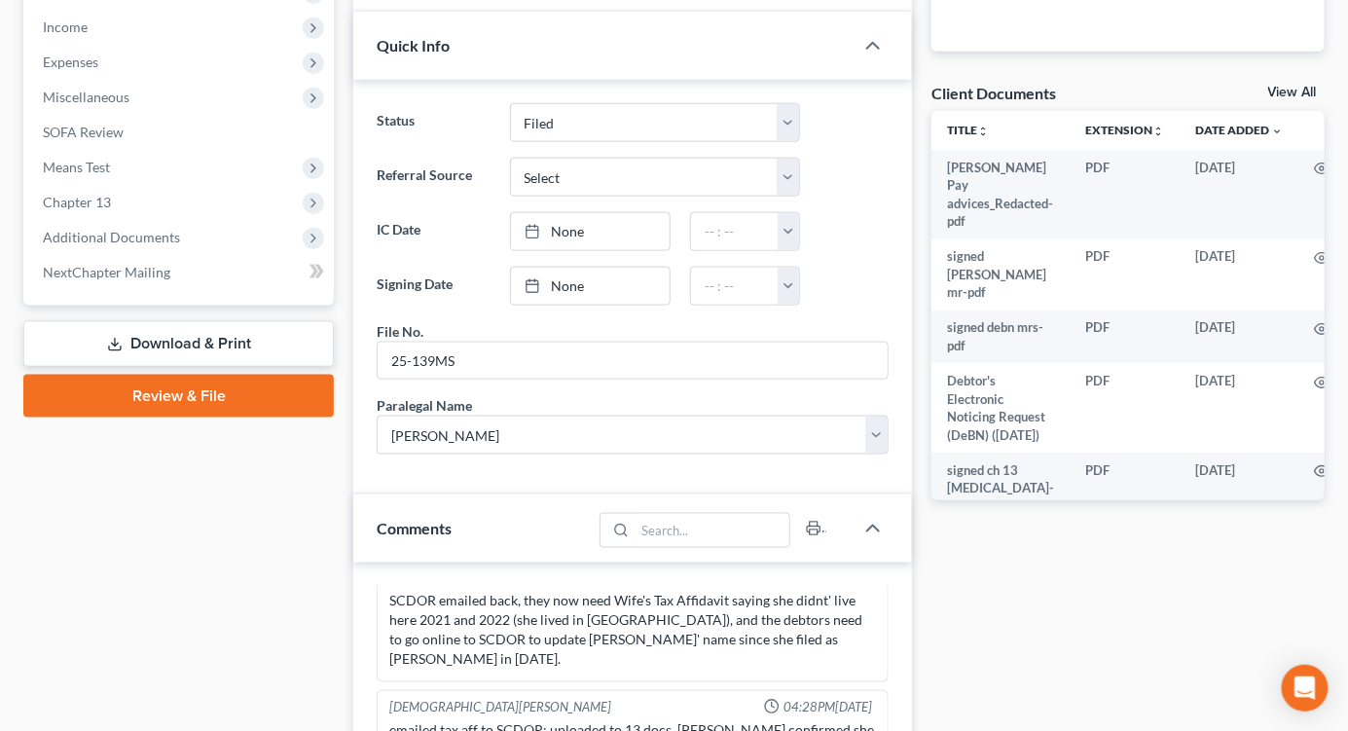
scroll to position [0, 0]
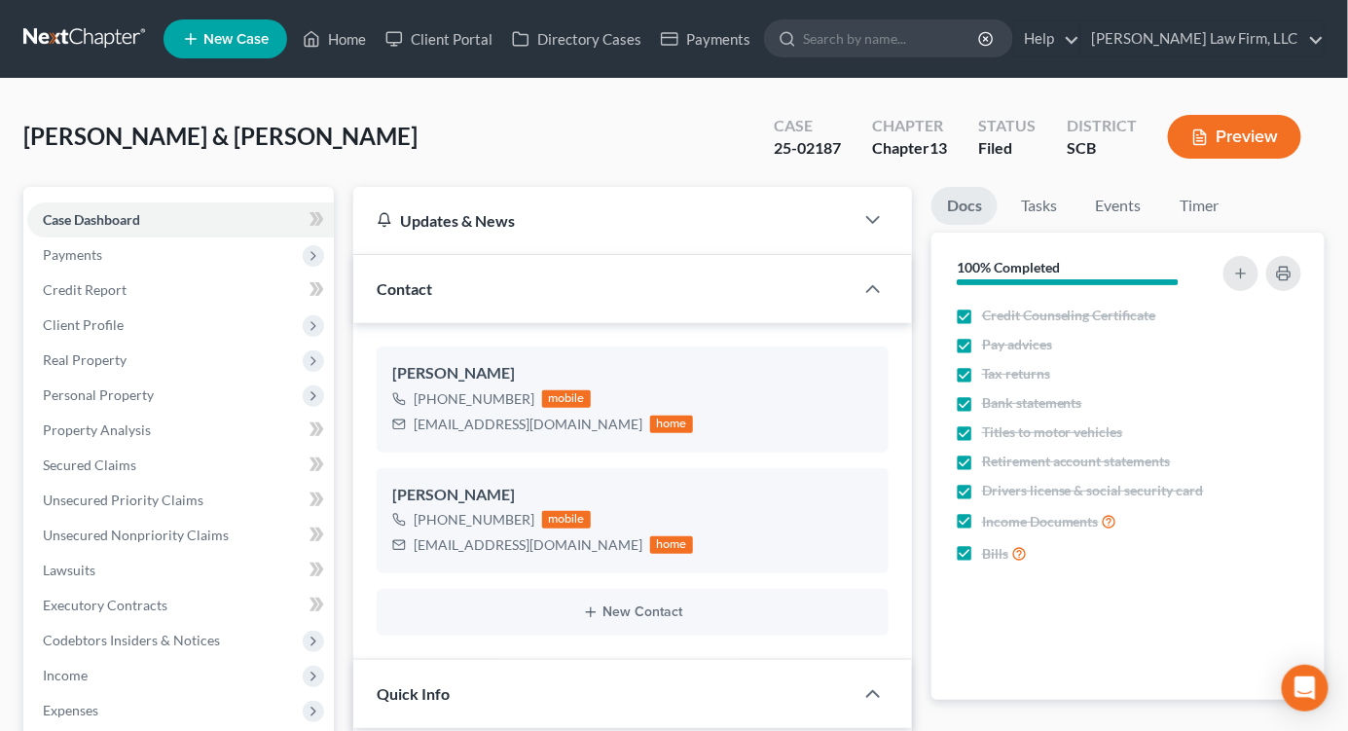
click at [112, 32] on link at bounding box center [85, 38] width 125 height 35
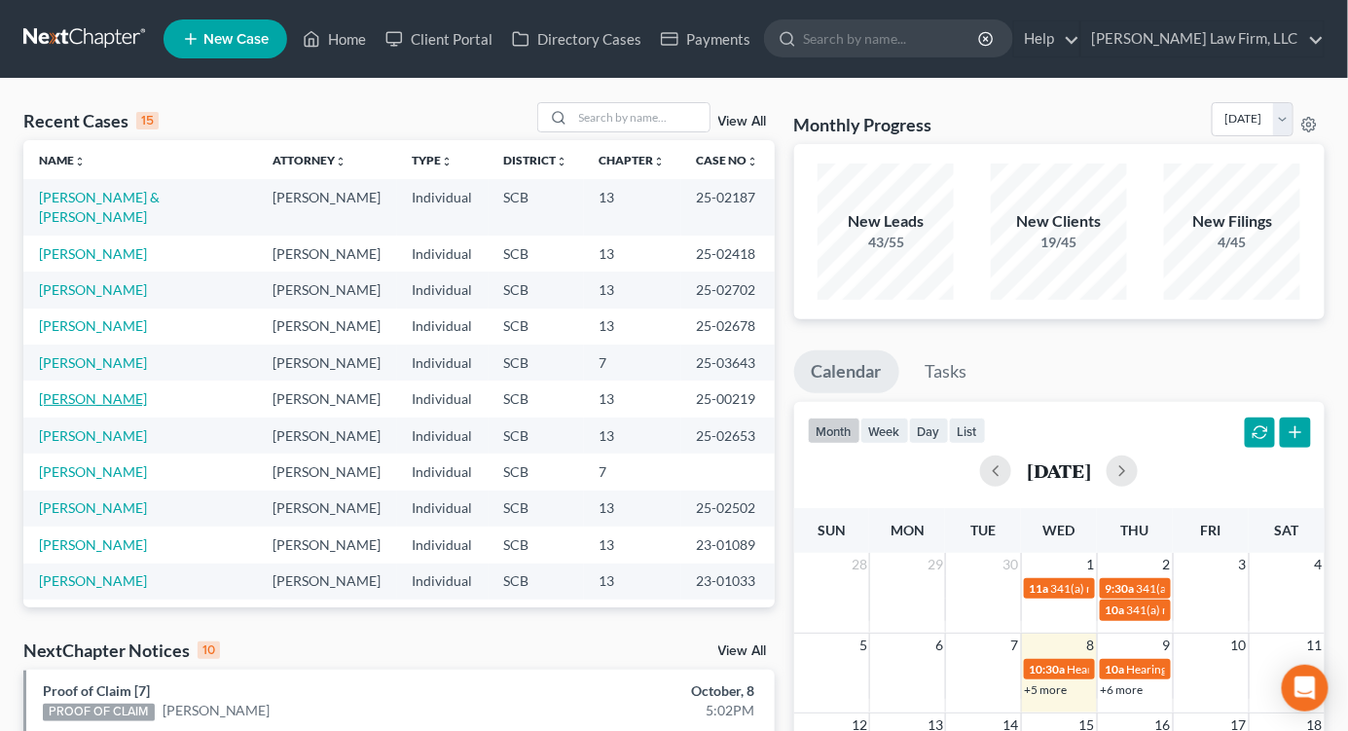
click at [73, 390] on link "[PERSON_NAME]" at bounding box center [93, 398] width 108 height 17
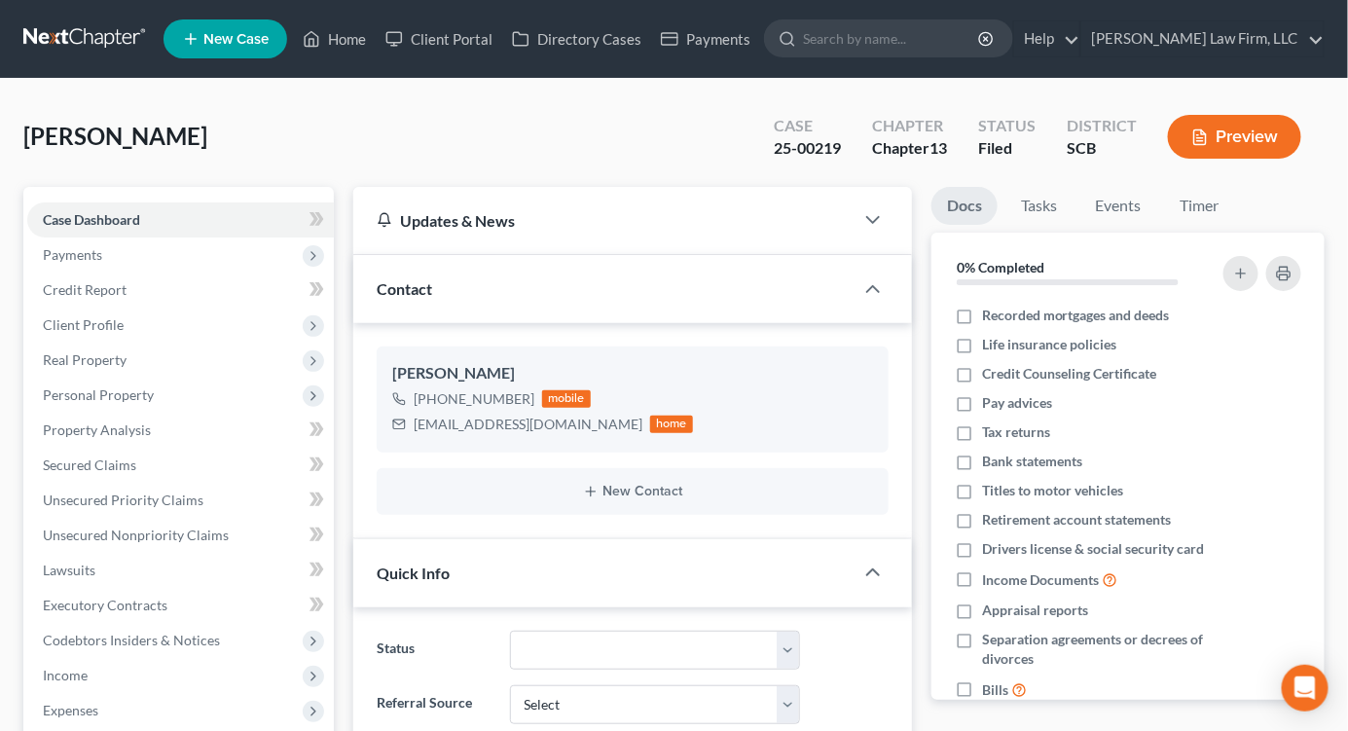
select select "2"
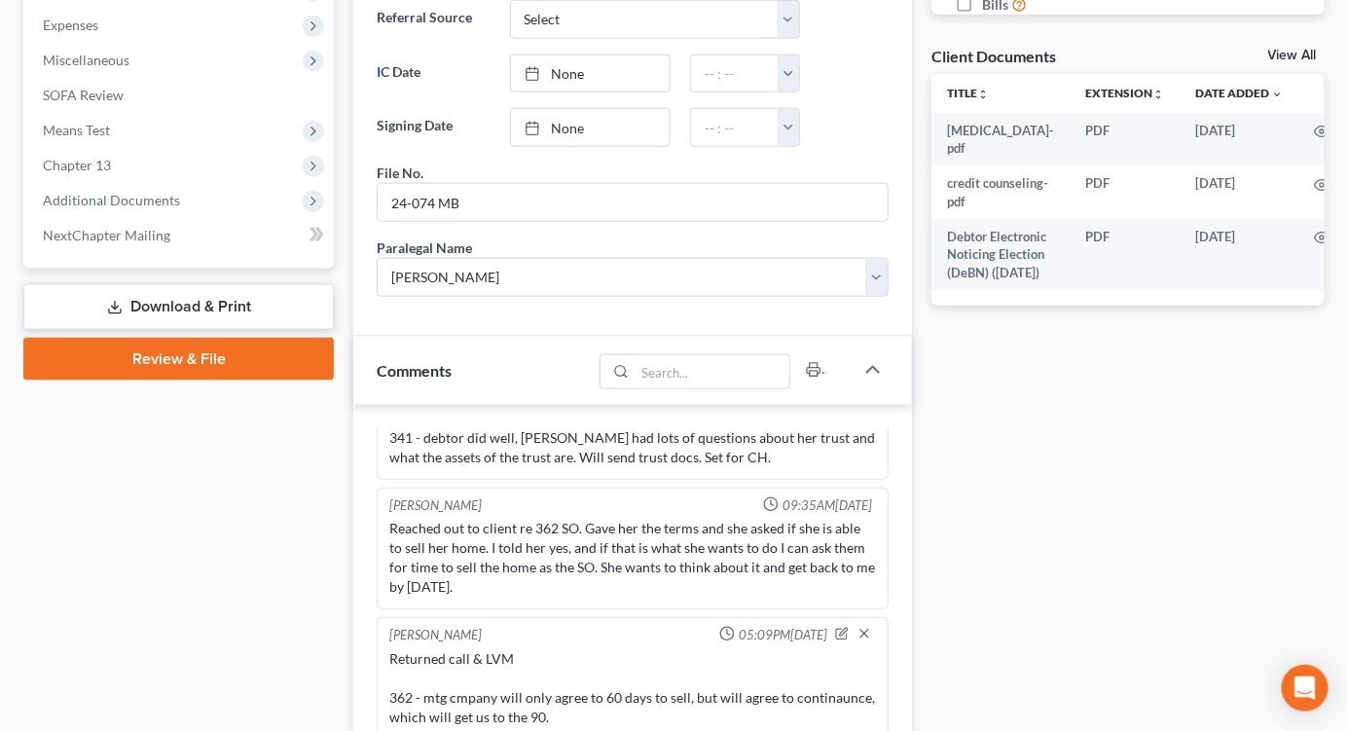
scroll to position [1081, 0]
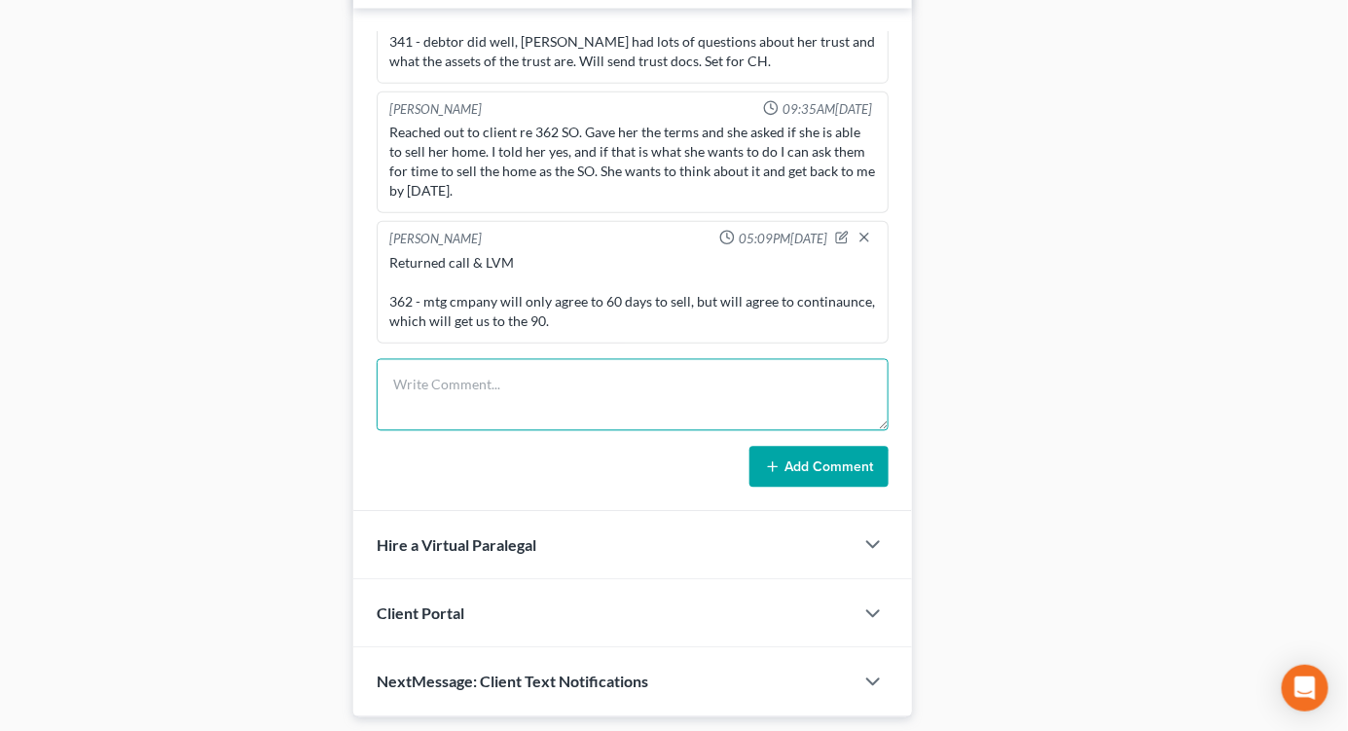
click at [594, 383] on textarea at bounding box center [633, 395] width 512 height 72
type textarea "R"
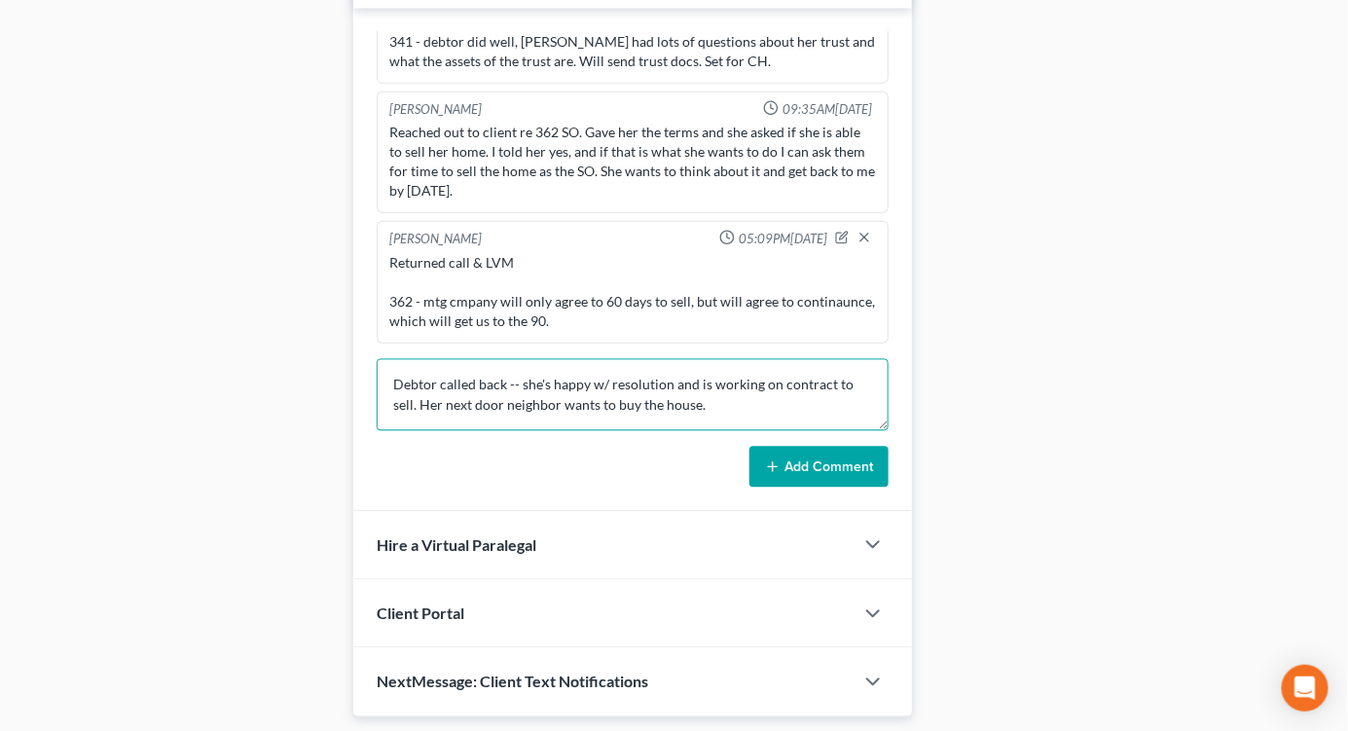
type textarea "Debtor called back -- she's happy w/ resolution and is working on contract to s…"
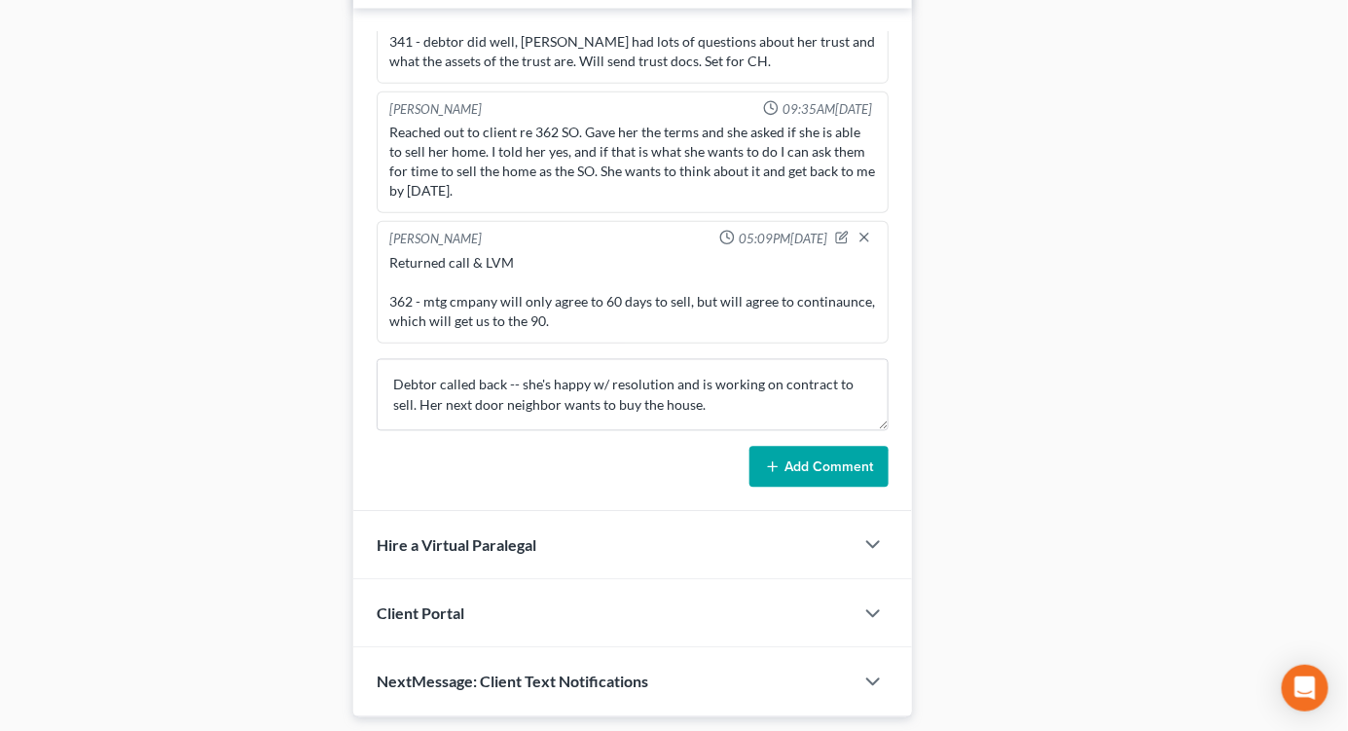
click at [860, 463] on button "Add Comment" at bounding box center [819, 467] width 139 height 41
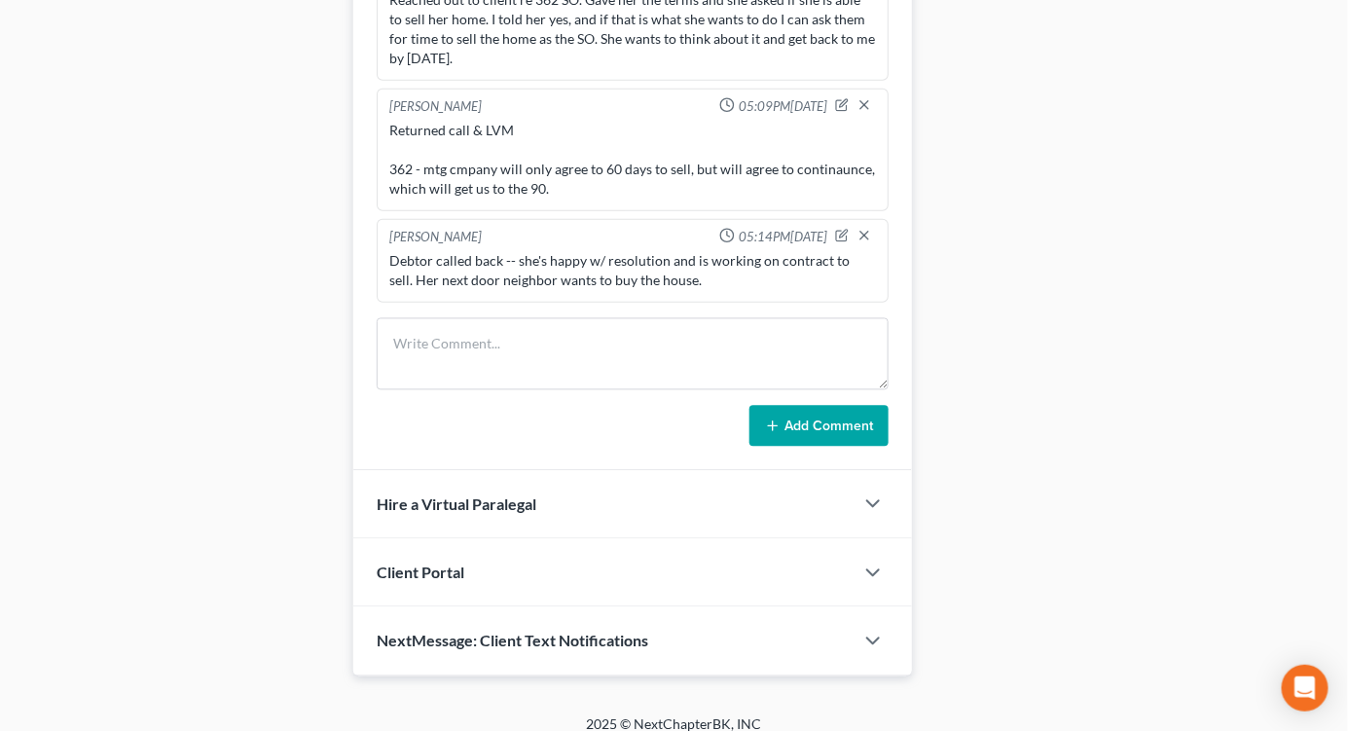
scroll to position [1143, 0]
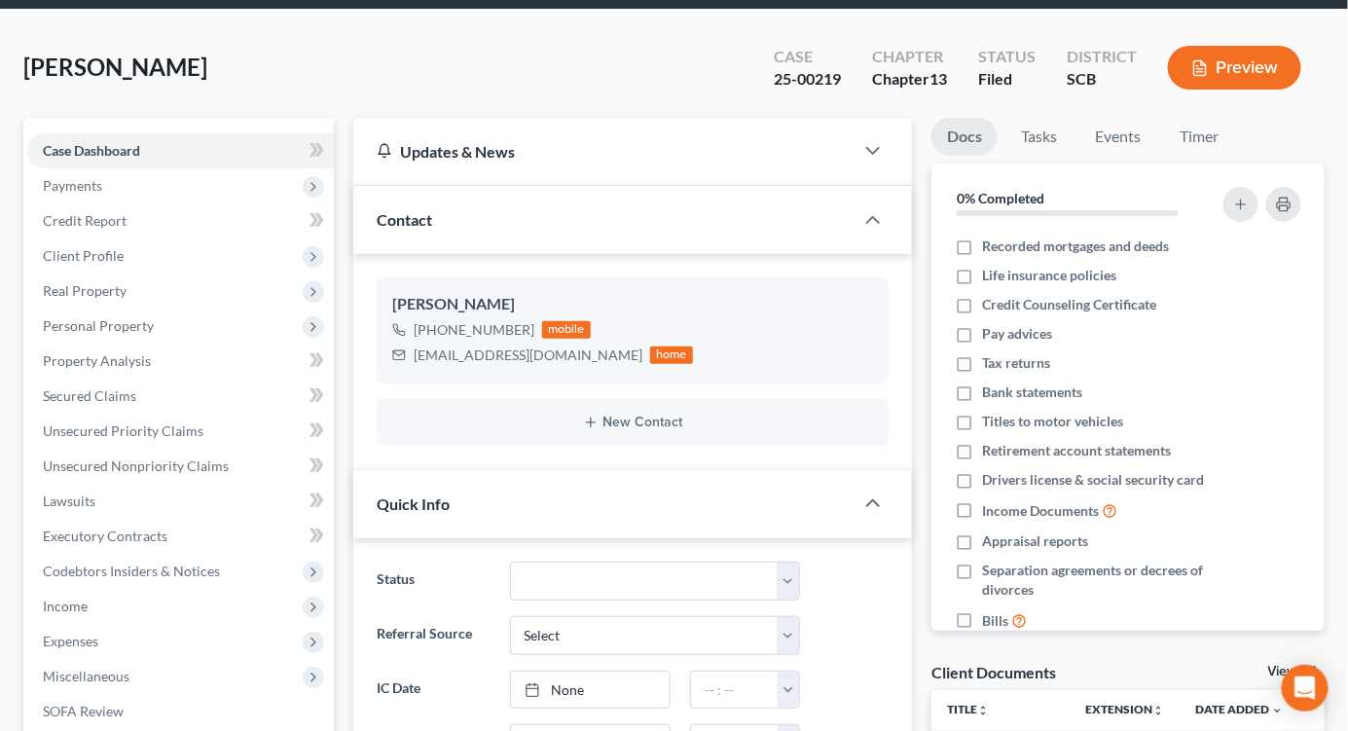
scroll to position [0, 0]
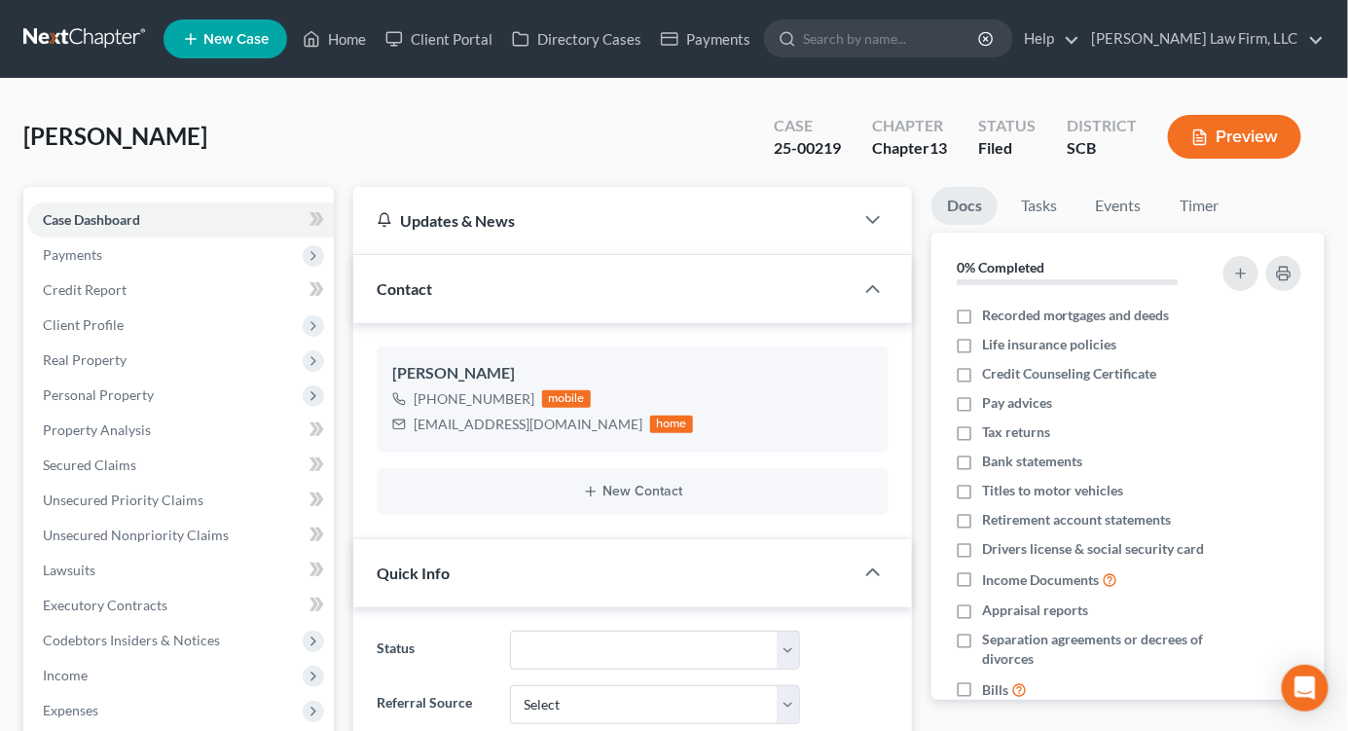
click at [82, 43] on link at bounding box center [85, 38] width 125 height 35
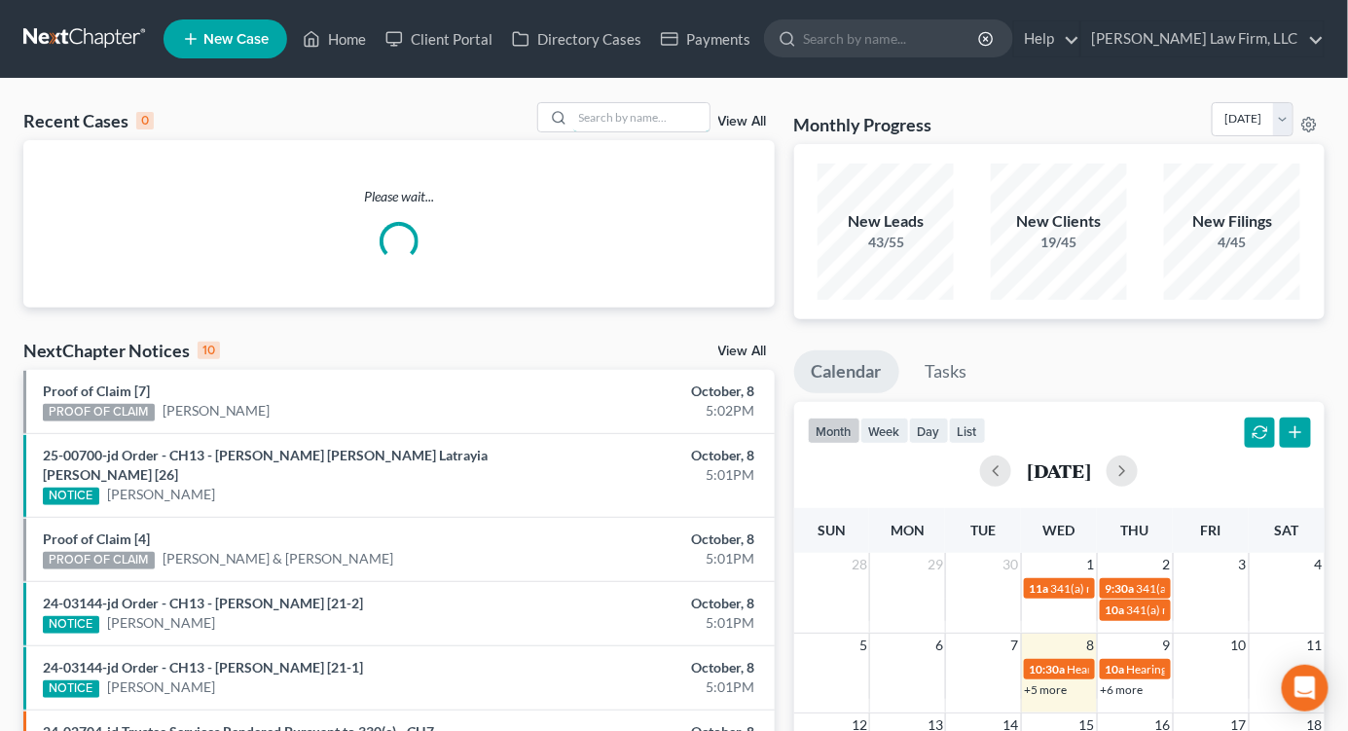
click at [608, 120] on input "search" at bounding box center [641, 117] width 136 height 28
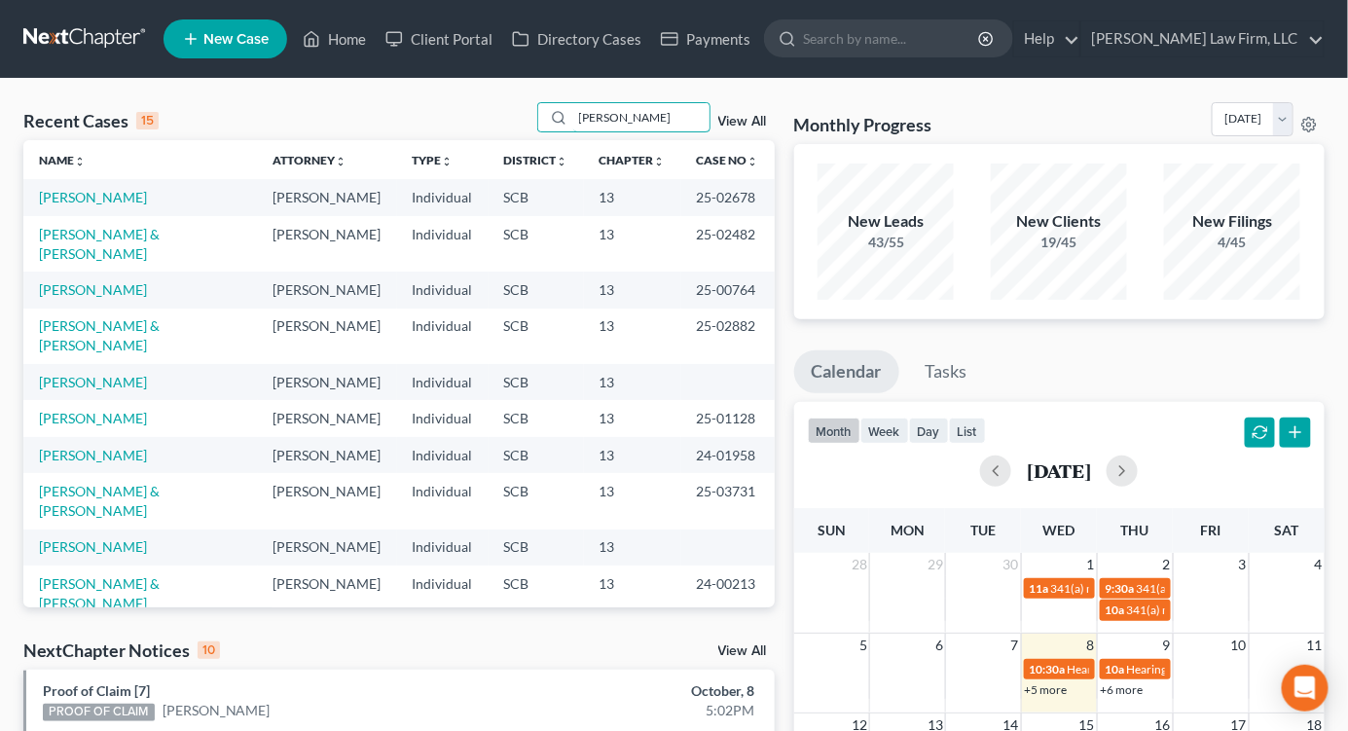
type input "[PERSON_NAME]"
click at [114, 197] on link "[PERSON_NAME]" at bounding box center [93, 197] width 108 height 17
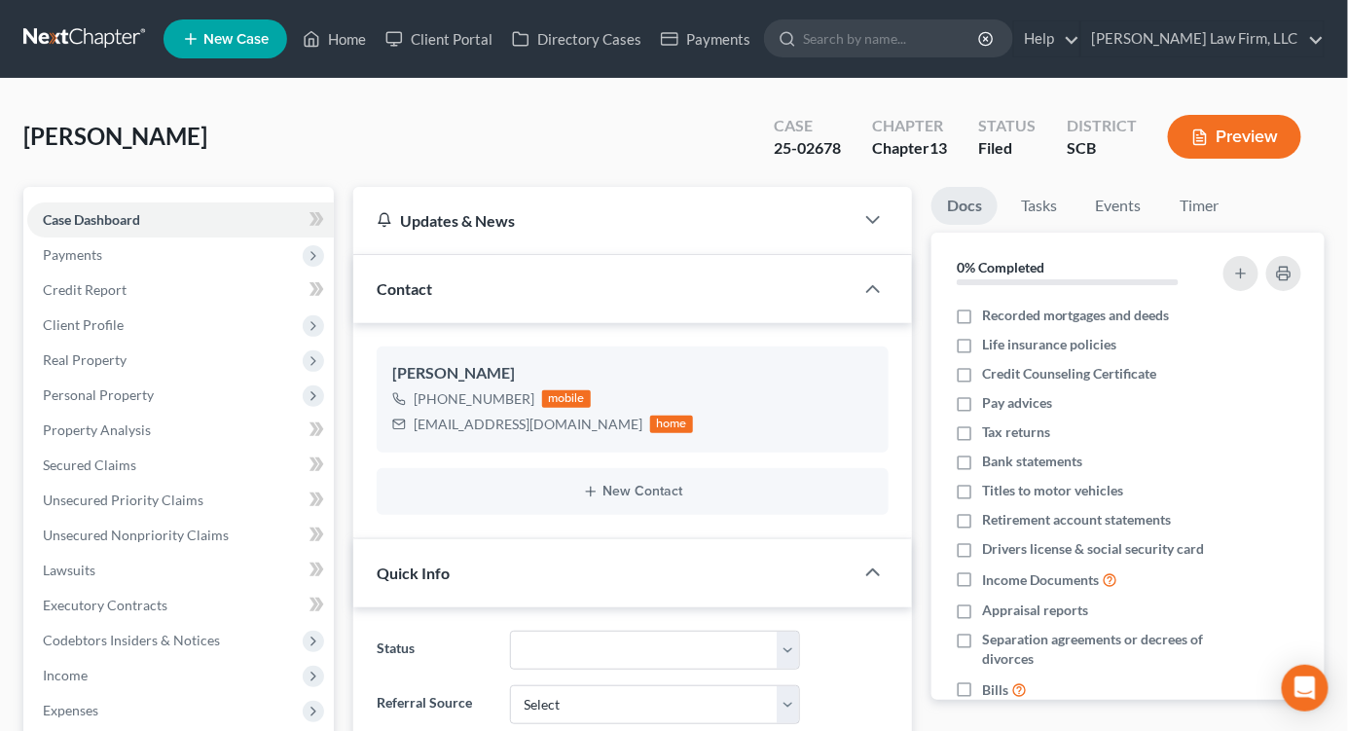
select select "0"
click at [777, 146] on div "25-02678" at bounding box center [807, 148] width 67 height 22
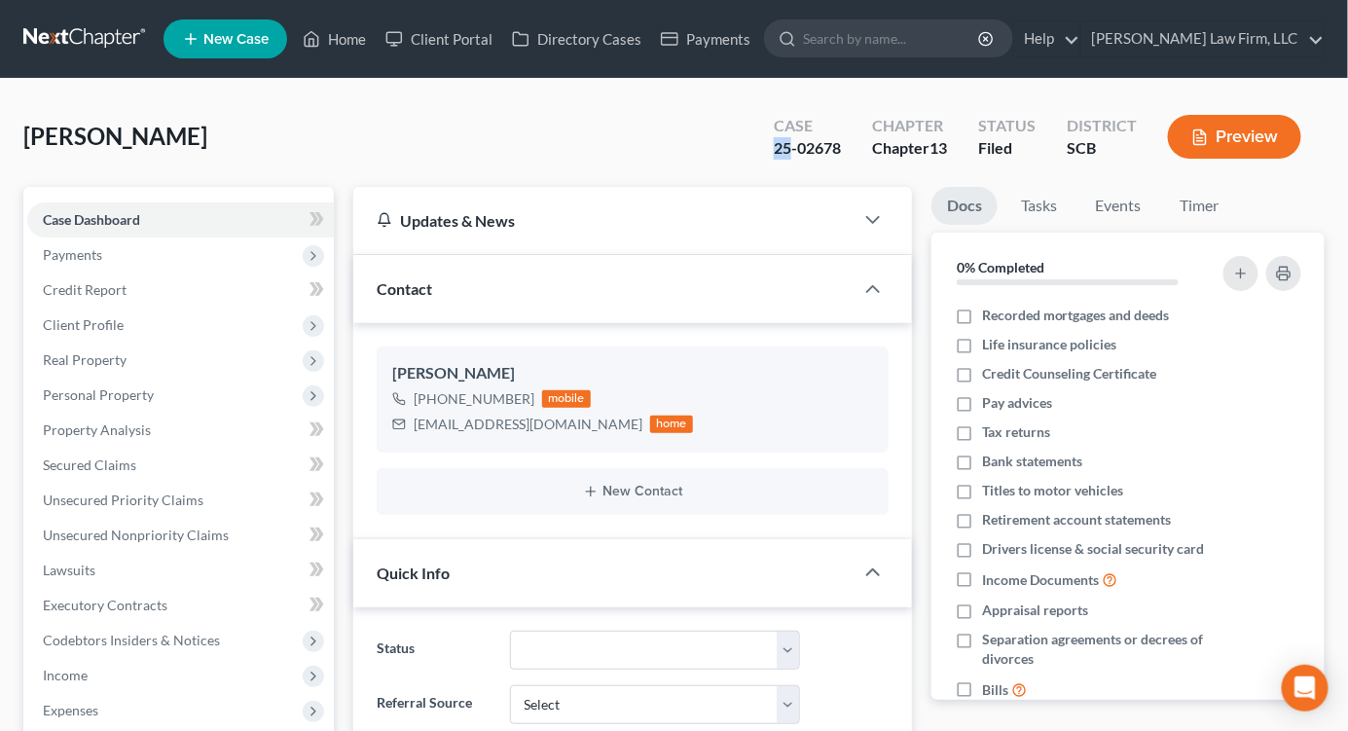
click at [779, 152] on div "25-02678" at bounding box center [807, 148] width 67 height 22
drag, startPoint x: 1145, startPoint y: 104, endPoint x: 830, endPoint y: 211, distance: 332.2
click at [1145, 104] on div "Case 25-02678 Chapter Chapter 13 Status Filed District SCB Preview" at bounding box center [1038, 136] width 574 height 69
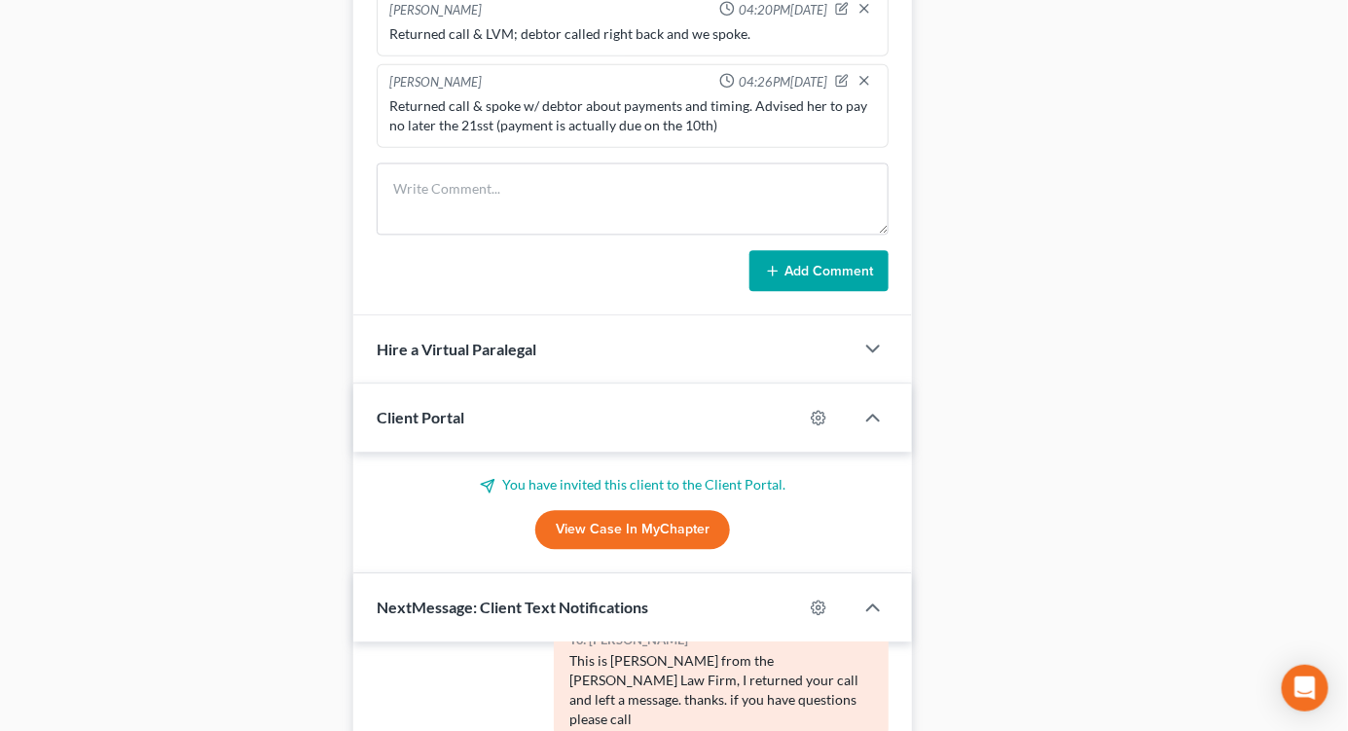
scroll to position [1190, 0]
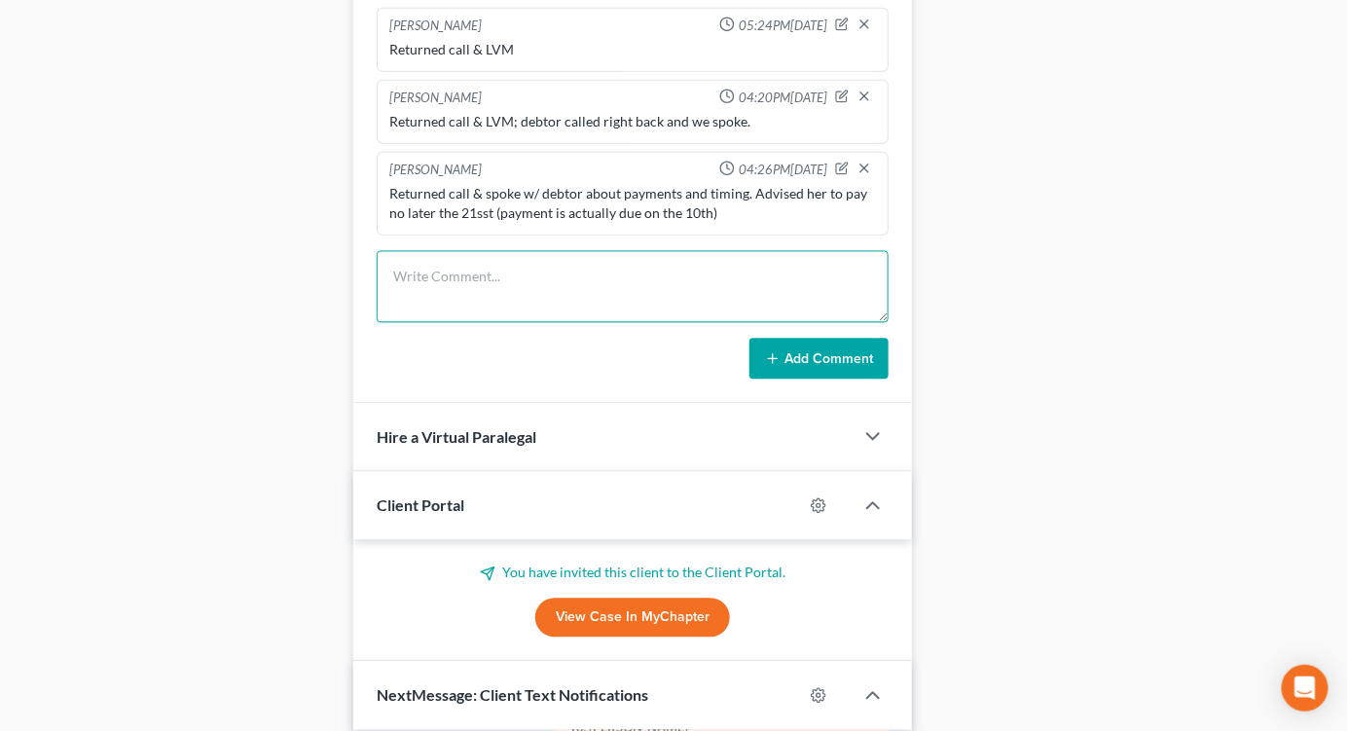
click at [538, 254] on textarea at bounding box center [633, 287] width 512 height 72
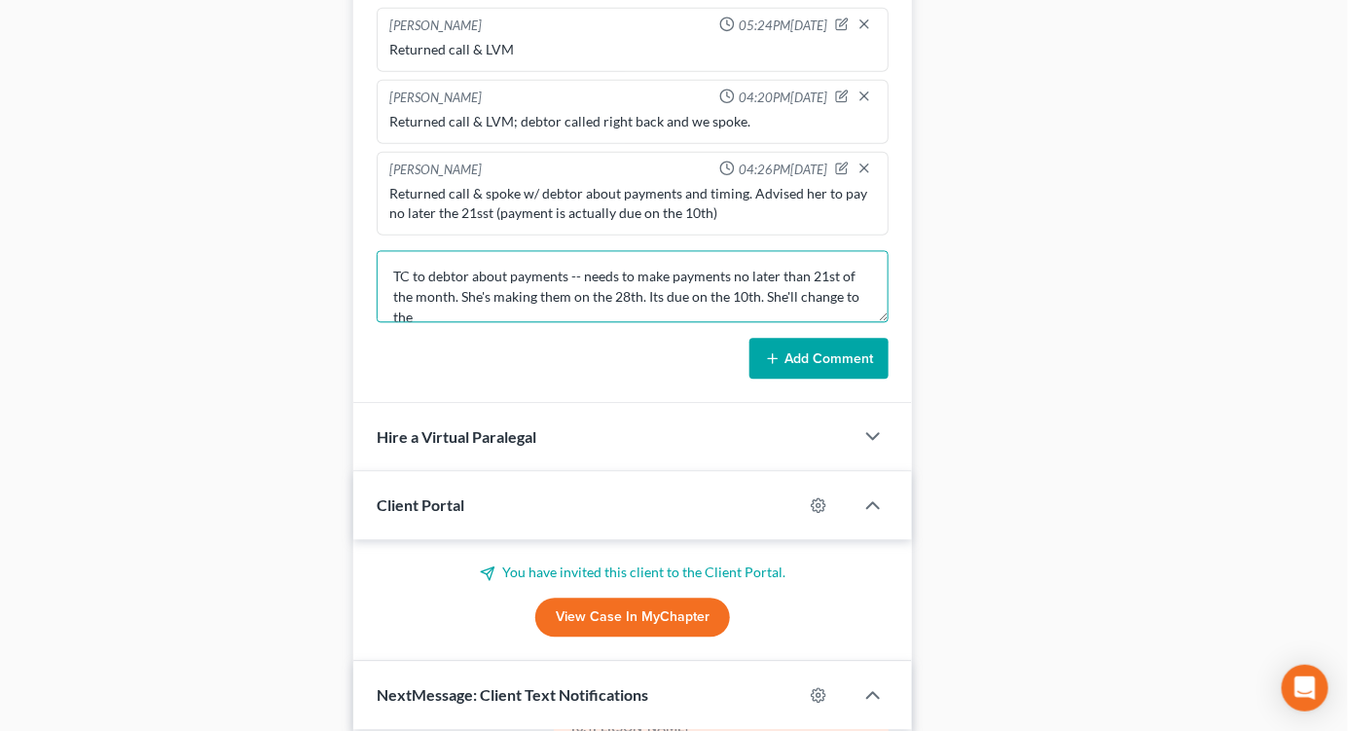
scroll to position [3, 0]
type textarea "TC to debtor about payments -- needs to make payments no later than 21st of the…"
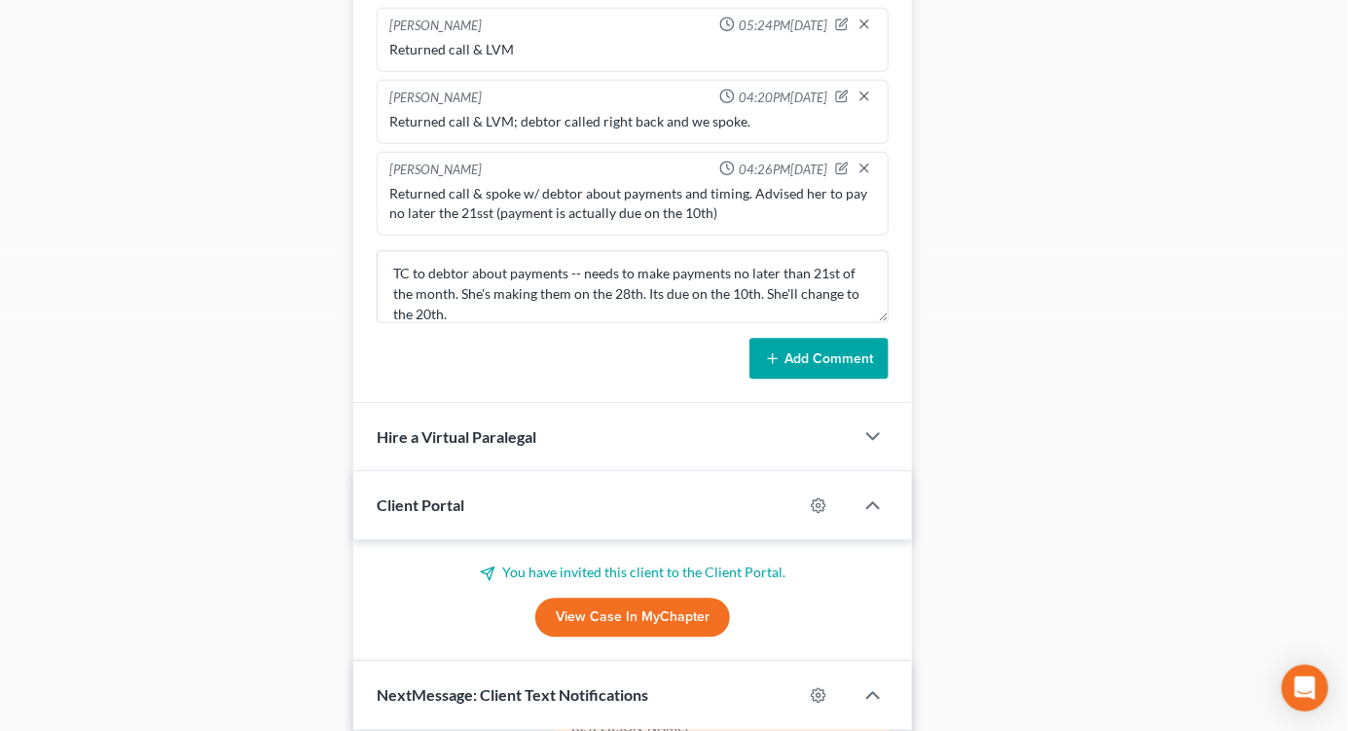
click at [829, 355] on button "Add Comment" at bounding box center [819, 359] width 139 height 41
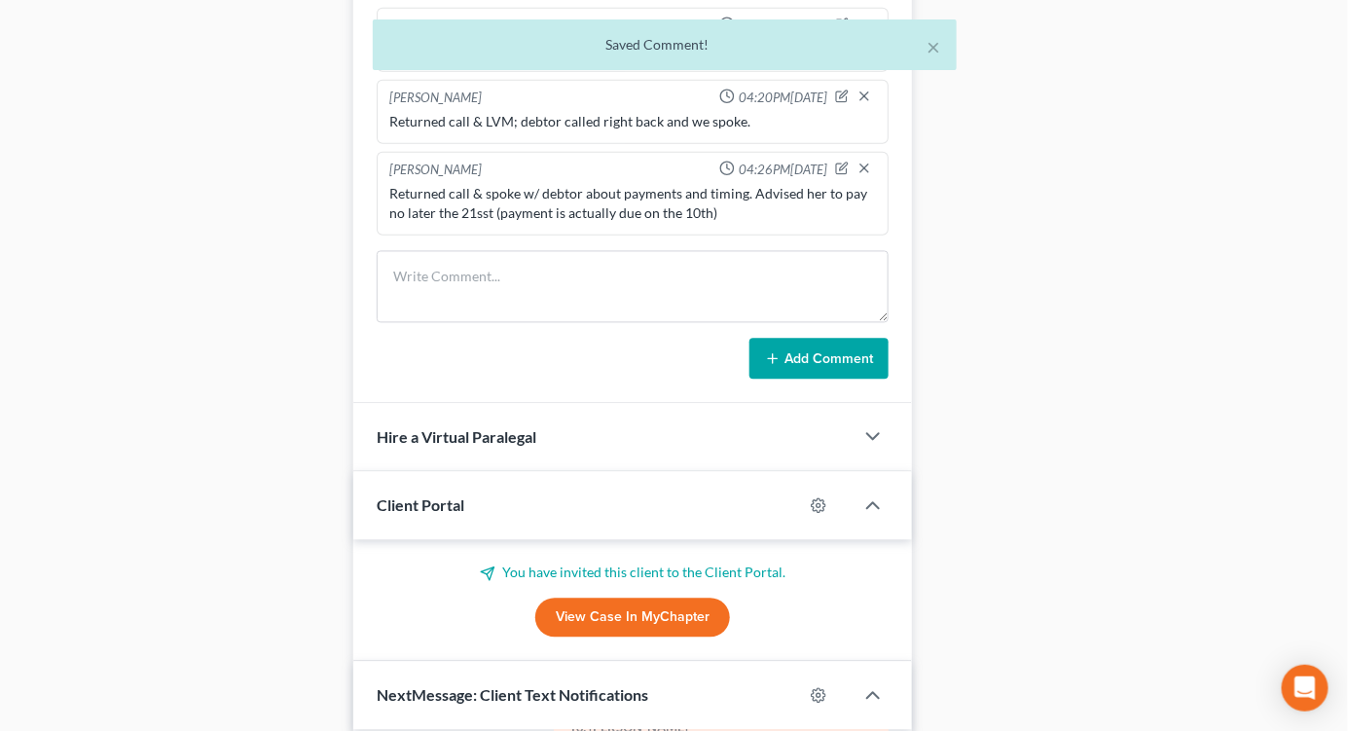
scroll to position [499, 0]
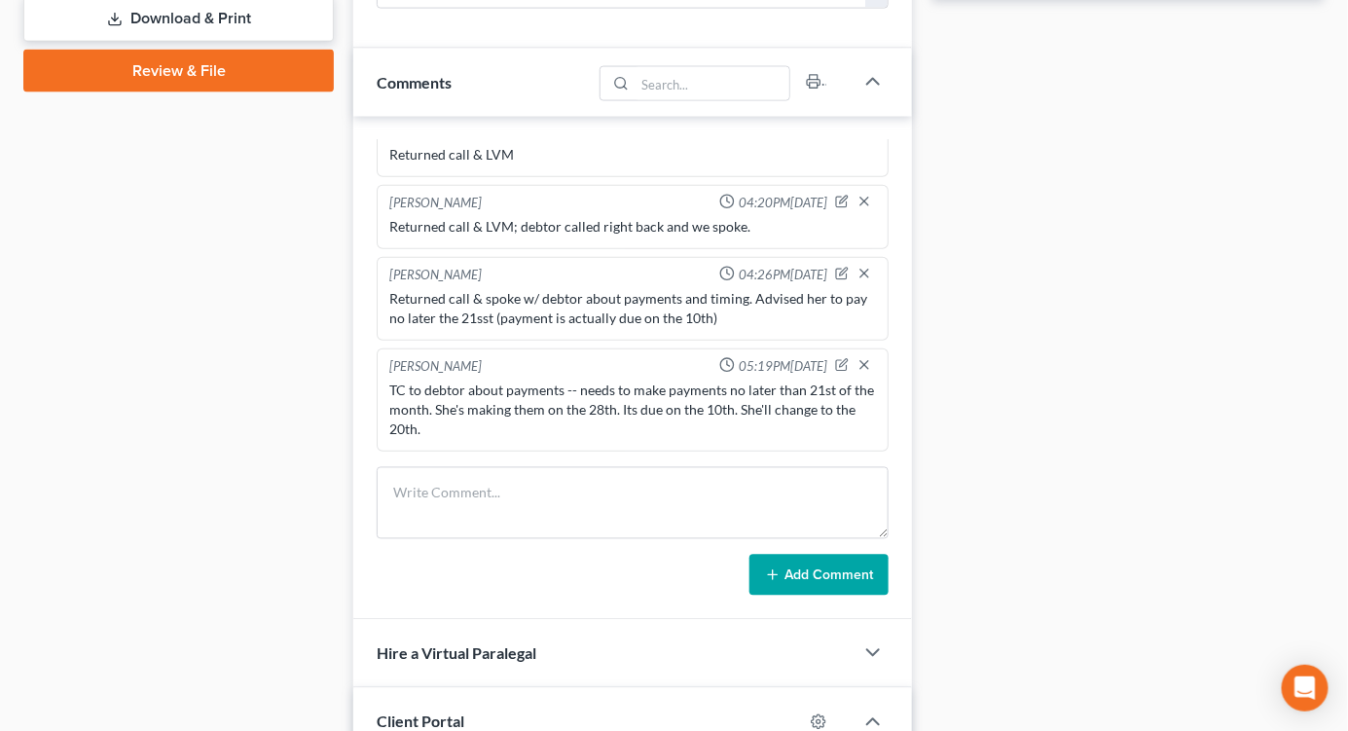
click at [1241, 171] on div "Docs Tasks Events Timer 0% Completed Nothing here yet! Recorded mortgages and d…" at bounding box center [1128, 298] width 413 height 2170
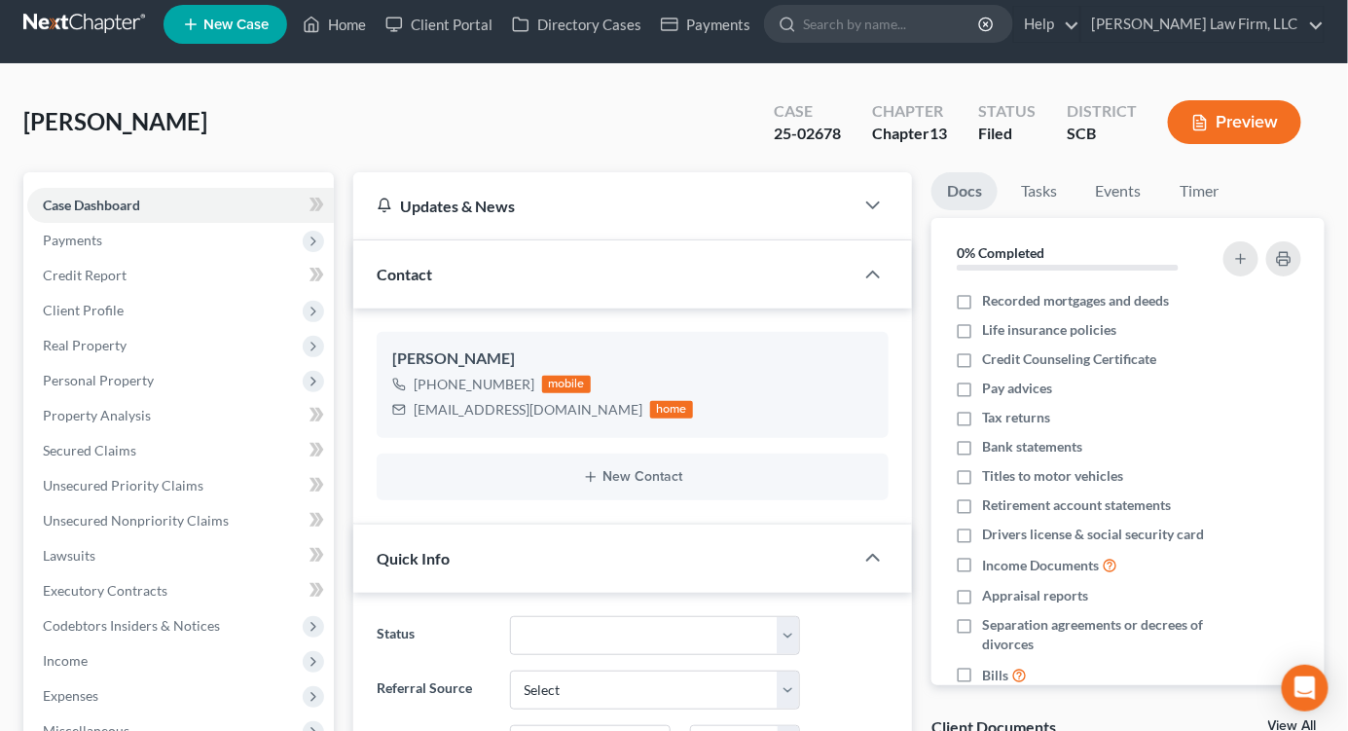
scroll to position [0, 0]
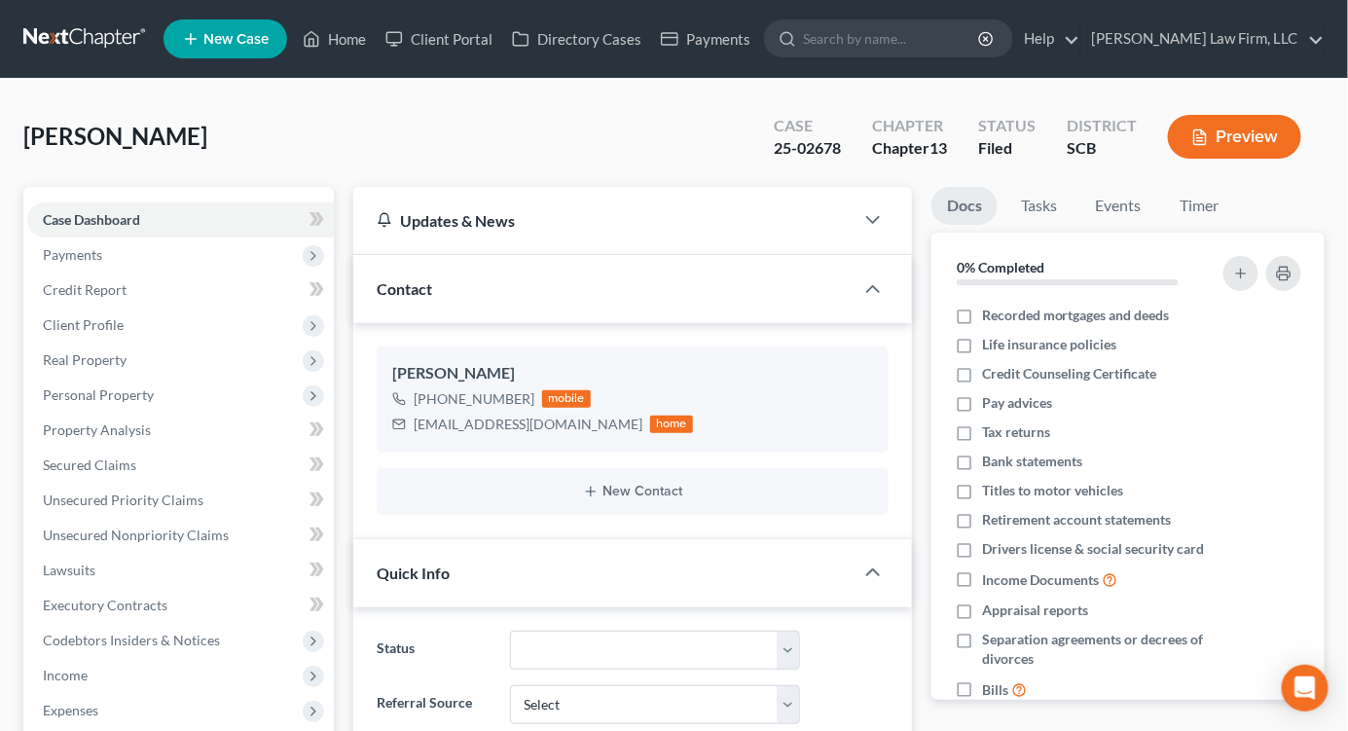
click at [95, 25] on link at bounding box center [85, 38] width 125 height 35
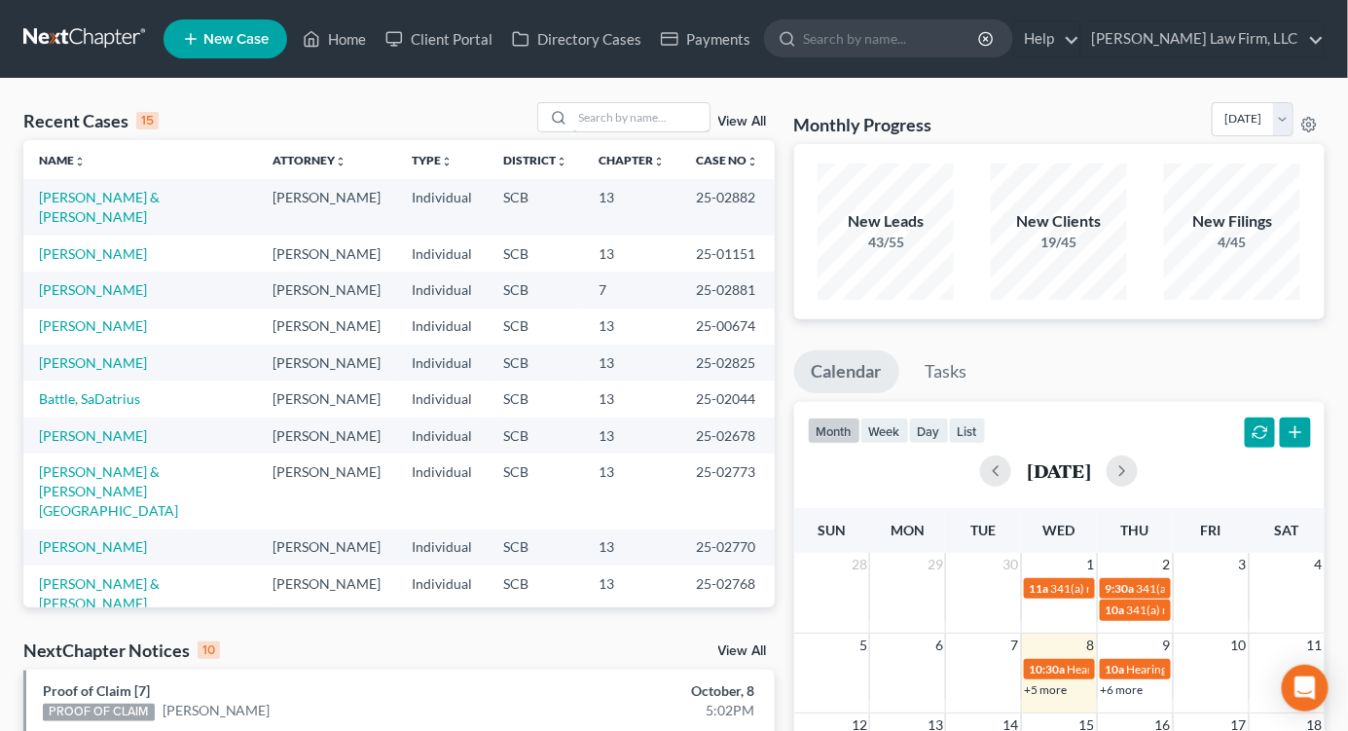
click at [623, 112] on input "search" at bounding box center [641, 117] width 136 height 28
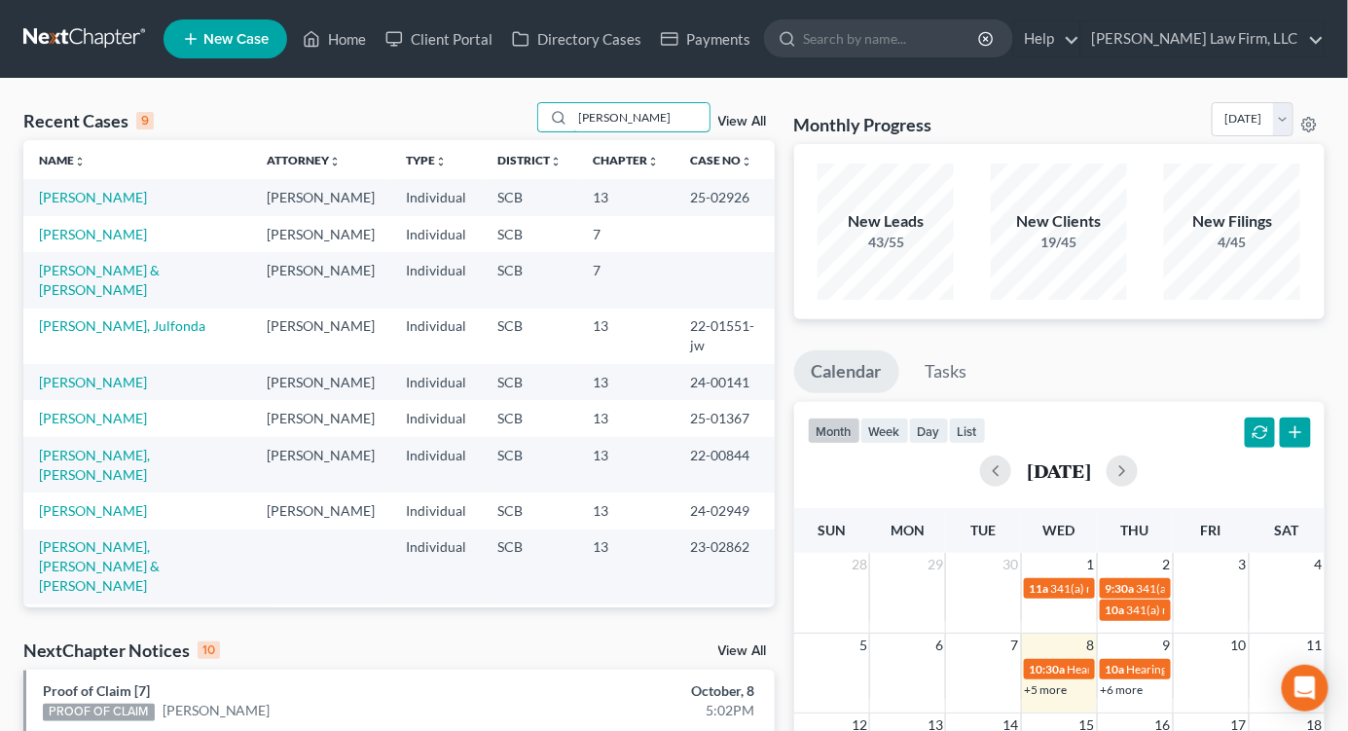
type input "[PERSON_NAME]"
click at [125, 242] on link "[PERSON_NAME]" at bounding box center [93, 234] width 108 height 17
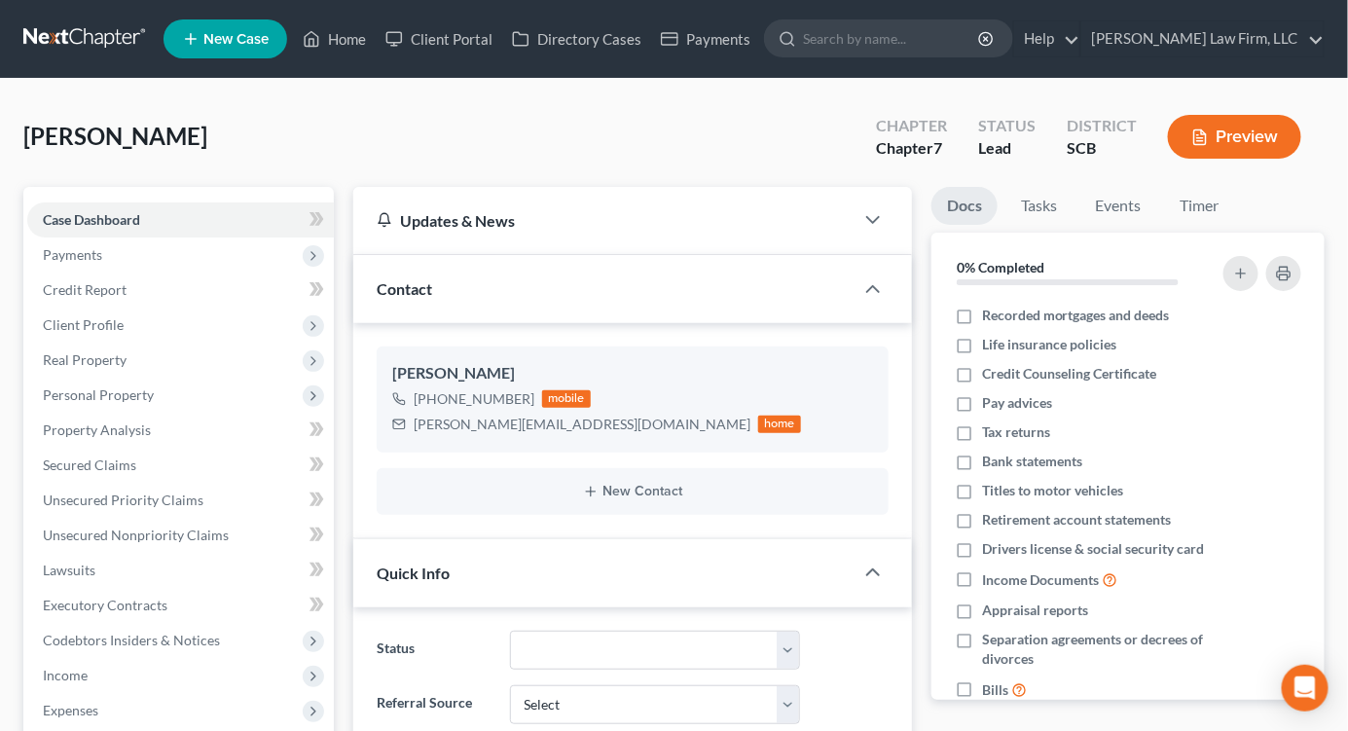
click at [82, 34] on link at bounding box center [85, 38] width 125 height 35
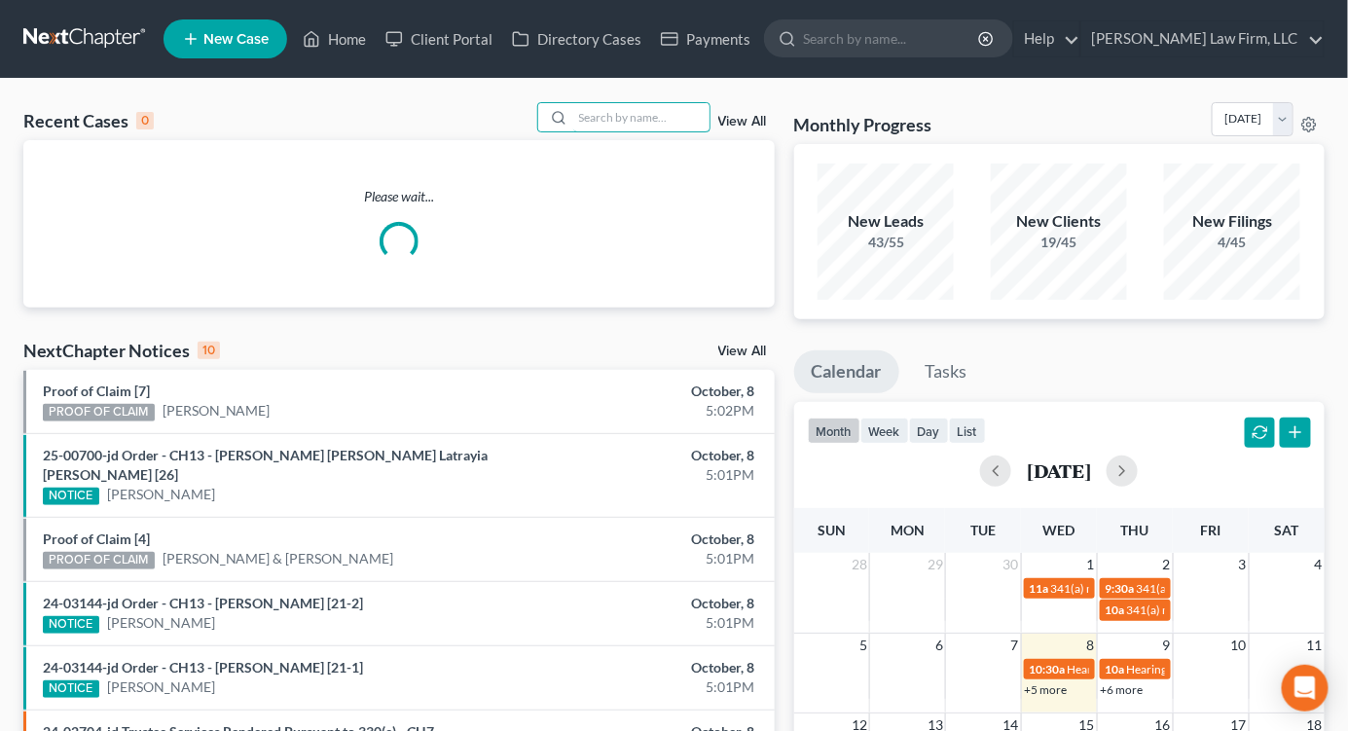
click at [682, 125] on input "search" at bounding box center [641, 117] width 136 height 28
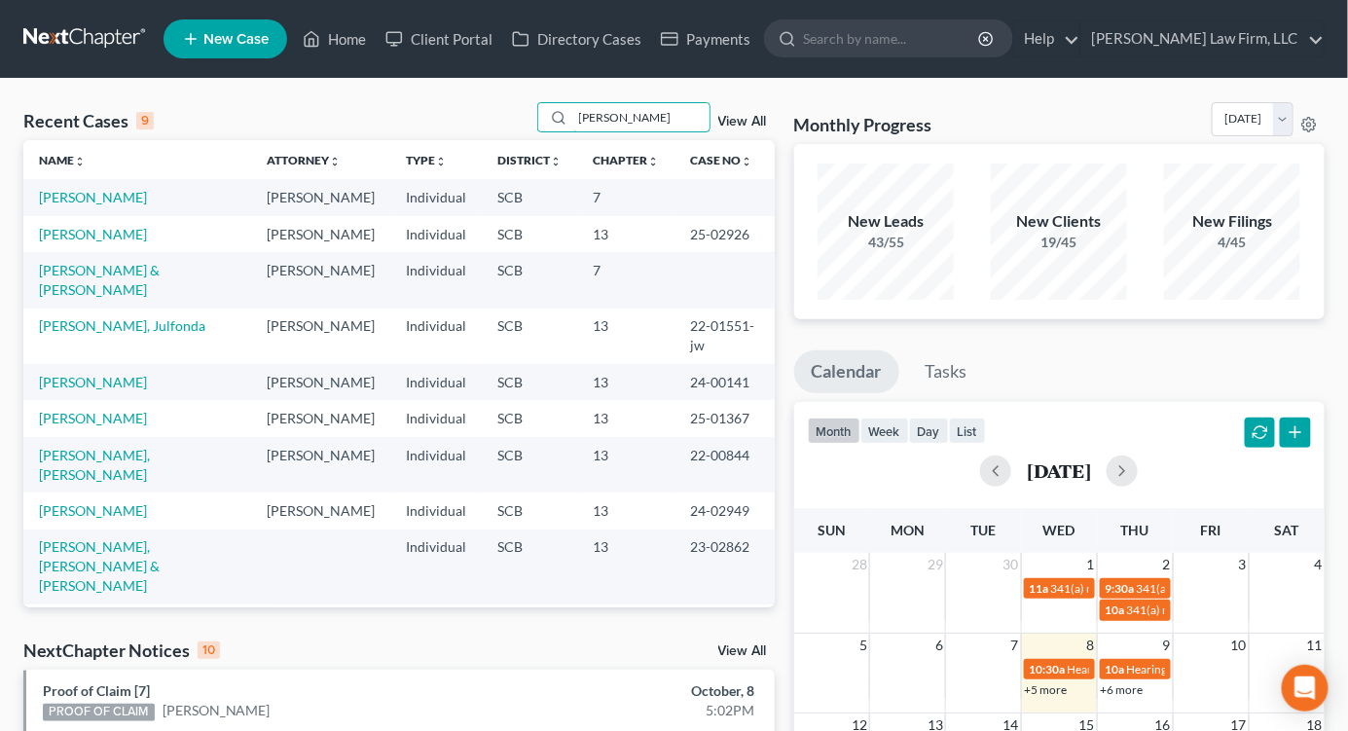
type input "[PERSON_NAME]"
click at [134, 242] on link "[PERSON_NAME]" at bounding box center [93, 234] width 108 height 17
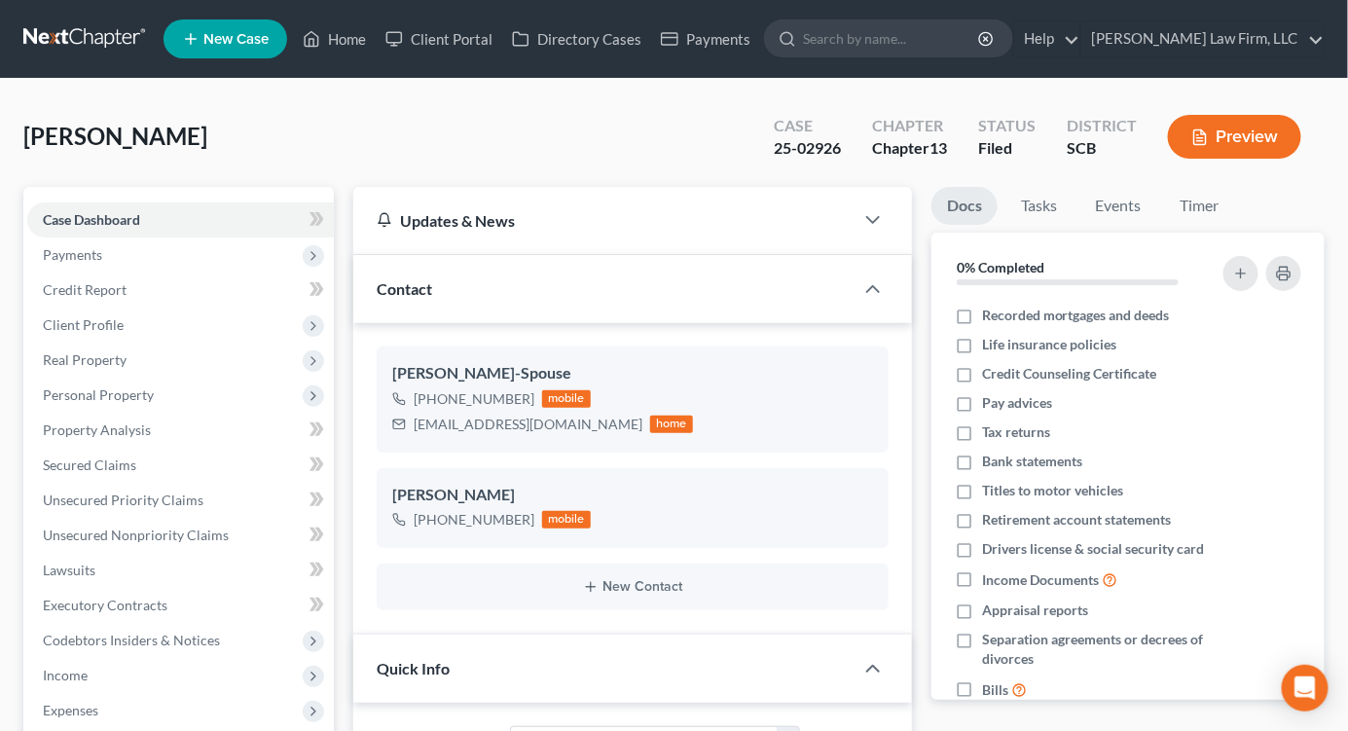
select select "0"
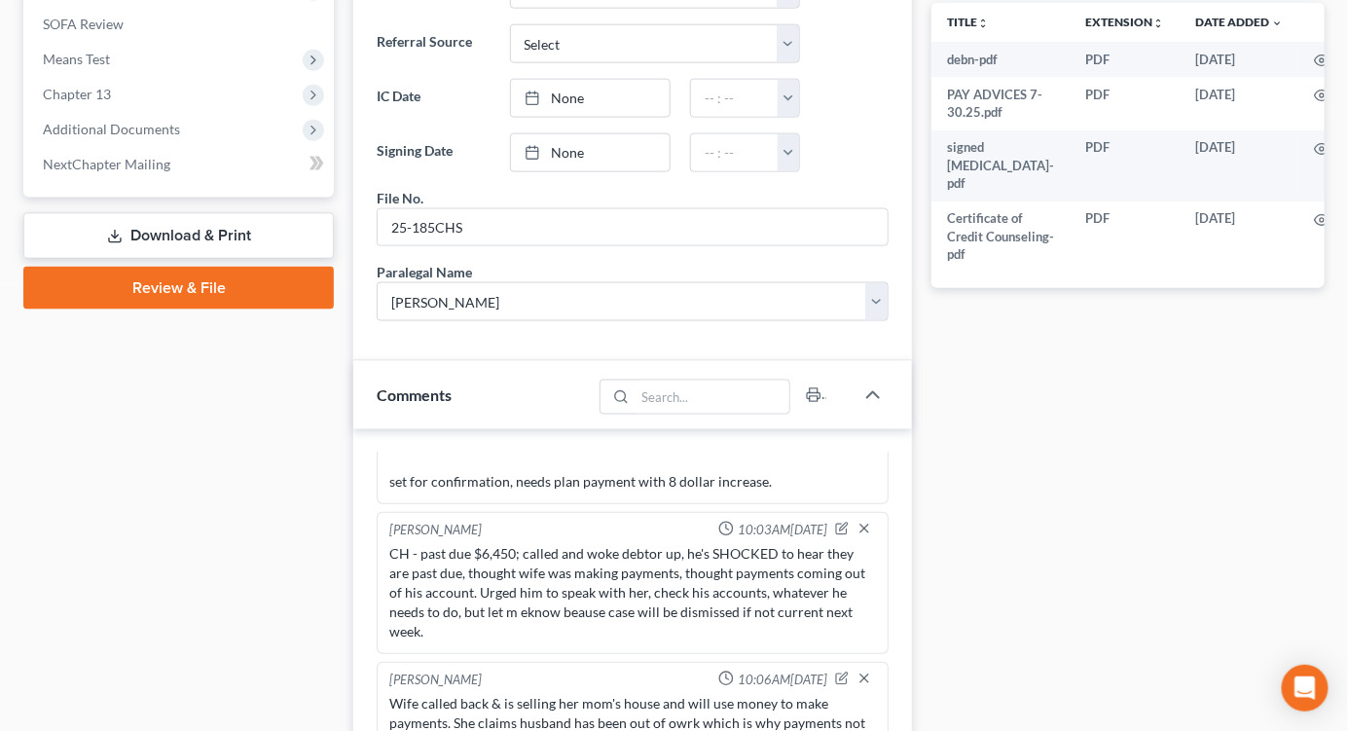
scroll to position [1298, 0]
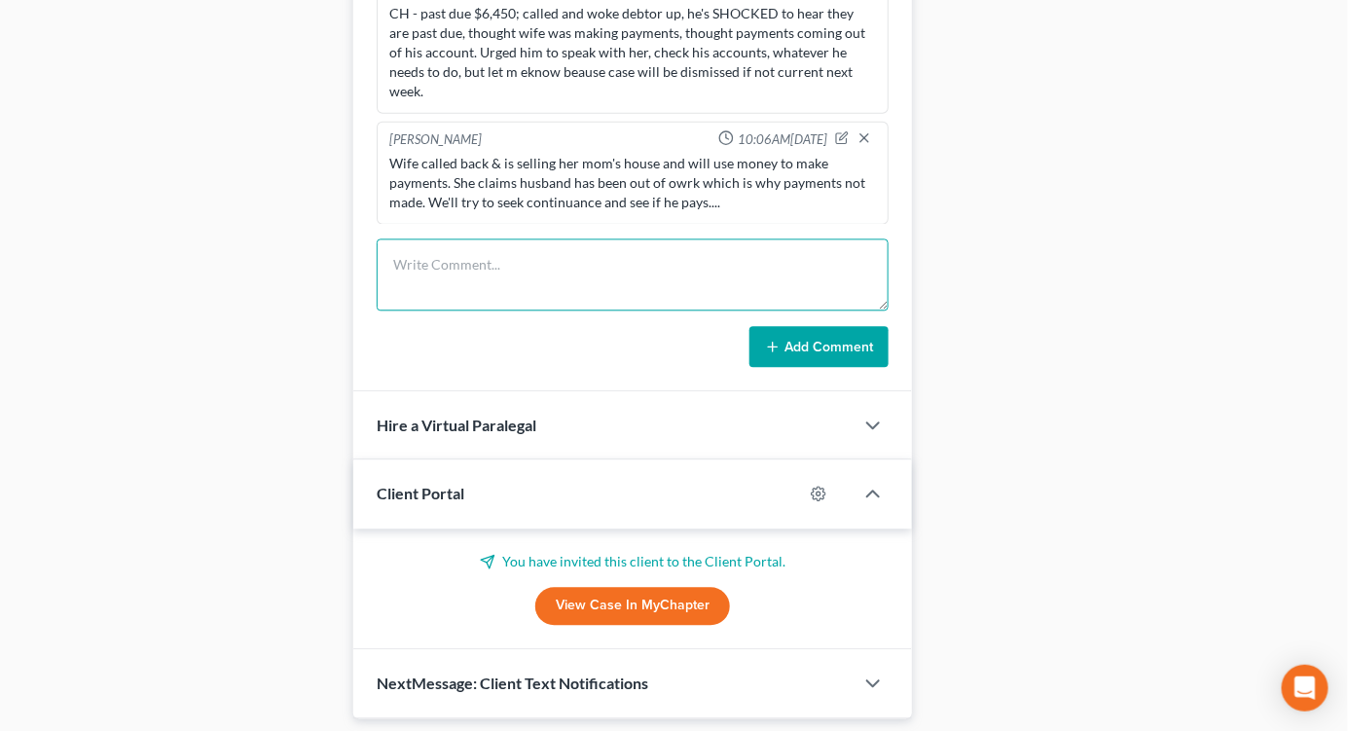
click at [650, 285] on textarea at bounding box center [633, 274] width 512 height 72
type textarea "R"
type textarea "CH - emailed HC to ask for continuance."
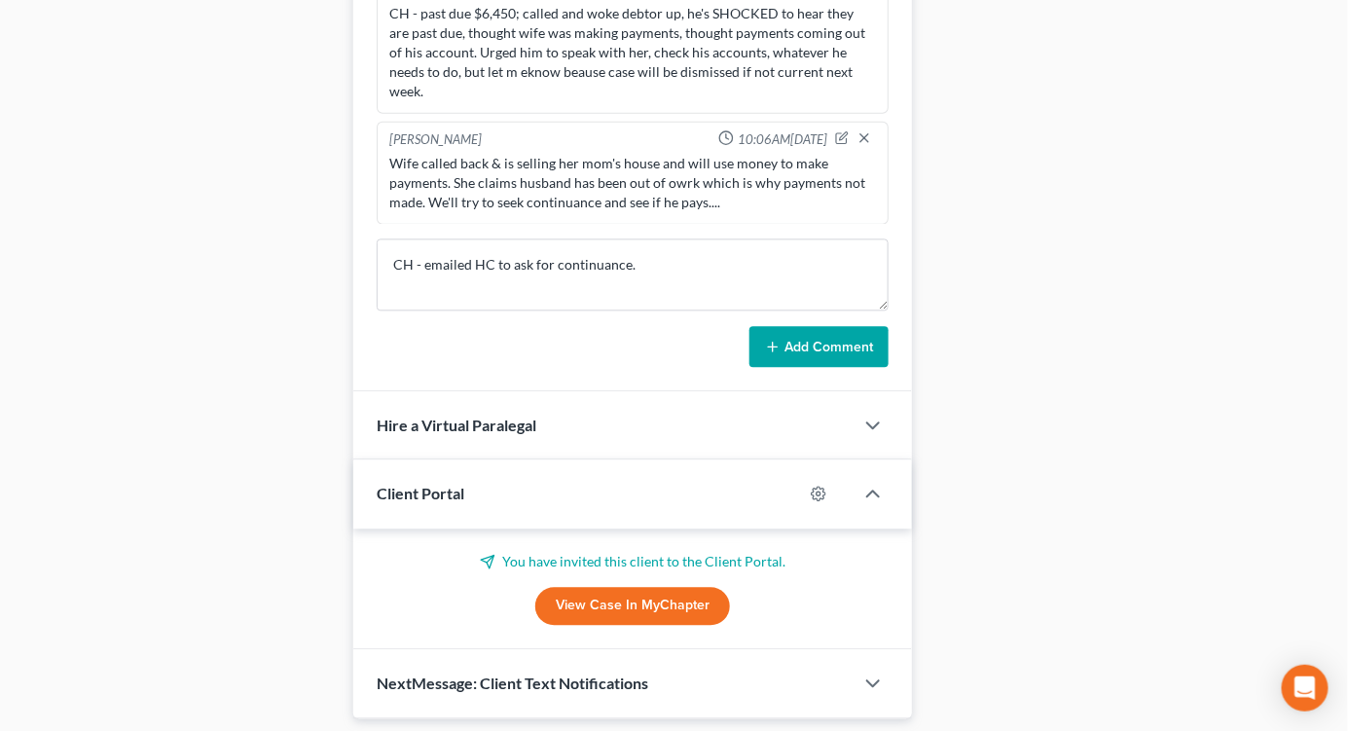
click at [843, 357] on button "Add Comment" at bounding box center [819, 346] width 139 height 41
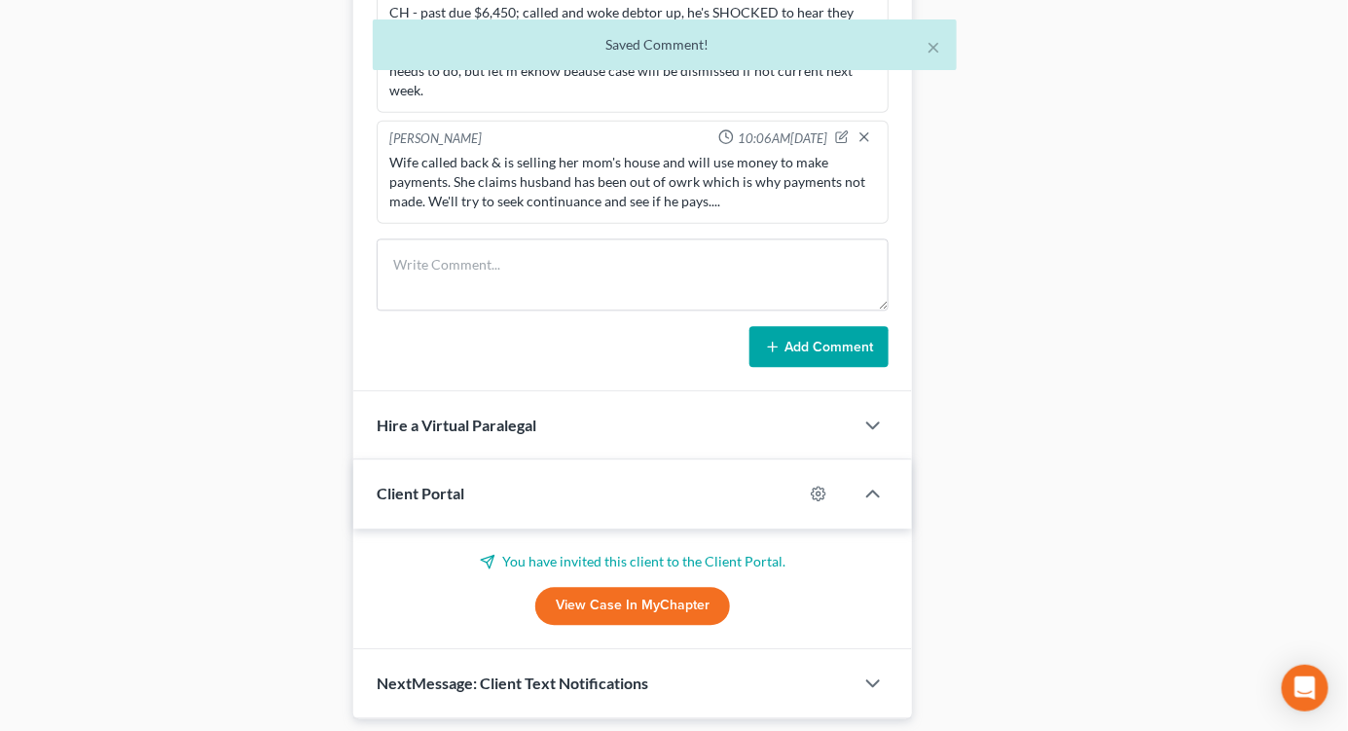
scroll to position [613, 0]
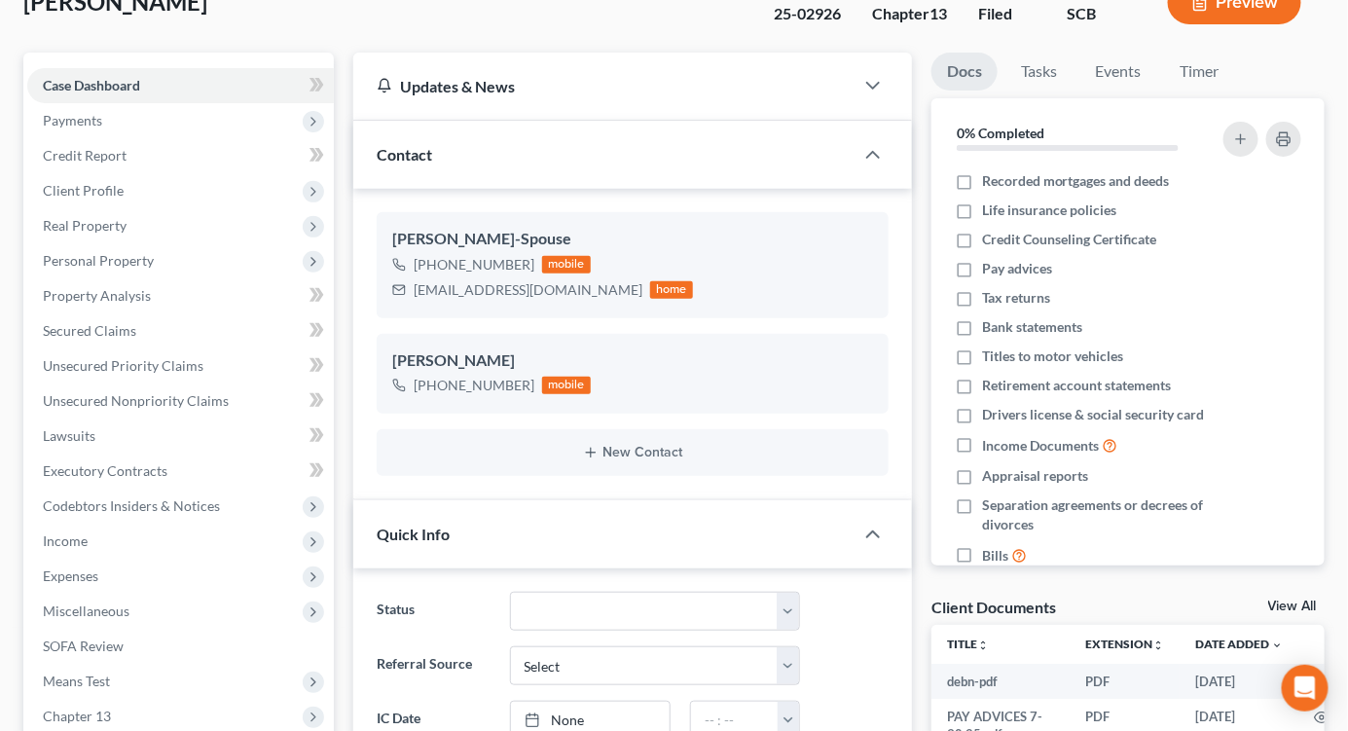
scroll to position [0, 0]
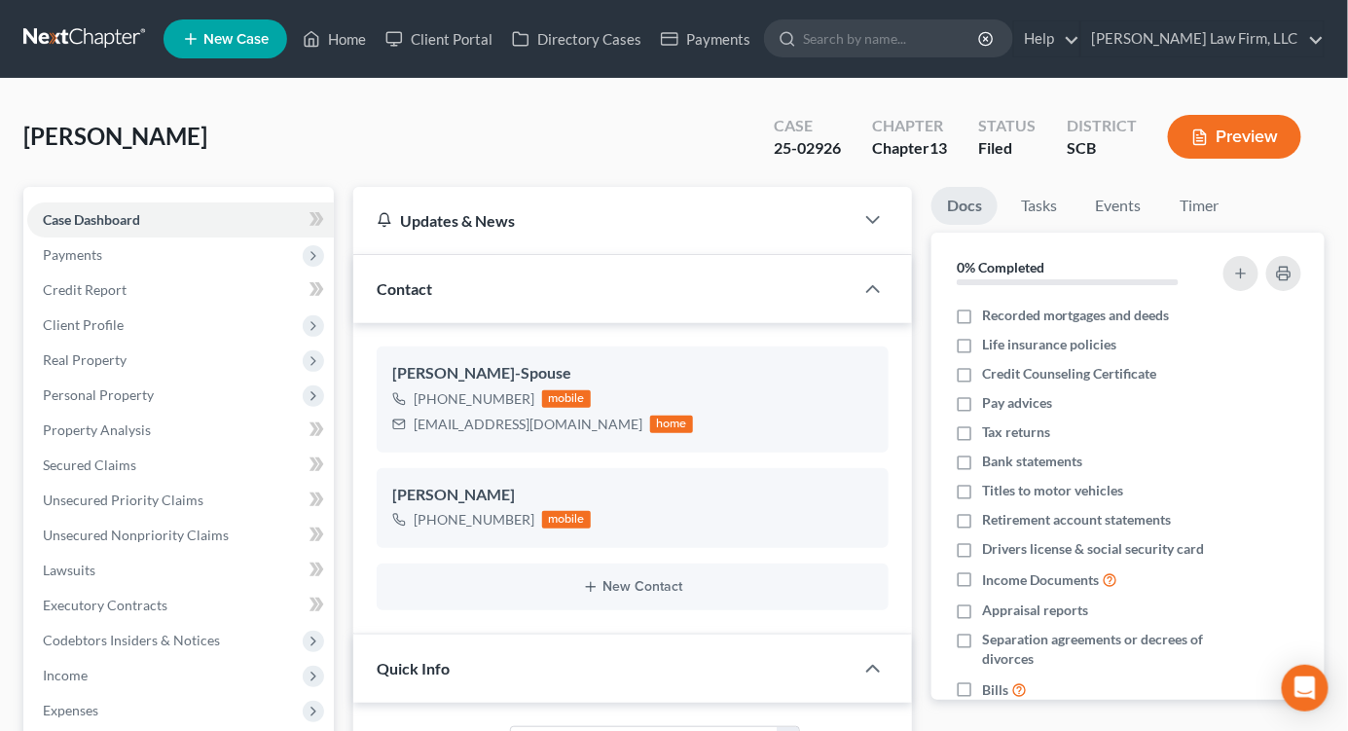
click at [119, 26] on link at bounding box center [85, 38] width 125 height 35
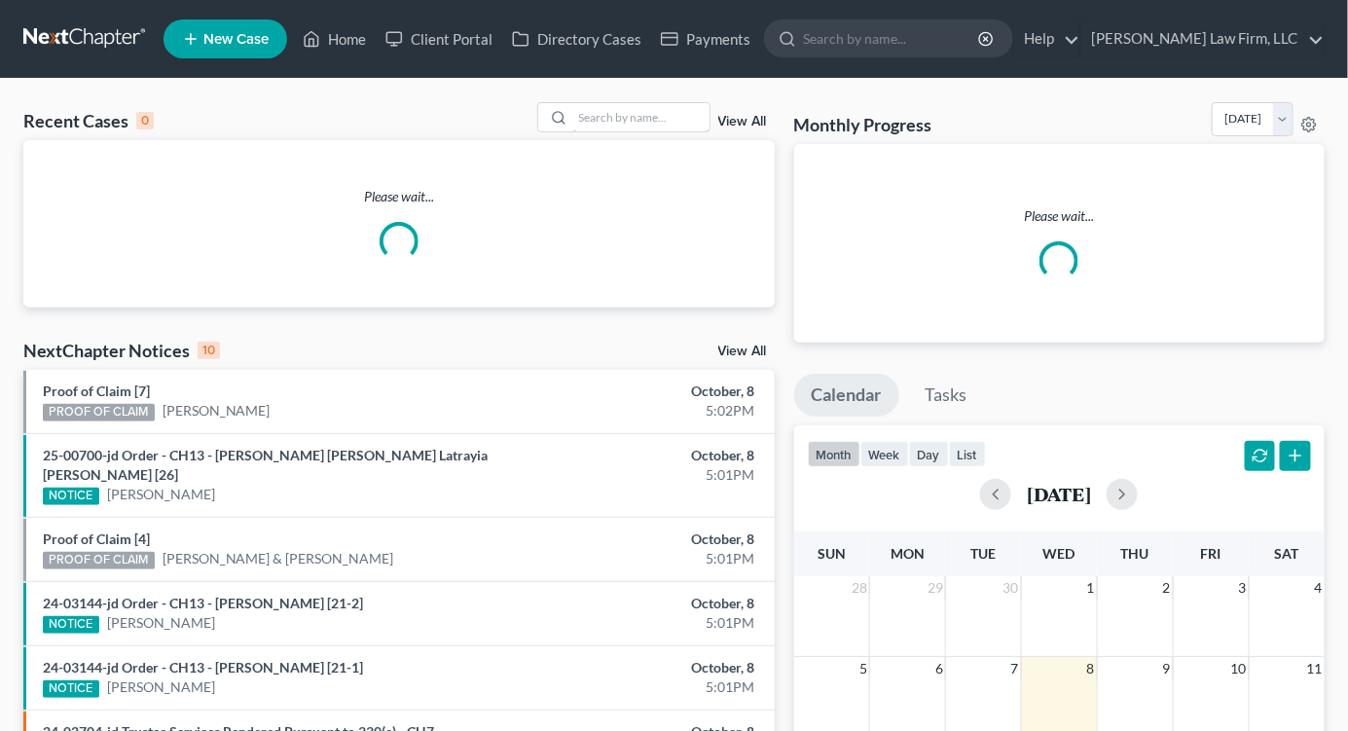
click at [589, 114] on input "search" at bounding box center [641, 117] width 136 height 28
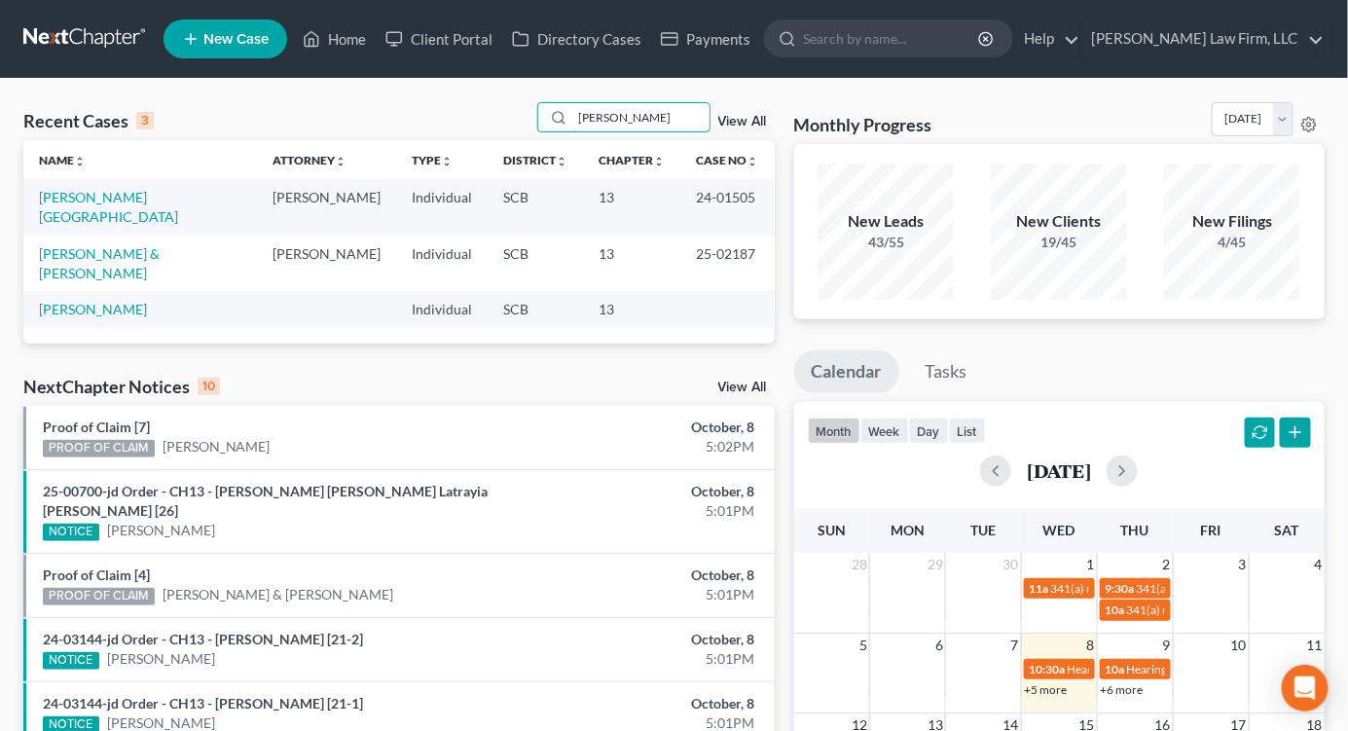
type input "[PERSON_NAME]"
click at [123, 245] on link "[PERSON_NAME] & [PERSON_NAME]" at bounding box center [99, 263] width 121 height 36
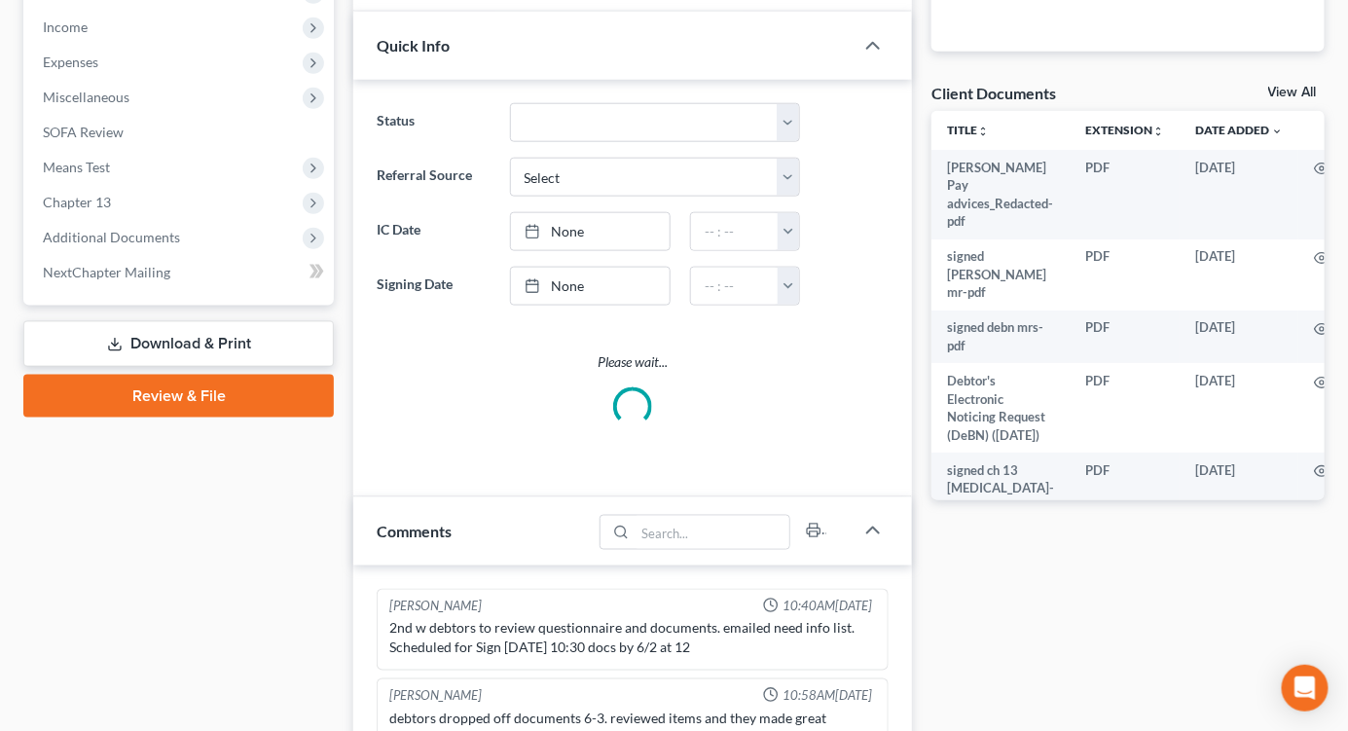
select select "1"
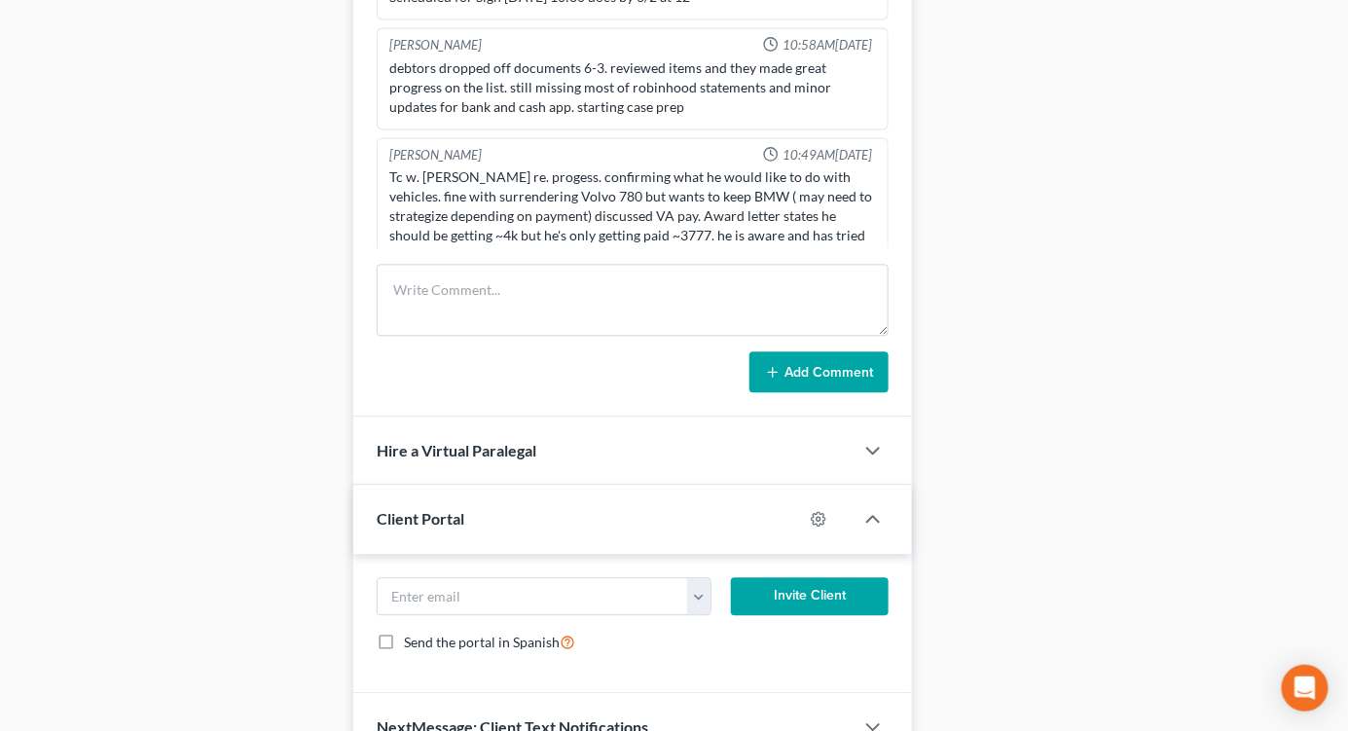
scroll to position [1727, 0]
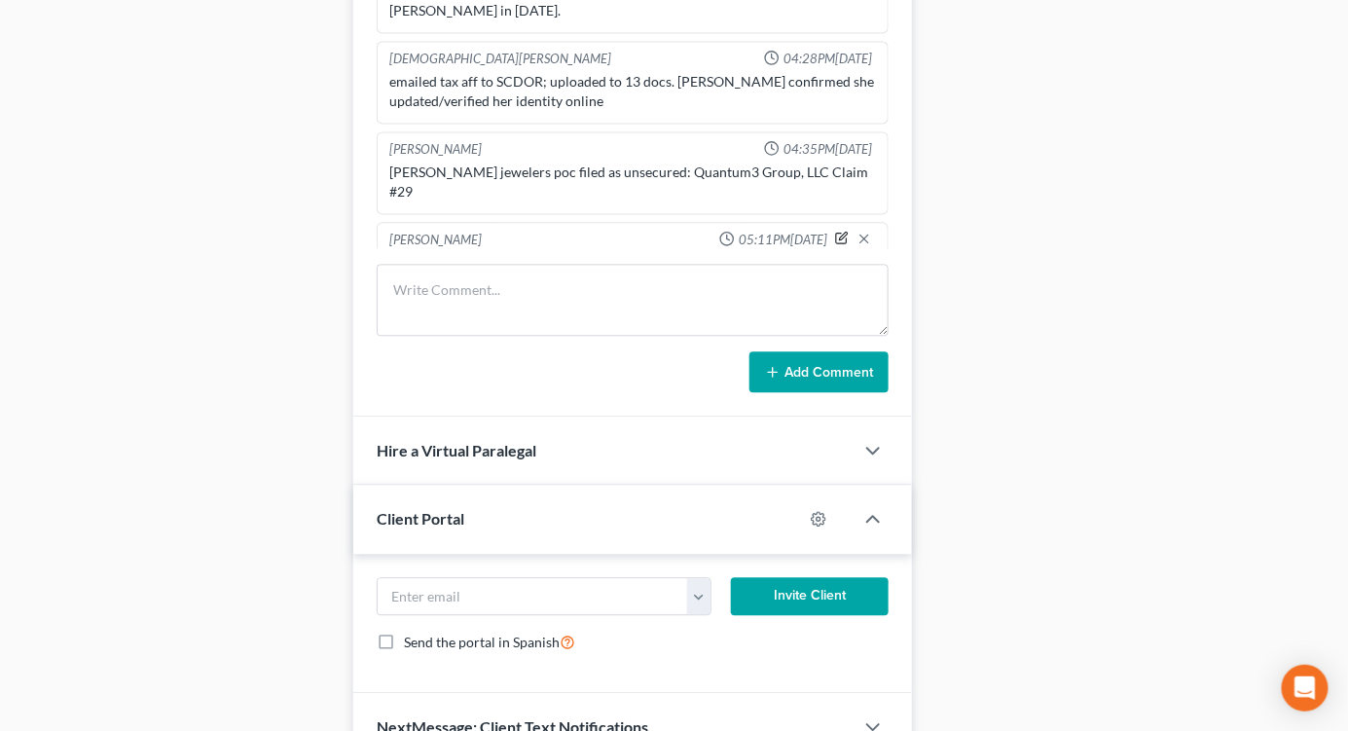
click at [836, 234] on icon "button" at bounding box center [841, 239] width 11 height 11
click at [536, 254] on textarea "Emailed [PERSON_NAME] and [PERSON_NAME] from SCDOR -- OK to moot CH and give de…" at bounding box center [632, 290] width 487 height 72
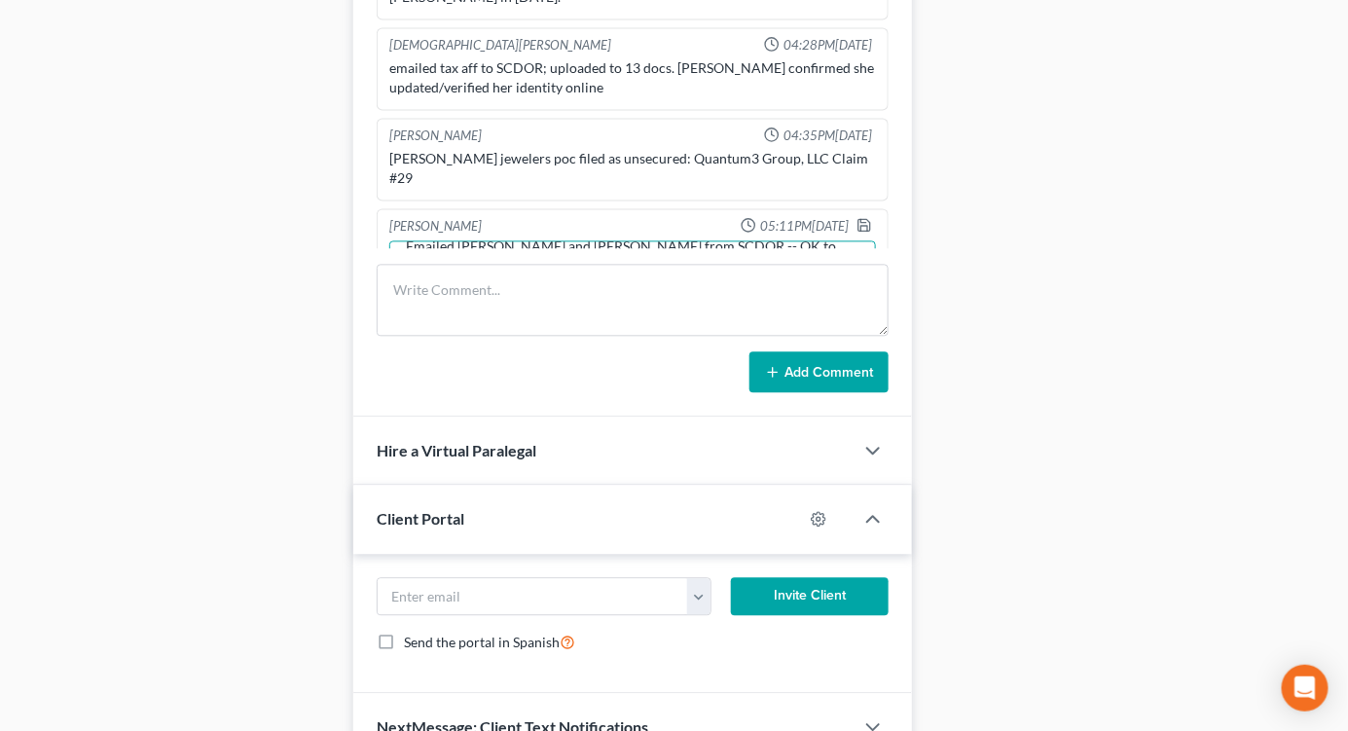
drag, startPoint x: 555, startPoint y: 239, endPoint x: 780, endPoint y: 193, distance: 229.7
click at [780, 240] on textarea "Emailed [PERSON_NAME] and [PERSON_NAME] from SCDOR -- OK to moot CH and give de…" at bounding box center [632, 276] width 487 height 72
type textarea "Emailed [PERSON_NAME] and [PERSON_NAME] from SCDOR -- OK to moot CH and give de…"
click at [862, 217] on div at bounding box center [868, 226] width 23 height 19
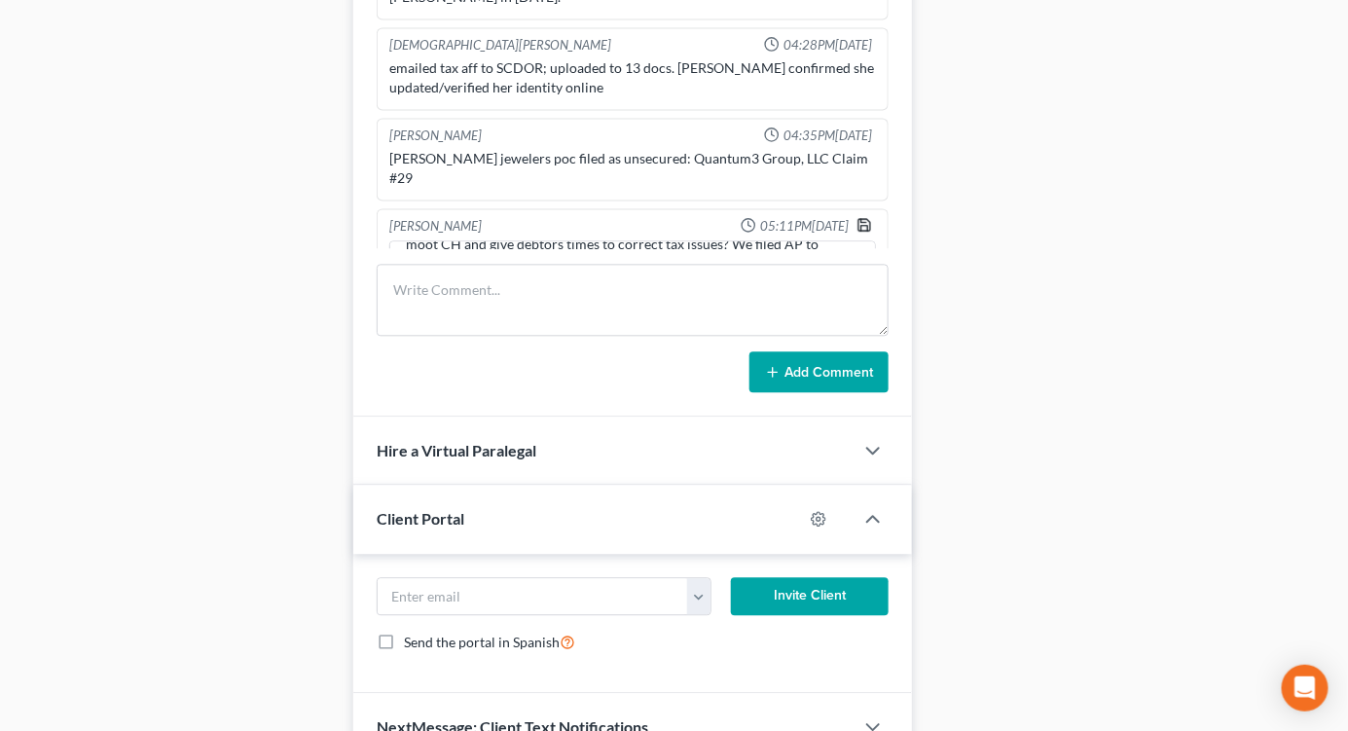
click at [857, 217] on icon "button" at bounding box center [865, 225] width 16 height 16
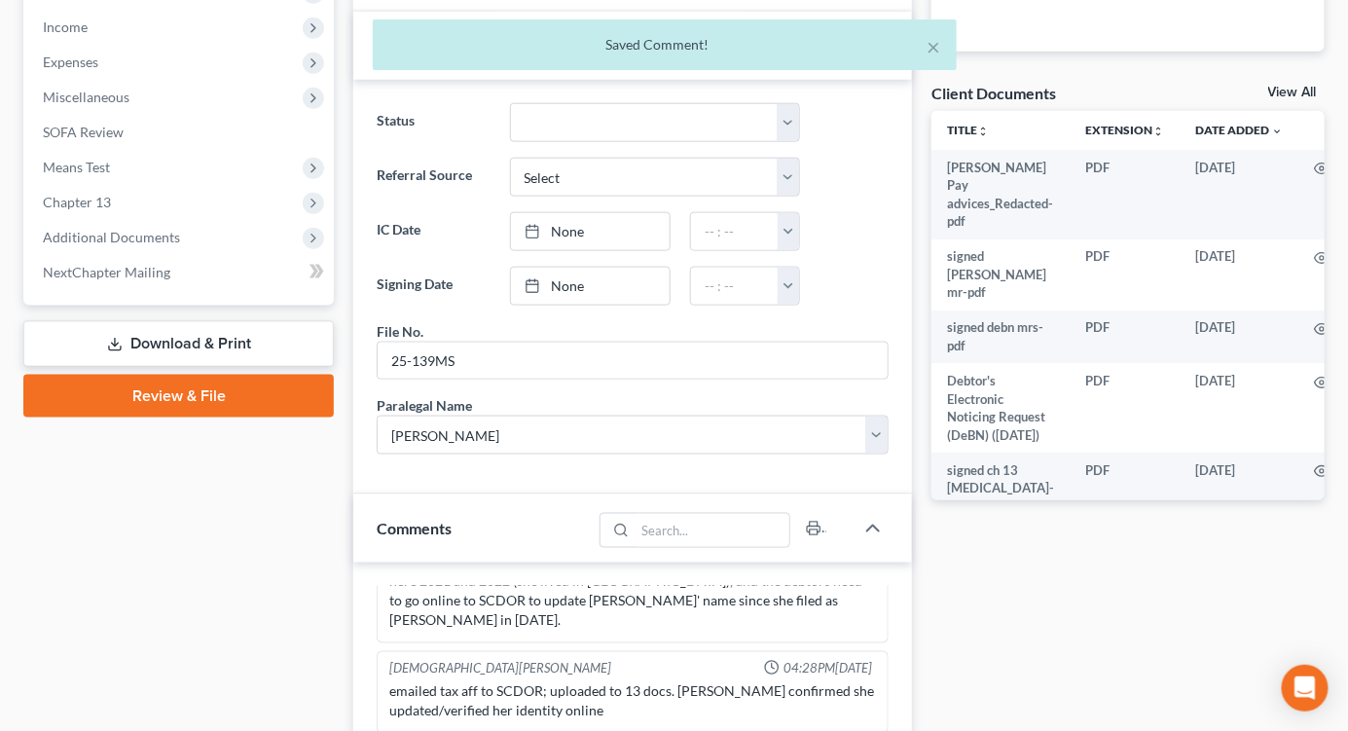
scroll to position [108, 0]
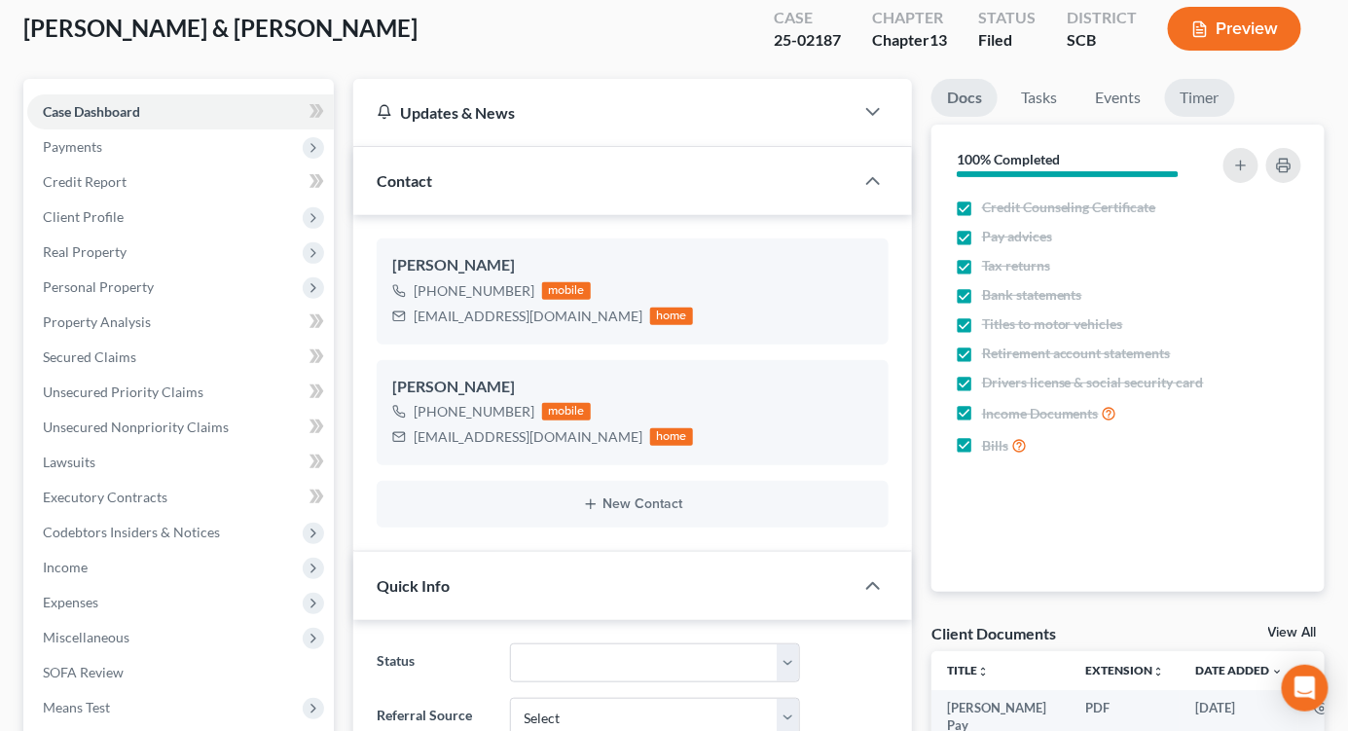
click at [1186, 82] on link "Timer" at bounding box center [1200, 98] width 70 height 38
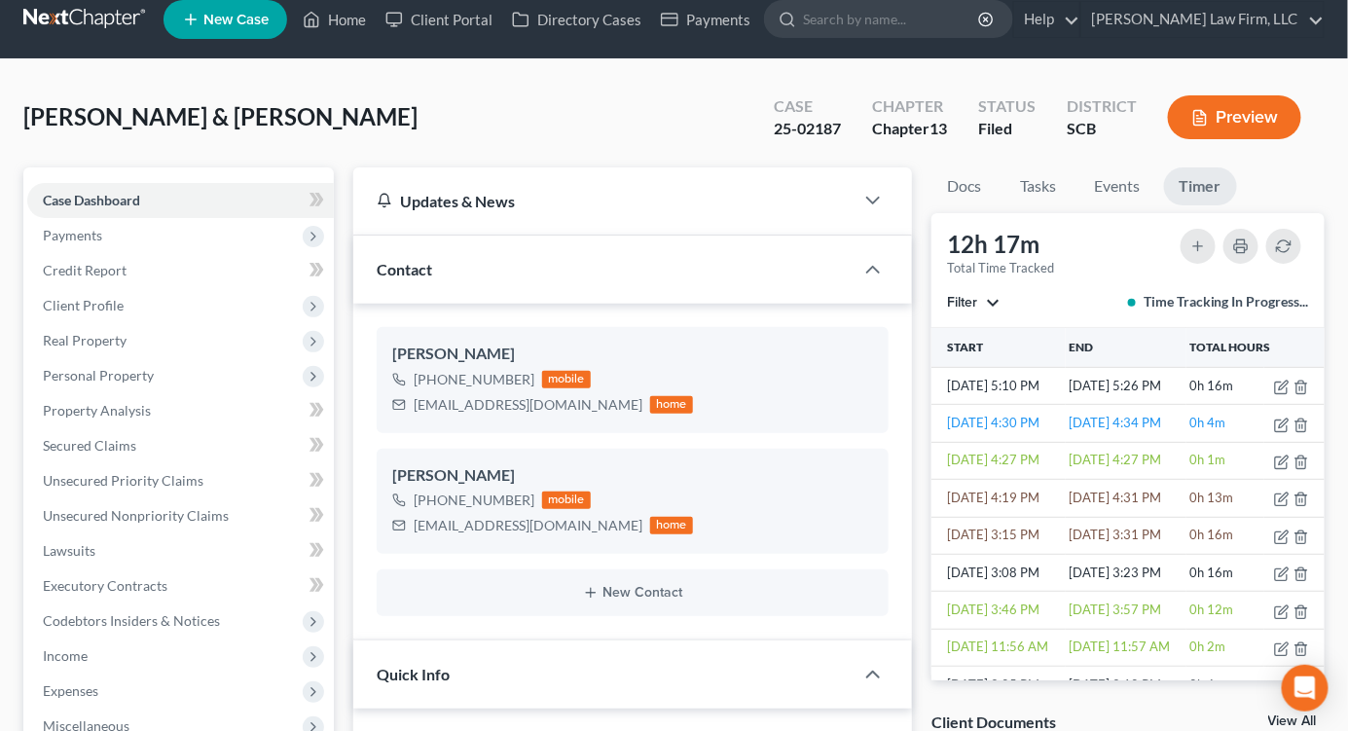
scroll to position [0, 0]
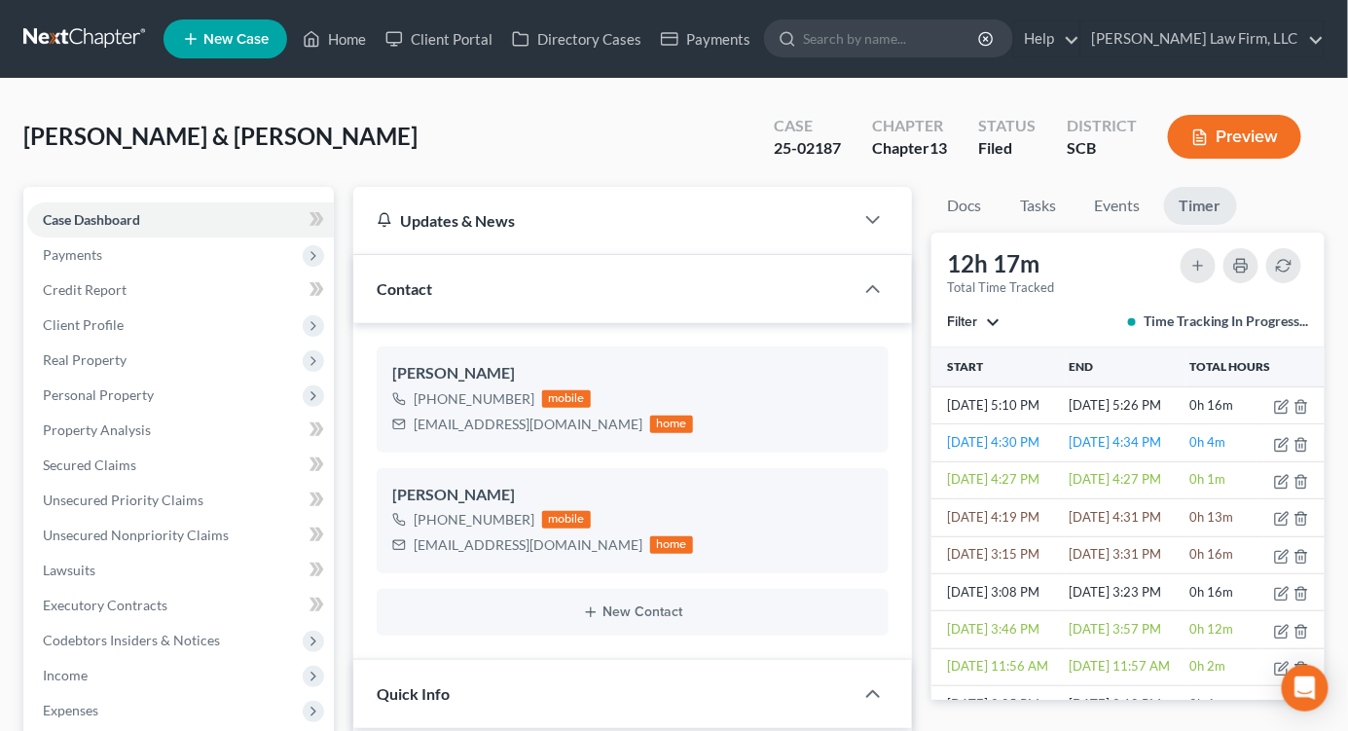
click at [60, 31] on link at bounding box center [85, 38] width 125 height 35
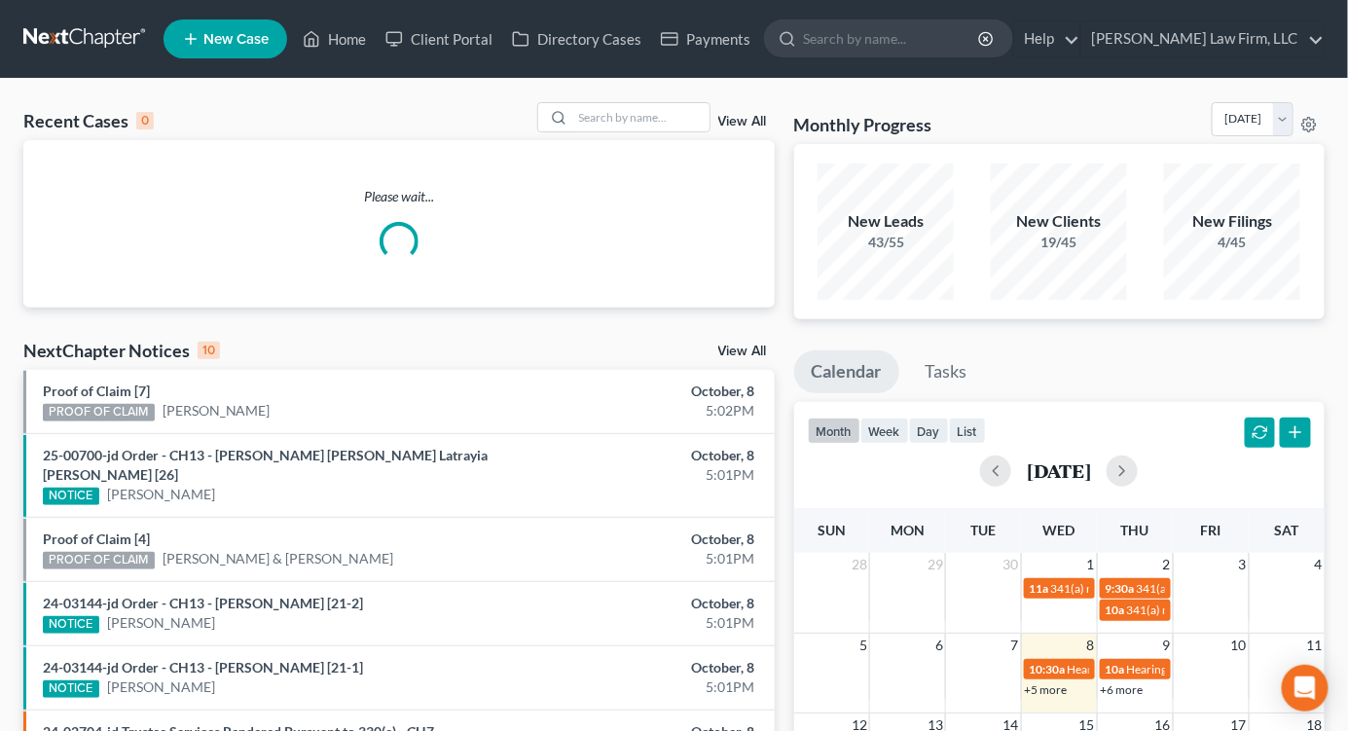
click at [639, 102] on div at bounding box center [623, 117] width 173 height 30
drag, startPoint x: 641, startPoint y: 107, endPoint x: 629, endPoint y: 109, distance: 11.8
click at [642, 107] on input "search" at bounding box center [641, 117] width 136 height 28
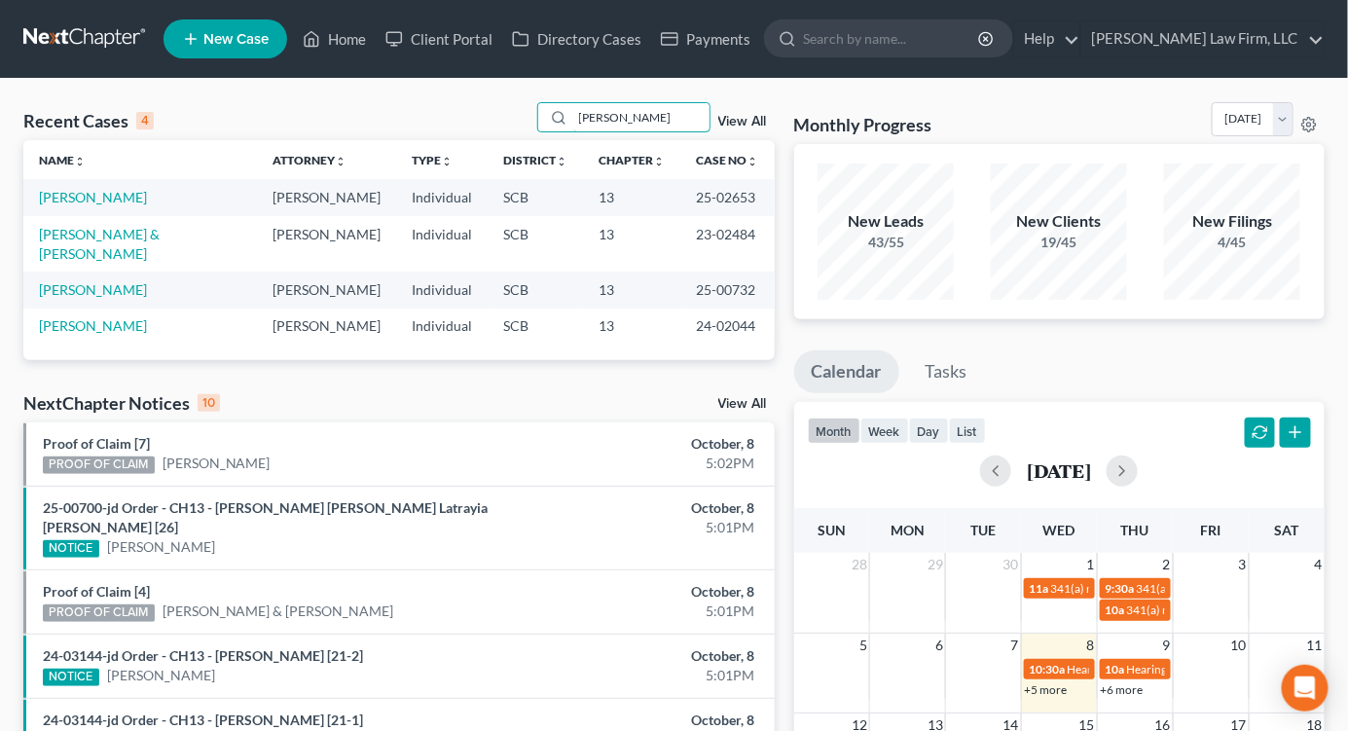
type input "[PERSON_NAME]"
click at [88, 196] on link "[PERSON_NAME]" at bounding box center [93, 197] width 108 height 17
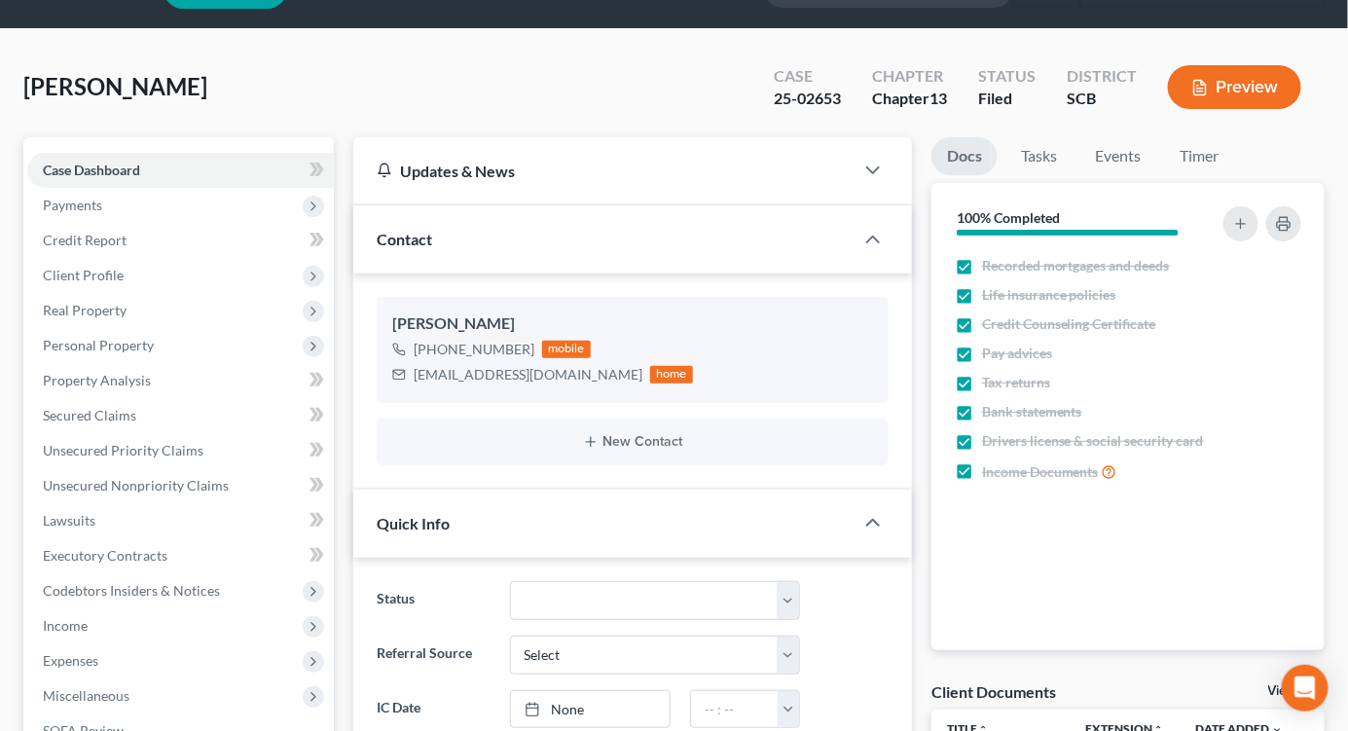
select select "1"
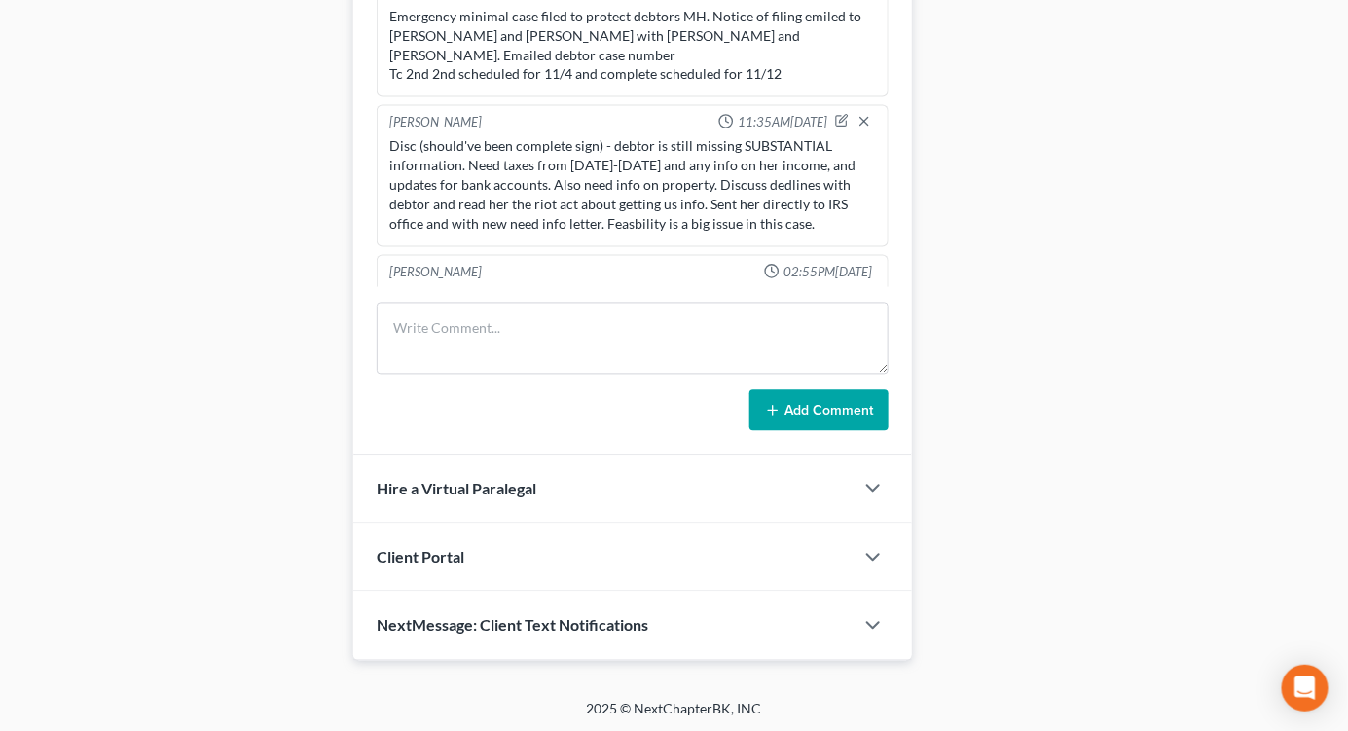
scroll to position [3566, 0]
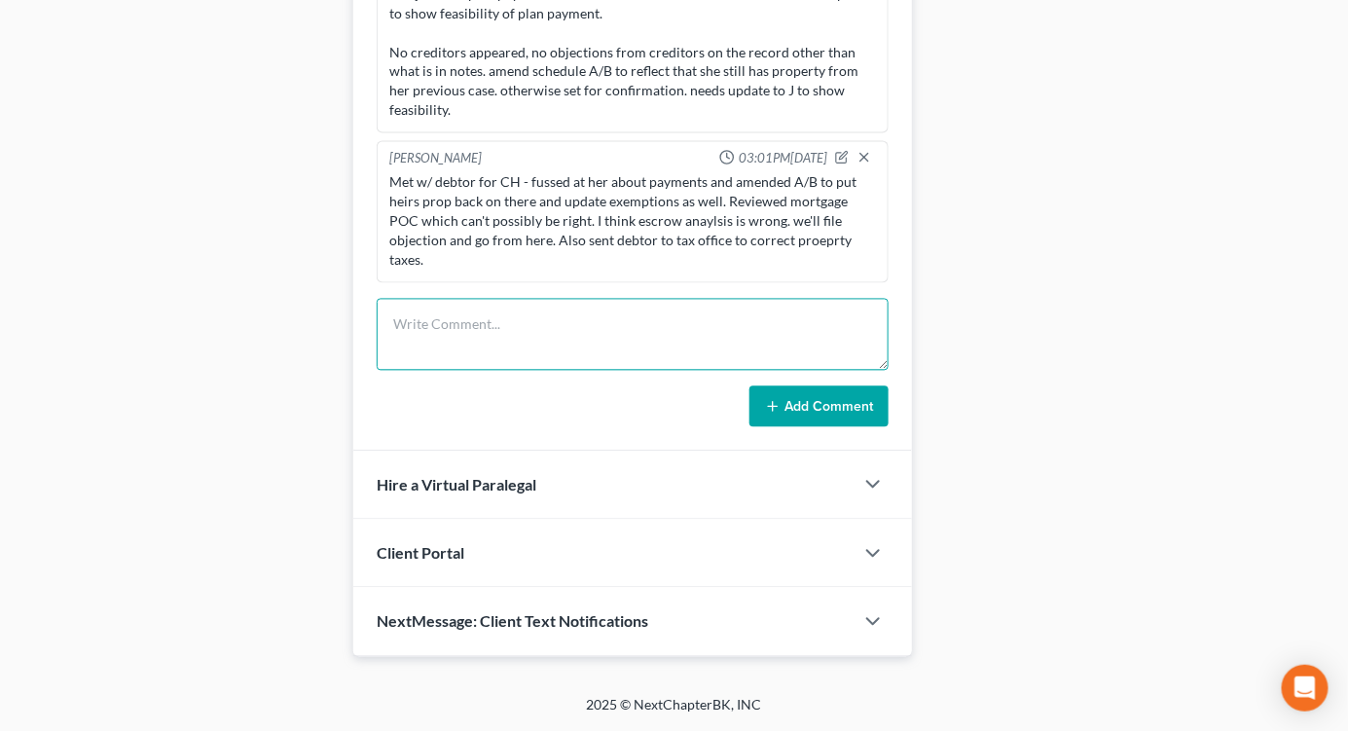
click at [630, 350] on textarea at bounding box center [633, 335] width 512 height 72
type textarea "E"
type textarea "CH - emailed HC -- can we continue?"
click at [854, 403] on button "Add Comment" at bounding box center [819, 406] width 139 height 41
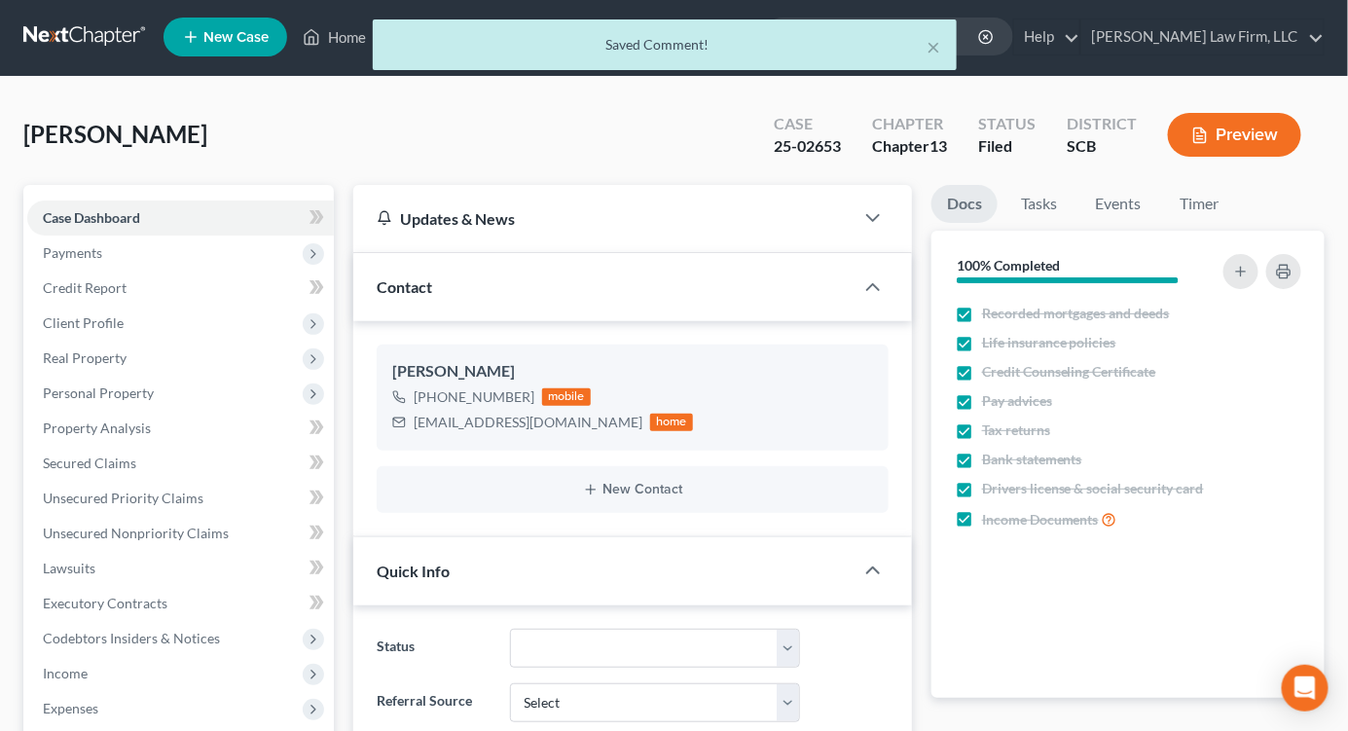
scroll to position [0, 0]
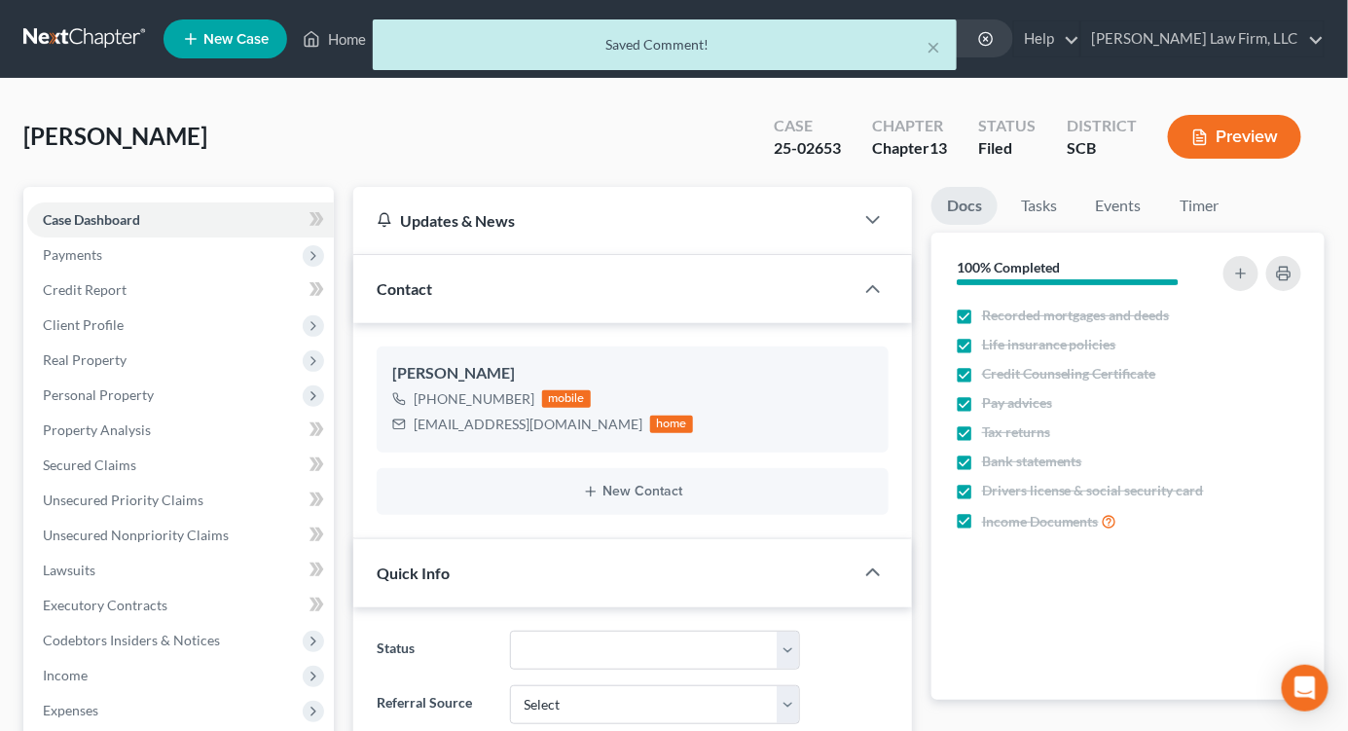
click at [120, 35] on div "× Saved Comment!" at bounding box center [664, 49] width 1348 height 60
